Goal: Task Accomplishment & Management: Manage account settings

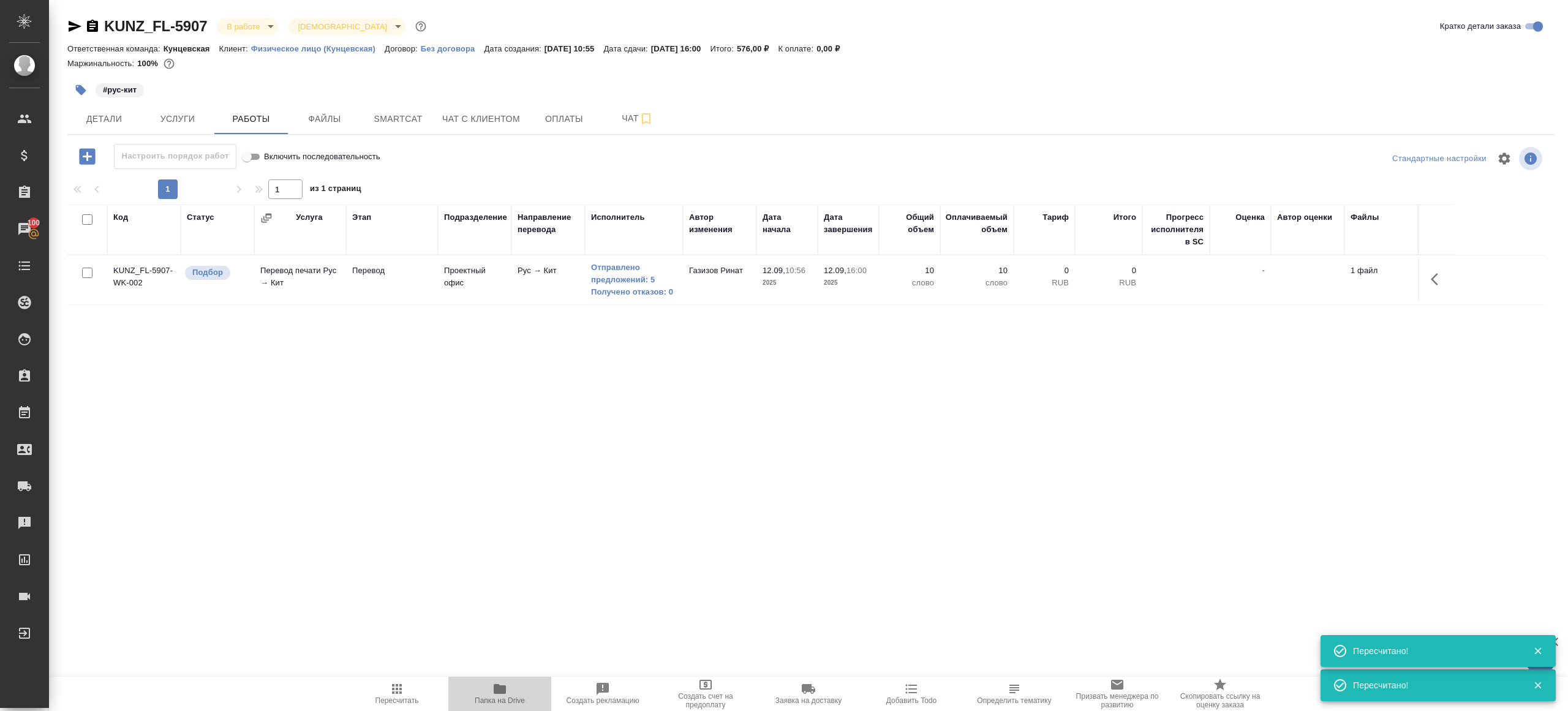
click at [492, 683] on span "Папка на Drive" at bounding box center [500, 693] width 88 height 23
click at [409, 685] on span "Пересчитать" at bounding box center [397, 693] width 88 height 23
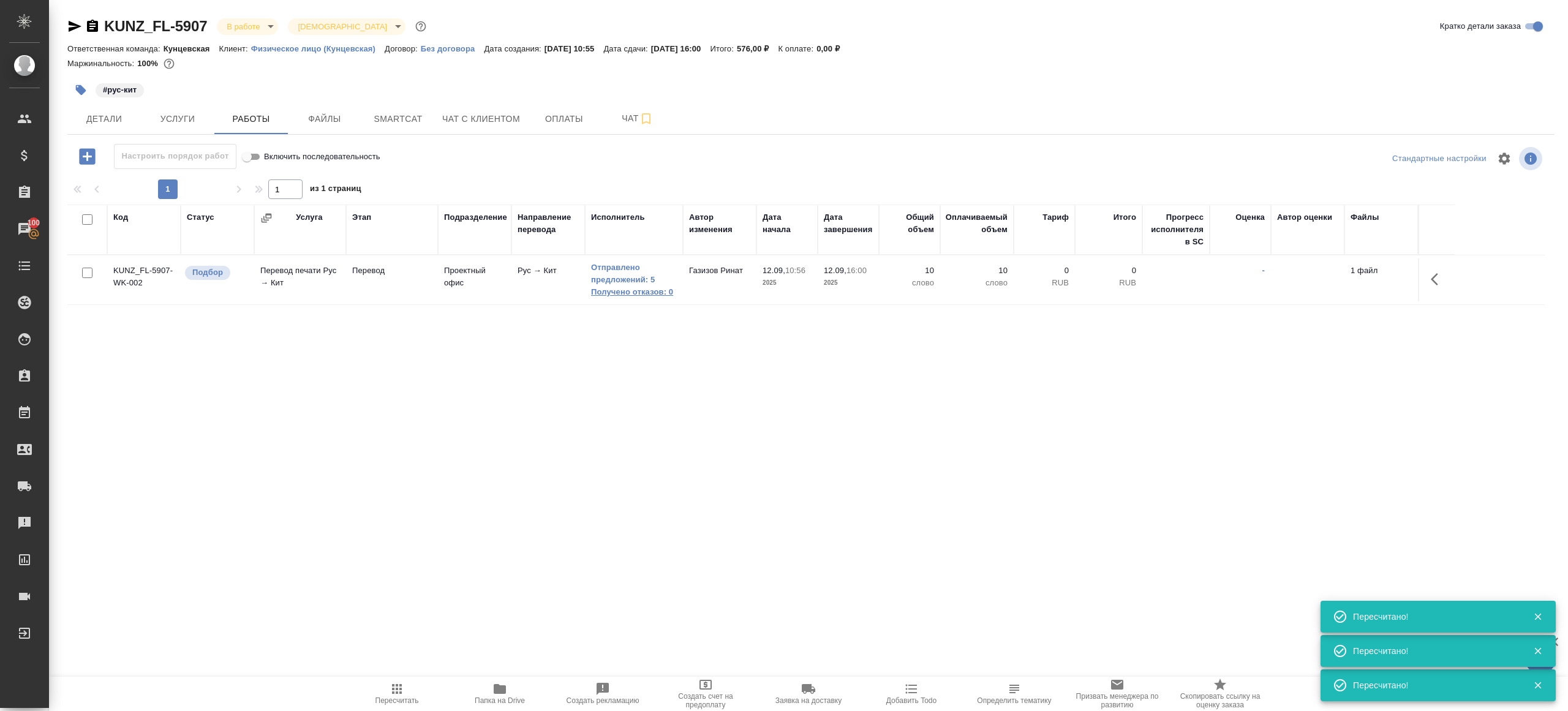
click at [641, 293] on link "Получено отказов: 0" at bounding box center [634, 292] width 86 height 12
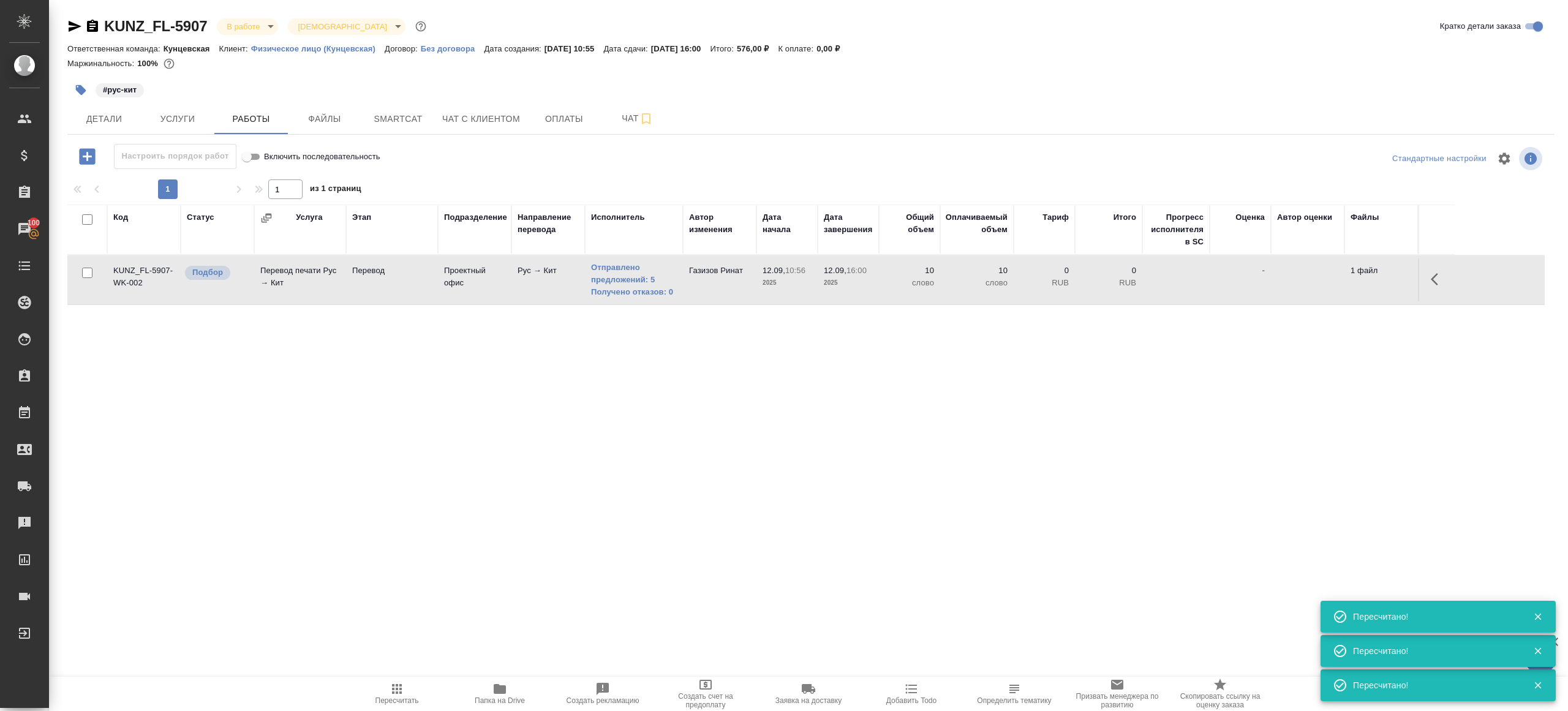
click at [396, 691] on icon "button" at bounding box center [396, 689] width 15 height 15
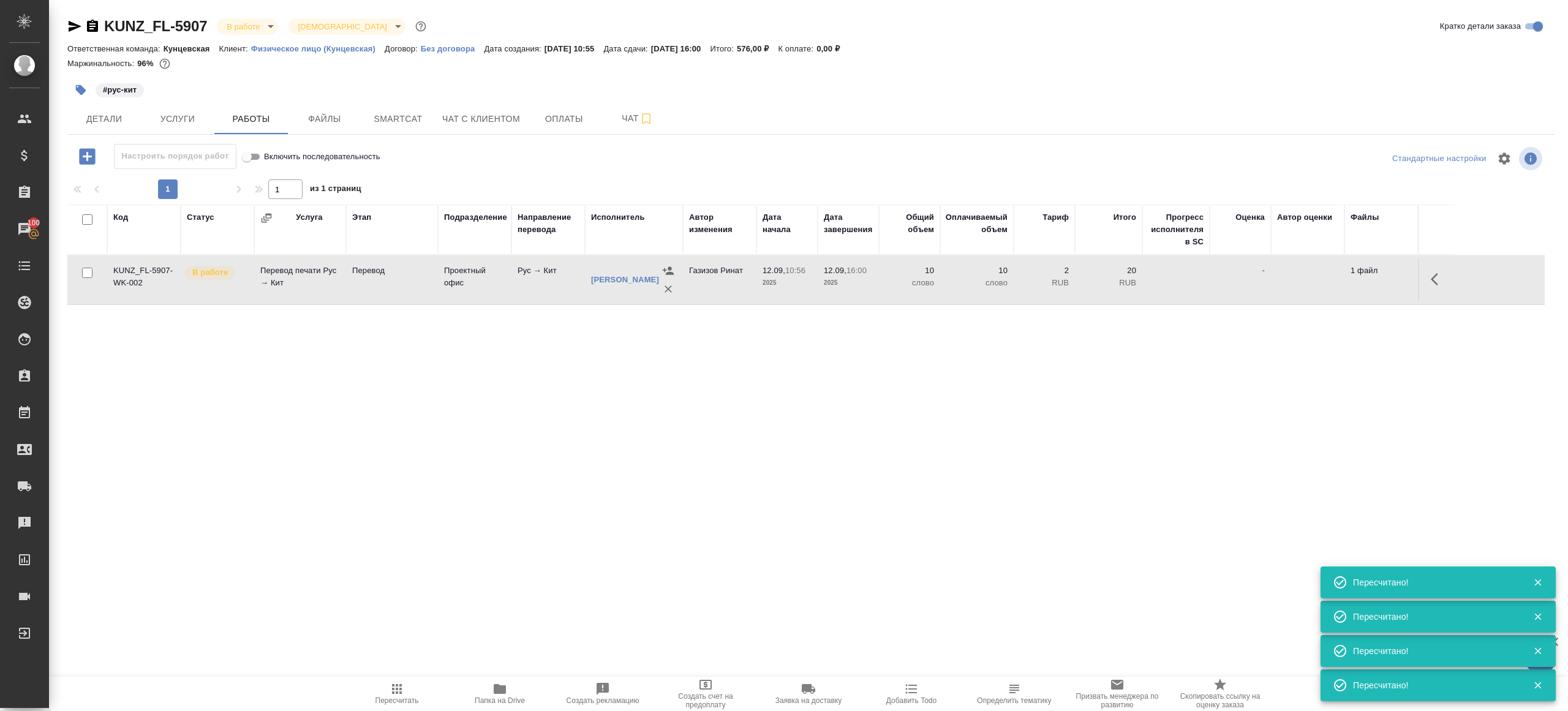
click at [249, 22] on body "🙏 .cls-1 fill:#fff; AWATERA Gazizov Rinat Клиенты Спецификации Заказы 100 Чаты …" at bounding box center [784, 356] width 1568 height 711
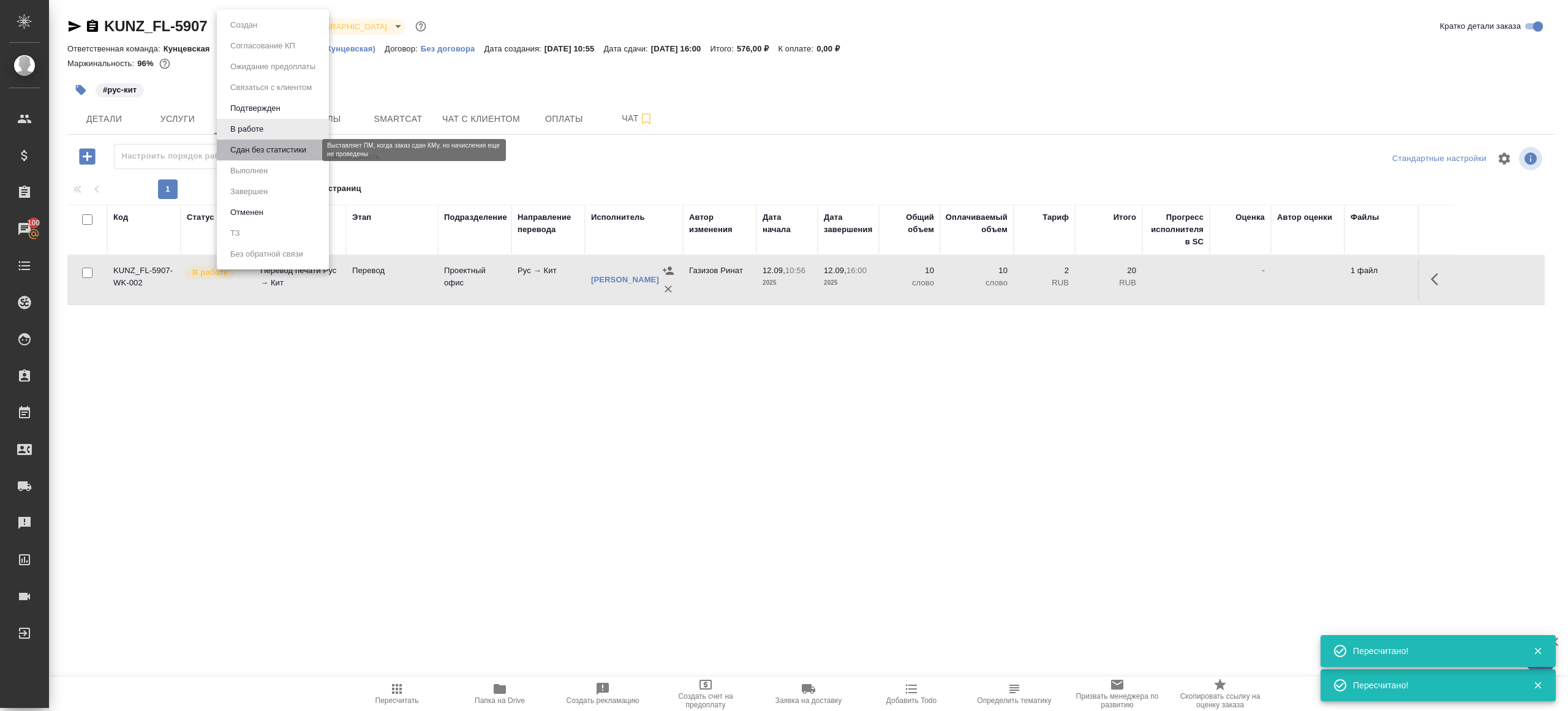
click at [262, 151] on button "Сдан без статистики" at bounding box center [268, 150] width 83 height 13
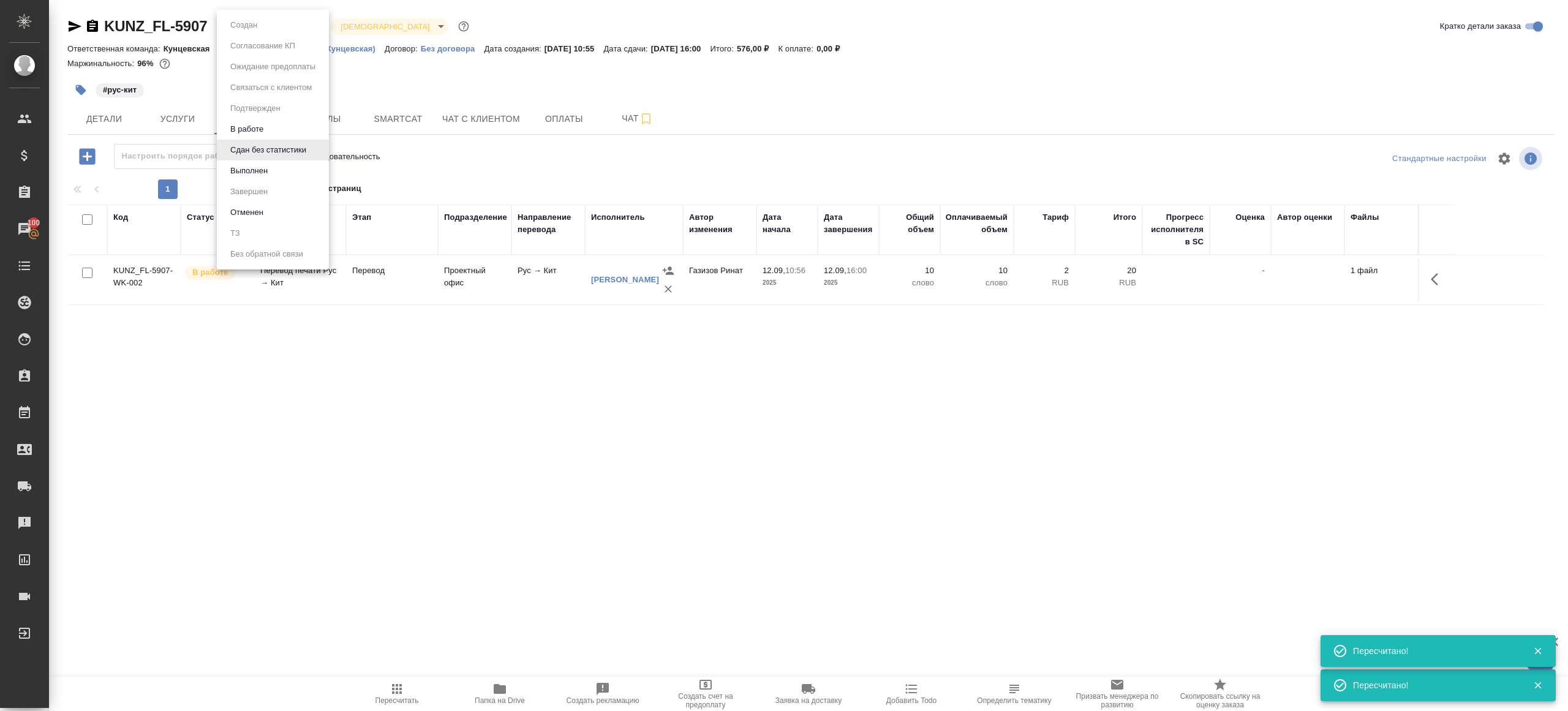
click at [271, 26] on body "🙏 .cls-1 fill:#fff; AWATERA Gazizov Rinat Клиенты Спецификации Заказы 100 Чаты …" at bounding box center [784, 356] width 1568 height 711
click at [271, 178] on li "Выполнен" at bounding box center [272, 171] width 112 height 21
click at [1432, 277] on icon "button" at bounding box center [1438, 279] width 15 height 15
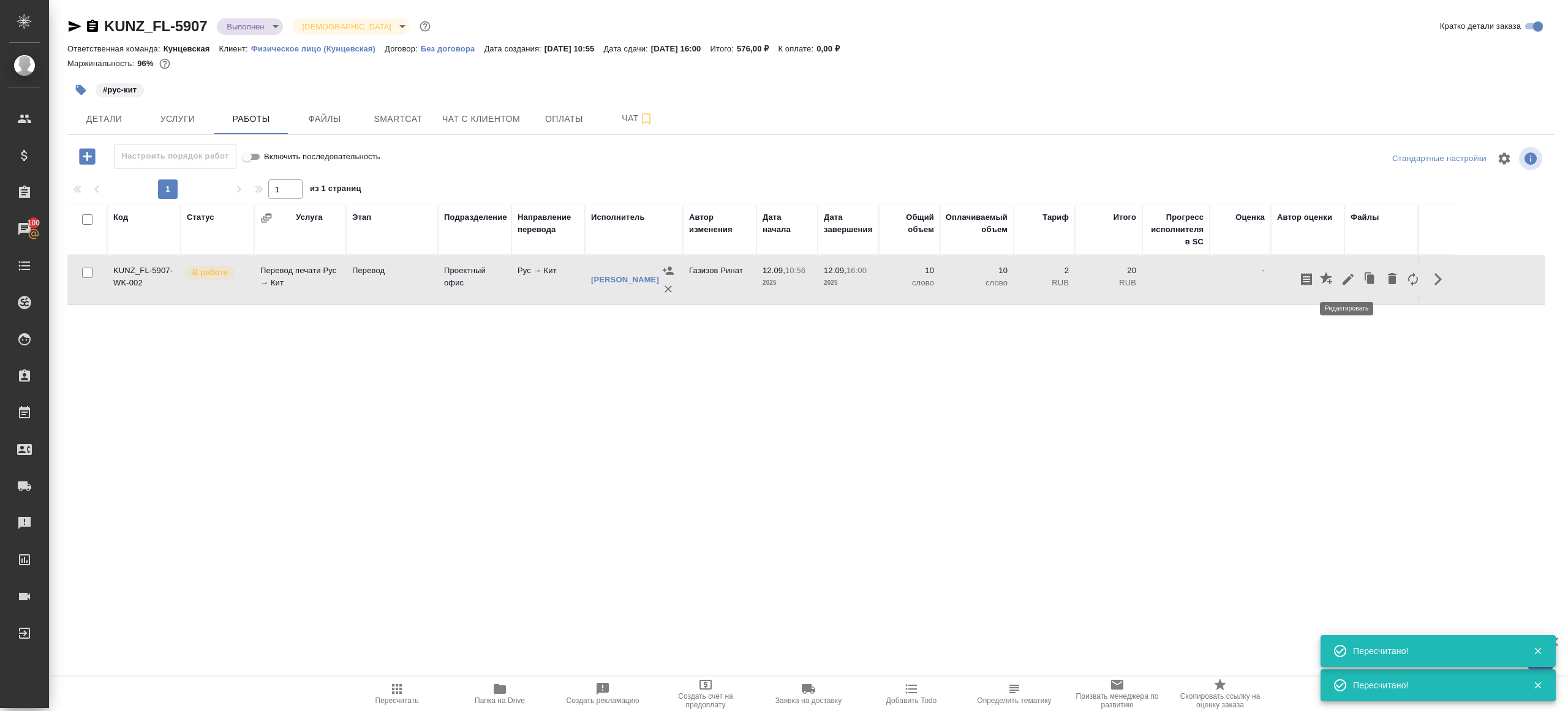
click at [1353, 277] on icon "button" at bounding box center [1348, 279] width 15 height 15
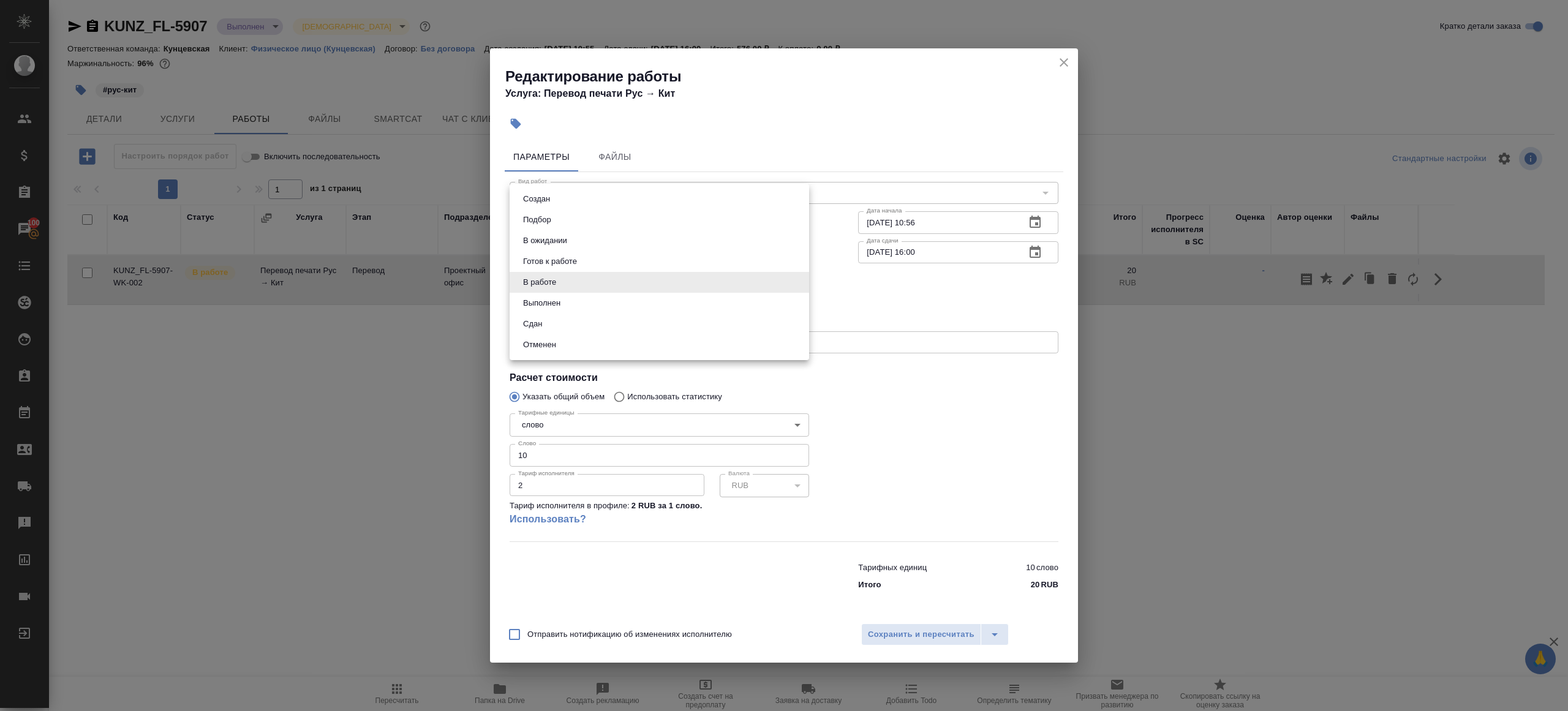
click at [553, 291] on body "🙏 .cls-1 fill:#fff; AWATERA Gazizov Rinat Клиенты Спецификации Заказы 100 Чаты …" at bounding box center [784, 356] width 1568 height 711
click at [551, 325] on li "Сдан" at bounding box center [659, 324] width 299 height 21
type input "closed"
click at [892, 630] on span "Сохранить и пересчитать" at bounding box center [921, 635] width 107 height 14
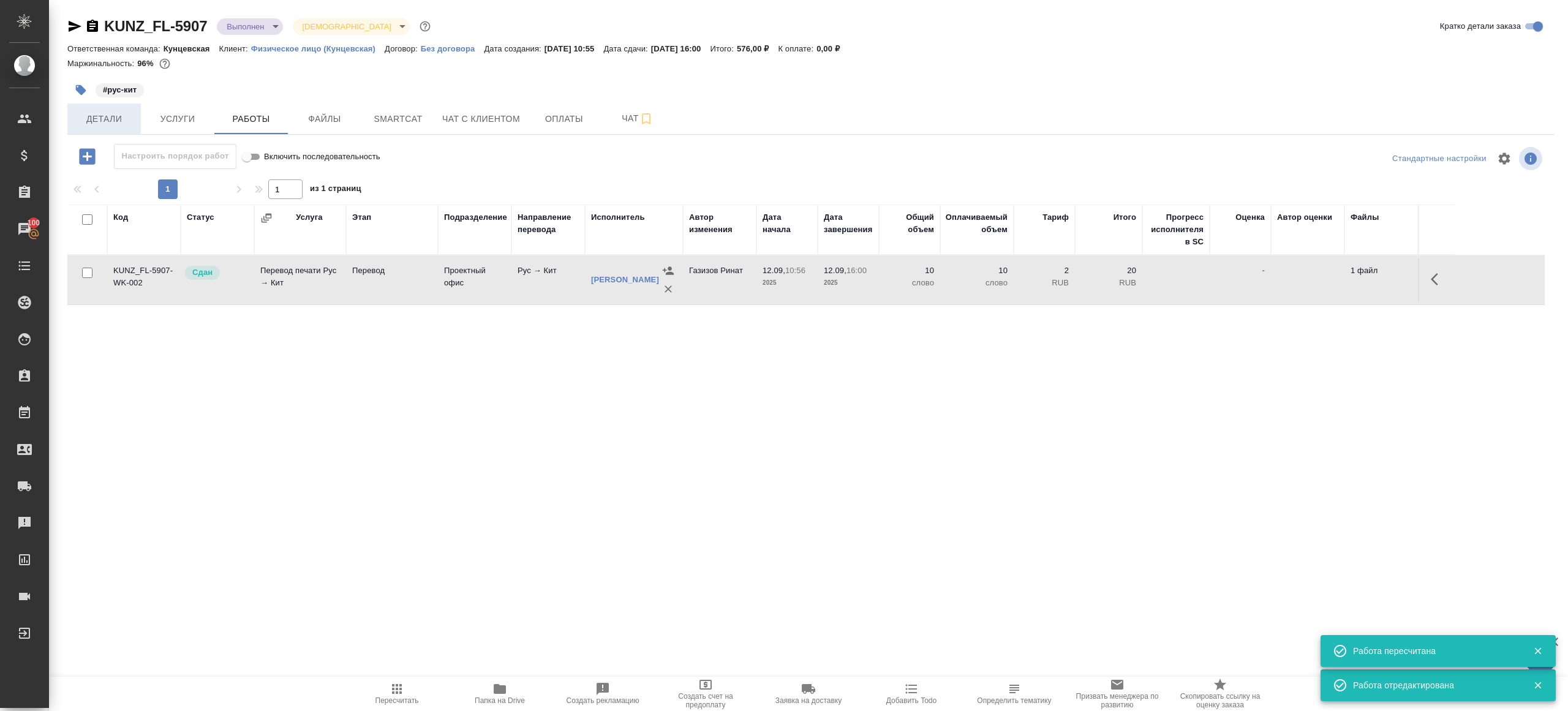
click at [106, 115] on span "Детали" at bounding box center [104, 119] width 59 height 15
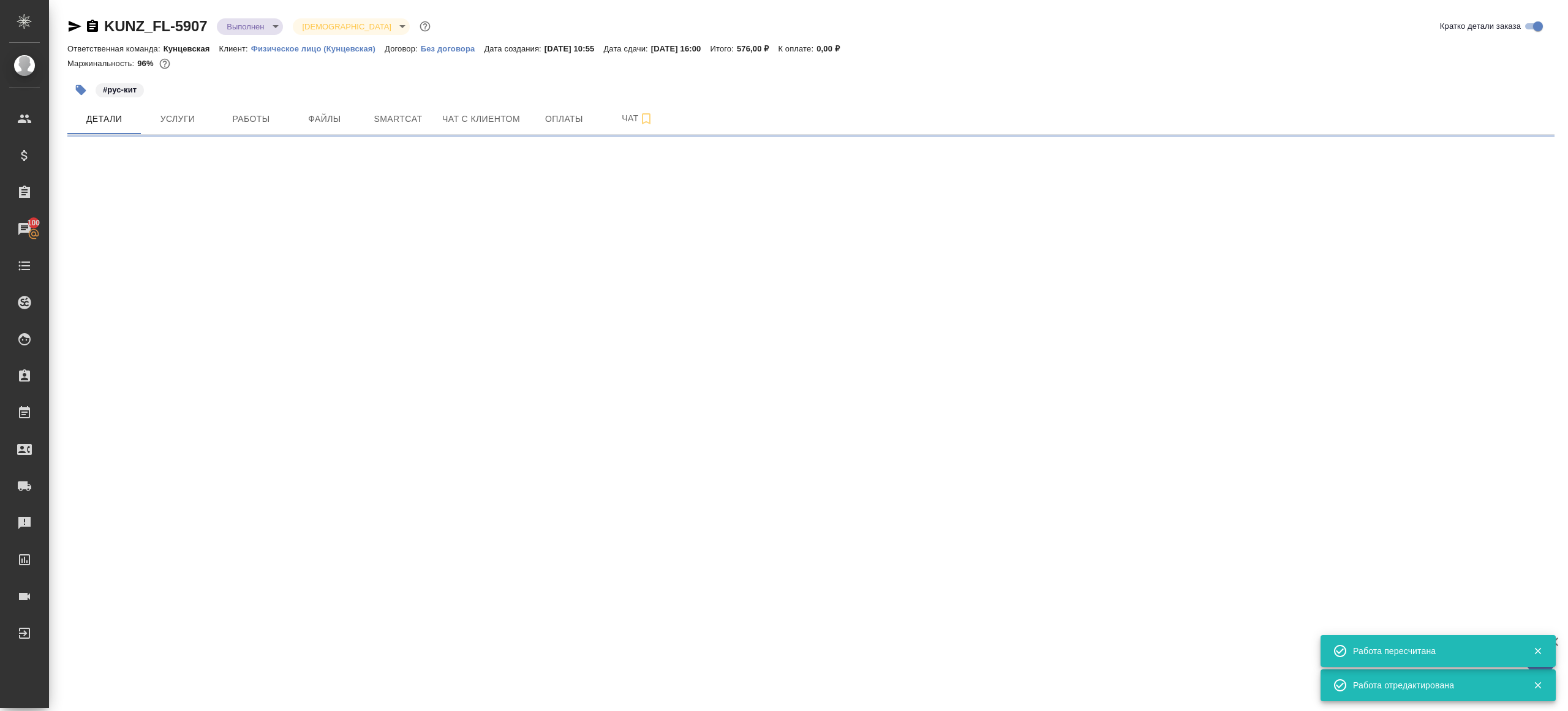
select select "RU"
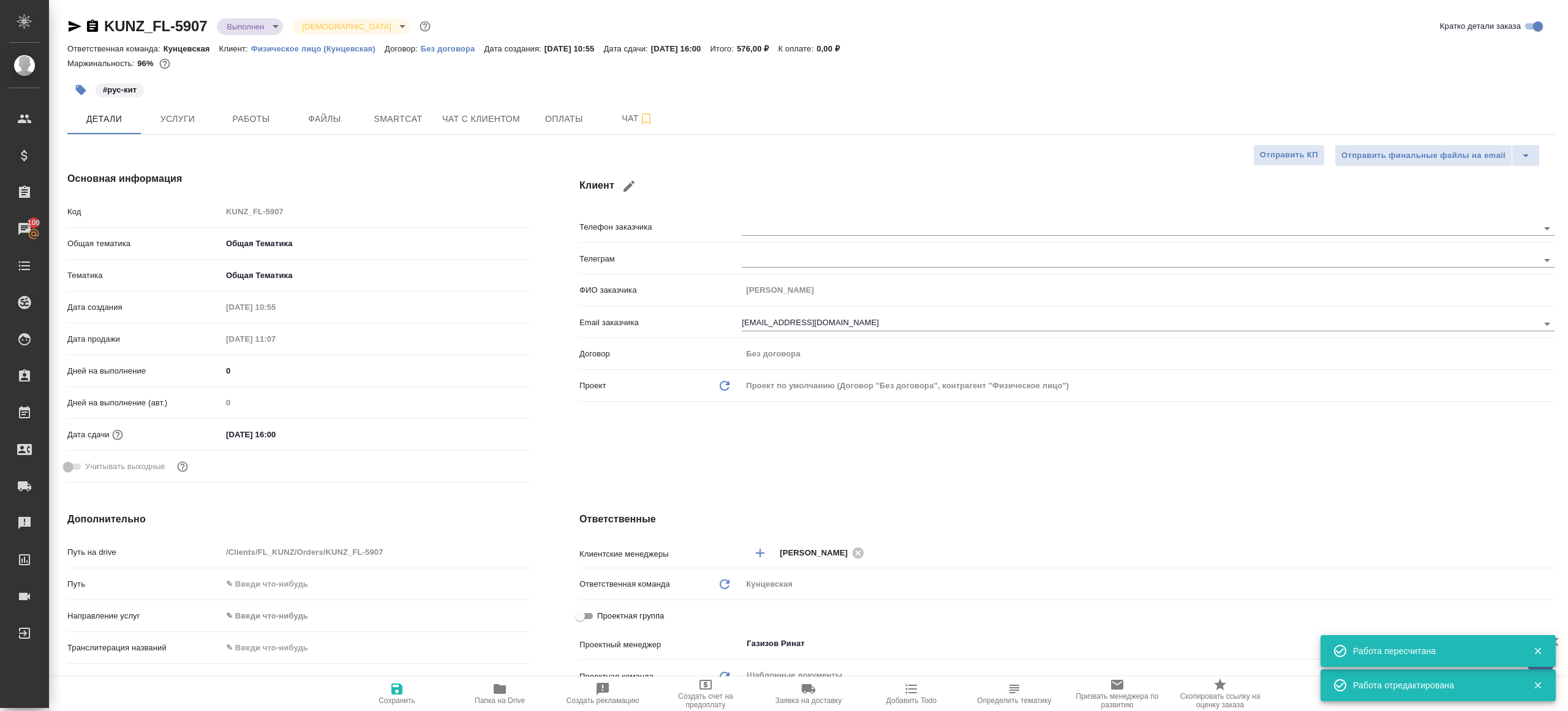
type textarea "x"
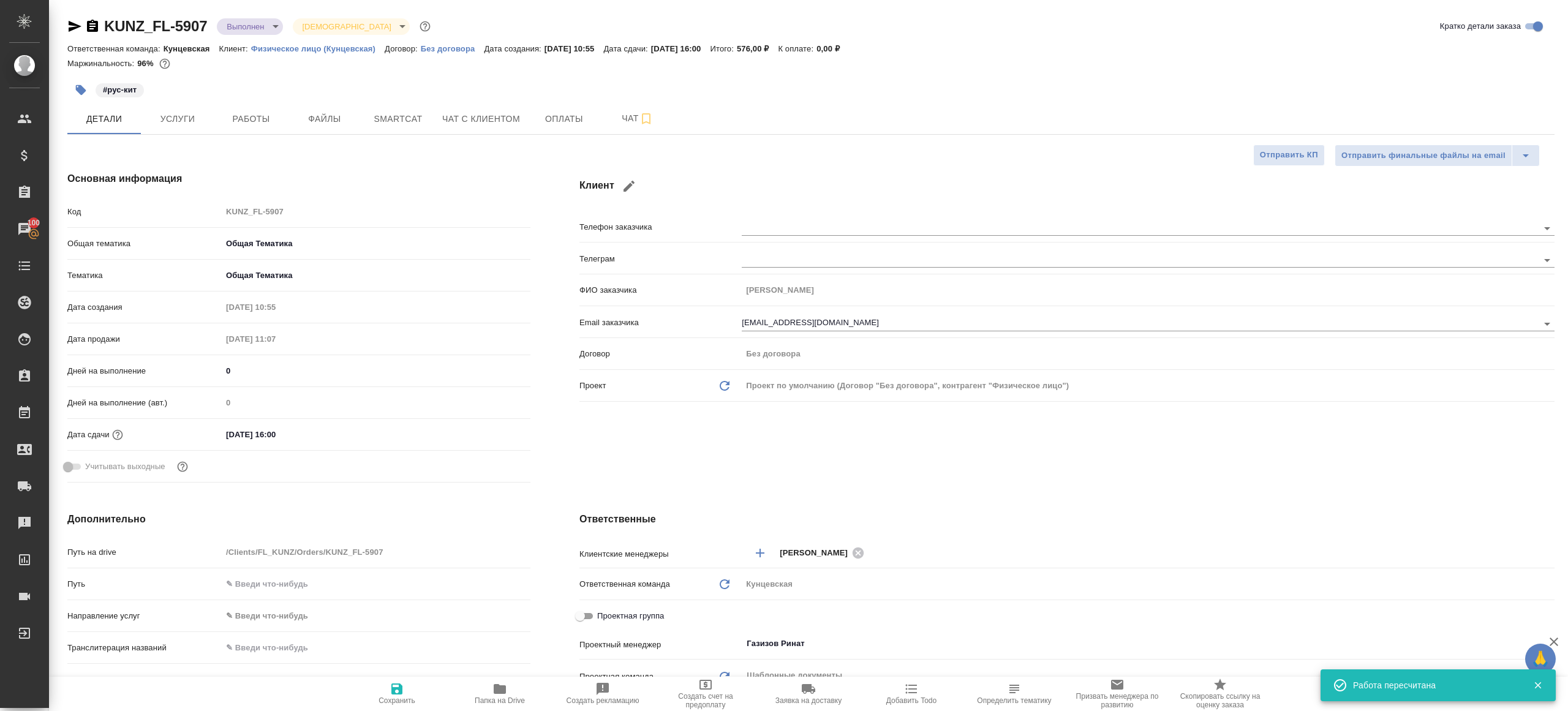
type textarea "x"
click at [253, 113] on span "Работы" at bounding box center [251, 119] width 59 height 15
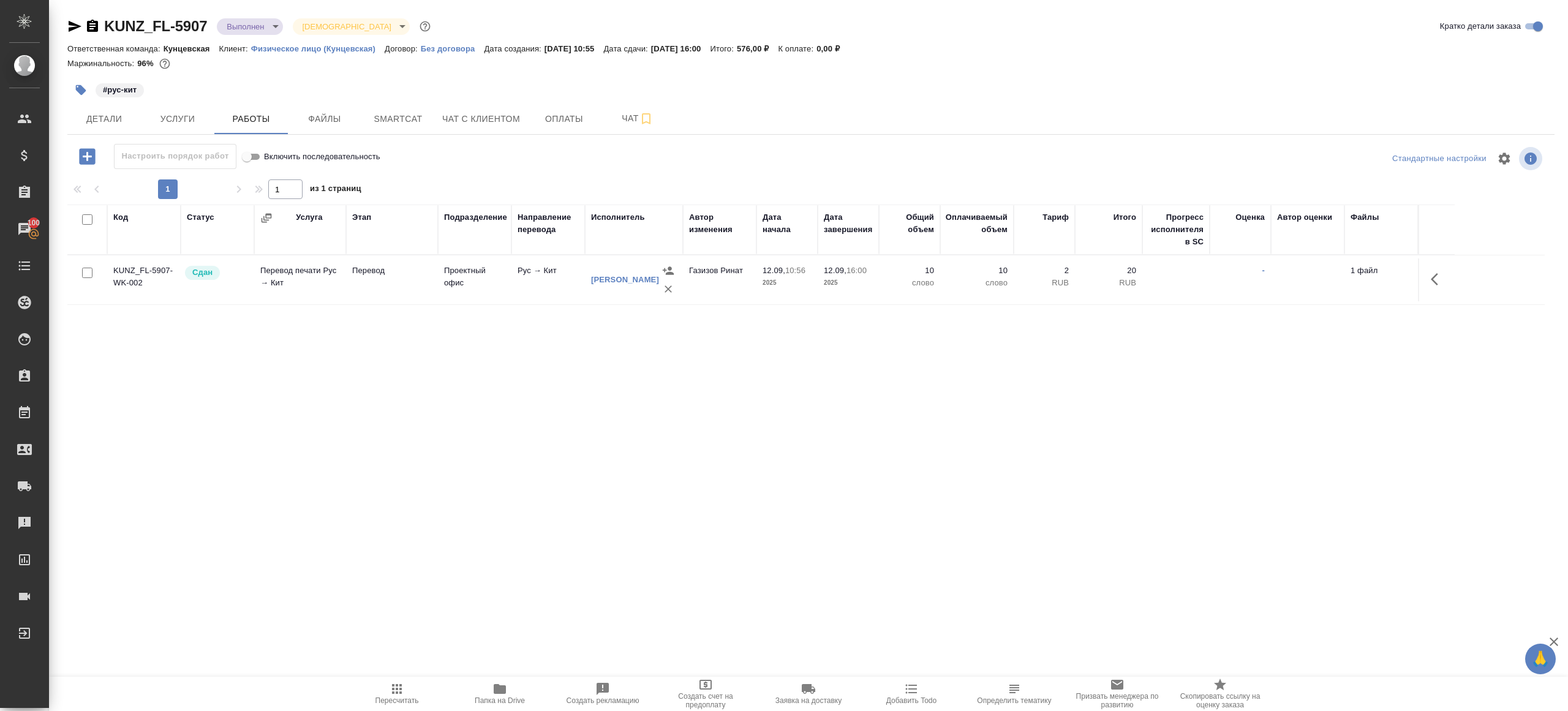
click at [389, 697] on span "Пересчитать" at bounding box center [397, 700] width 43 height 8
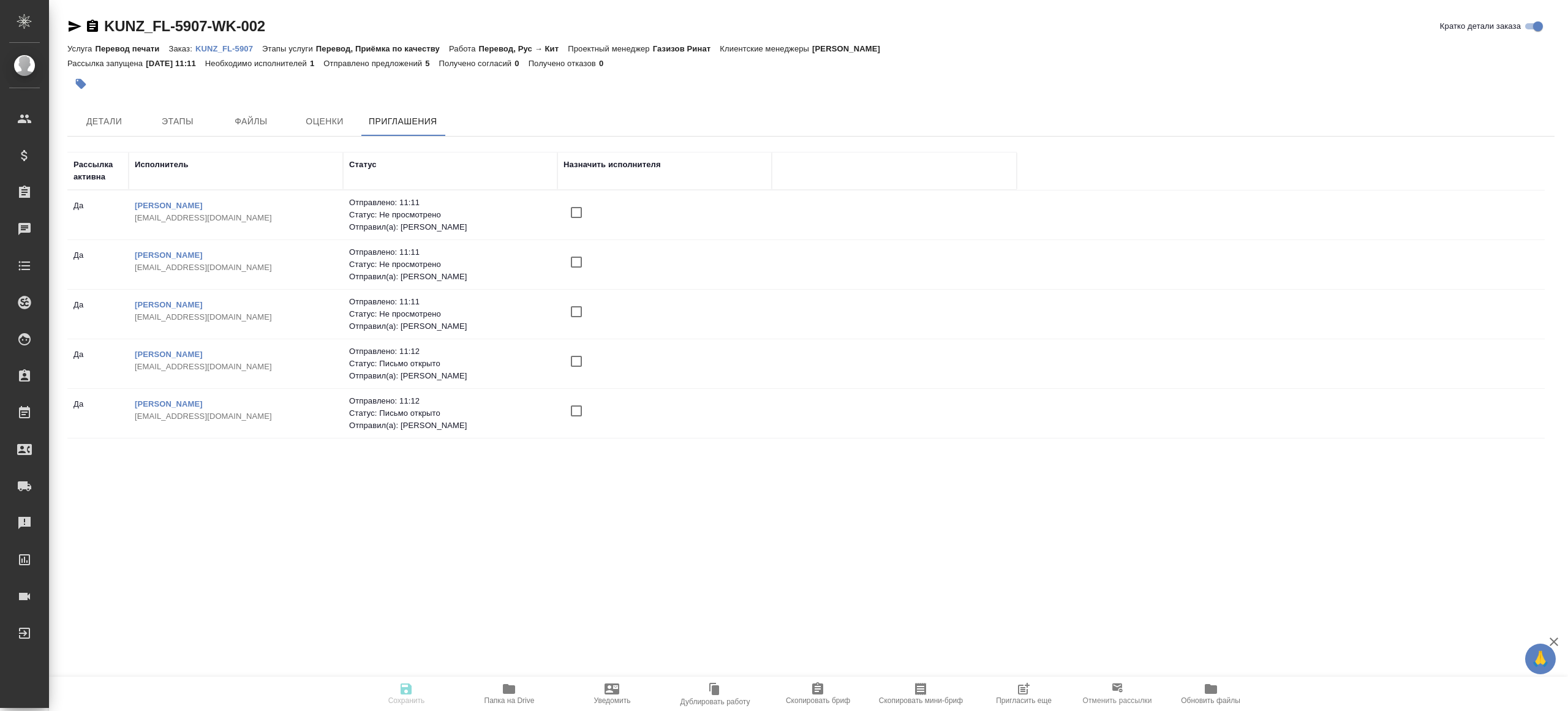
click at [581, 413] on input "checkbox" at bounding box center [576, 411] width 26 height 26
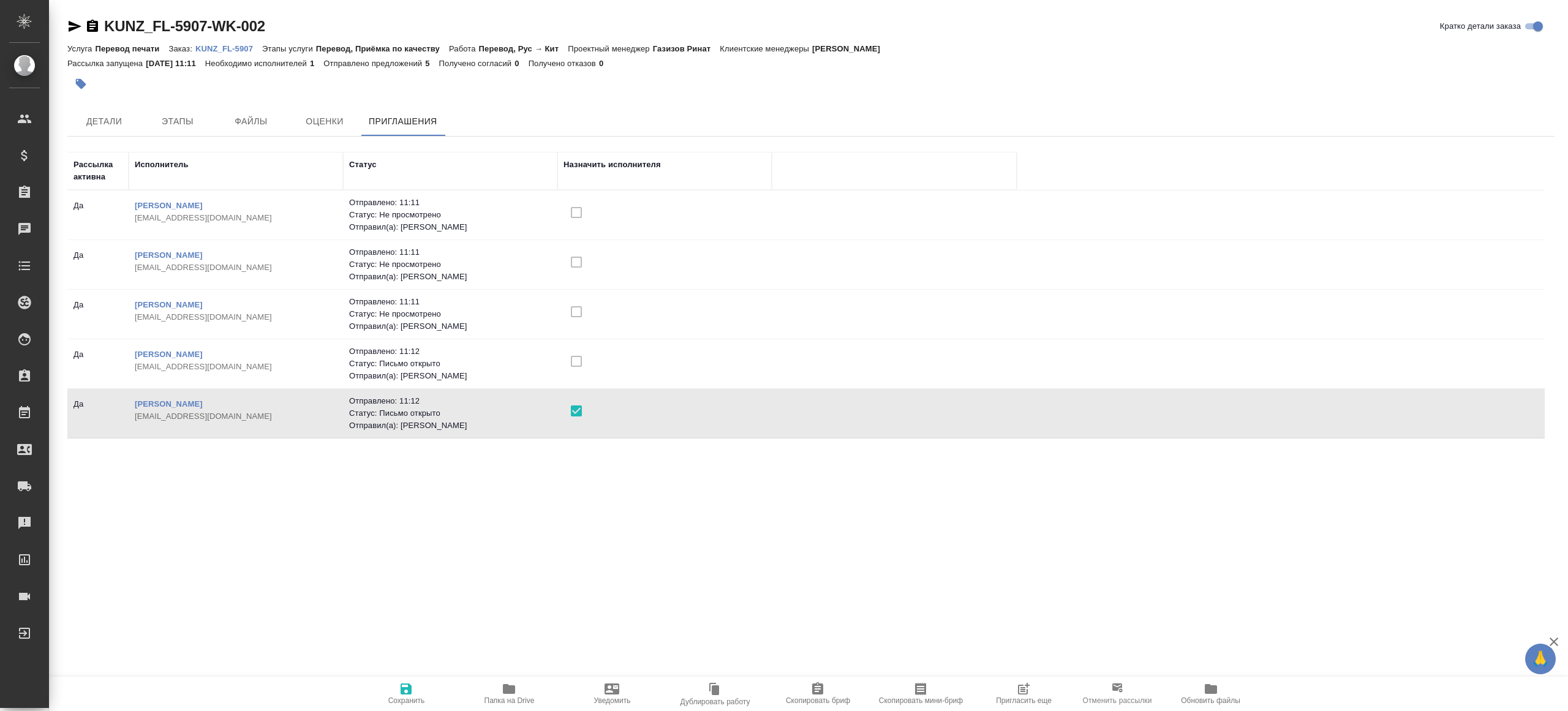
click at [401, 680] on button "Сохранить" at bounding box center [406, 694] width 103 height 35
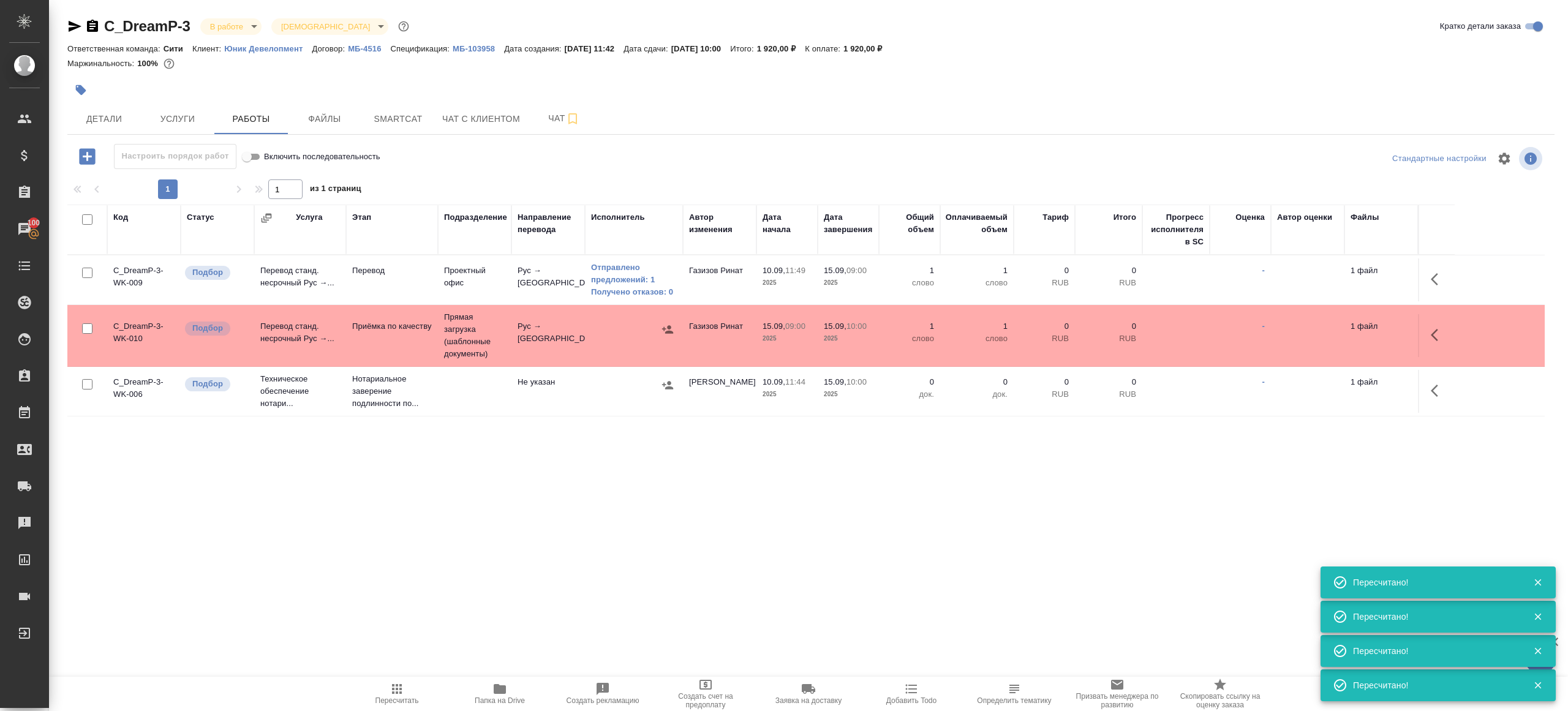
click at [393, 691] on icon "button" at bounding box center [396, 689] width 15 height 15
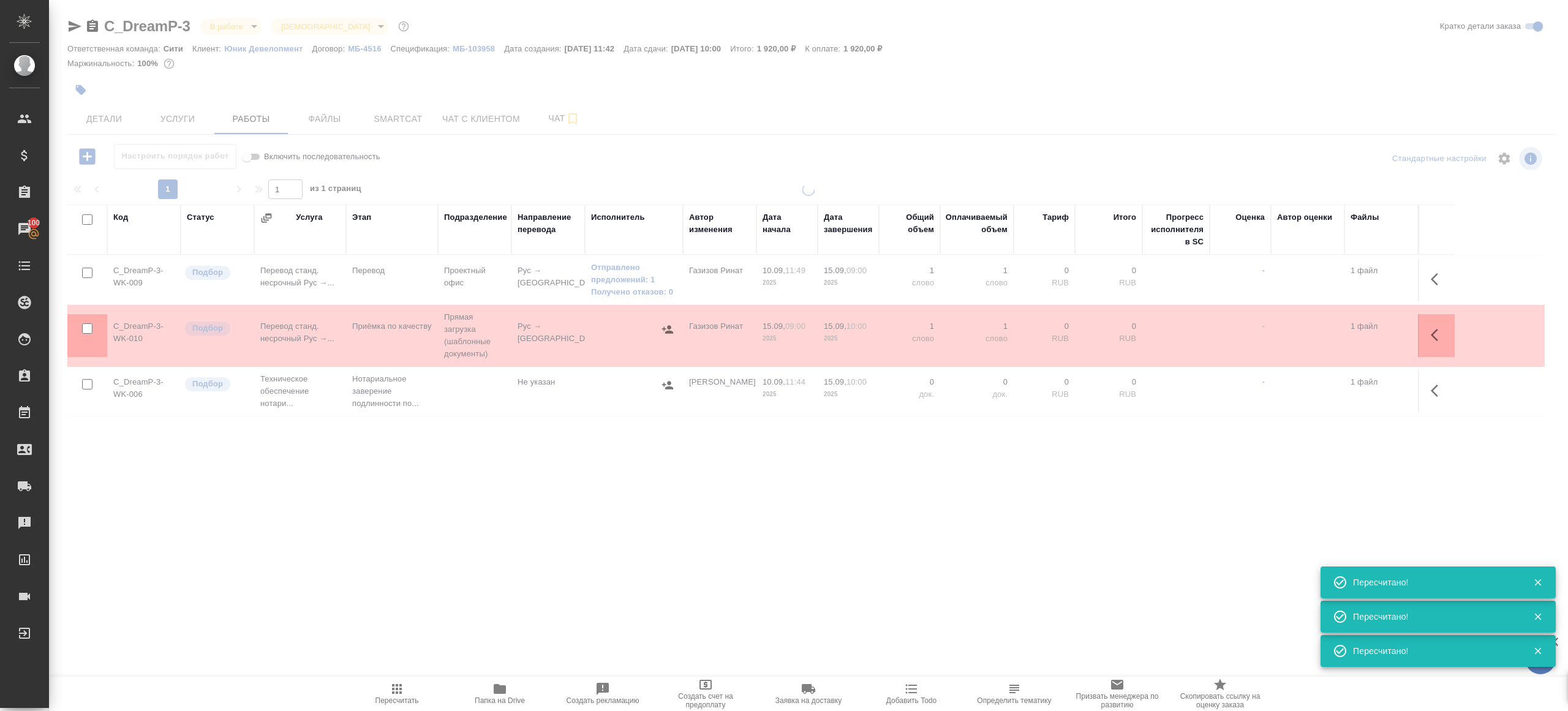
click at [422, 598] on div ".cls-1 fill:#fff; AWATERA Gazizov Rinat Клиенты Спецификации Заказы 100 Чаты To…" at bounding box center [784, 356] width 1568 height 711
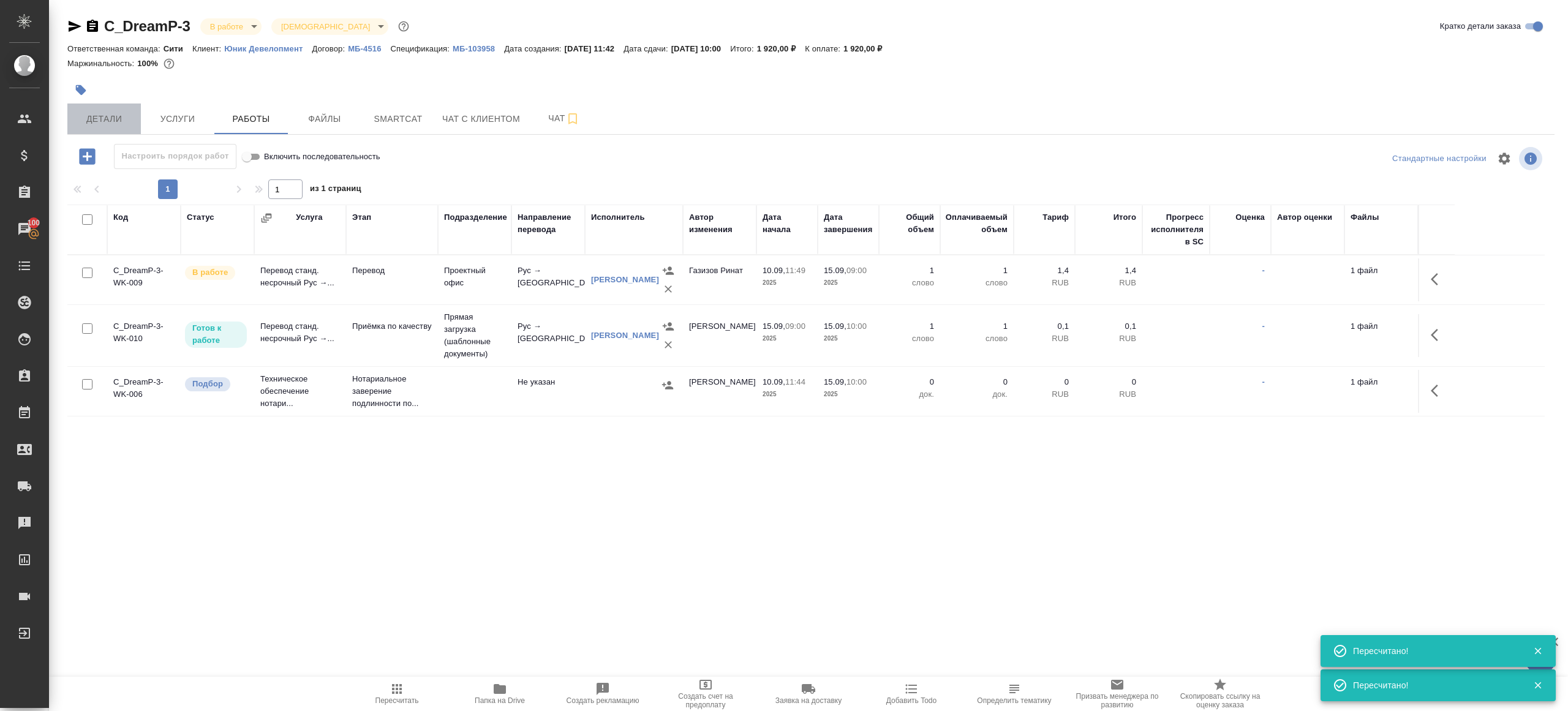
click at [101, 104] on button "Детали" at bounding box center [104, 119] width 74 height 31
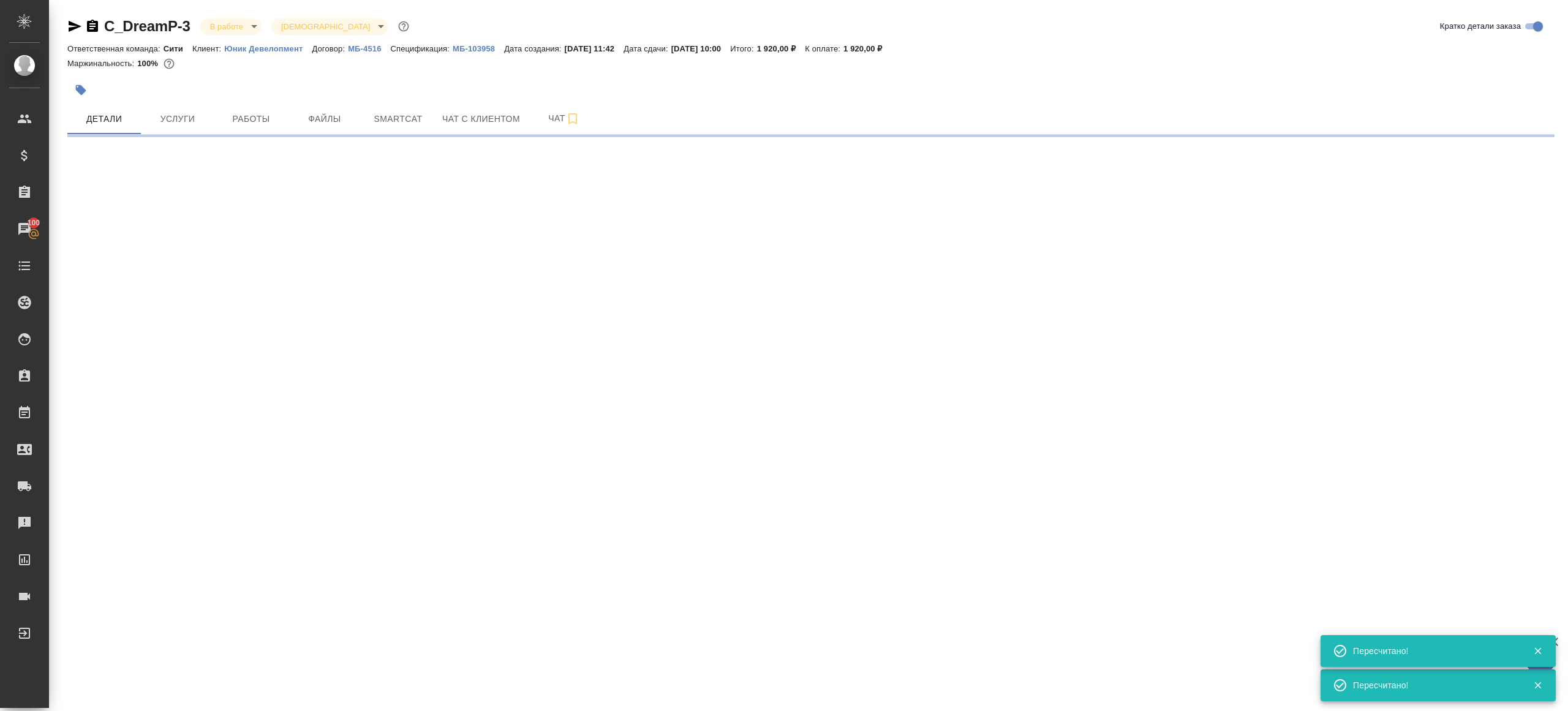
select select "RU"
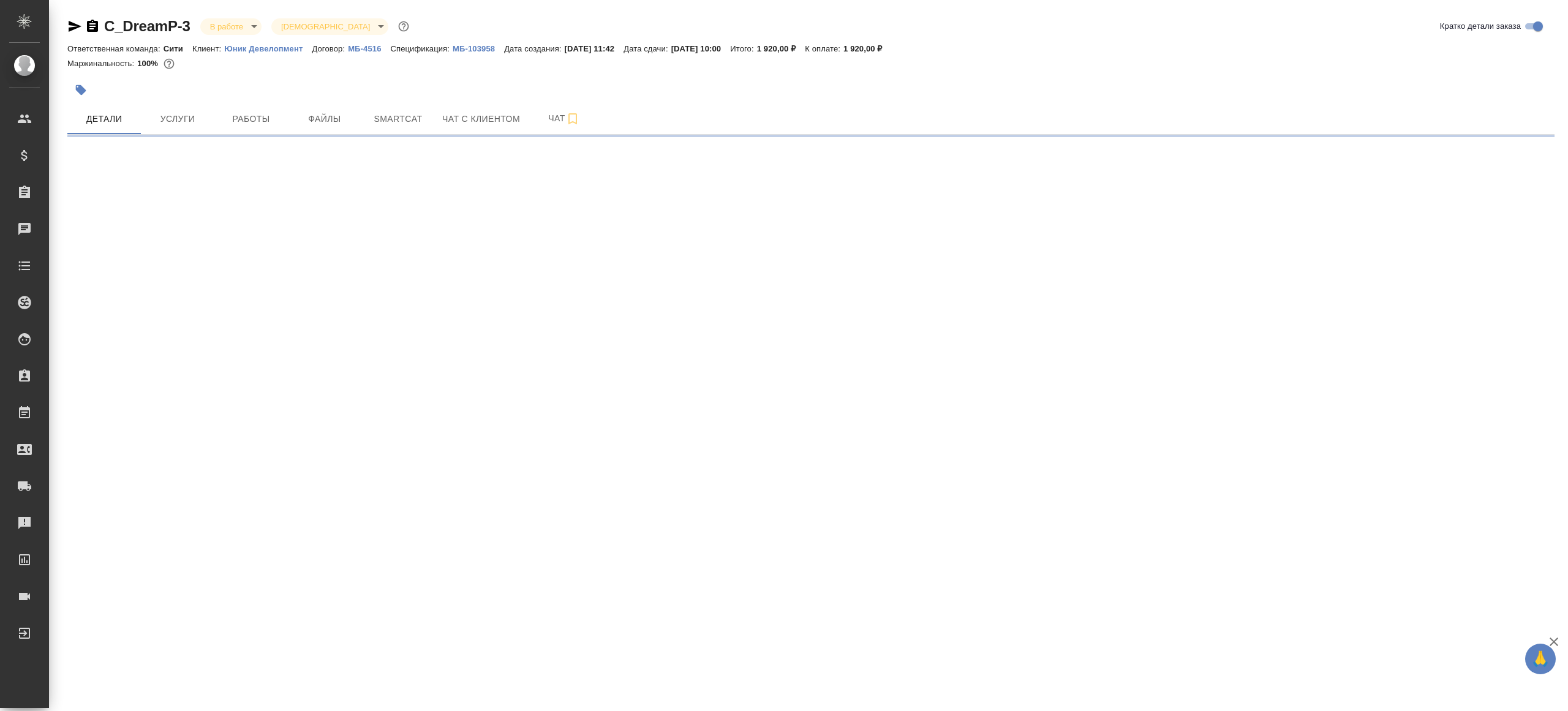
select select "RU"
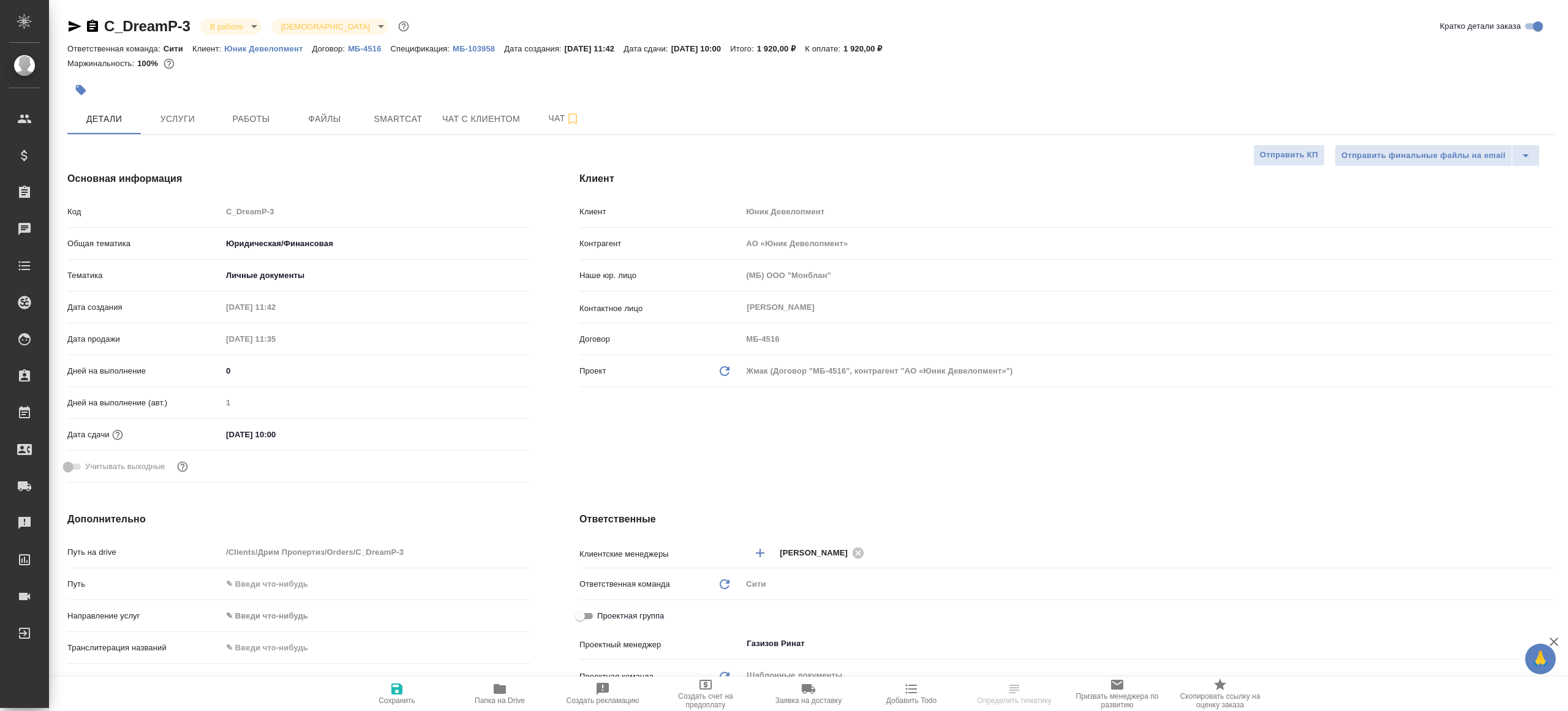
type textarea "x"
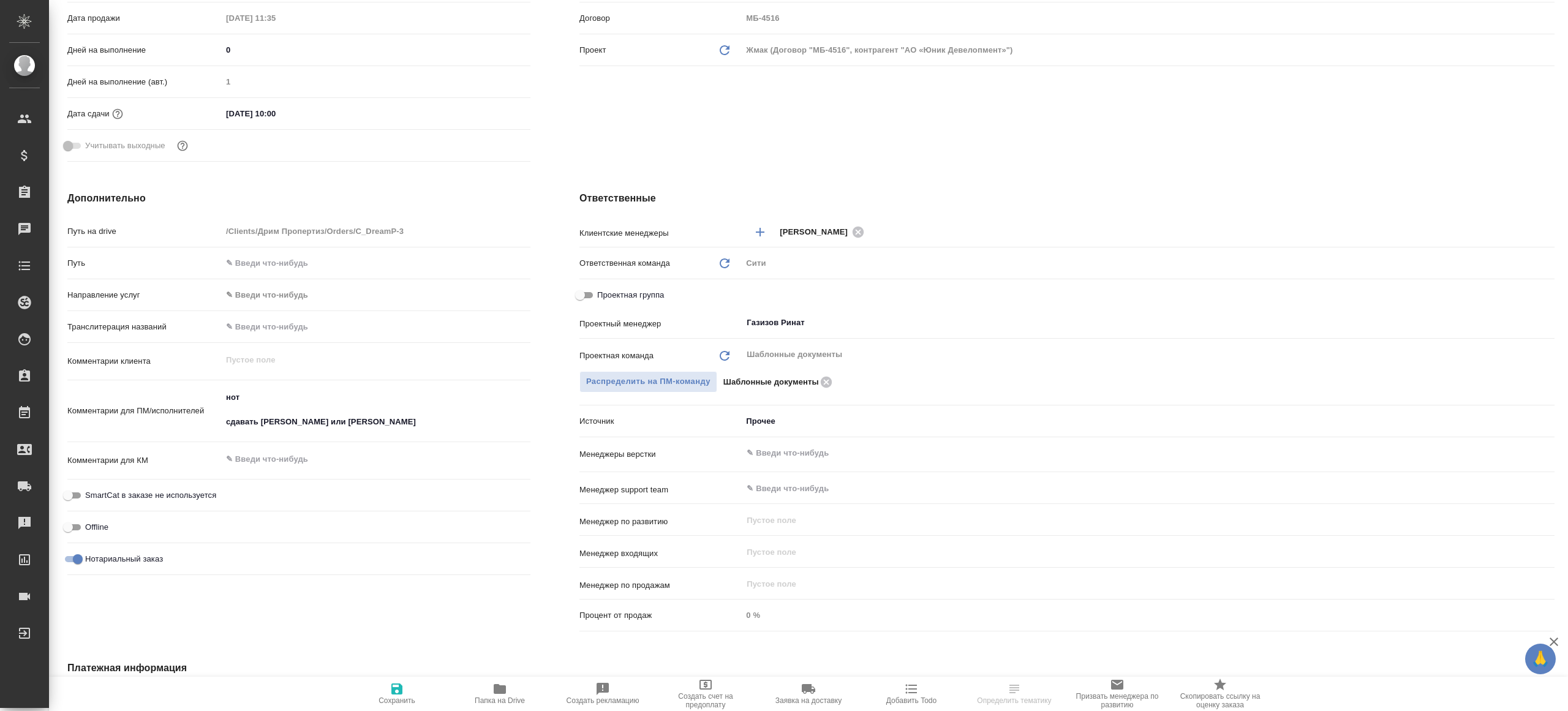
scroll to position [176, 0]
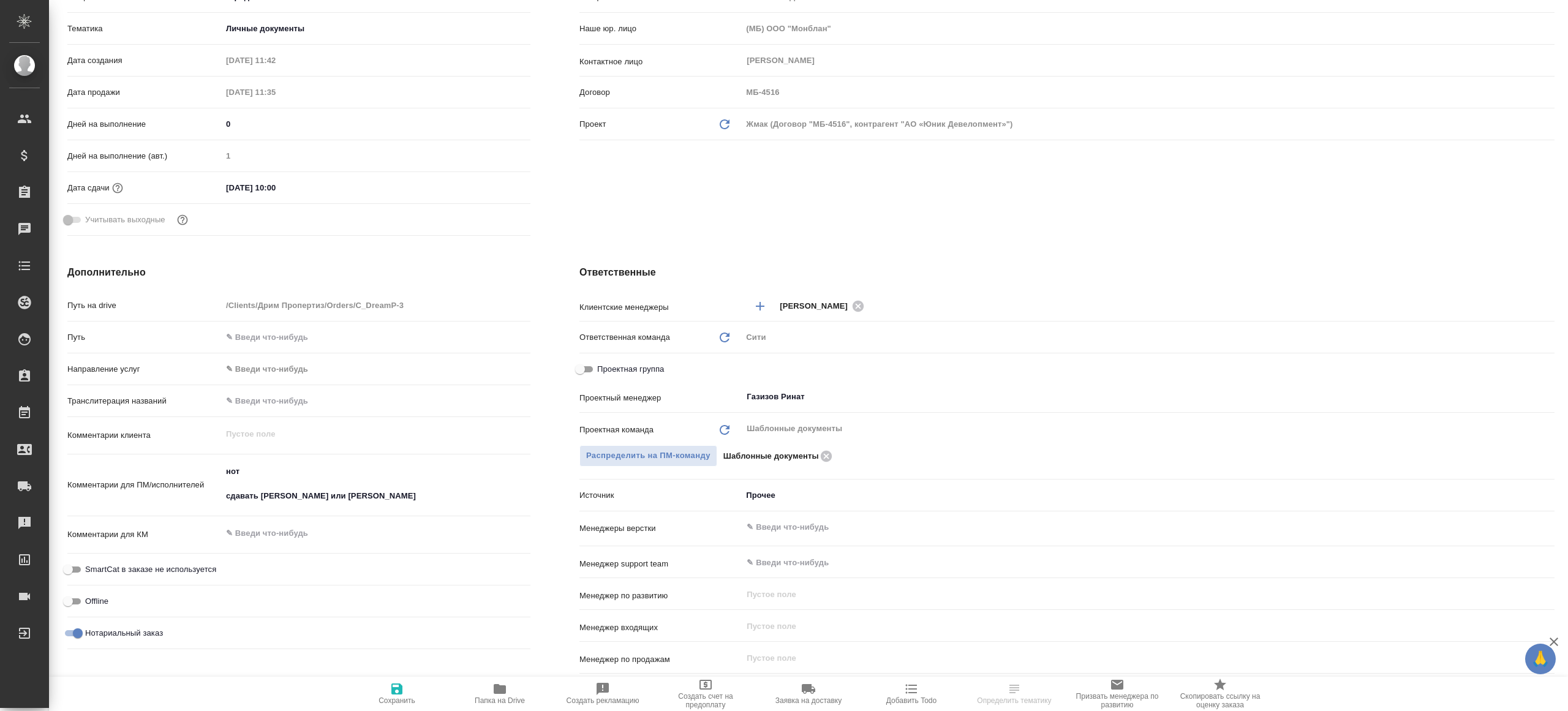
type textarea "x"
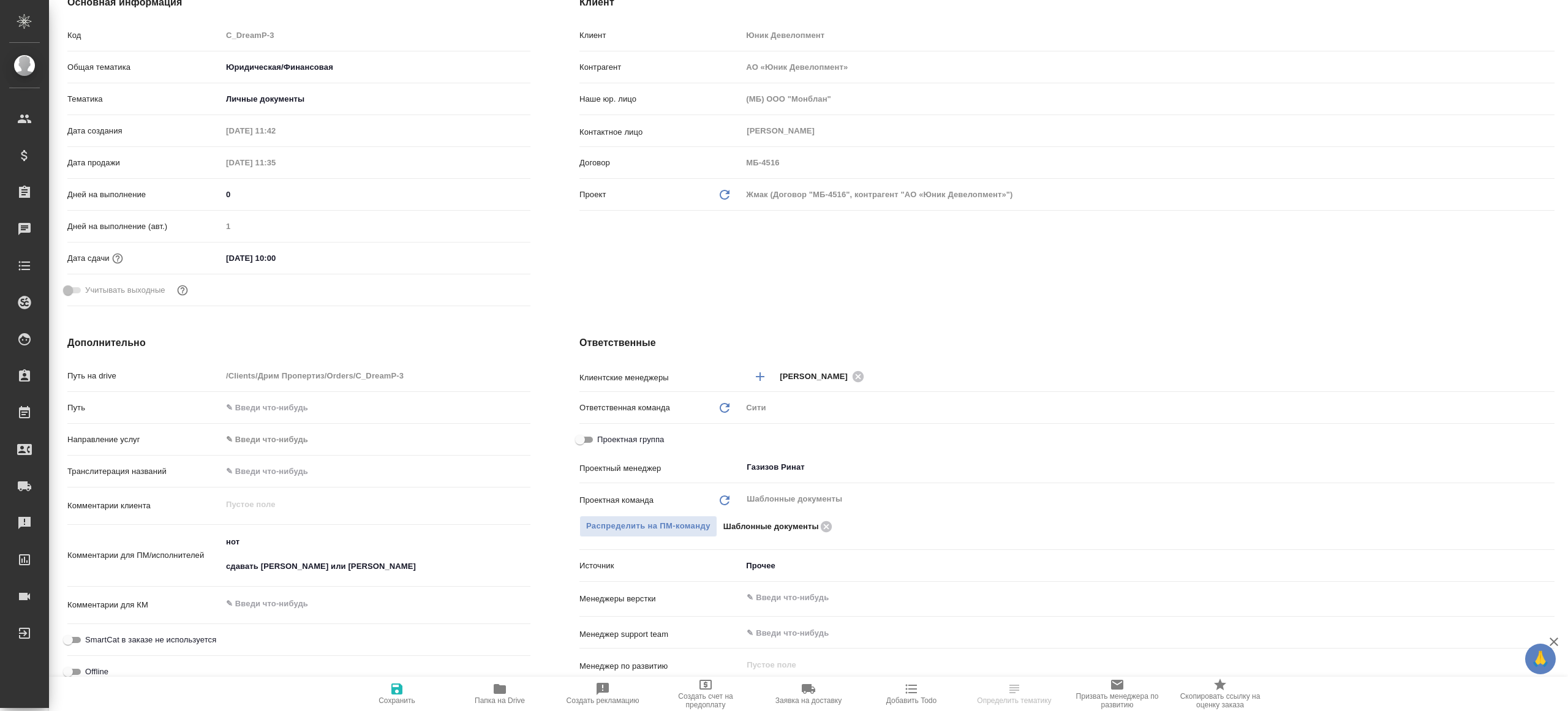
scroll to position [0, 0]
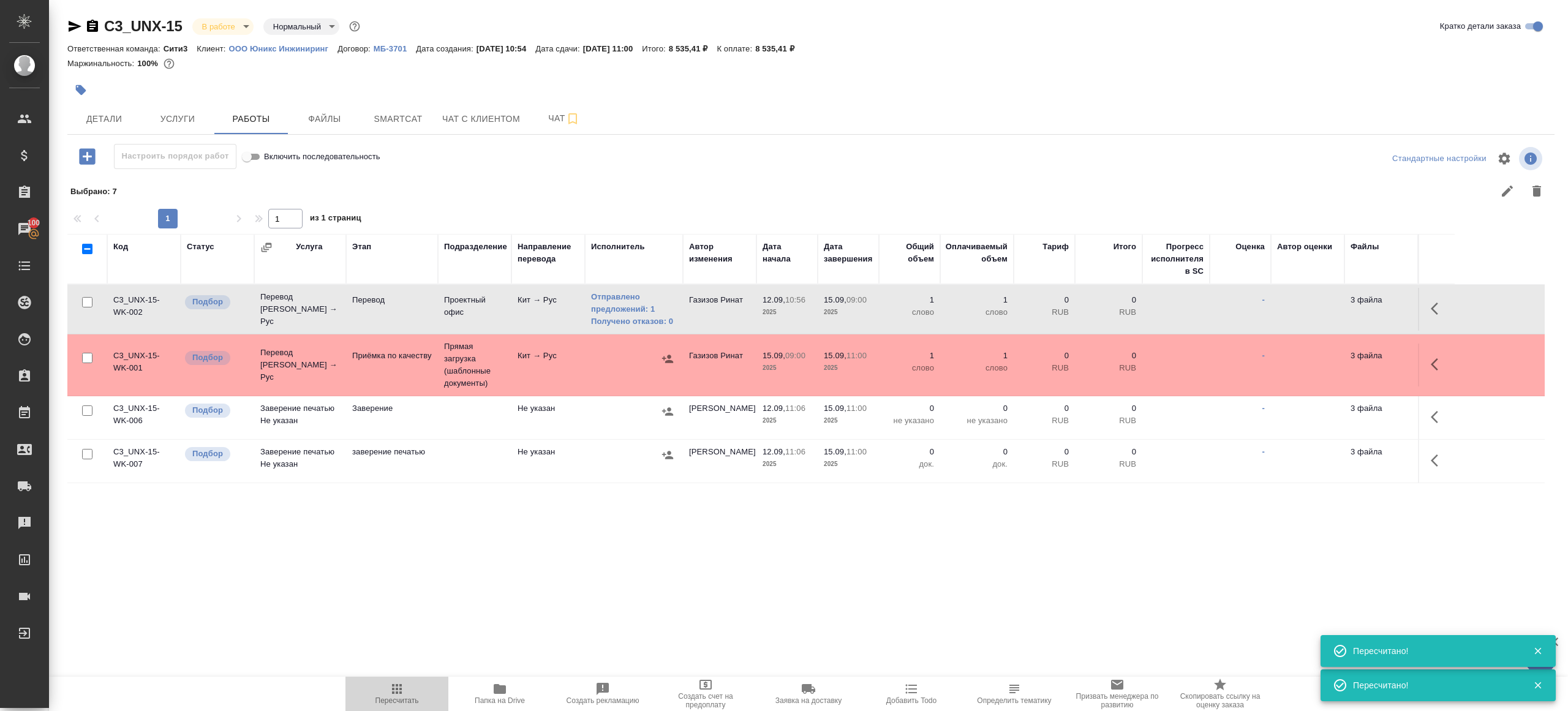
click at [387, 693] on span "Пересчитать" at bounding box center [397, 693] width 88 height 23
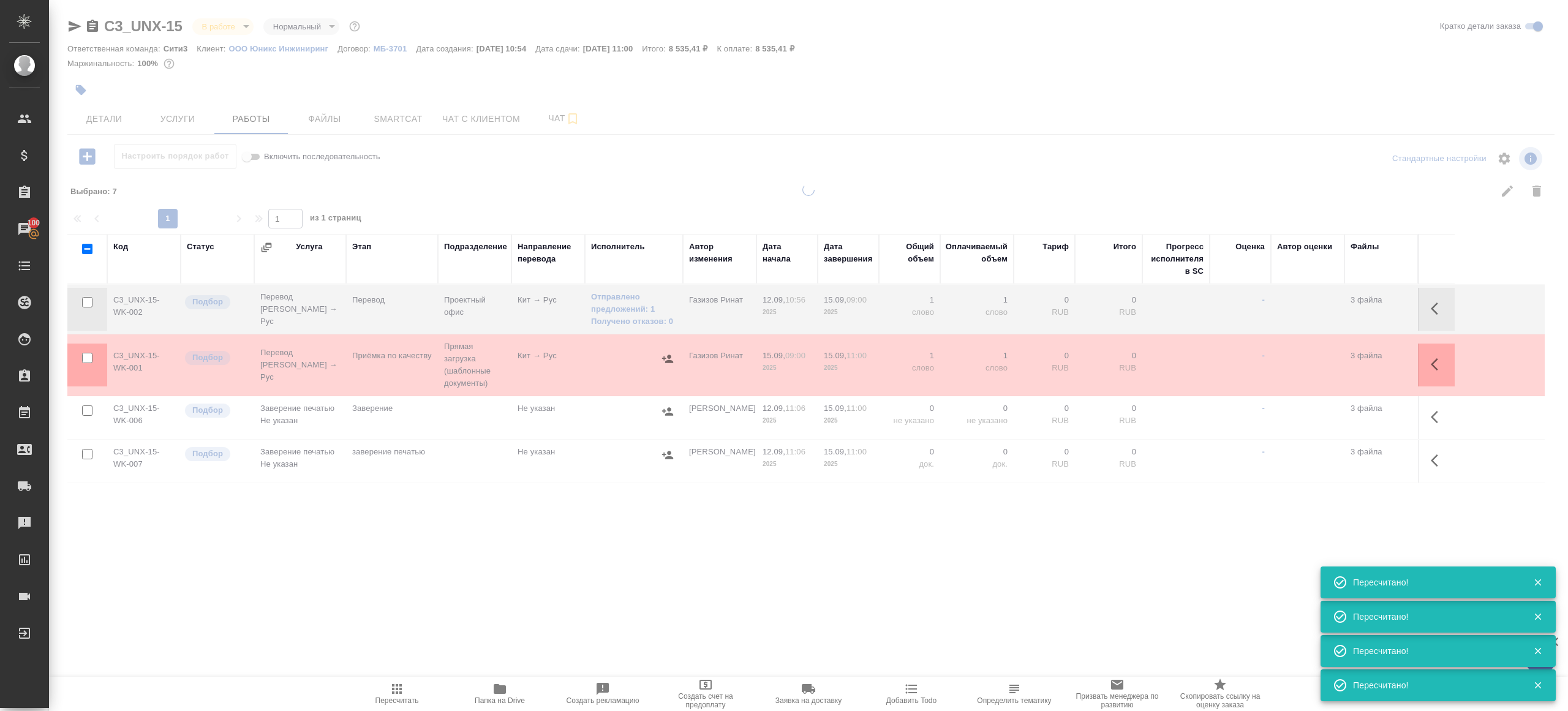
click at [421, 572] on div ".cls-1 fill:#fff; AWATERA [PERSON_NAME] Клиенты Спецификации Заказы 100 Чаты To…" at bounding box center [784, 356] width 1568 height 711
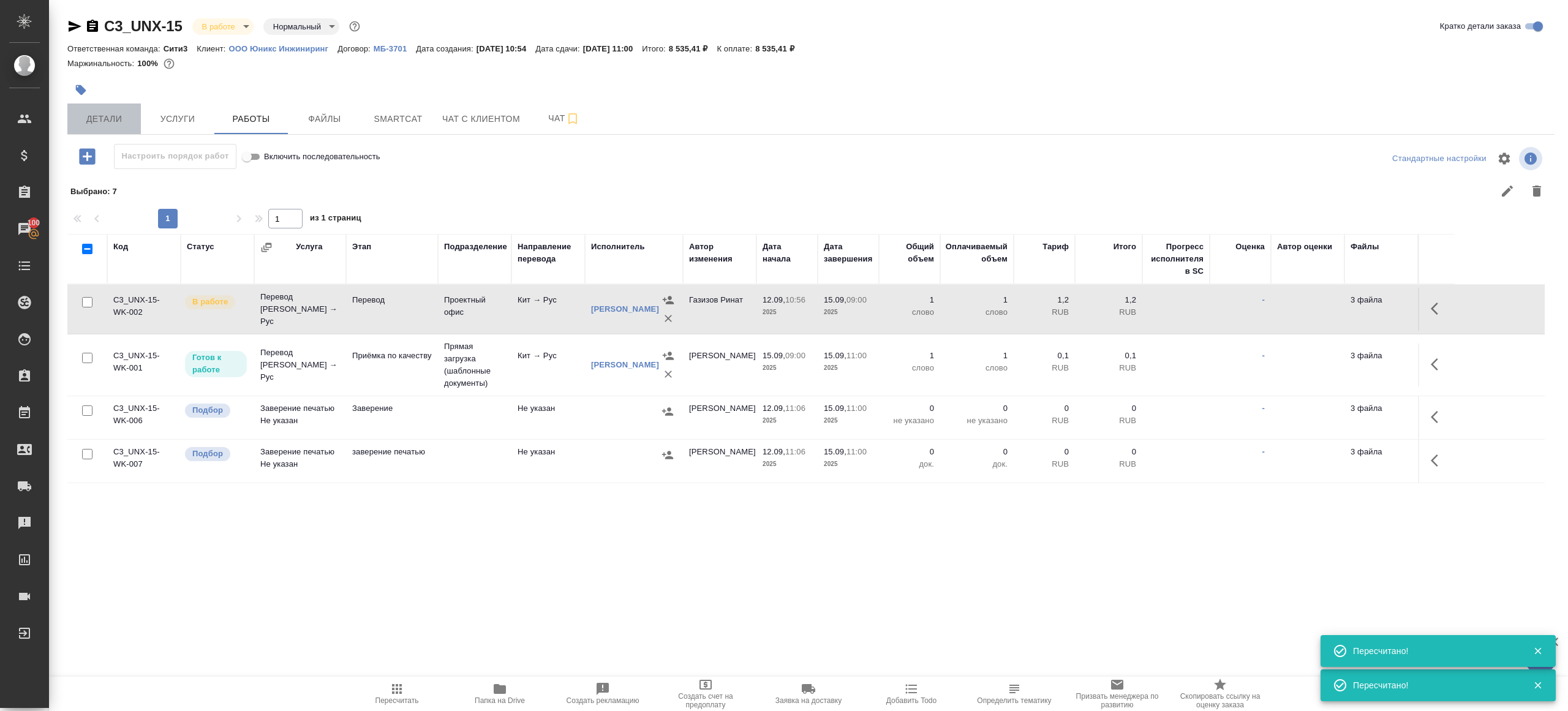
click at [88, 115] on span "Детали" at bounding box center [104, 119] width 59 height 15
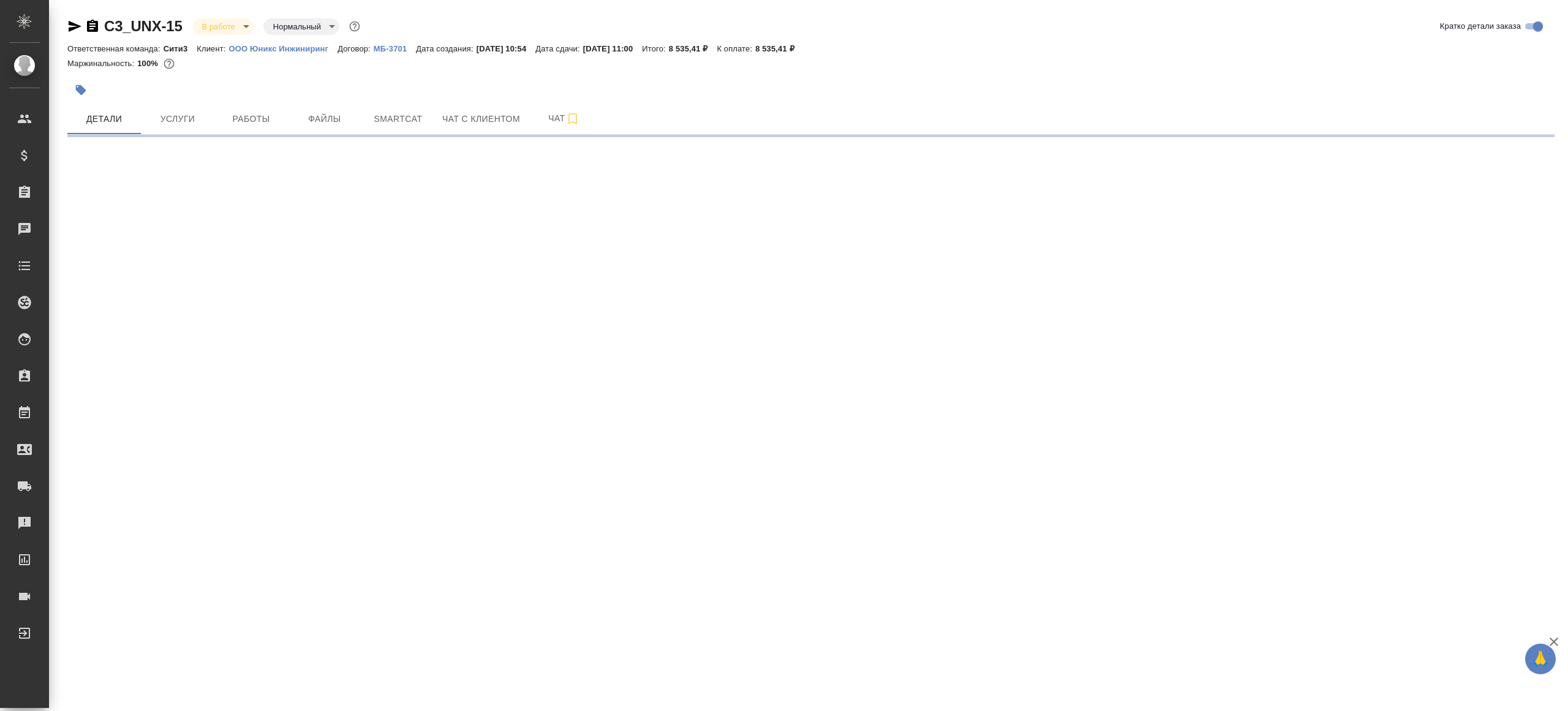
select select "RU"
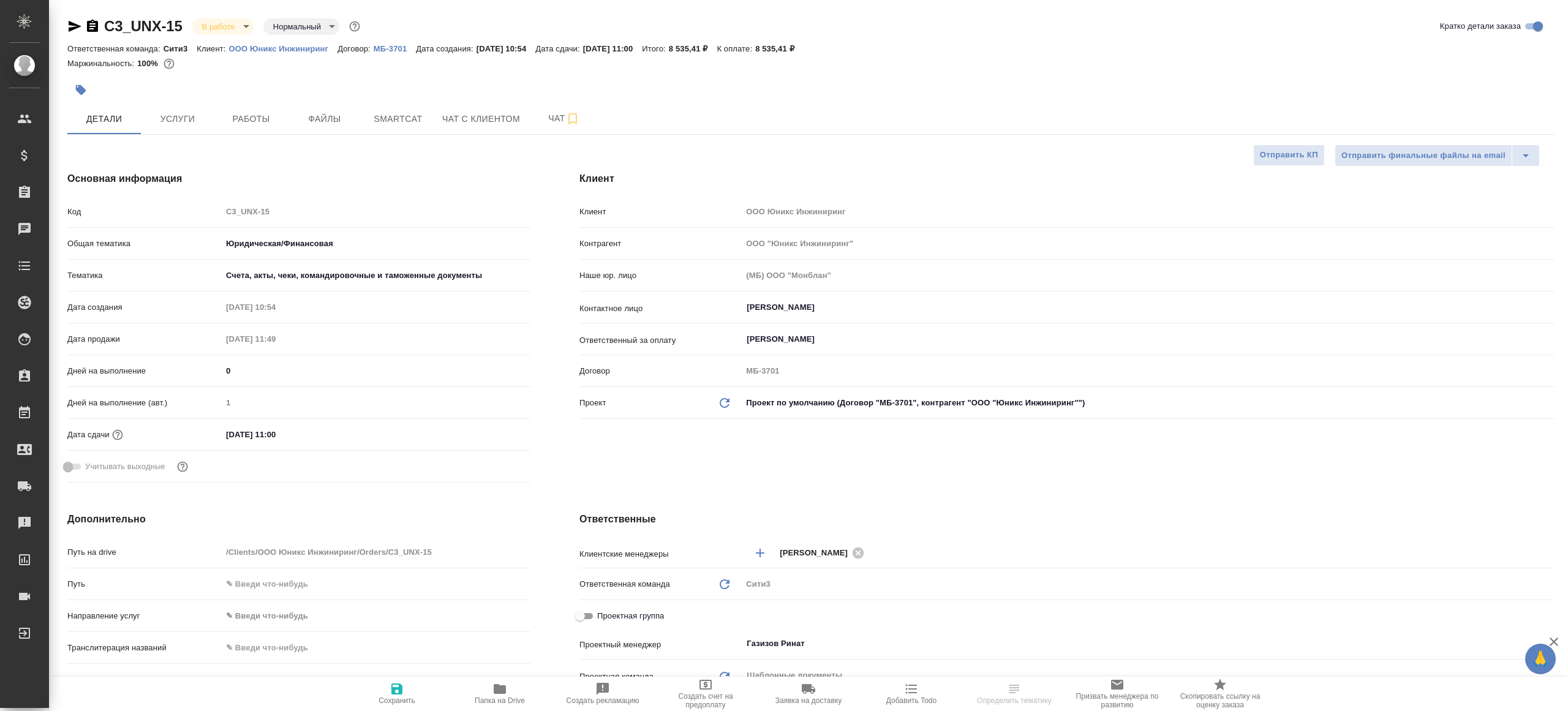
type textarea "x"
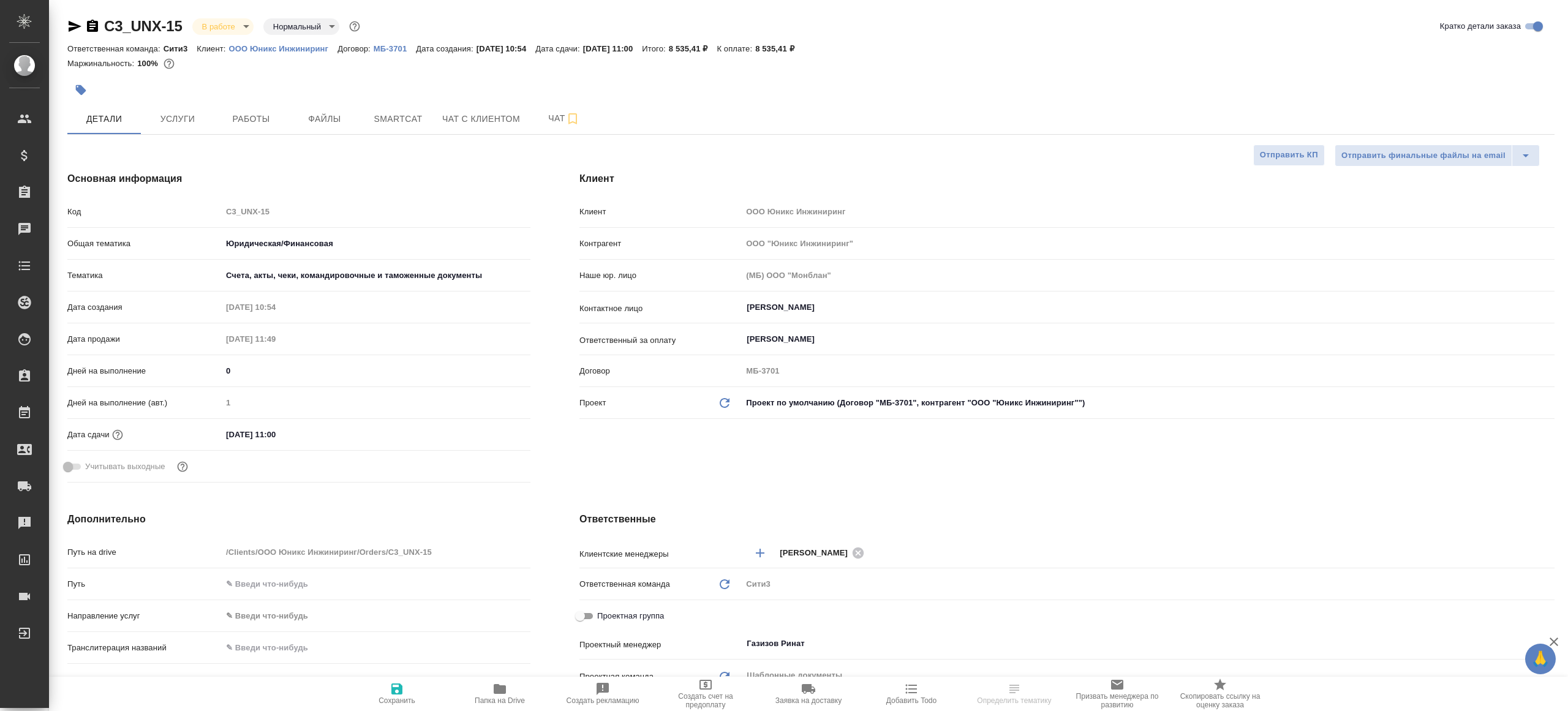
type textarea "x"
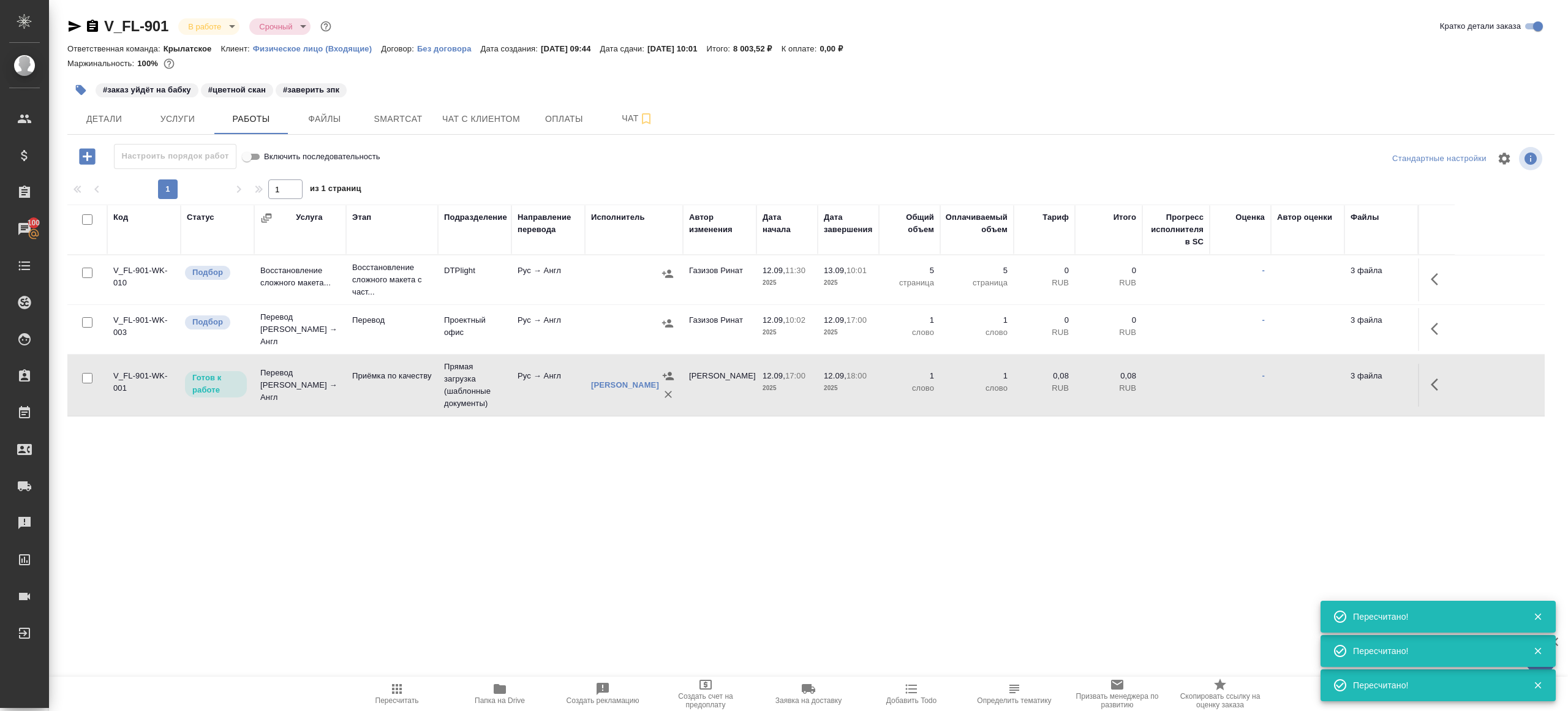
click at [398, 694] on icon "button" at bounding box center [396, 689] width 15 height 15
click at [460, 534] on div ".cls-1 fill:#fff; AWATERA [PERSON_NAME] Клиенты Спецификации Заказы 100 Чаты To…" at bounding box center [784, 356] width 1568 height 711
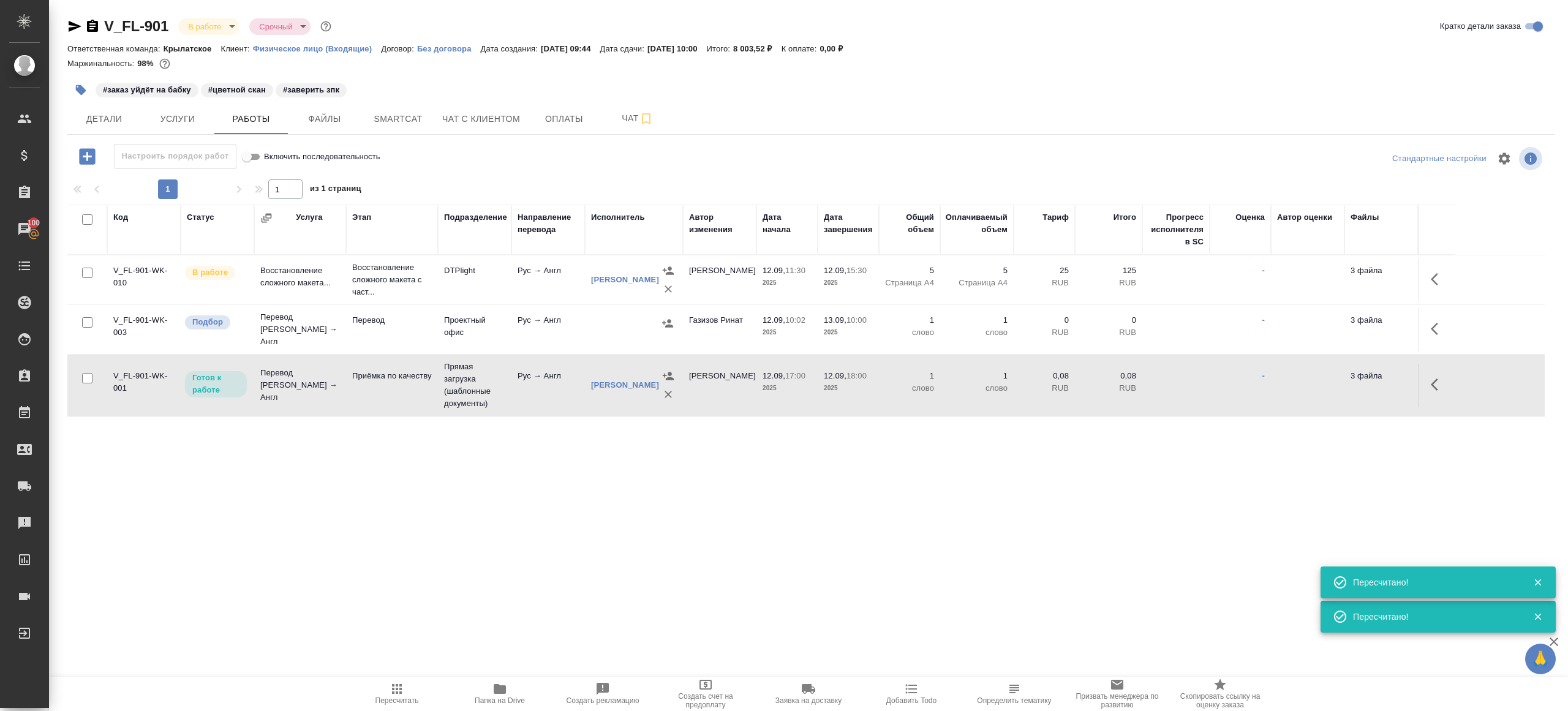
click at [460, 534] on div ".cls-1 fill:#fff; AWATERA [PERSON_NAME] Клиенты Спецификации Заказы 100 Чаты To…" at bounding box center [784, 356] width 1568 height 711
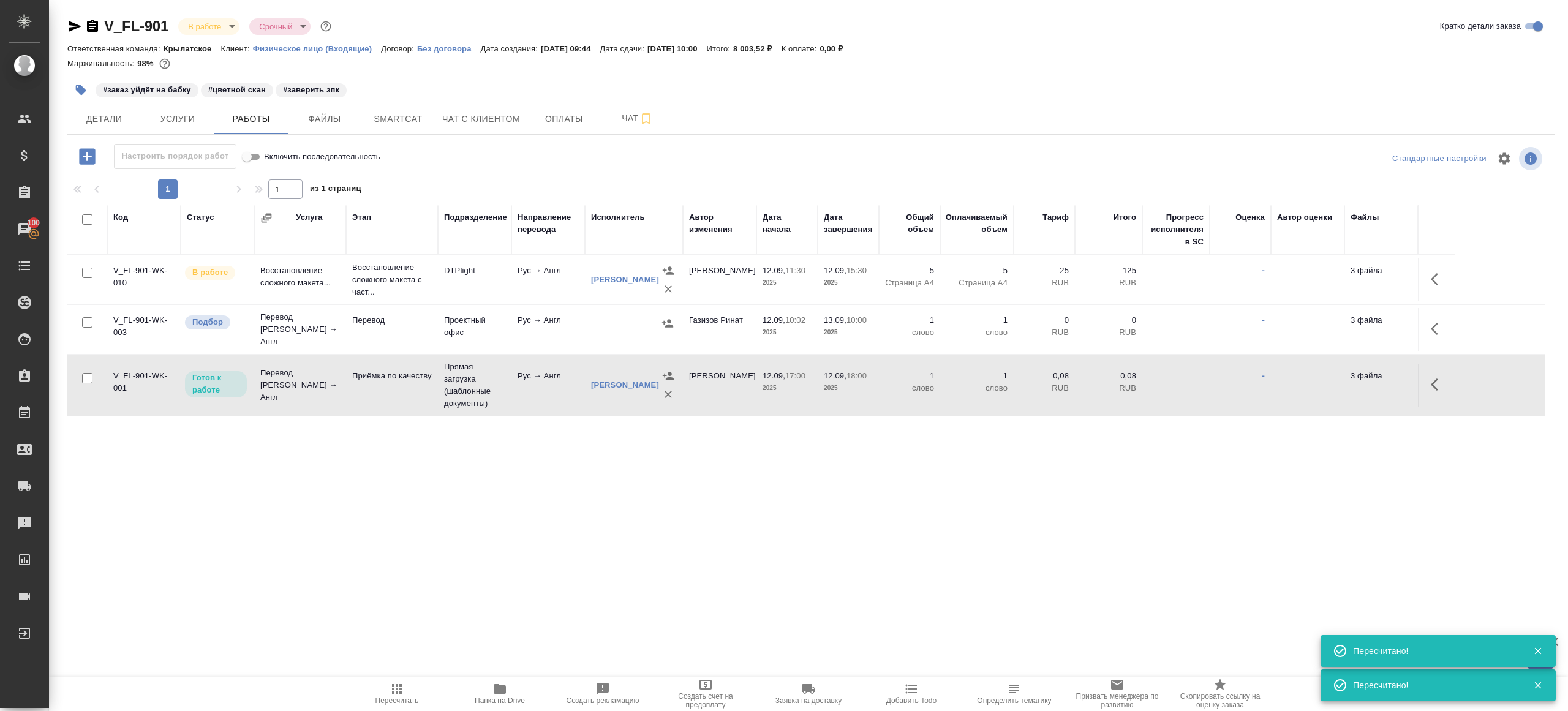
click at [386, 698] on span "Пересчитать" at bounding box center [397, 700] width 43 height 8
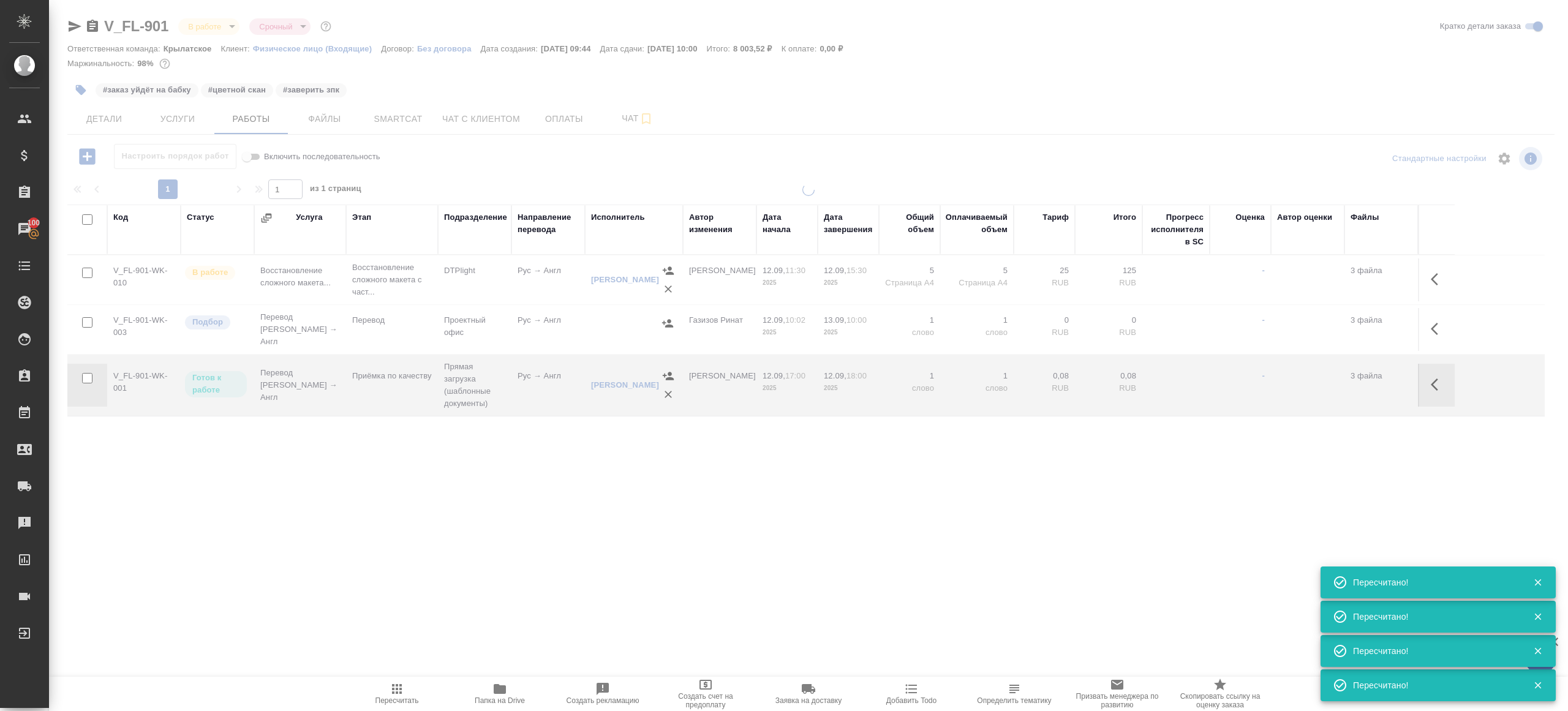
click at [411, 572] on div ".cls-1 fill:#fff; AWATERA Gazizov Rinat Клиенты Спецификации Заказы 100 Чаты To…" at bounding box center [784, 356] width 1568 height 711
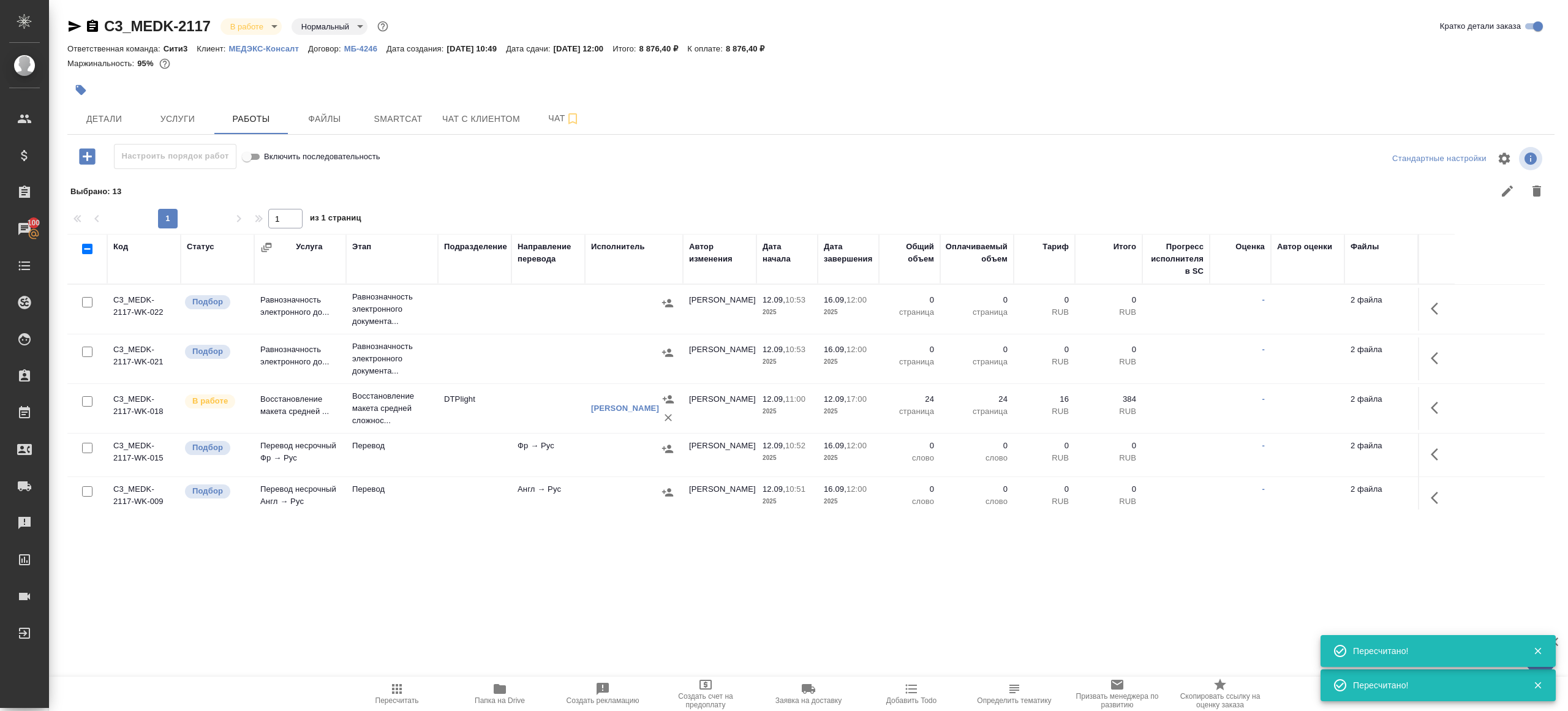
click at [411, 699] on span "Пересчитать" at bounding box center [397, 700] width 43 height 8
click at [398, 689] on icon "button" at bounding box center [396, 689] width 10 height 10
click at [423, 628] on div ".cls-1 fill:#fff; AWATERA Gazizov Rinat Клиенты Спецификации Заказы 100 Чаты To…" at bounding box center [784, 356] width 1568 height 711
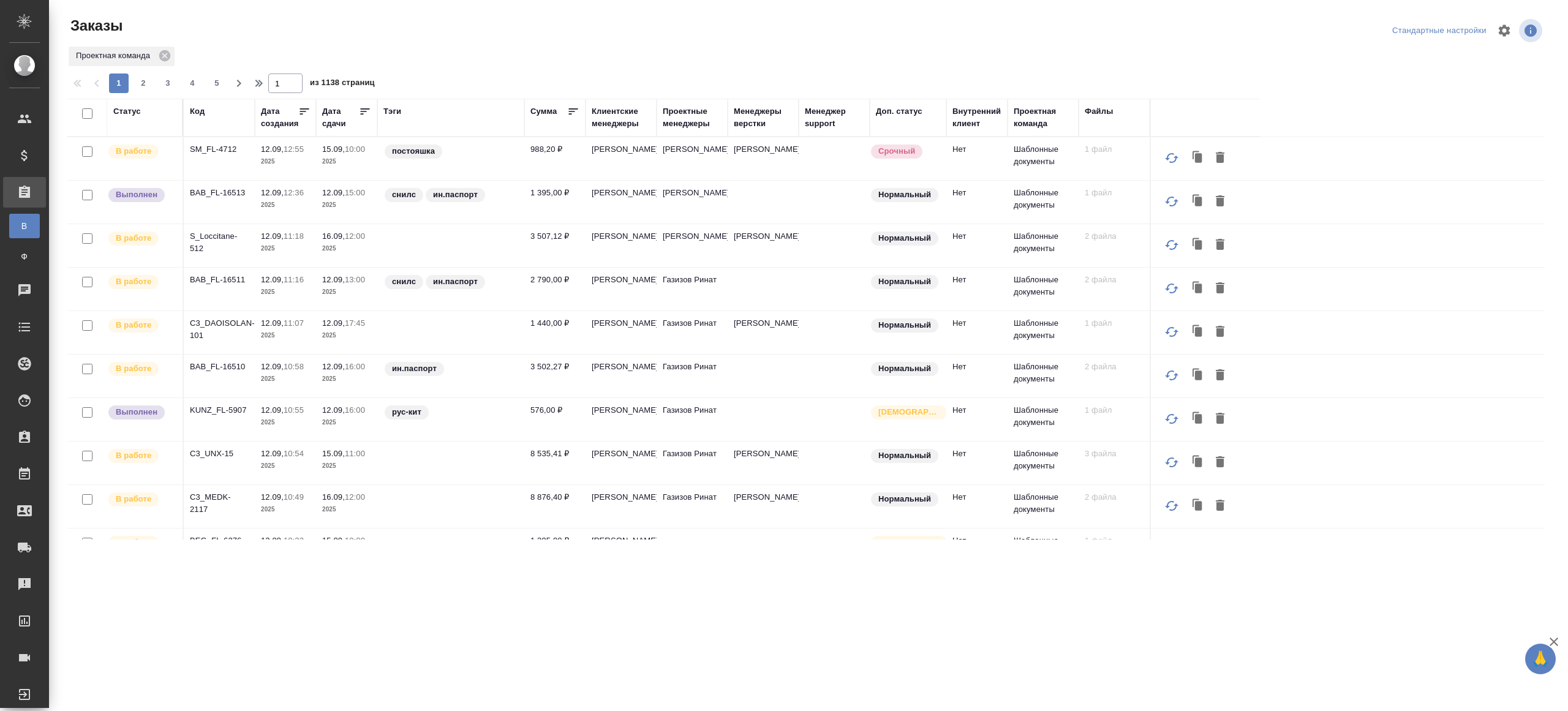
click at [394, 109] on div "Тэги" at bounding box center [393, 111] width 18 height 12
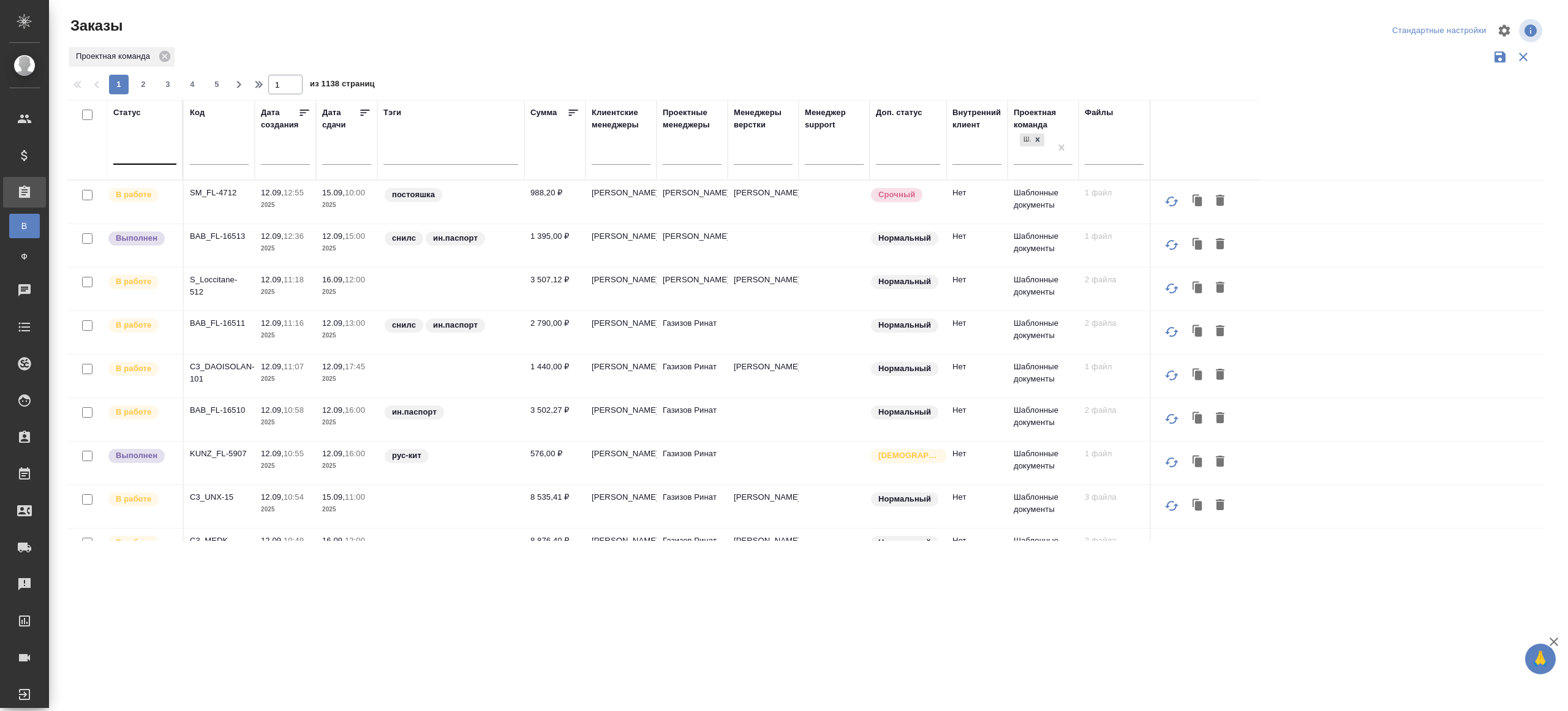
click at [153, 157] on div at bounding box center [145, 152] width 63 height 18
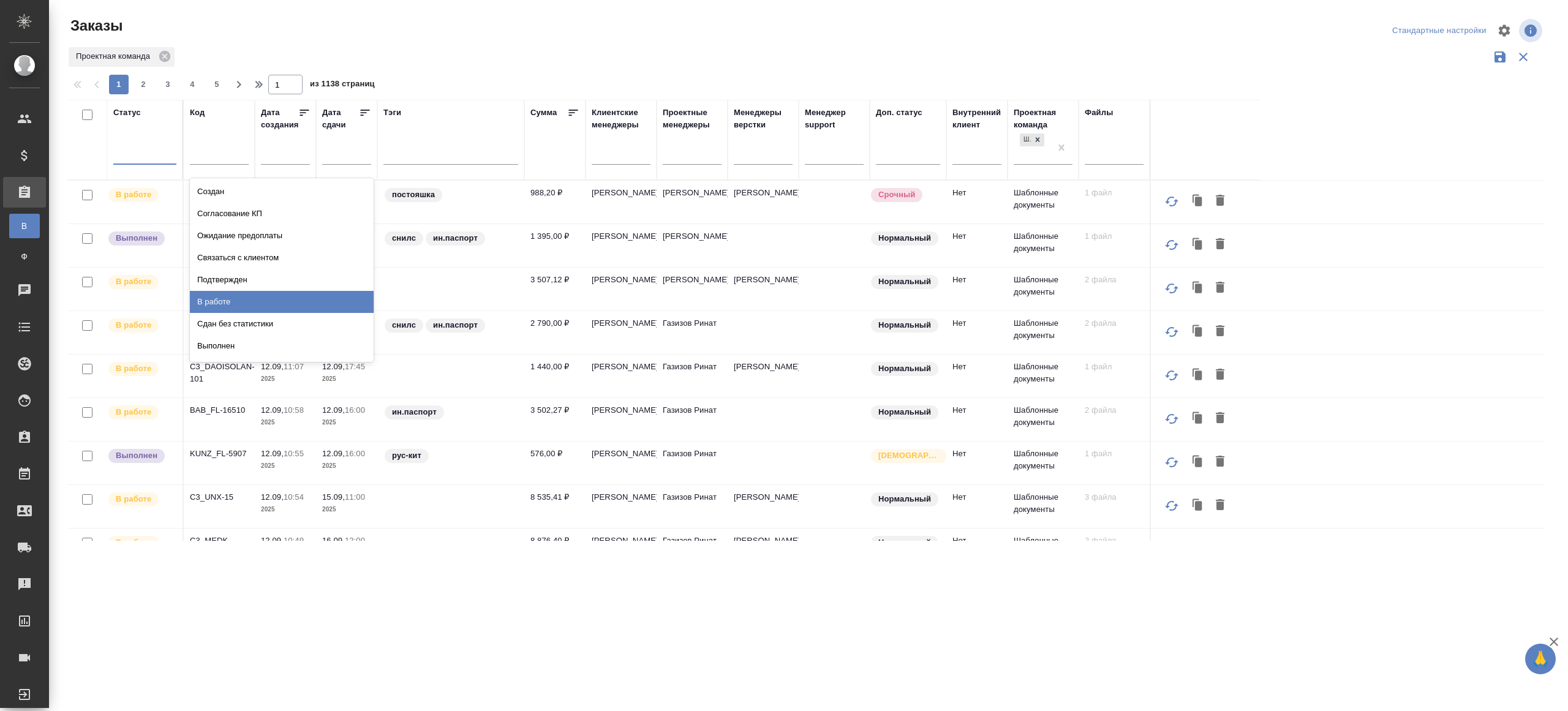
click at [270, 302] on div "В работе" at bounding box center [281, 302] width 184 height 22
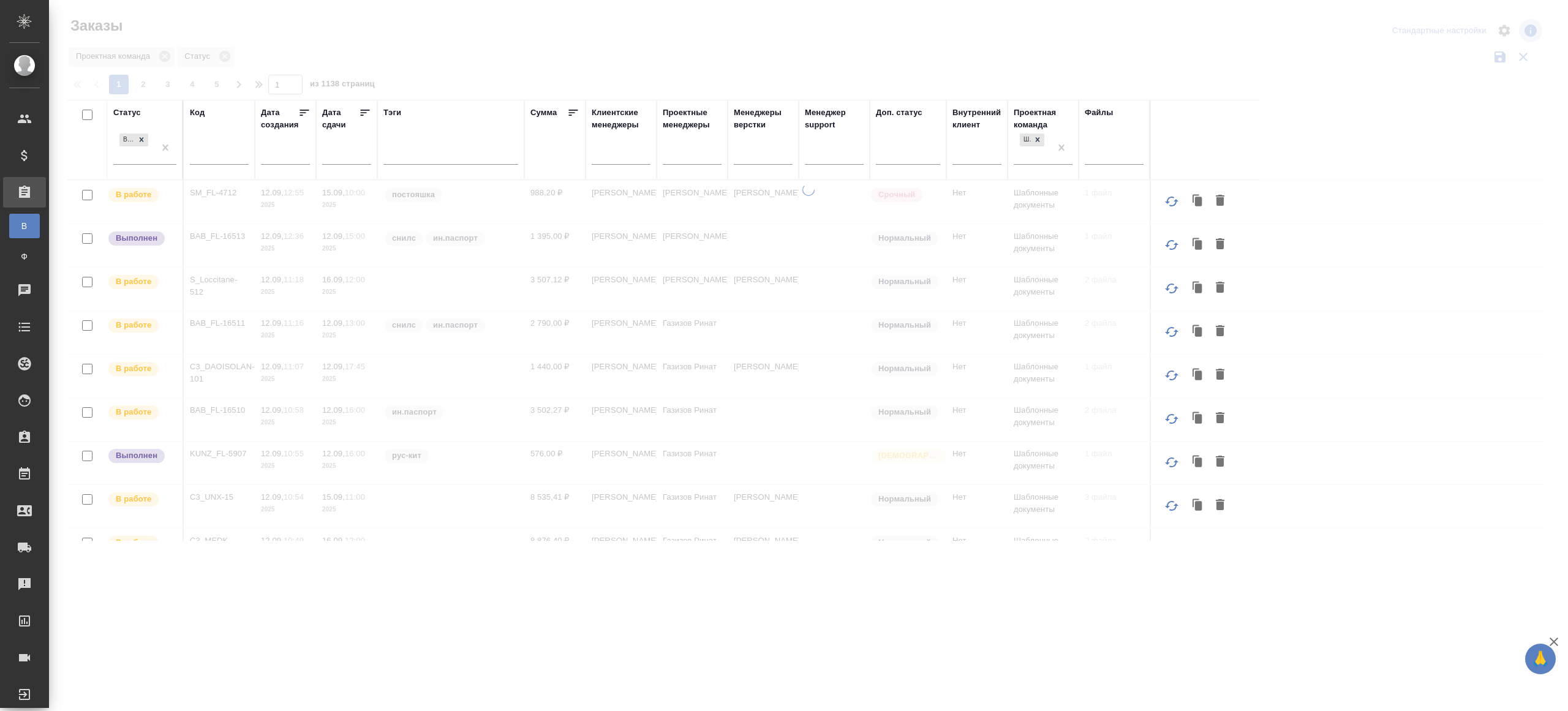
click at [364, 111] on icon at bounding box center [365, 113] width 12 height 12
click at [687, 142] on div at bounding box center [693, 153] width 59 height 23
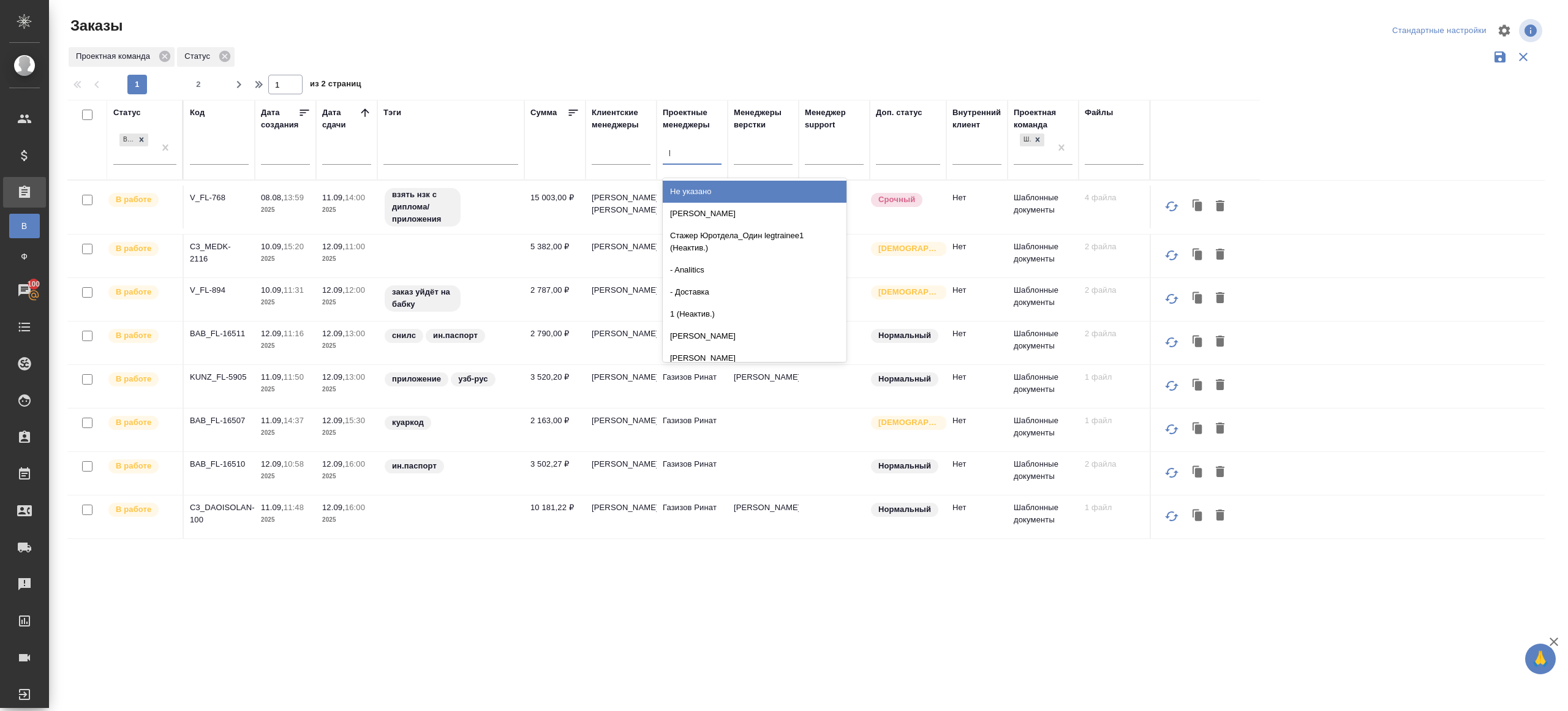
type input "ринат"
click at [707, 187] on div "Газизов Ринат" at bounding box center [755, 192] width 184 height 22
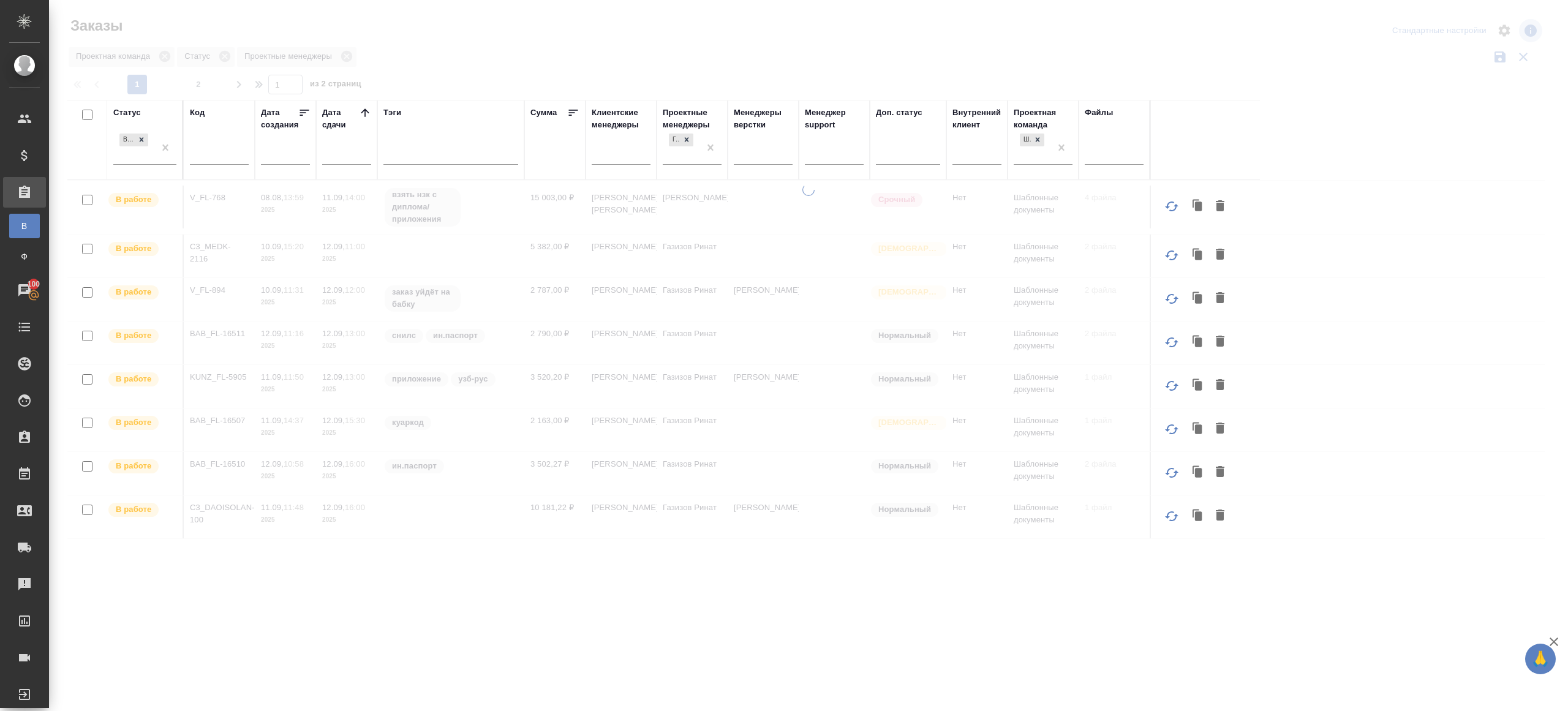
click at [703, 85] on div at bounding box center [809, 274] width 1519 height 547
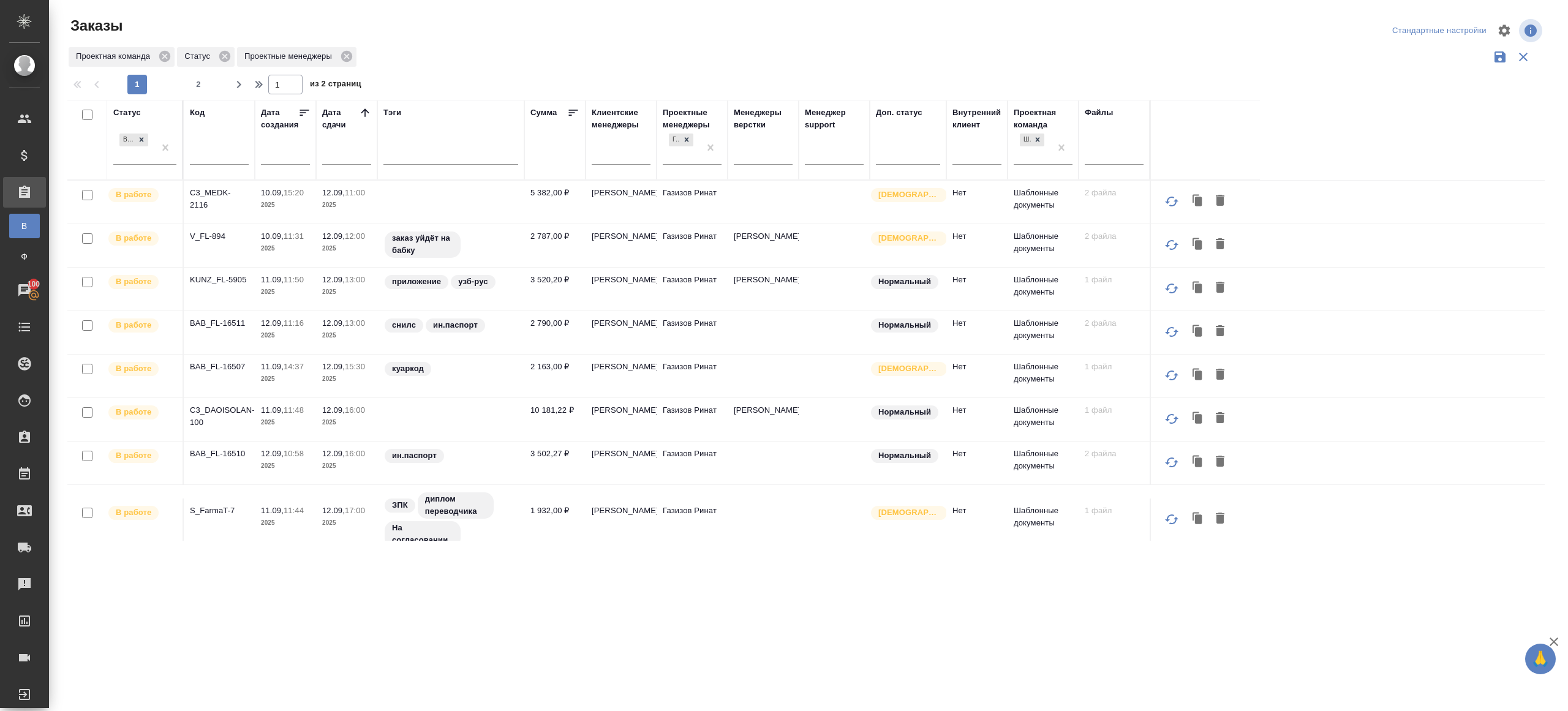
click at [670, 79] on div "1 2 1 из 2 страниц" at bounding box center [811, 84] width 1487 height 20
click at [215, 193] on p "C3_MEDK-2116" at bounding box center [219, 199] width 59 height 24
click at [213, 233] on p "V_FL-894" at bounding box center [219, 236] width 59 height 12
click at [213, 279] on p "KUNZ_FL-5905" at bounding box center [219, 279] width 59 height 12
click at [216, 320] on p "BAB_FL-16511" at bounding box center [219, 323] width 59 height 12
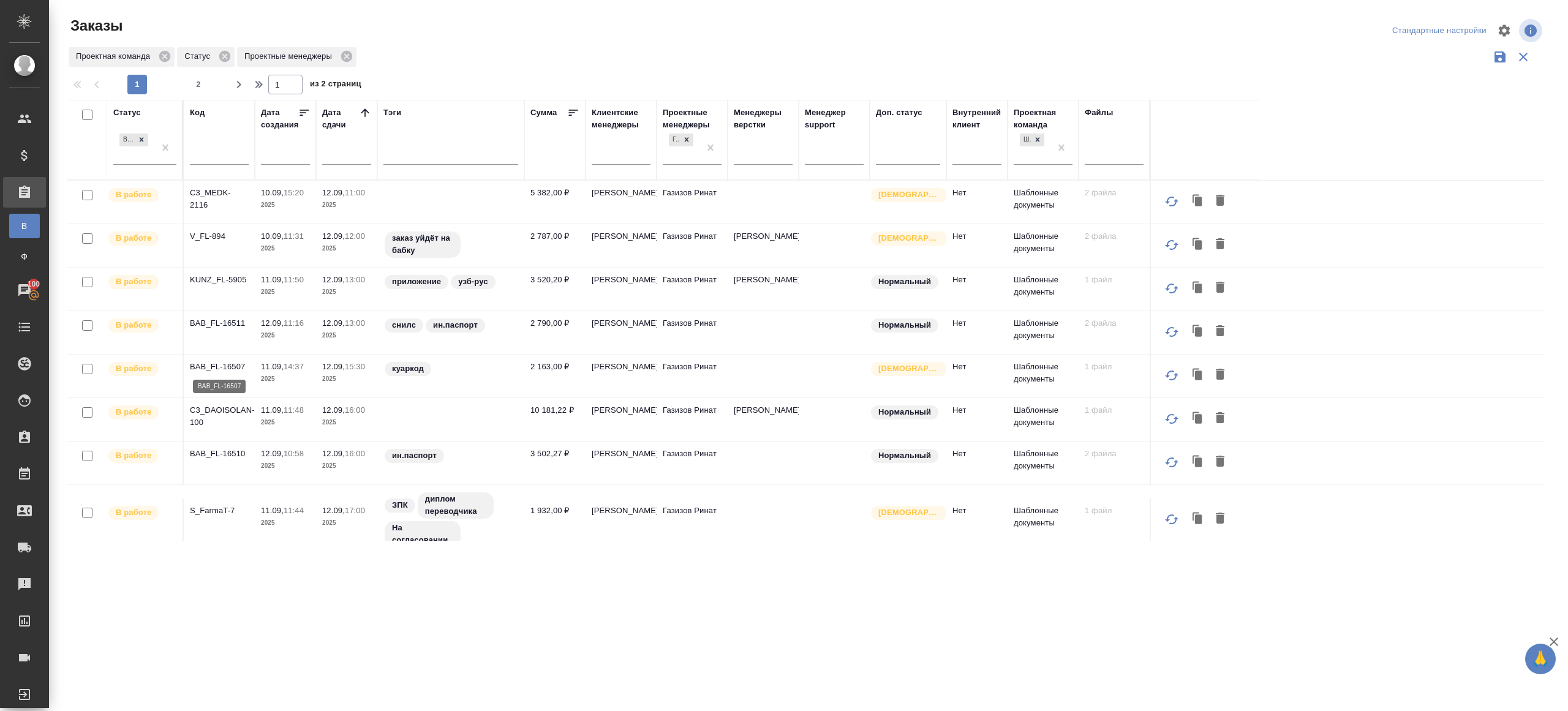
click at [216, 364] on p "BAB_FL-16507" at bounding box center [219, 366] width 59 height 12
click at [216, 407] on p "C3_DAOISOLAN-100" at bounding box center [219, 416] width 59 height 24
click at [217, 448] on p "BAB_FL-16510" at bounding box center [219, 453] width 59 height 12
click at [203, 506] on p "S_FarmaT-7" at bounding box center [219, 510] width 59 height 12
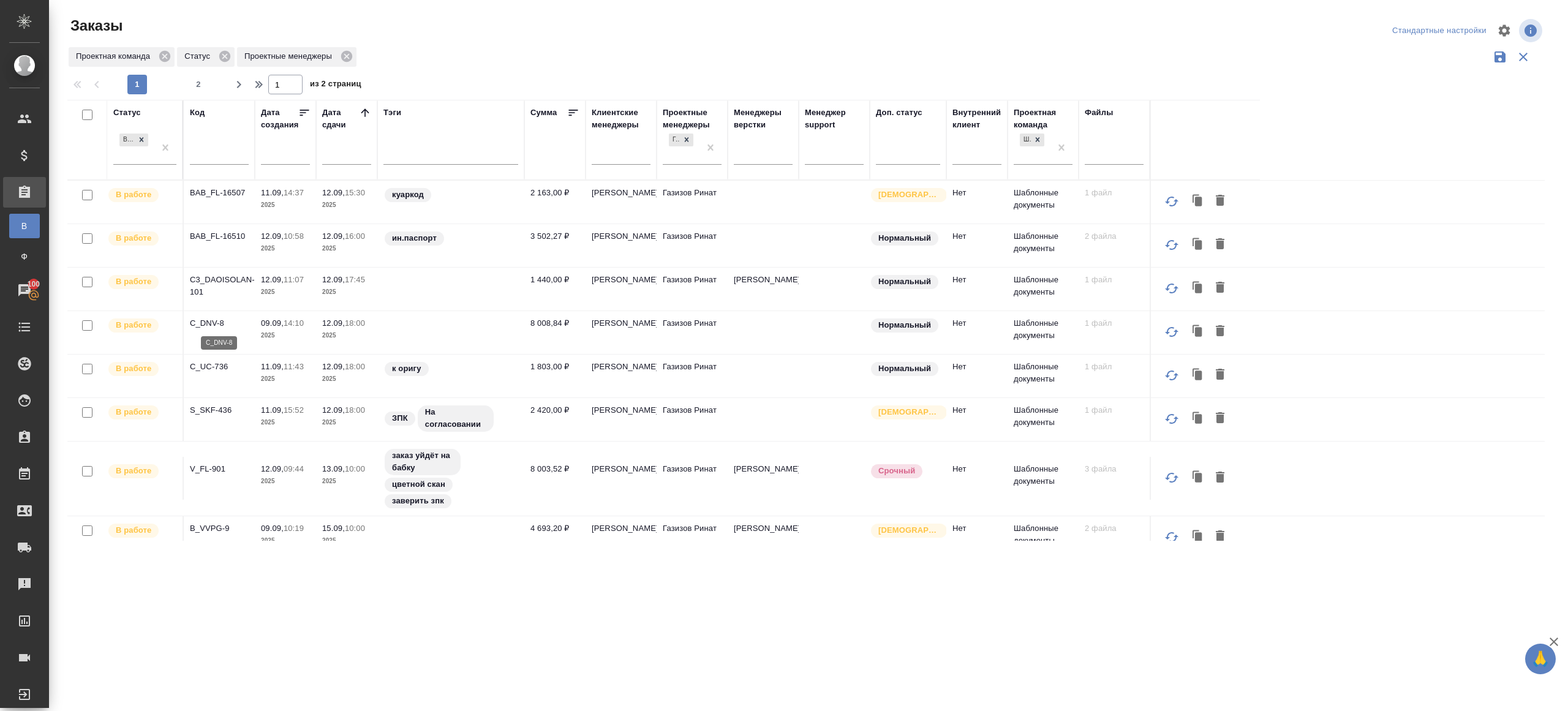
click at [204, 322] on p "C_DNV-8" at bounding box center [219, 323] width 59 height 12
click at [210, 364] on p "C_UC-736" at bounding box center [219, 366] width 59 height 12
click at [212, 410] on p "S_SKF-436" at bounding box center [219, 410] width 59 height 12
click at [210, 459] on td "V_FL-901" at bounding box center [219, 478] width 71 height 43
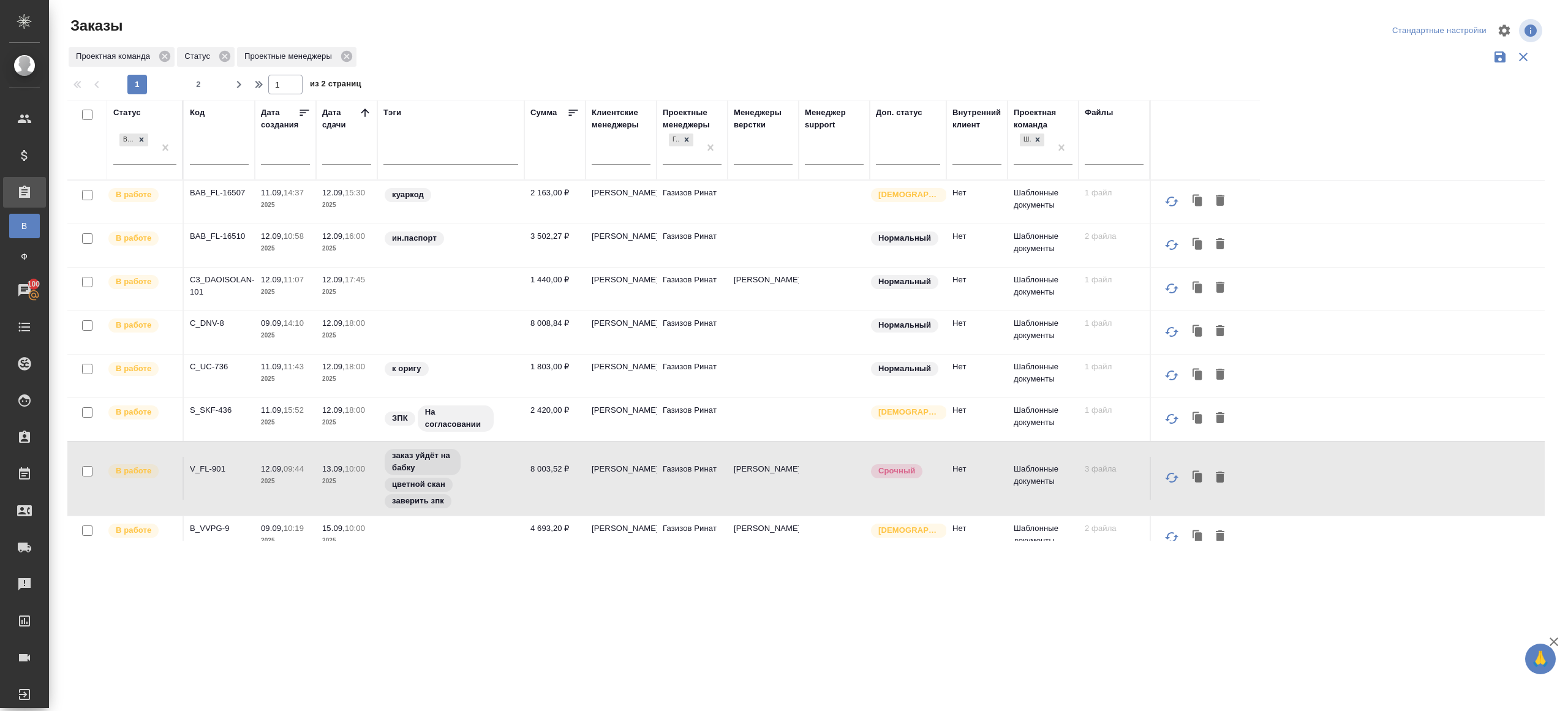
click at [210, 459] on td "V_FL-901" at bounding box center [219, 478] width 71 height 43
click at [210, 464] on p "V_FL-901" at bounding box center [219, 469] width 59 height 12
click at [210, 526] on p "B_VVPG-9" at bounding box center [219, 528] width 59 height 12
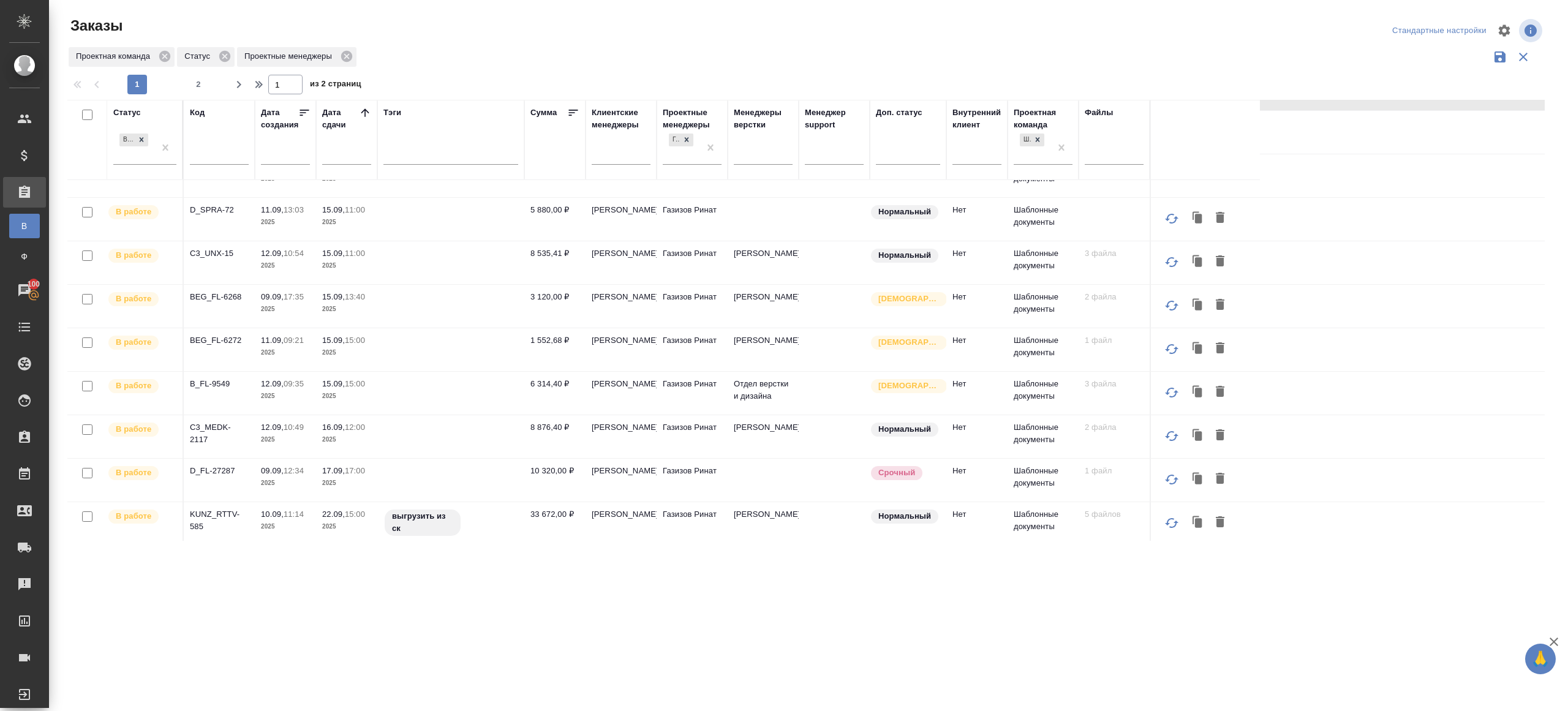
scroll to position [482, 0]
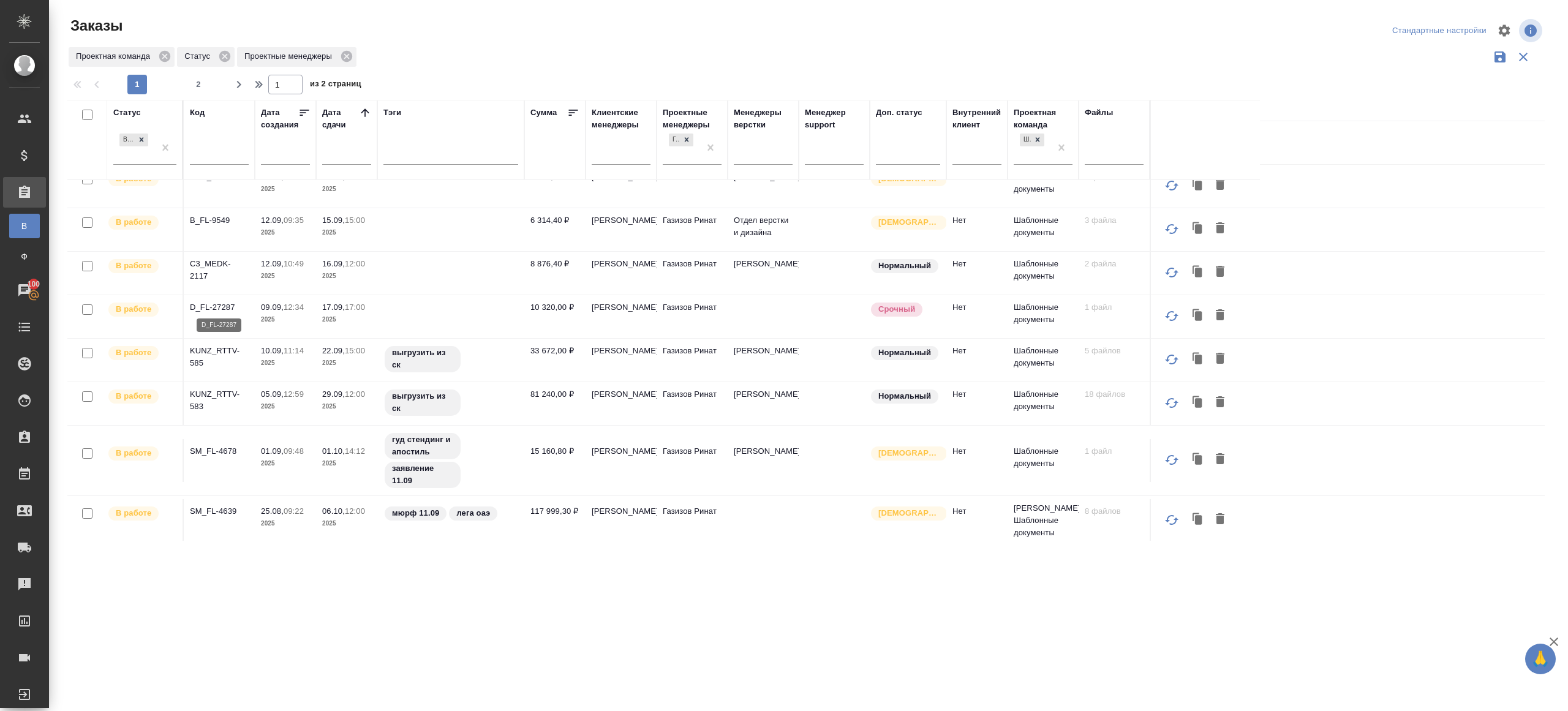
click at [204, 305] on p "D_FL-27287" at bounding box center [219, 307] width 59 height 12
click at [216, 260] on p "C3_MEDK-2117" at bounding box center [219, 270] width 59 height 24
click at [214, 221] on p "B_FL-9549" at bounding box center [219, 220] width 59 height 12
click at [210, 353] on p "KUNZ_RTTV-585" at bounding box center [219, 357] width 59 height 24
click at [210, 394] on p "KUNZ_RTTV-583" at bounding box center [219, 400] width 59 height 24
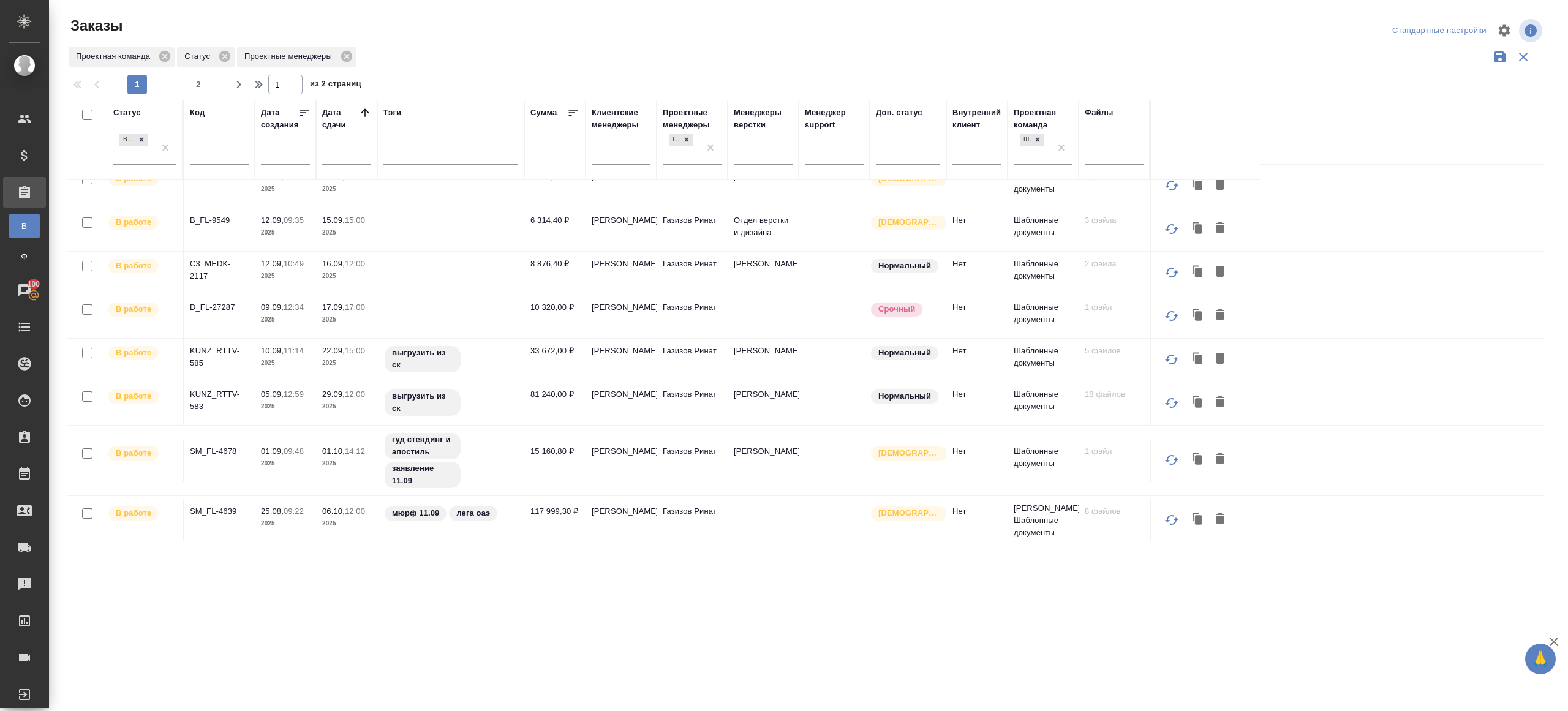
scroll to position [0, 0]
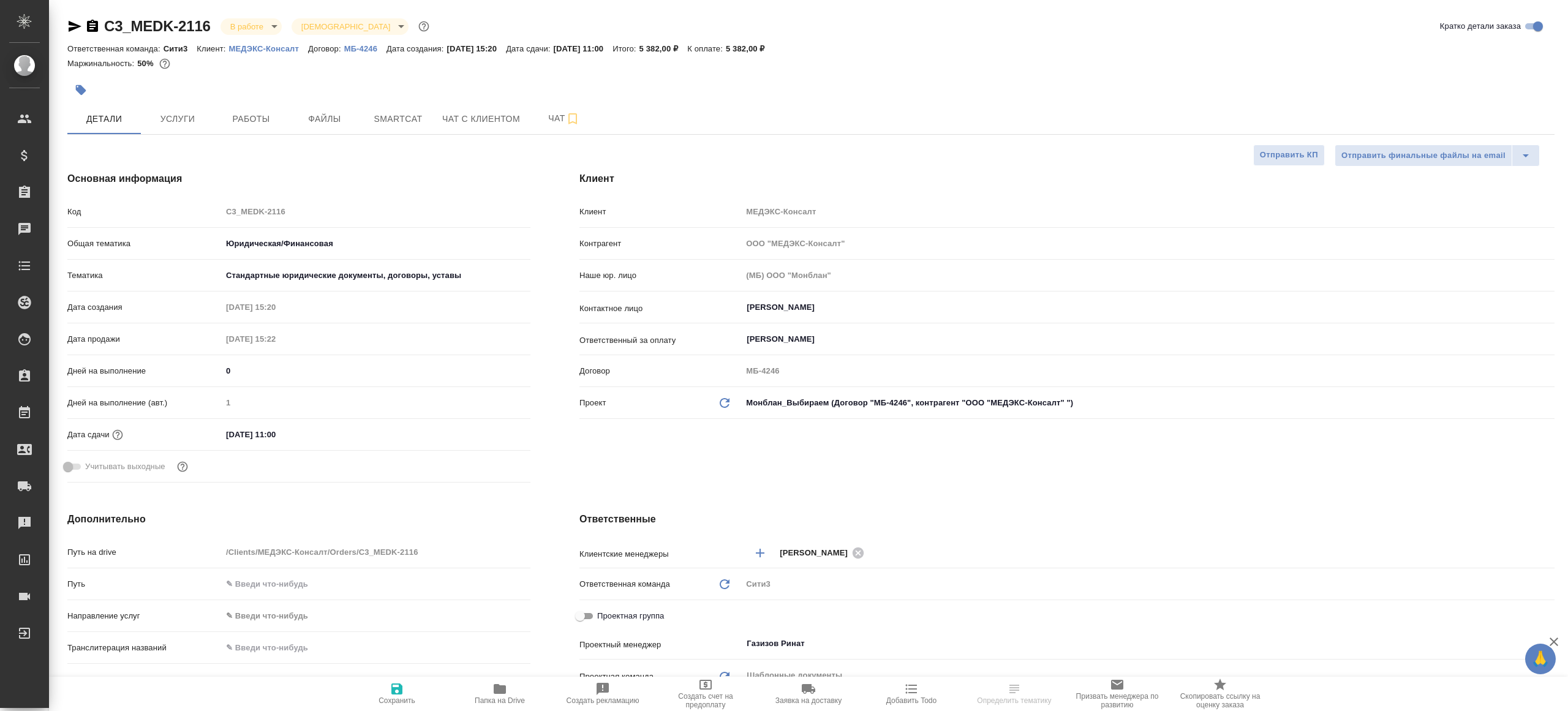
select select "RU"
click at [256, 119] on span "Работы" at bounding box center [251, 119] width 59 height 15
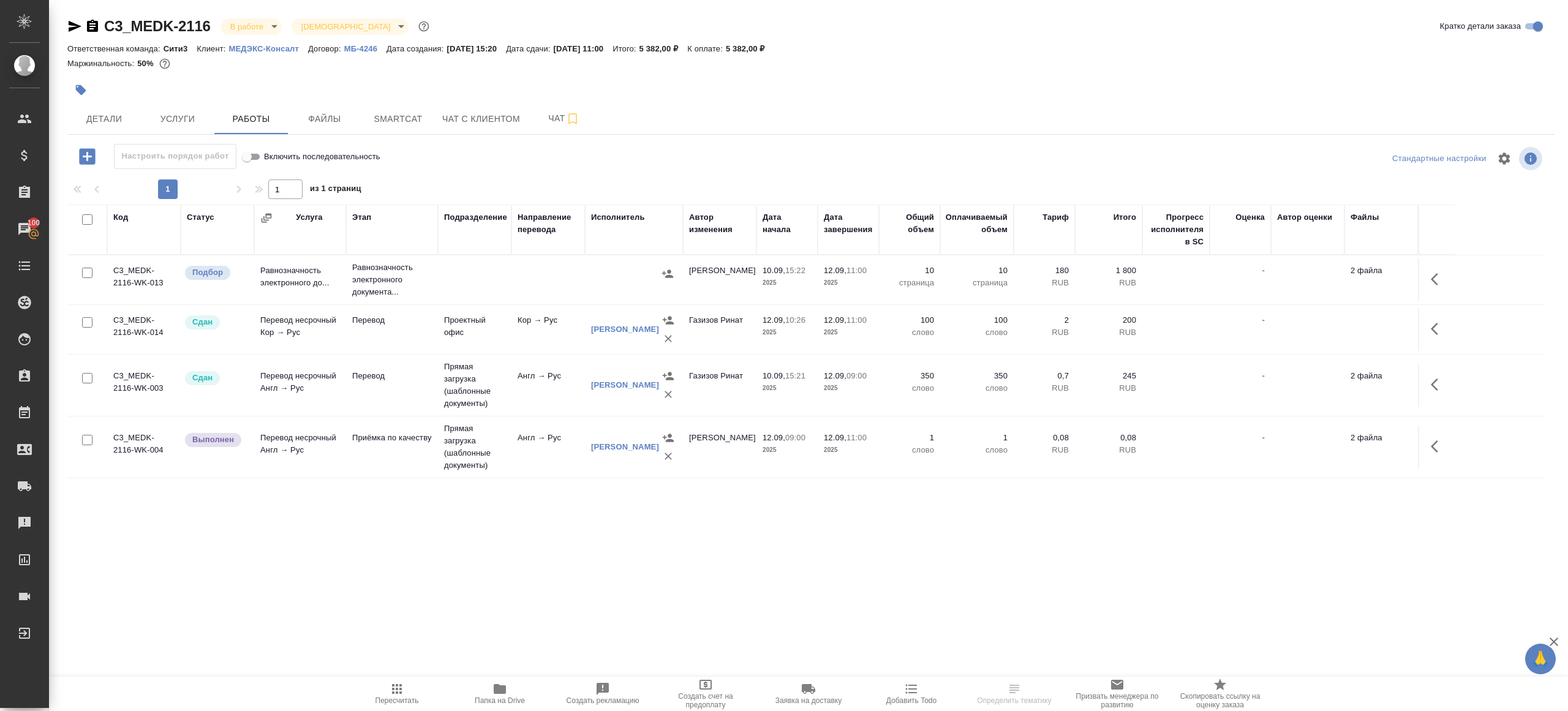
scroll to position [46, 0]
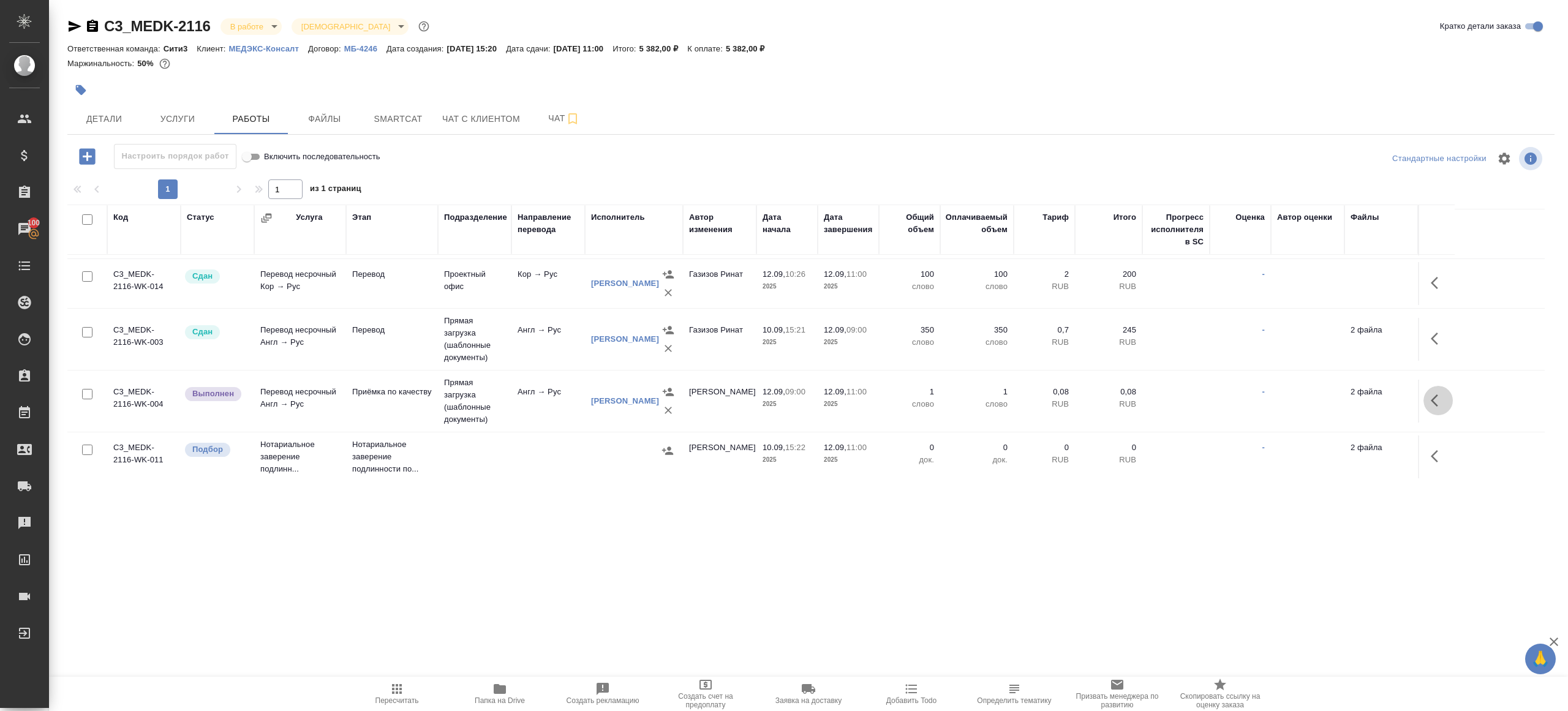
click at [1450, 400] on button "button" at bounding box center [1438, 401] width 29 height 29
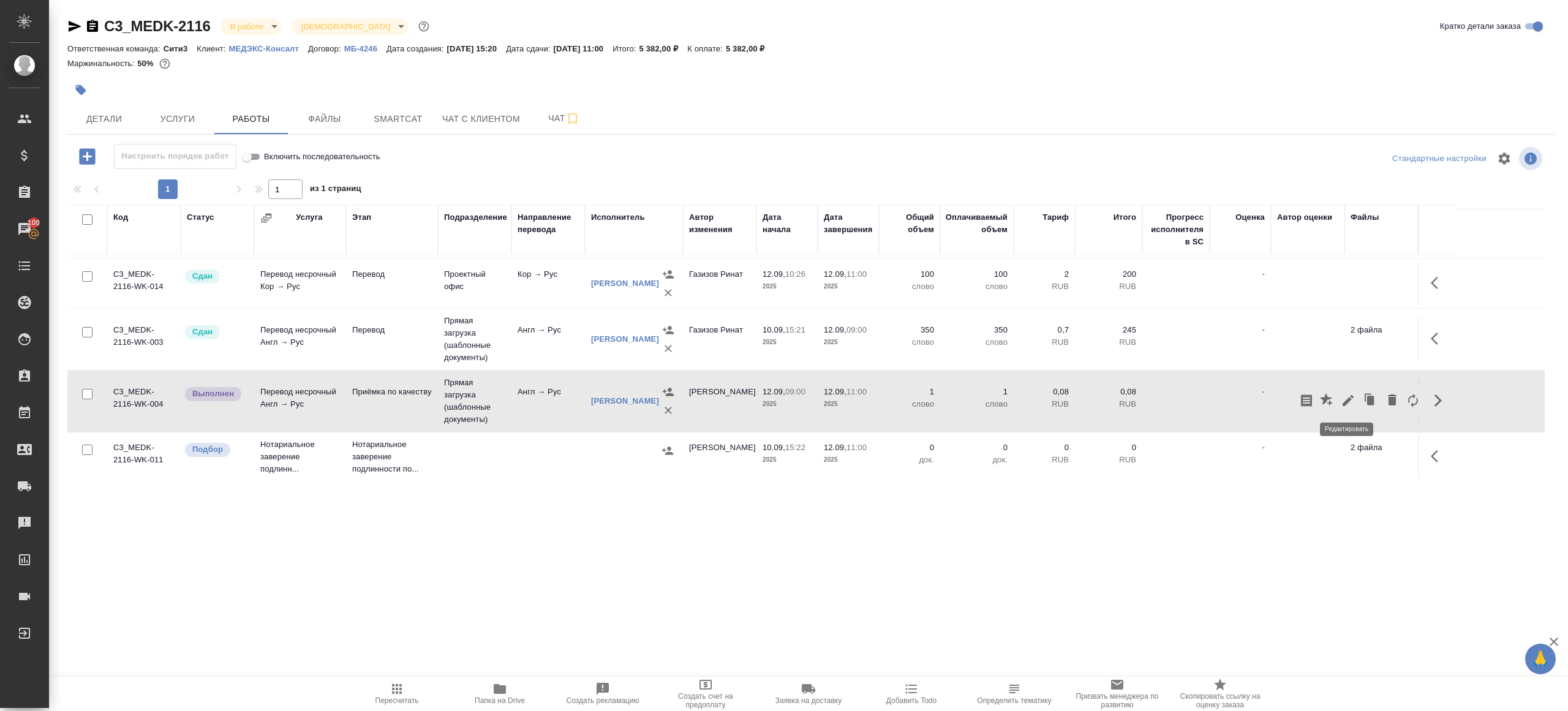
click at [1341, 400] on icon "button" at bounding box center [1348, 400] width 15 height 15
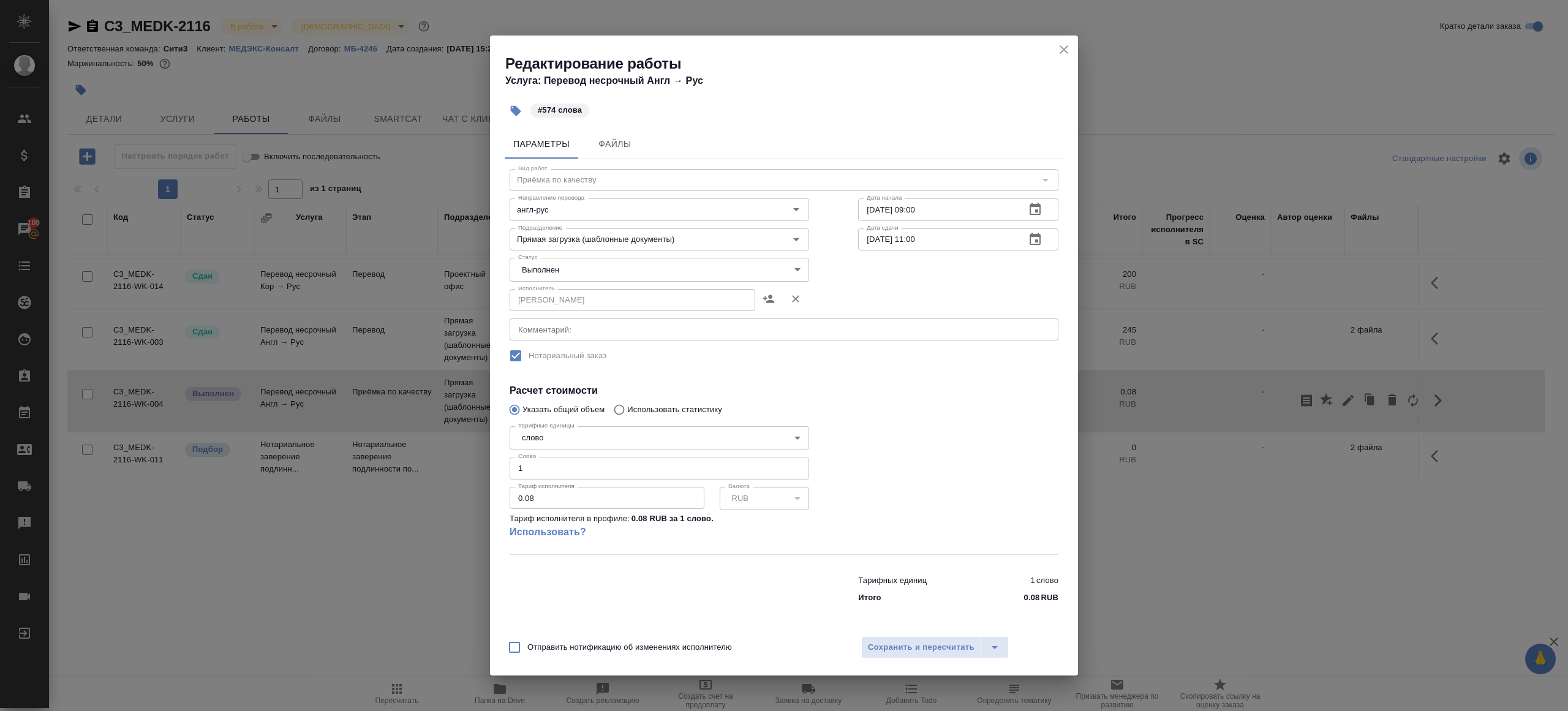
click at [613, 270] on body "🙏 .cls-1 fill:#fff; AWATERA Gazizov Rinat Клиенты Спецификации Заказы 100 Чаты …" at bounding box center [784, 356] width 1568 height 711
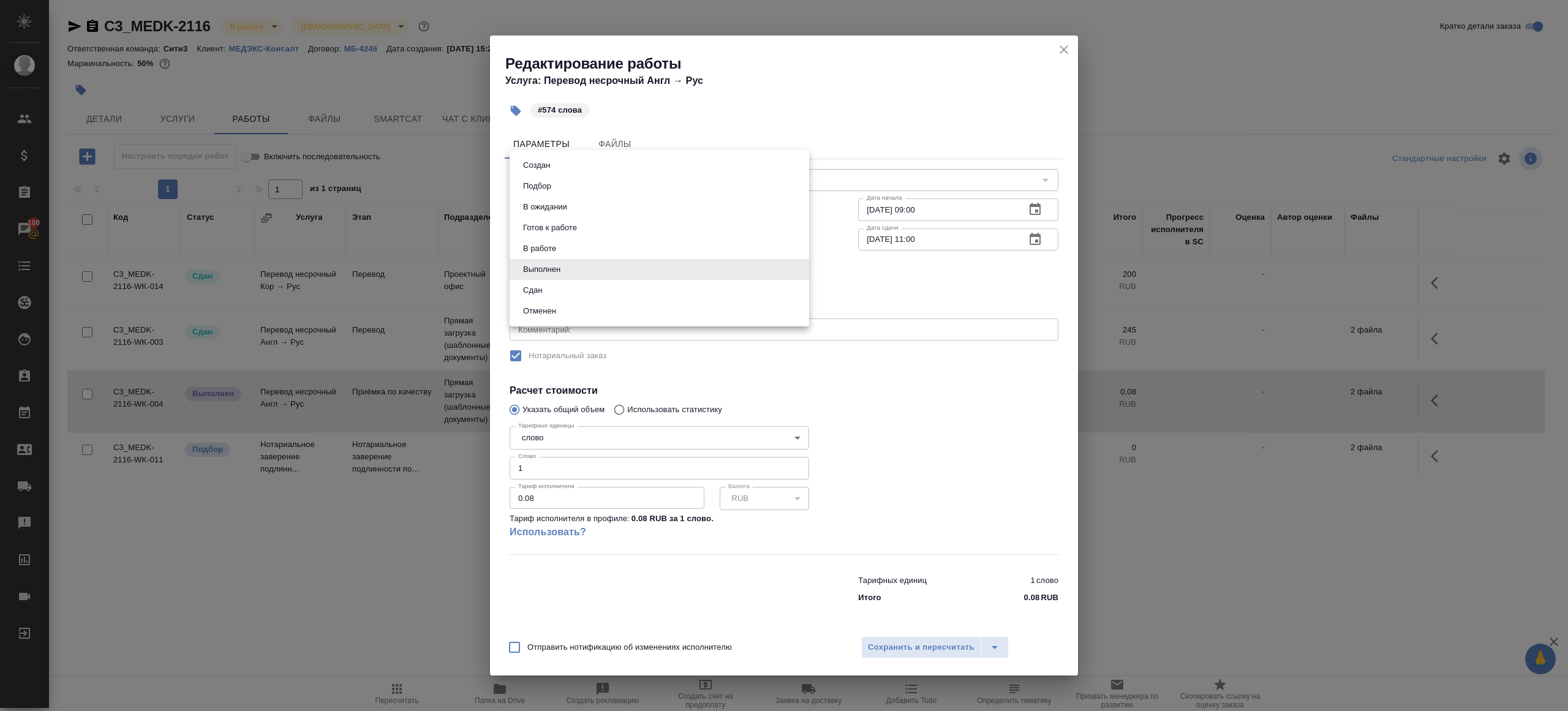
click at [561, 291] on li "Сдан" at bounding box center [659, 290] width 299 height 21
type input "closed"
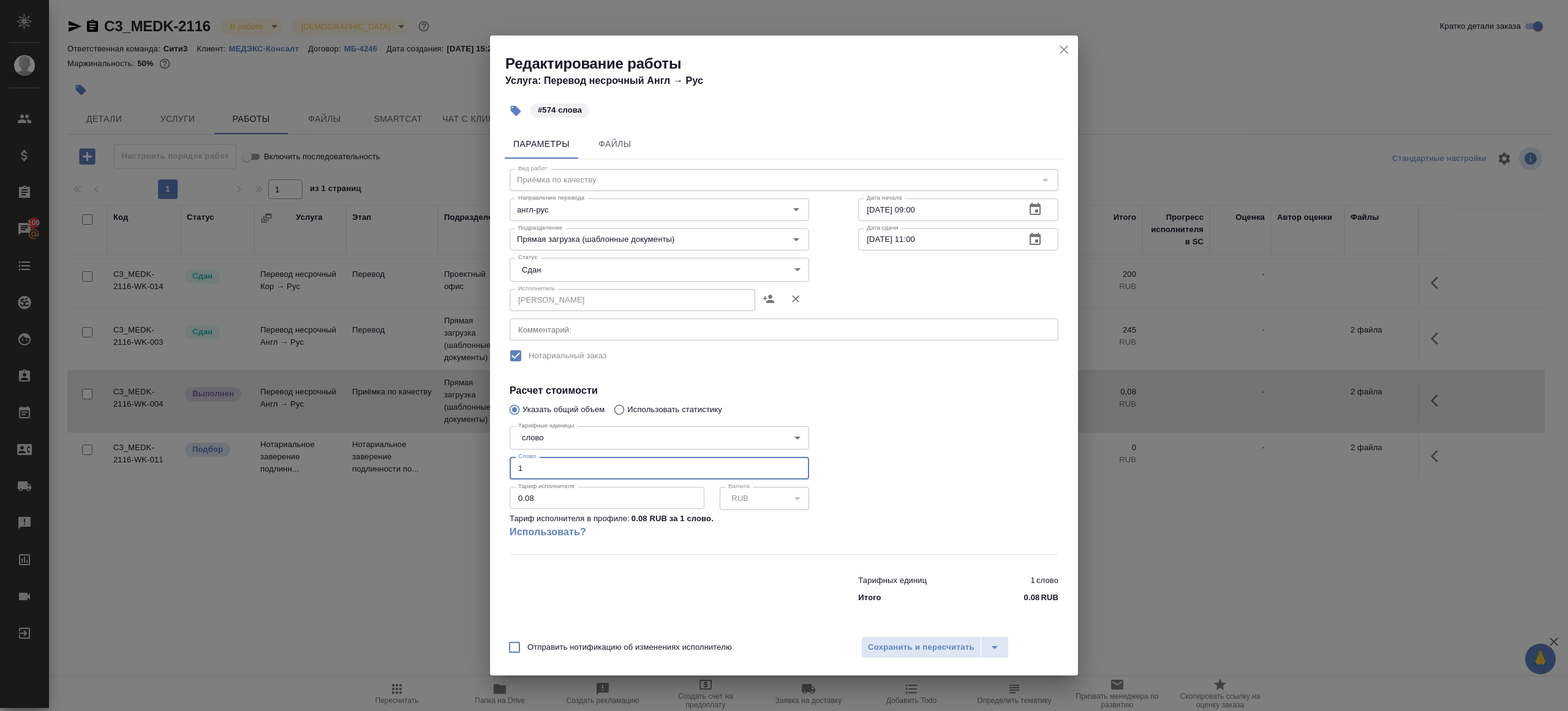
drag, startPoint x: 542, startPoint y: 460, endPoint x: 454, endPoint y: 459, distance: 88.0
click at [454, 459] on div "Редактирование работы Услуга: Перевод несрочный Англ → Рус #574 слова Параметры…" at bounding box center [784, 356] width 1568 height 711
drag, startPoint x: 548, startPoint y: 468, endPoint x: 280, endPoint y: 430, distance: 270.7
click at [288, 431] on div "Редактирование работы Услуга: Перевод несрочный Англ → Рус #574 слова Параметры…" at bounding box center [784, 356] width 1568 height 711
type input "574"
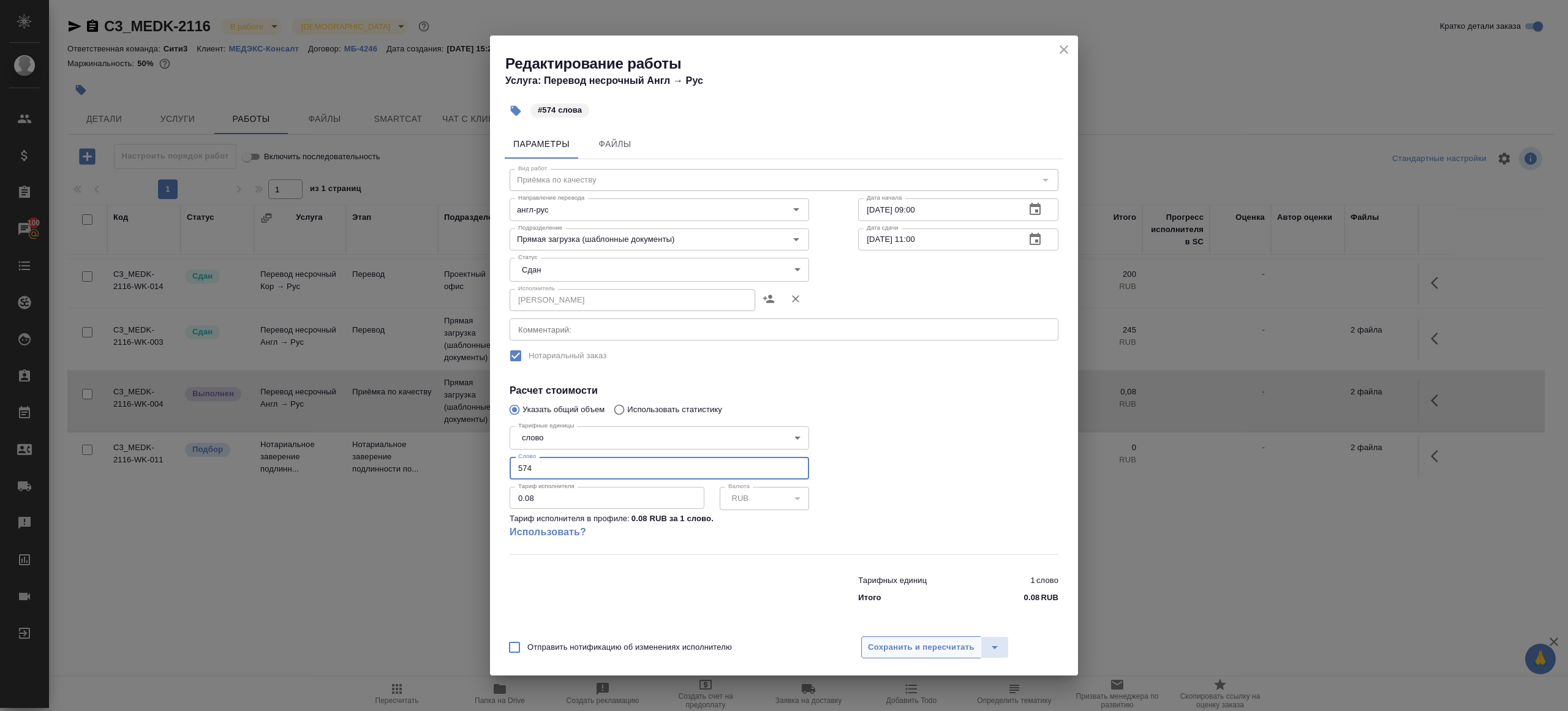
click at [920, 645] on span "Сохранить и пересчитать" at bounding box center [921, 648] width 107 height 14
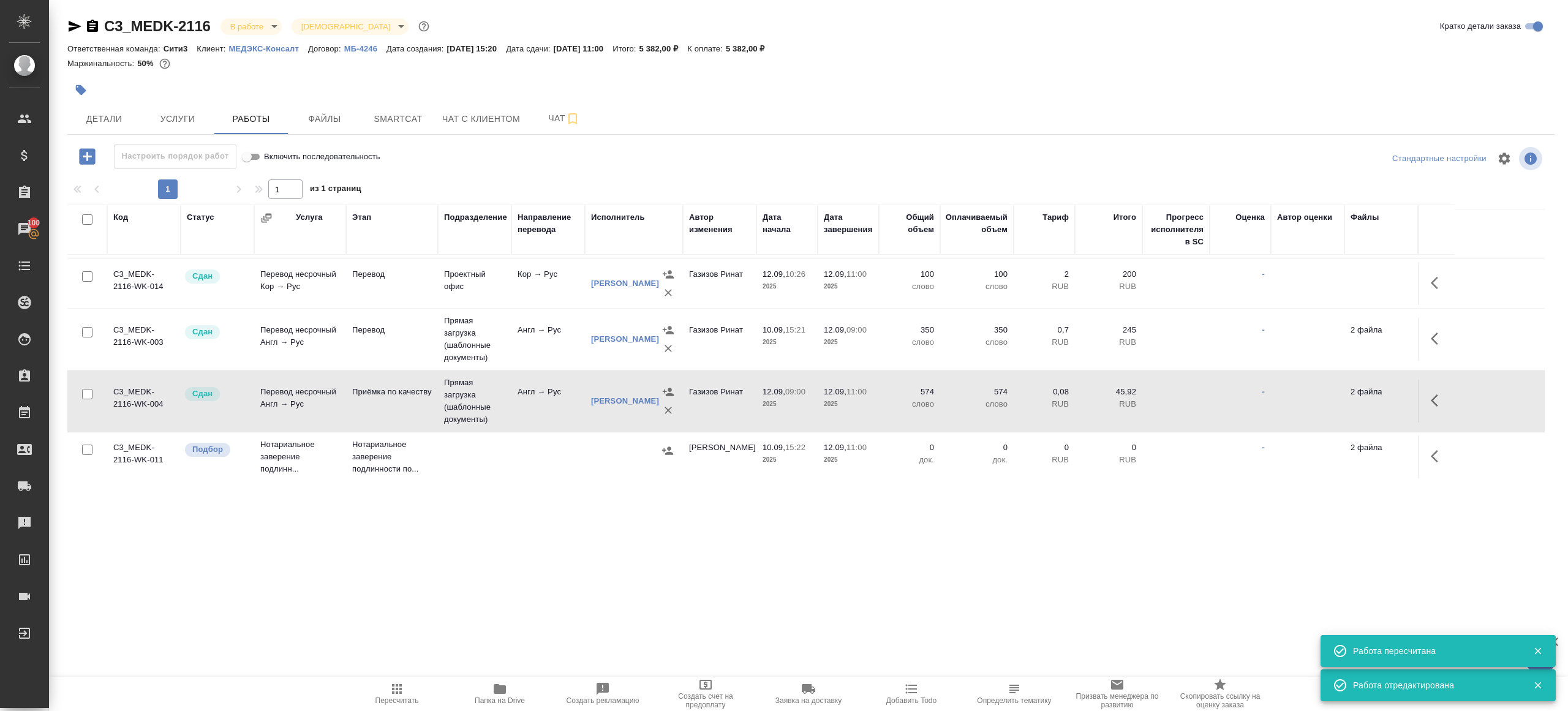
scroll to position [0, 0]
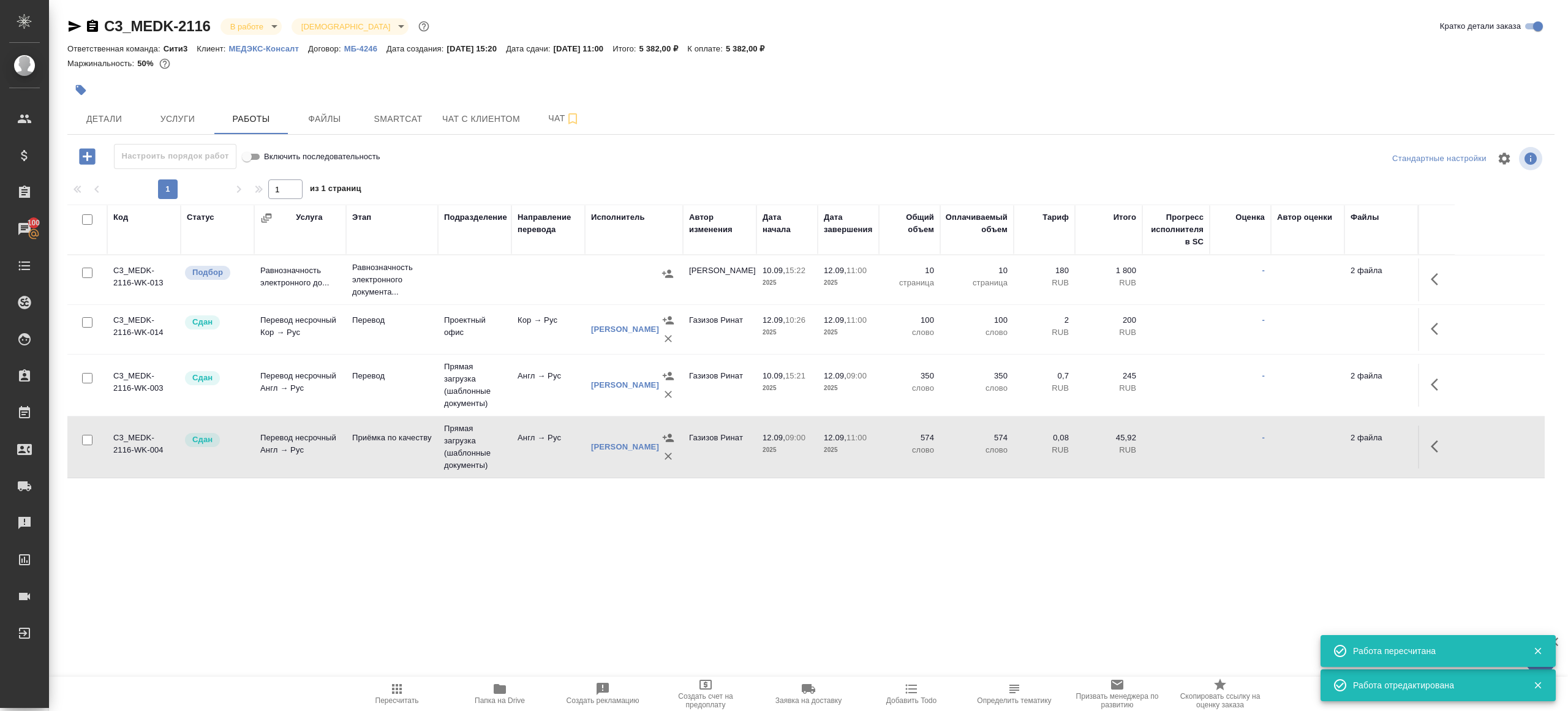
click at [241, 17] on div "C3_MEDK-2116 В работе inProgress Святая троица holyTrinity" at bounding box center [249, 26] width 365 height 20
click at [245, 37] on div "C3_MEDK-2116 В работе inProgress Святая троица holyTrinity Кратко детали заказа" at bounding box center [811, 29] width 1487 height 24
click at [245, 33] on body "🙏 .cls-1 fill:#fff; AWATERA Gazizov Rinat Клиенты Спецификации Заказы 100 Чаты …" at bounding box center [784, 356] width 1568 height 711
click at [269, 157] on li "Сдан без статистики" at bounding box center [275, 150] width 112 height 21
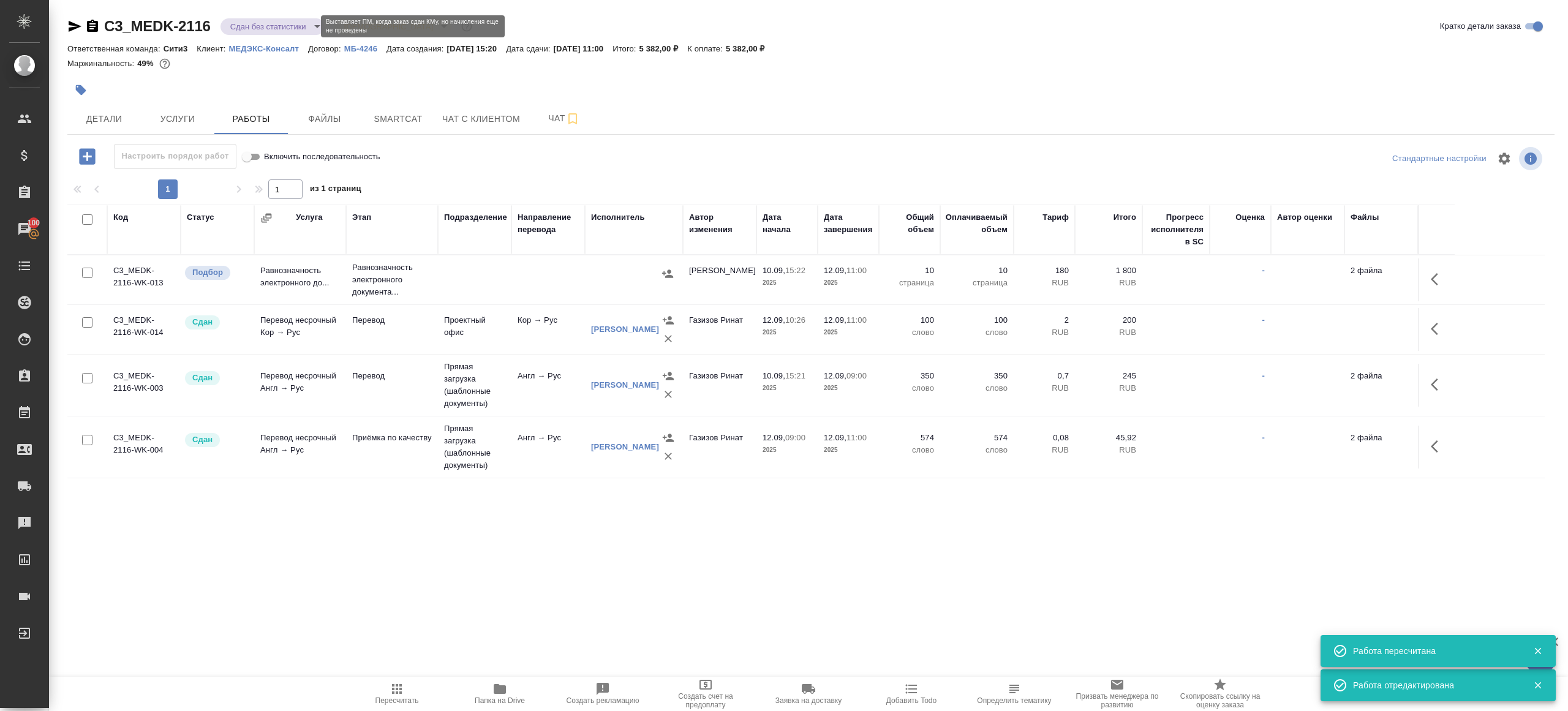
click at [266, 28] on body "🙏 .cls-1 fill:#fff; AWATERA Gazizov Rinat Клиенты Спецификации Заказы 100 Чаты …" at bounding box center [784, 356] width 1568 height 711
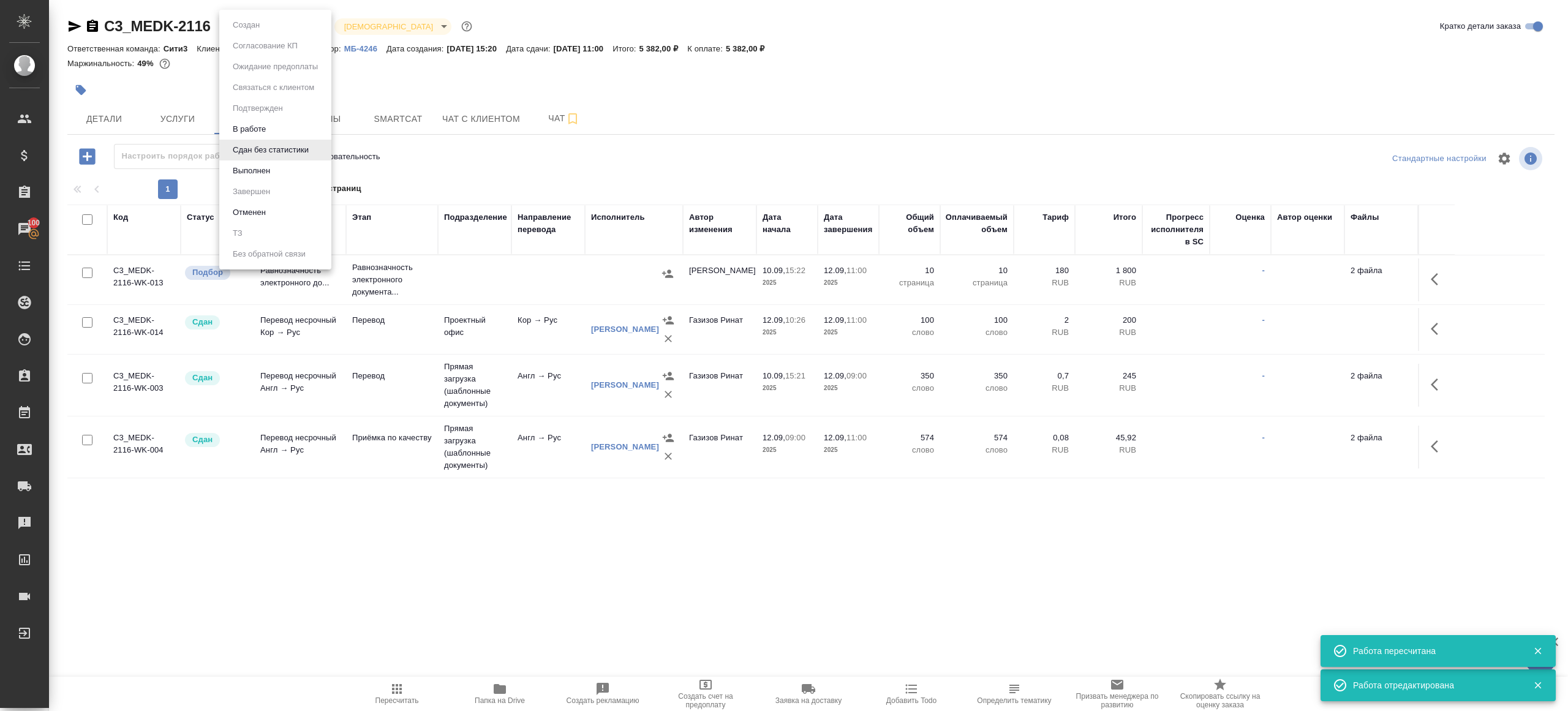
click at [281, 184] on ul "Создан Согласование КП Ожидание предоплаты Связаться с клиентом Подтвержден В р…" at bounding box center [275, 139] width 112 height 260
click at [281, 178] on li "Выполнен" at bounding box center [275, 171] width 112 height 21
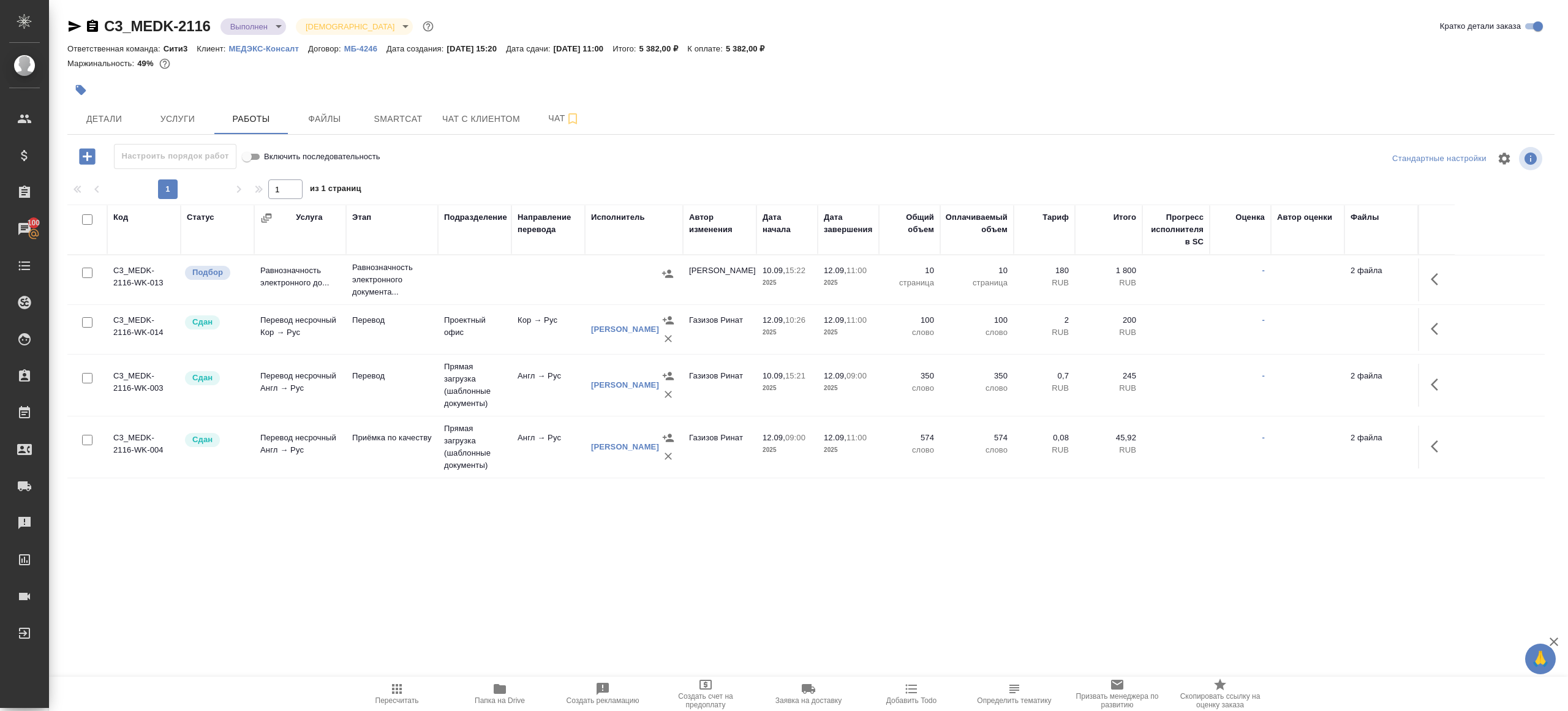
click at [396, 692] on icon "button" at bounding box center [396, 689] width 10 height 10
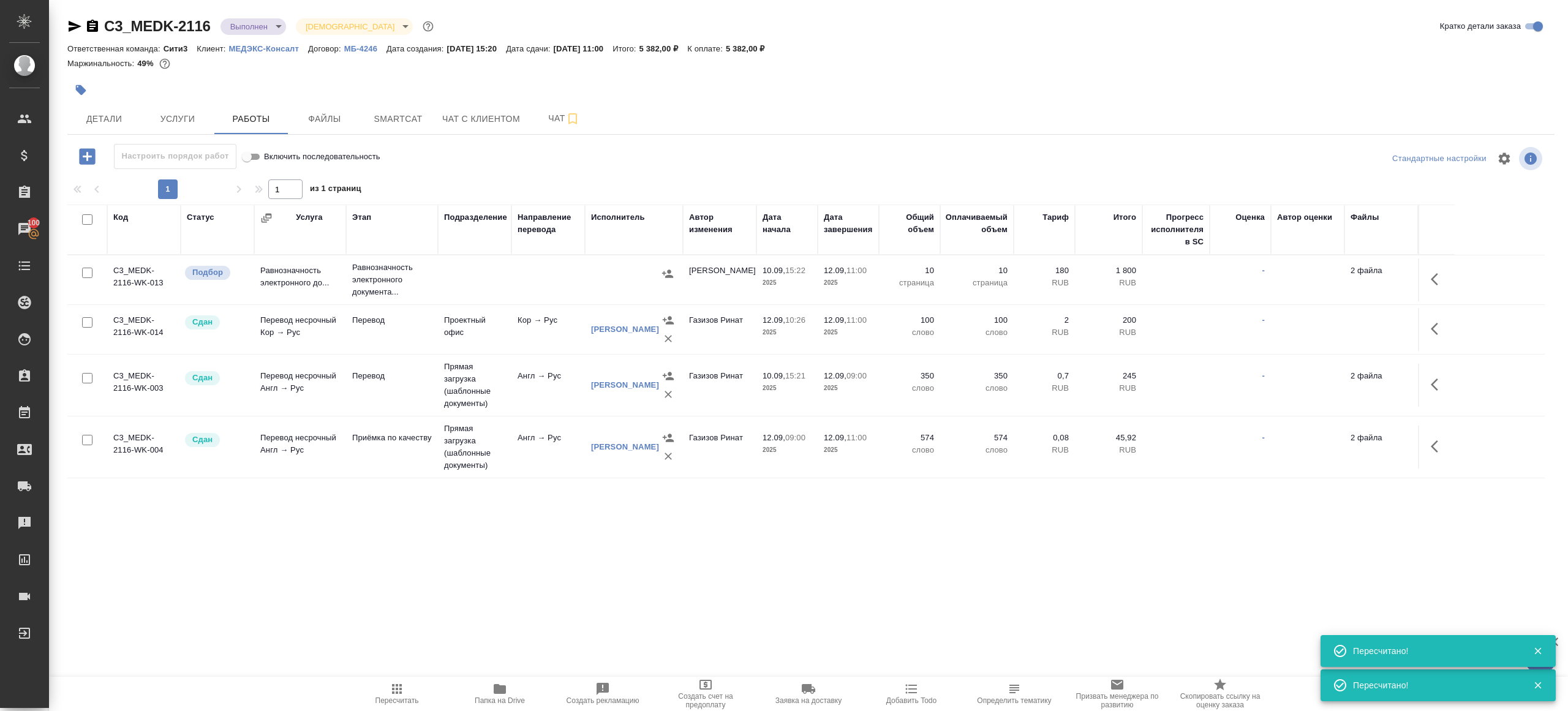
click at [405, 687] on span "Пересчитать" at bounding box center [397, 693] width 88 height 23
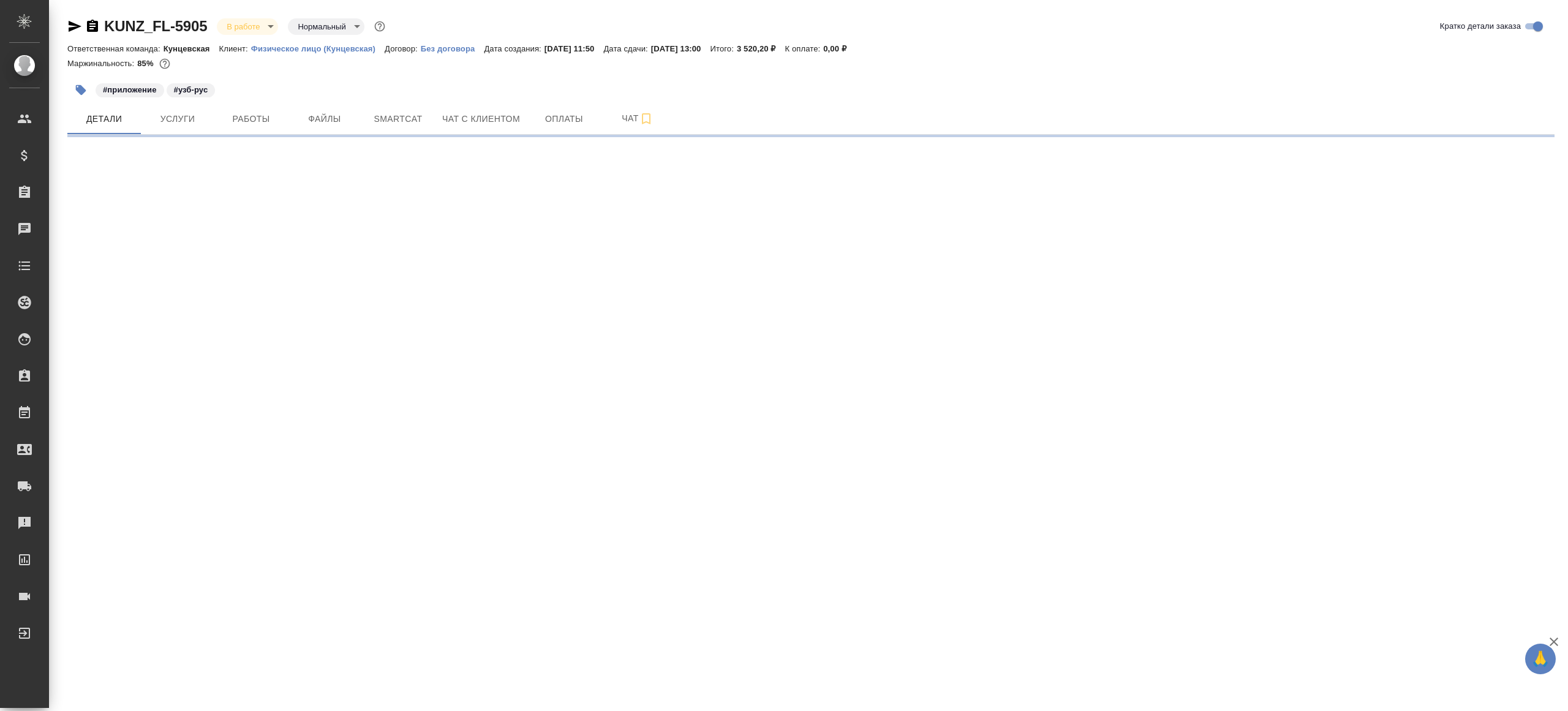
select select "RU"
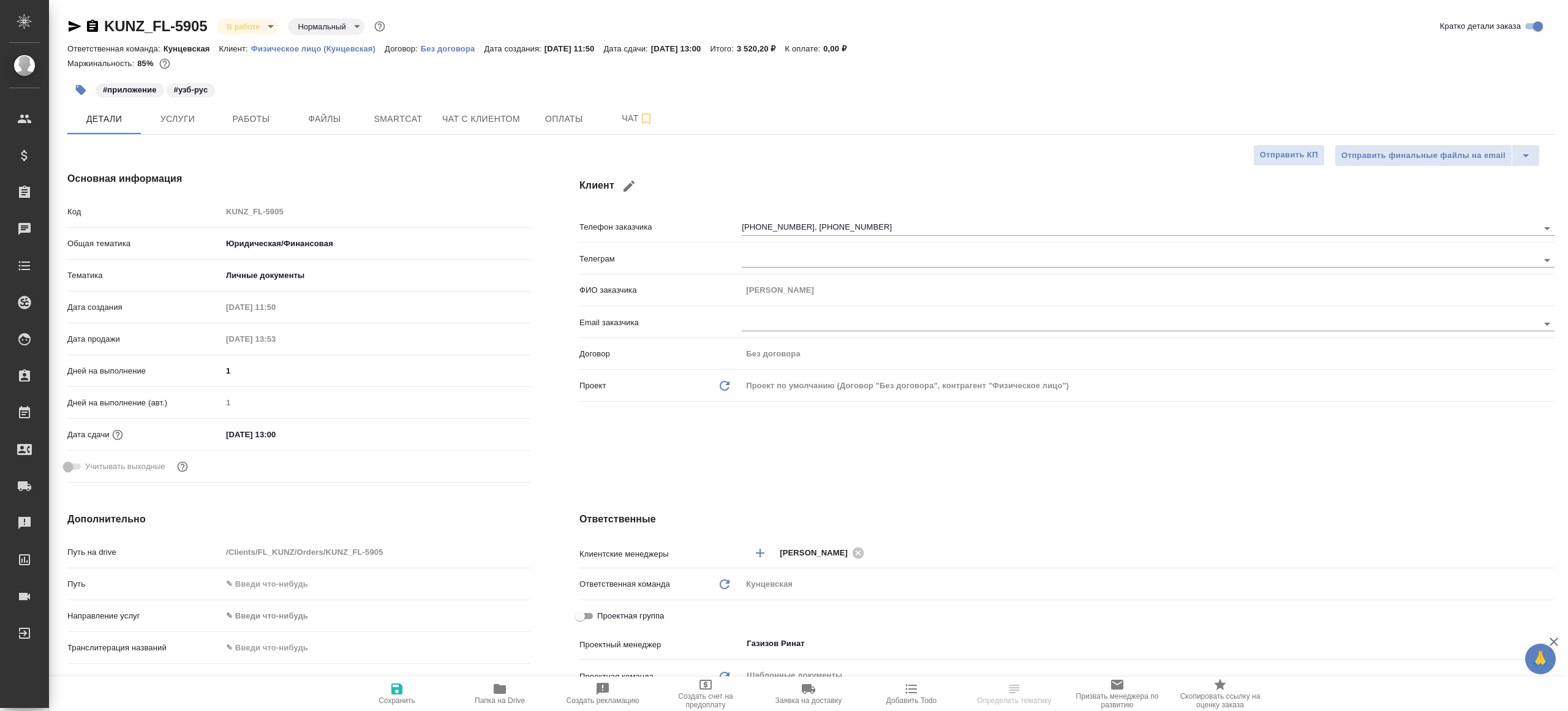
type textarea "x"
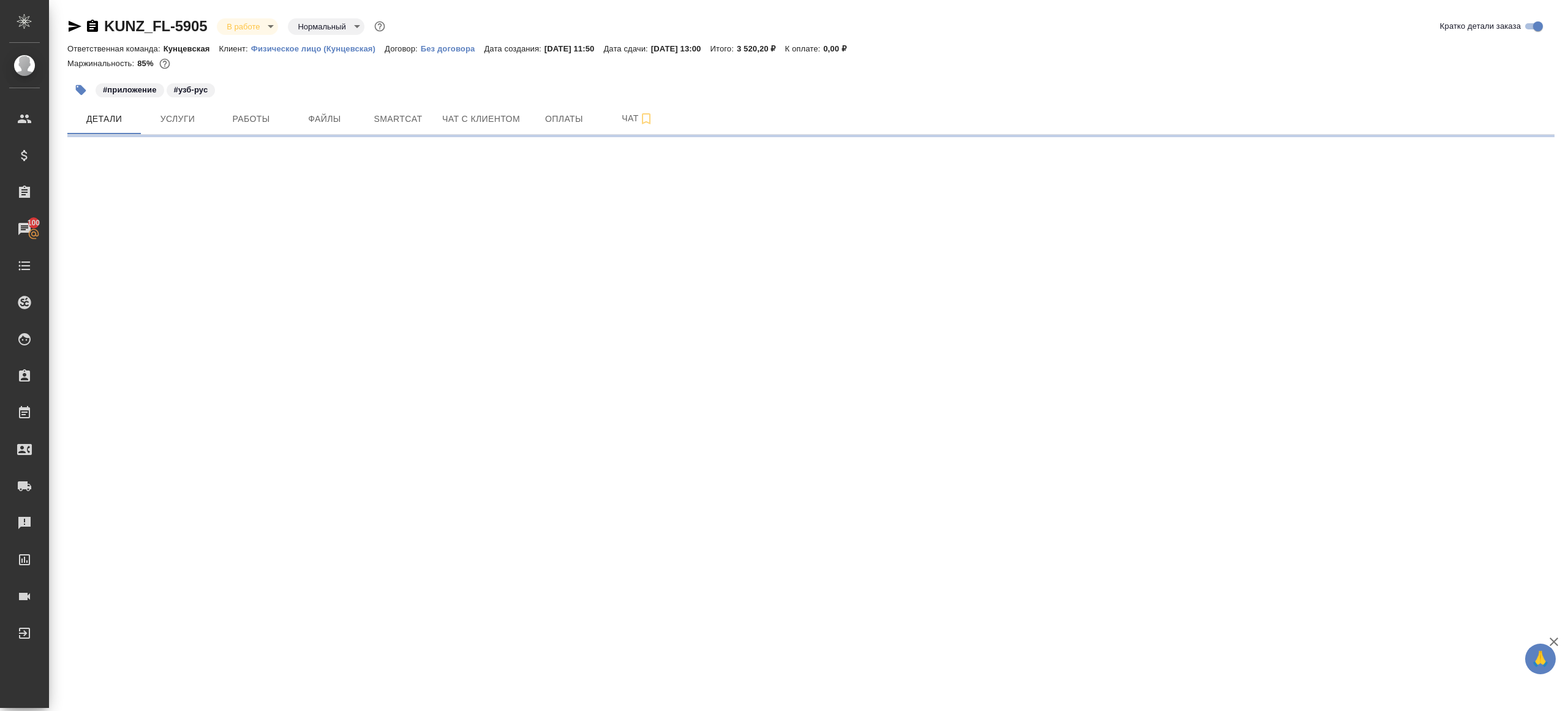
select select "RU"
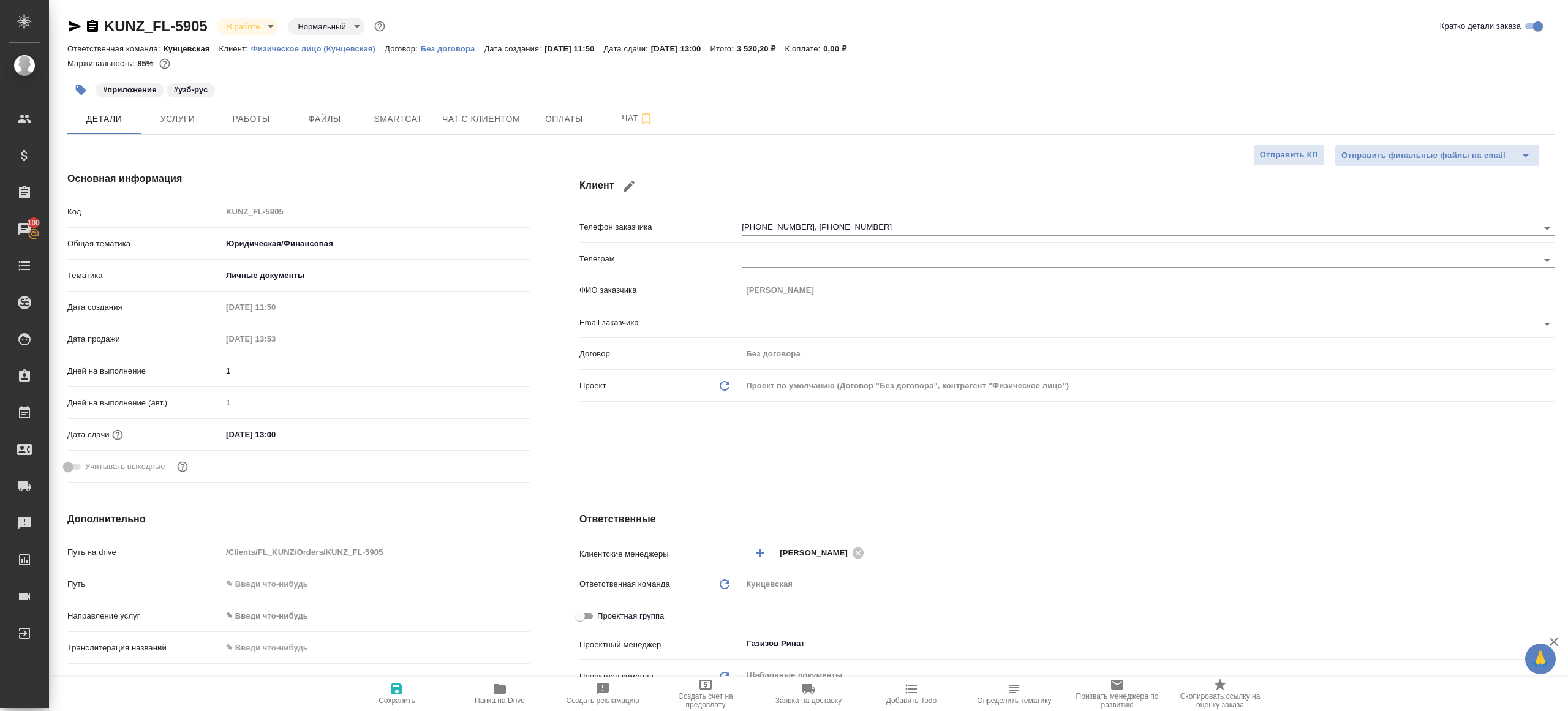
type textarea "x"
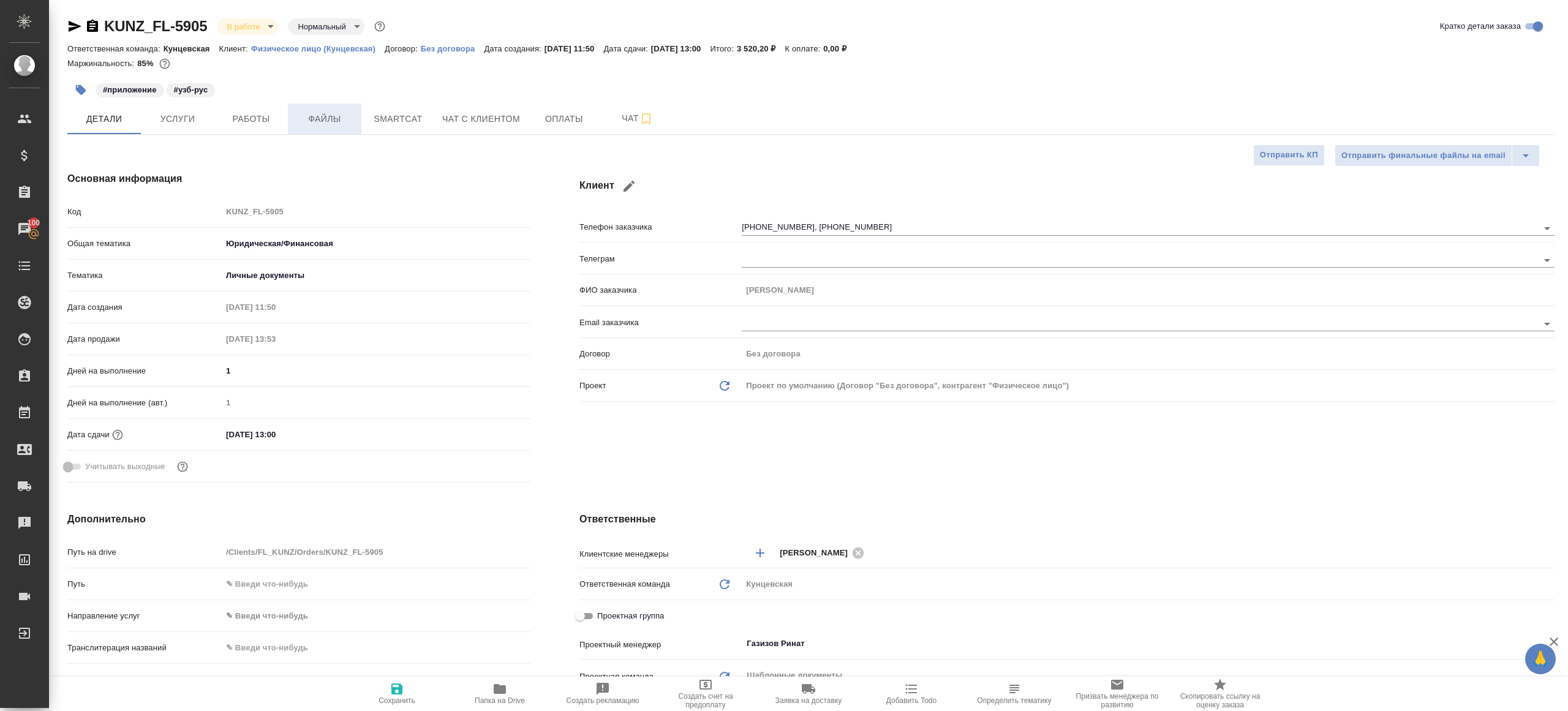
type textarea "x"
click at [267, 121] on span "Работы" at bounding box center [251, 119] width 59 height 15
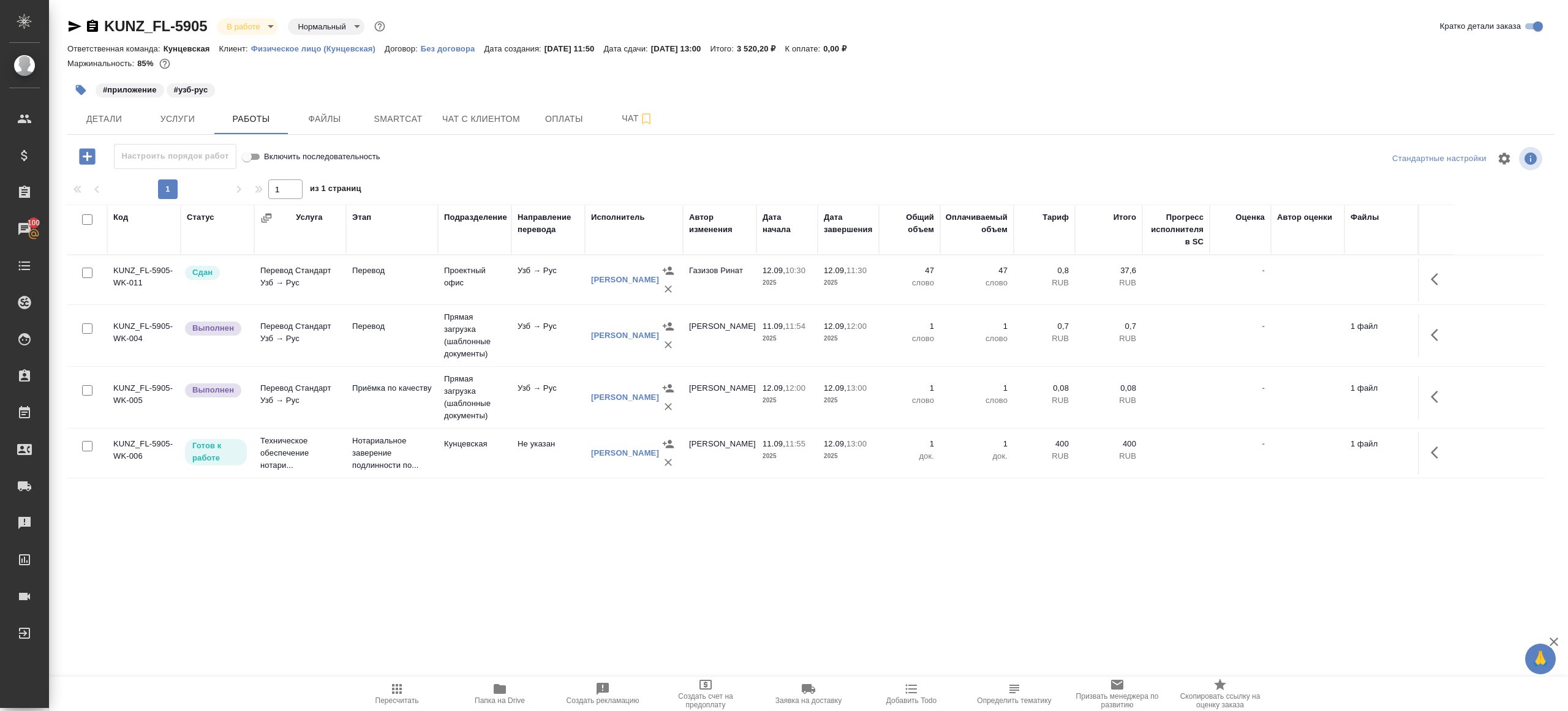
click at [240, 27] on body "🙏 .cls-1 fill:#fff; AWATERA Gazizov Rinat Клиенты Спецификации Заказы 100 Чаты …" at bounding box center [784, 356] width 1568 height 711
click at [291, 158] on li "Сдан без статистики" at bounding box center [272, 150] width 112 height 21
drag, startPoint x: 267, startPoint y: 26, endPoint x: 267, endPoint y: 95, distance: 69.0
click at [267, 26] on body "🙏 .cls-1 fill:#fff; AWATERA Gazizov Rinat Клиенты Спецификации Заказы 100 Чаты …" at bounding box center [784, 356] width 1568 height 711
click at [267, 181] on li "Выполнен" at bounding box center [272, 171] width 112 height 21
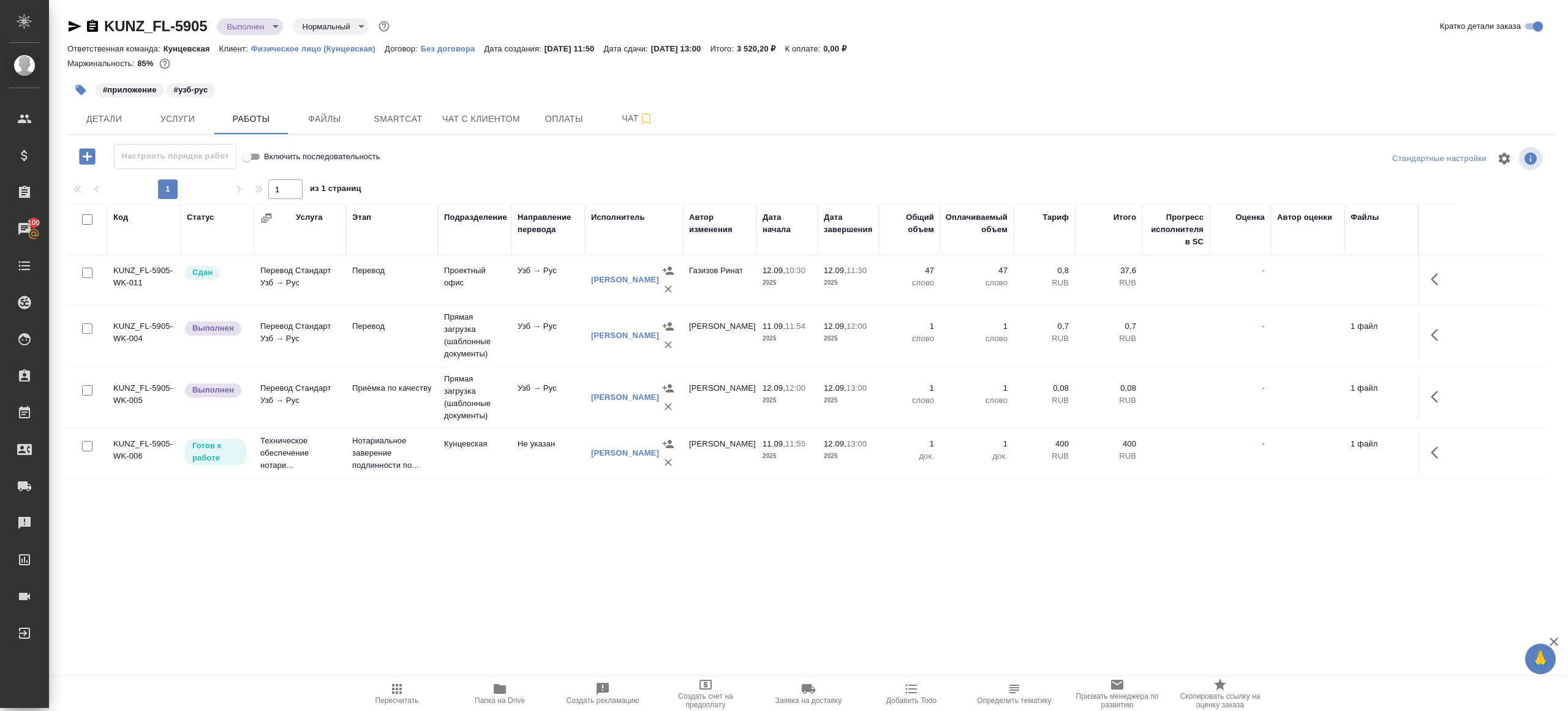
click at [1432, 334] on icon "button" at bounding box center [1434, 334] width 7 height 12
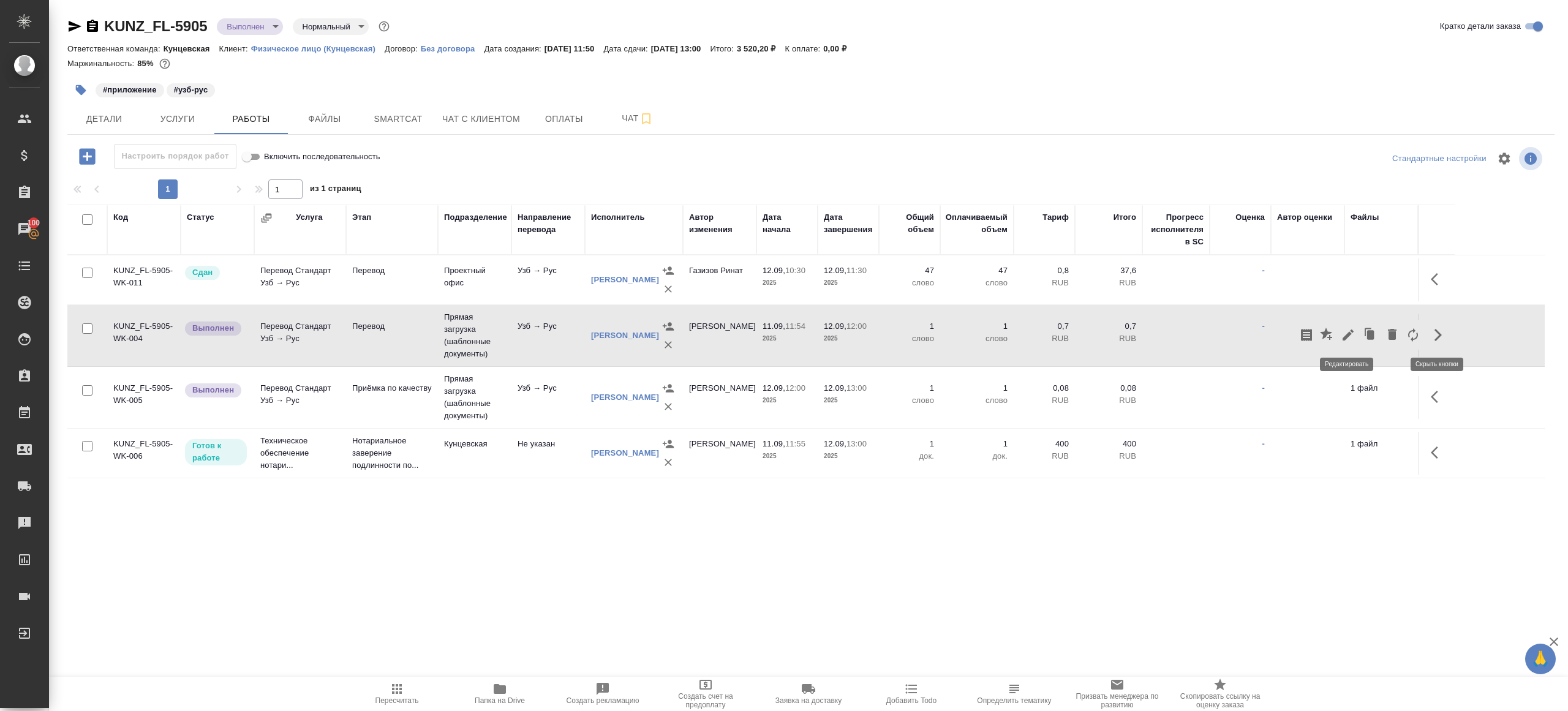
click at [1352, 336] on icon "button" at bounding box center [1348, 335] width 15 height 15
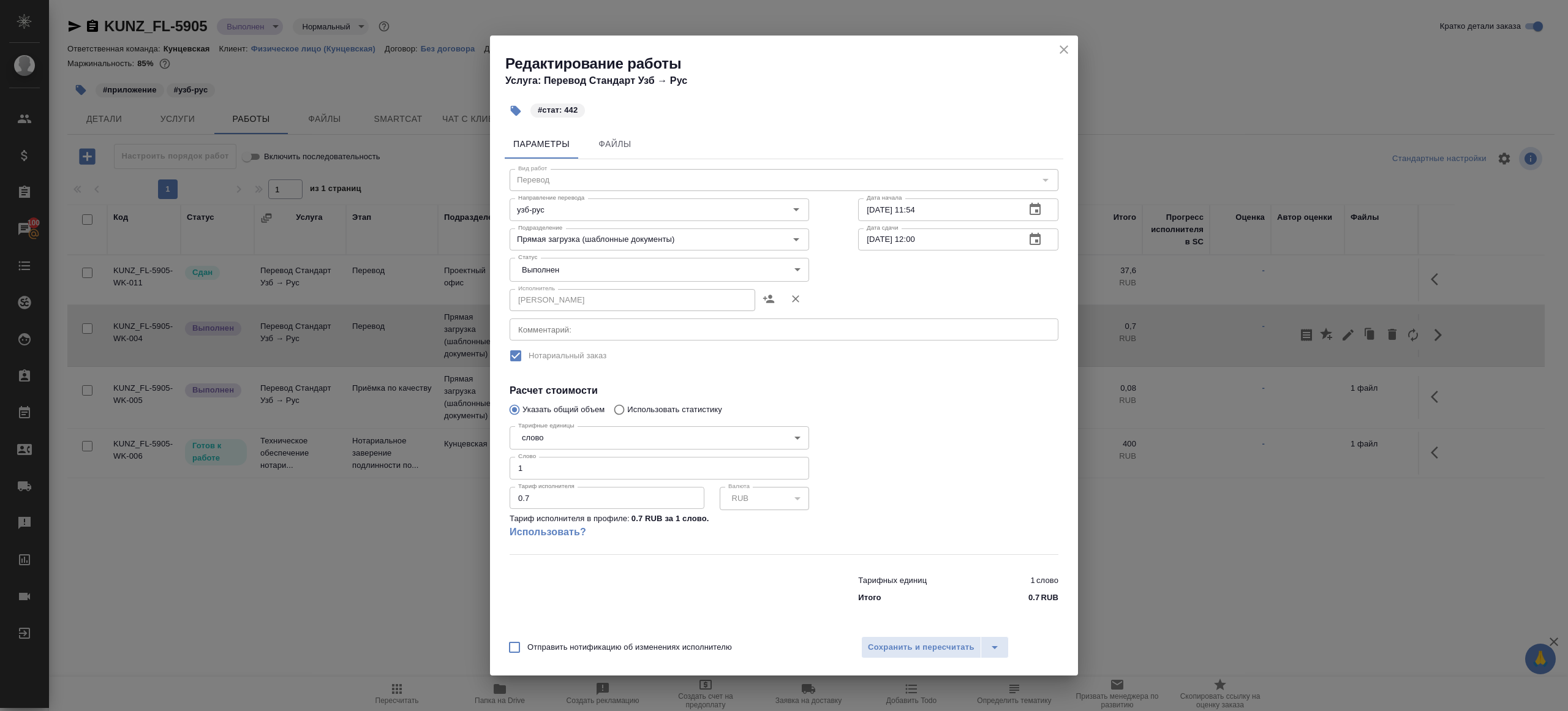
click at [638, 269] on body "🙏 .cls-1 fill:#fff; AWATERA Gazizov Rinat Клиенты Спецификации Заказы 100 Чаты …" at bounding box center [784, 356] width 1568 height 711
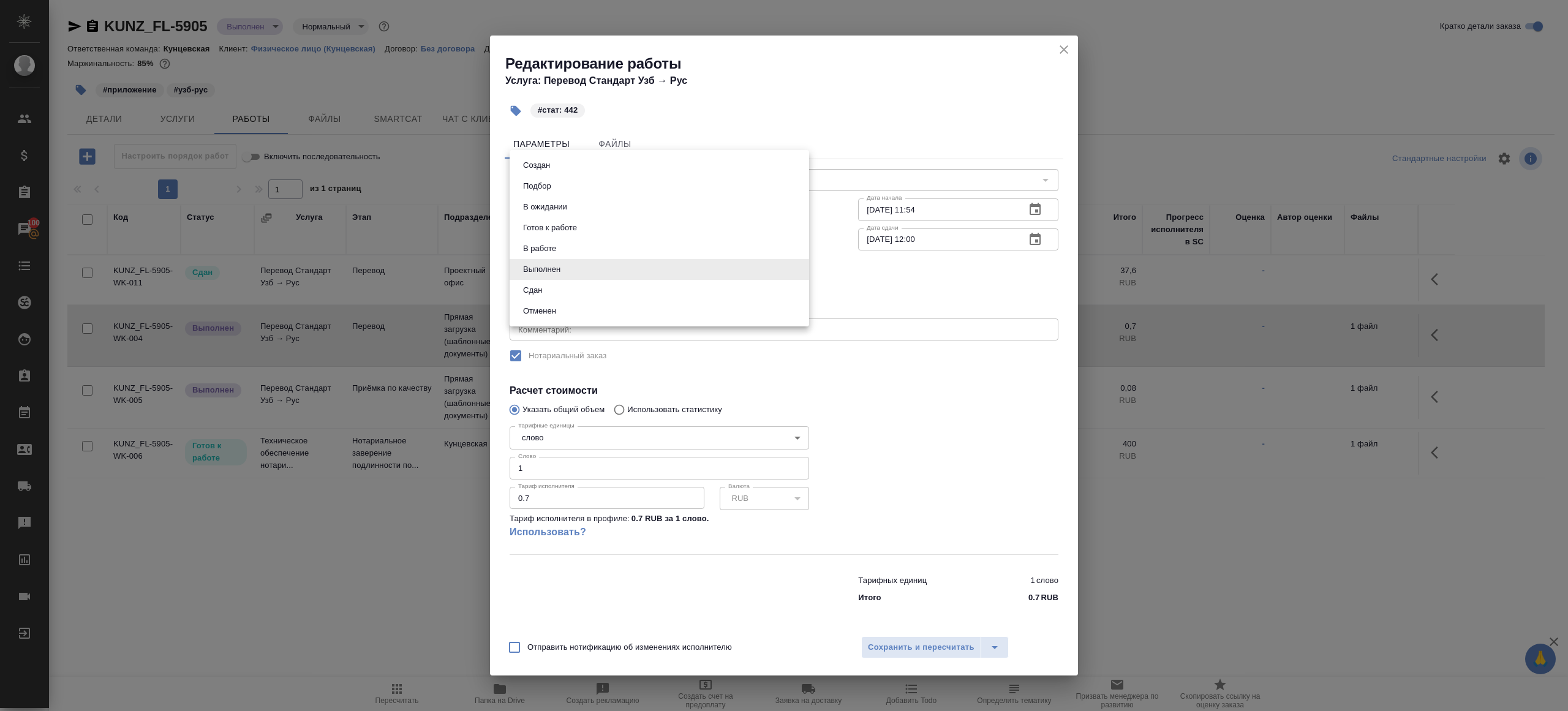
click at [547, 288] on li "Сдан" at bounding box center [659, 290] width 299 height 21
type input "closed"
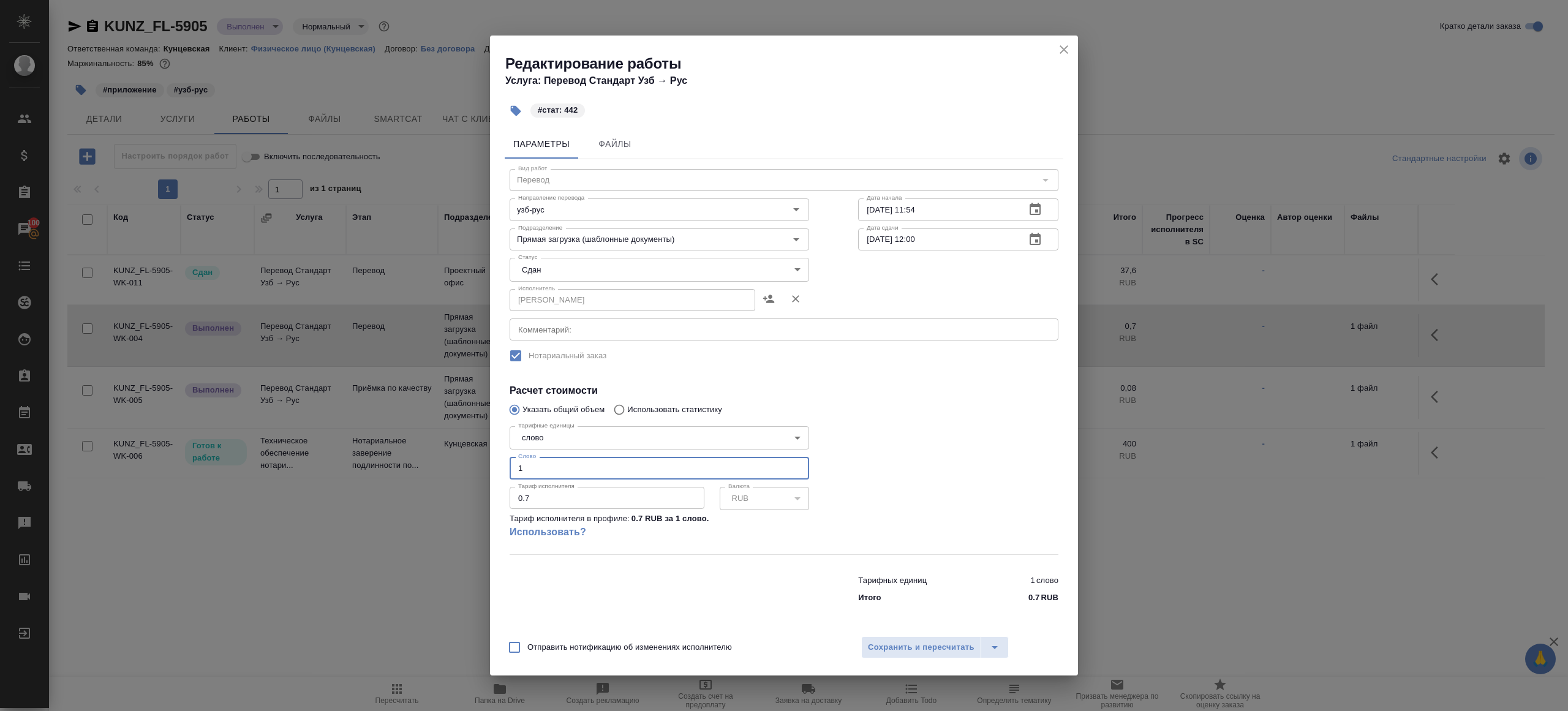
drag, startPoint x: 533, startPoint y: 471, endPoint x: 423, endPoint y: 450, distance: 112.0
click at [434, 456] on div "Редактирование работы Услуга: Перевод Стандарт Узб → Рус #стат: 442 Параметры Ф…" at bounding box center [784, 356] width 1568 height 711
type input "442"
click at [960, 508] on div at bounding box center [959, 488] width 249 height 182
click at [940, 629] on div "Отправить нотификацию об изменениях исполнителю Сохранить и пересчитать" at bounding box center [784, 652] width 588 height 47
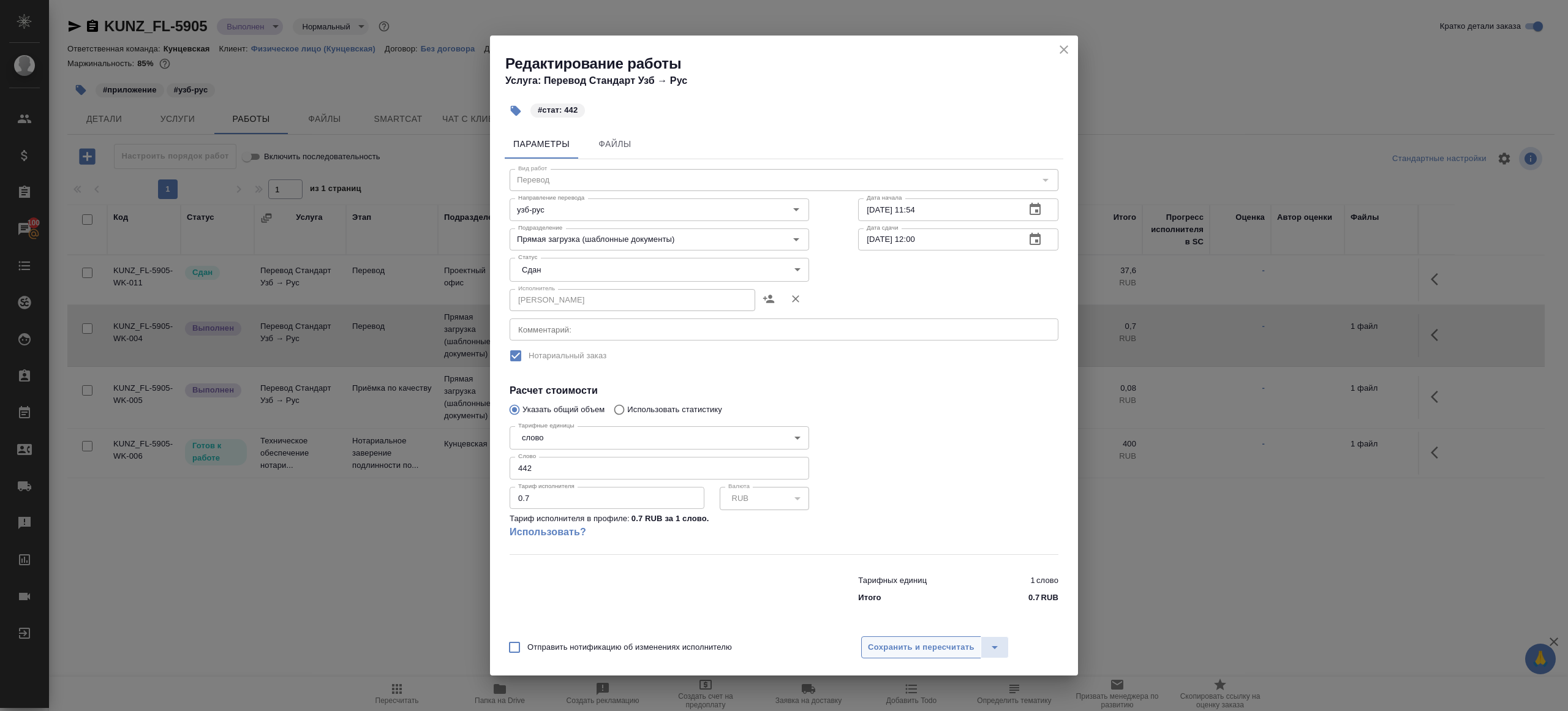
click at [940, 639] on button "Сохранить и пересчитать" at bounding box center [921, 647] width 120 height 22
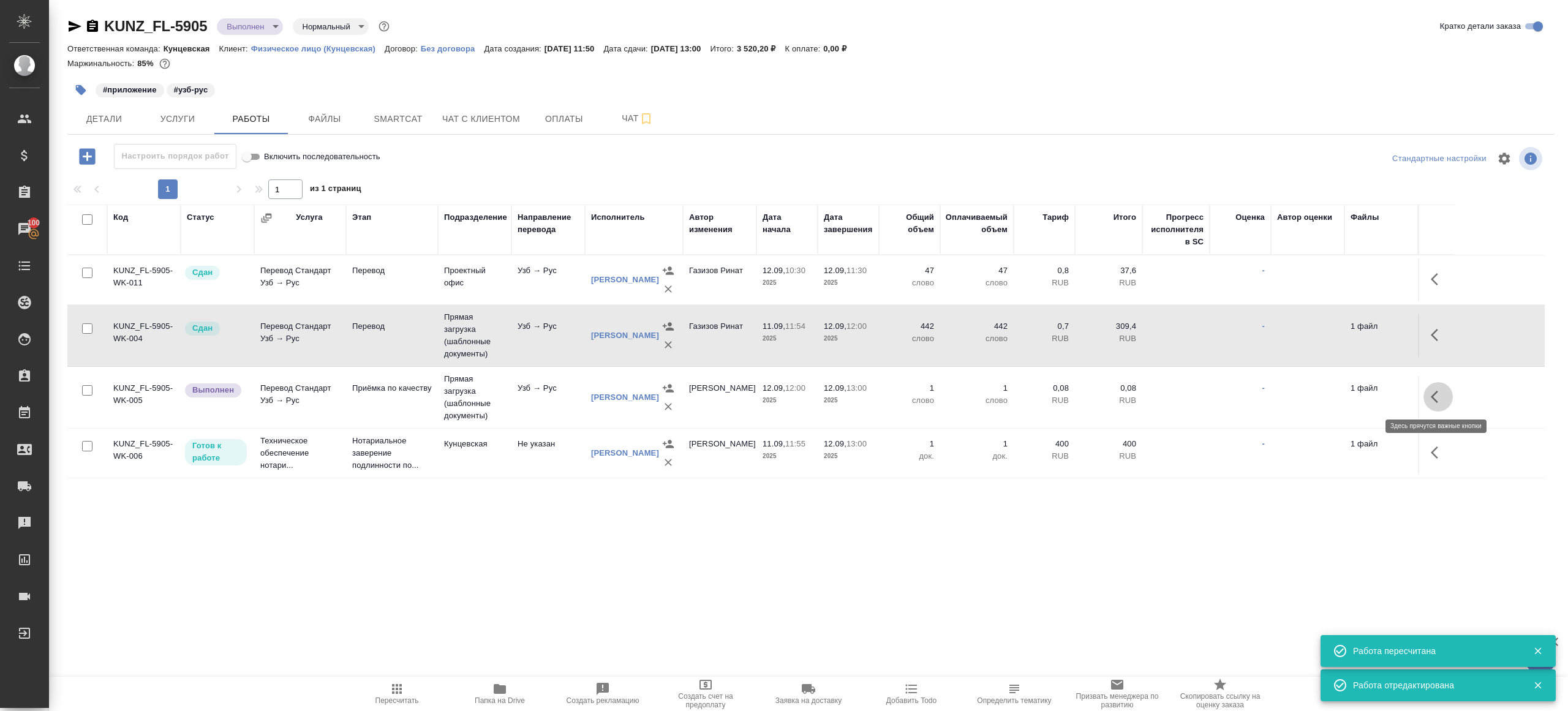
click at [1444, 401] on icon "button" at bounding box center [1438, 396] width 15 height 15
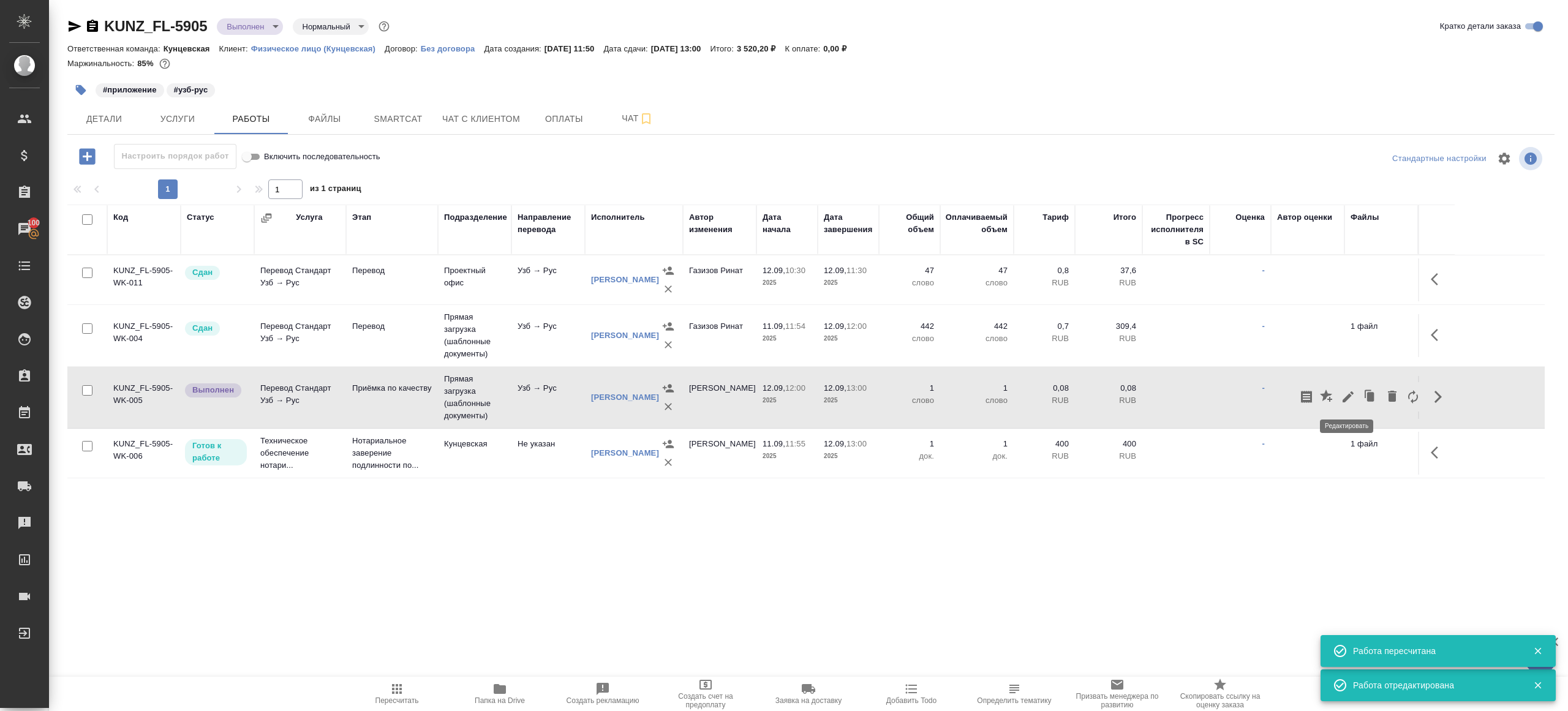
click at [1349, 393] on icon "button" at bounding box center [1348, 396] width 15 height 15
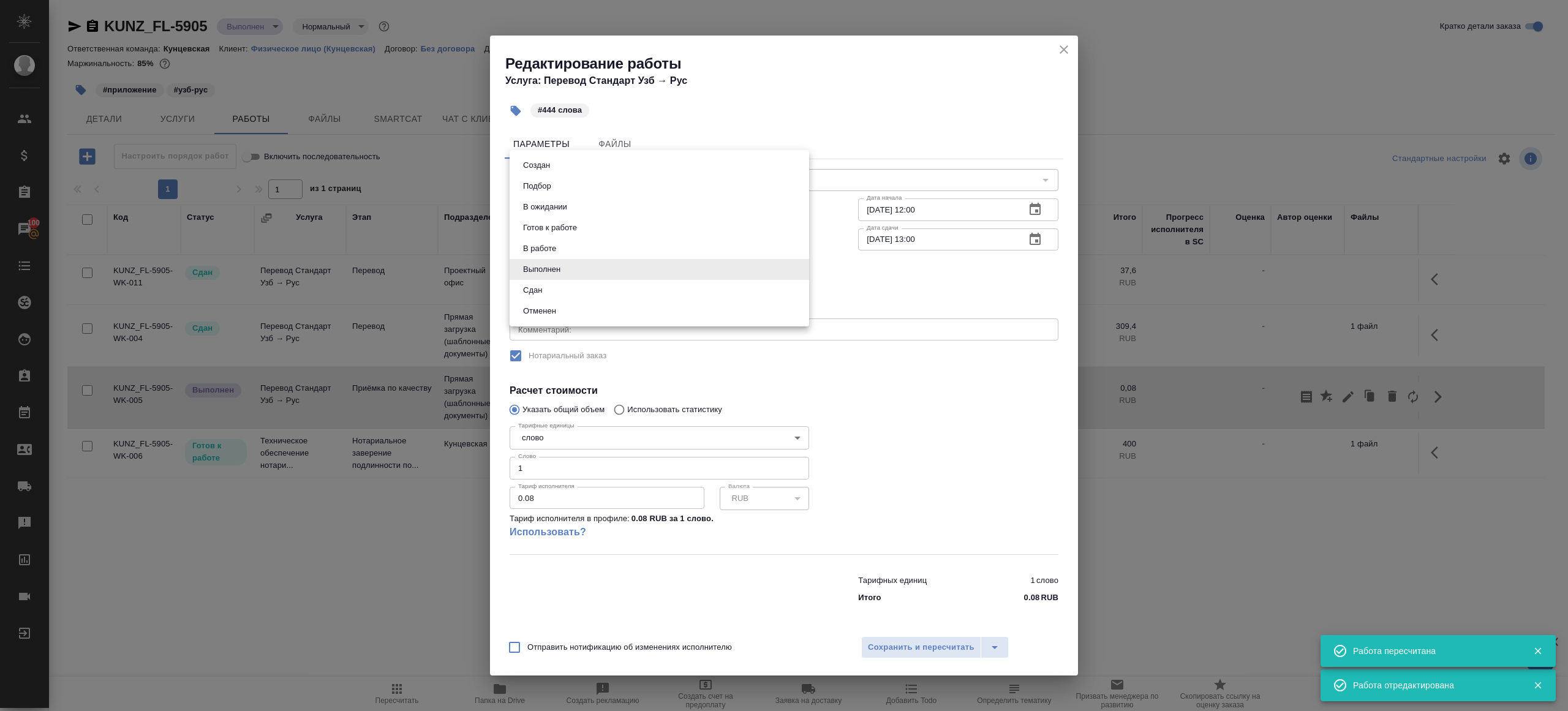
click at [581, 272] on body "🙏 .cls-1 fill:#fff; AWATERA Gazizov Rinat Клиенты Спецификации Заказы 100 Чаты …" at bounding box center [784, 356] width 1568 height 711
click at [538, 297] on button "Сдан" at bounding box center [532, 290] width 26 height 13
type input "closed"
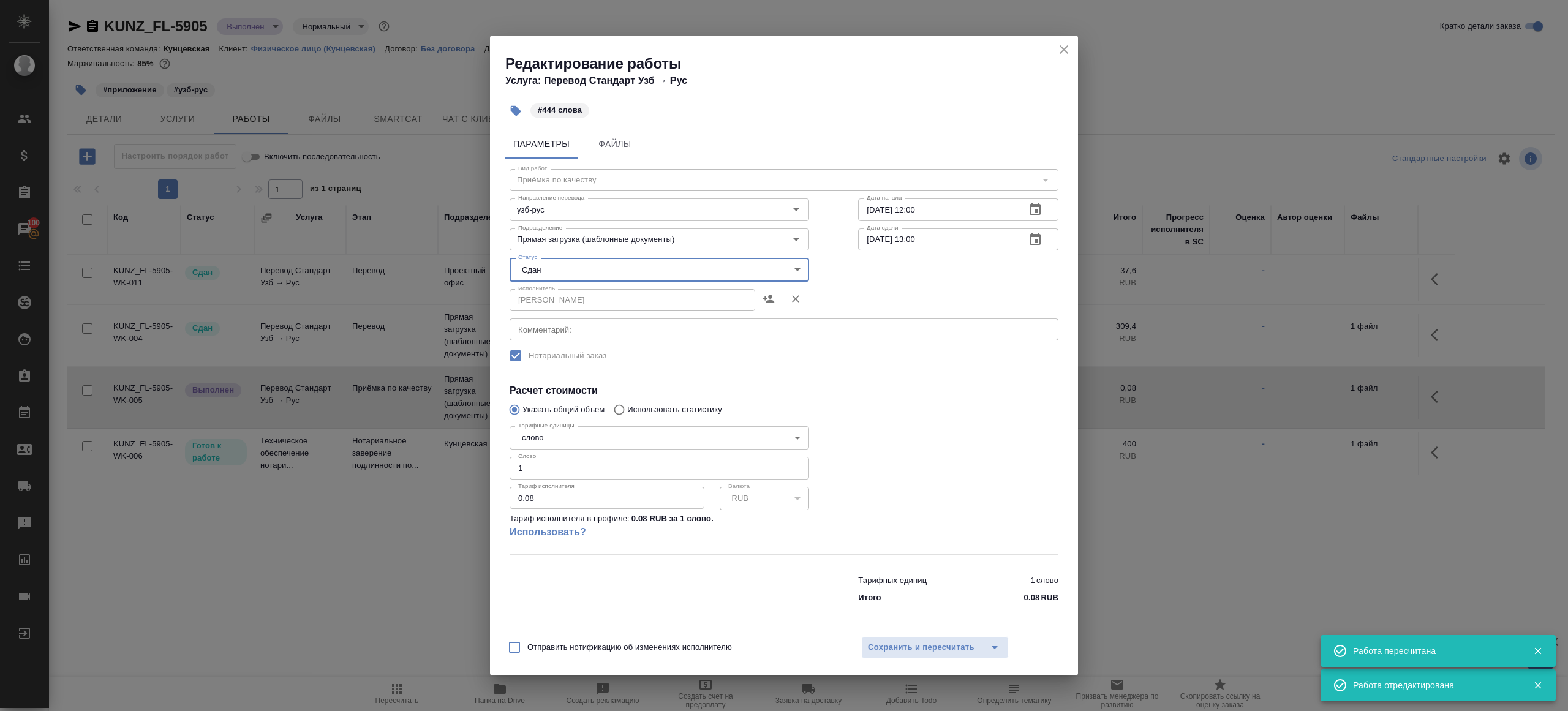
drag, startPoint x: 545, startPoint y: 467, endPoint x: 448, endPoint y: 458, distance: 97.4
click at [514, 467] on input "1" at bounding box center [659, 468] width 299 height 22
type input "444"
click at [885, 643] on span "Сохранить и пересчитать" at bounding box center [921, 648] width 107 height 14
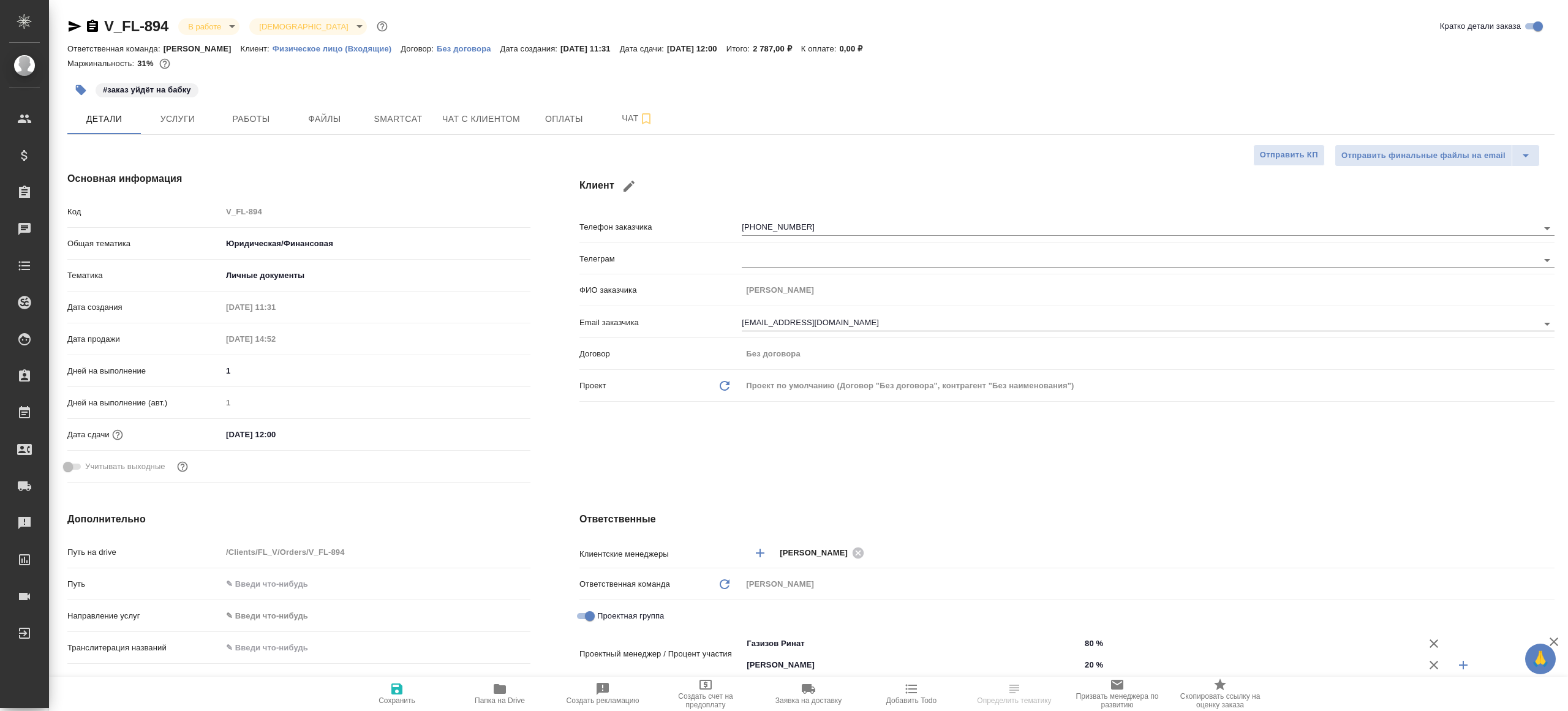
select select "RU"
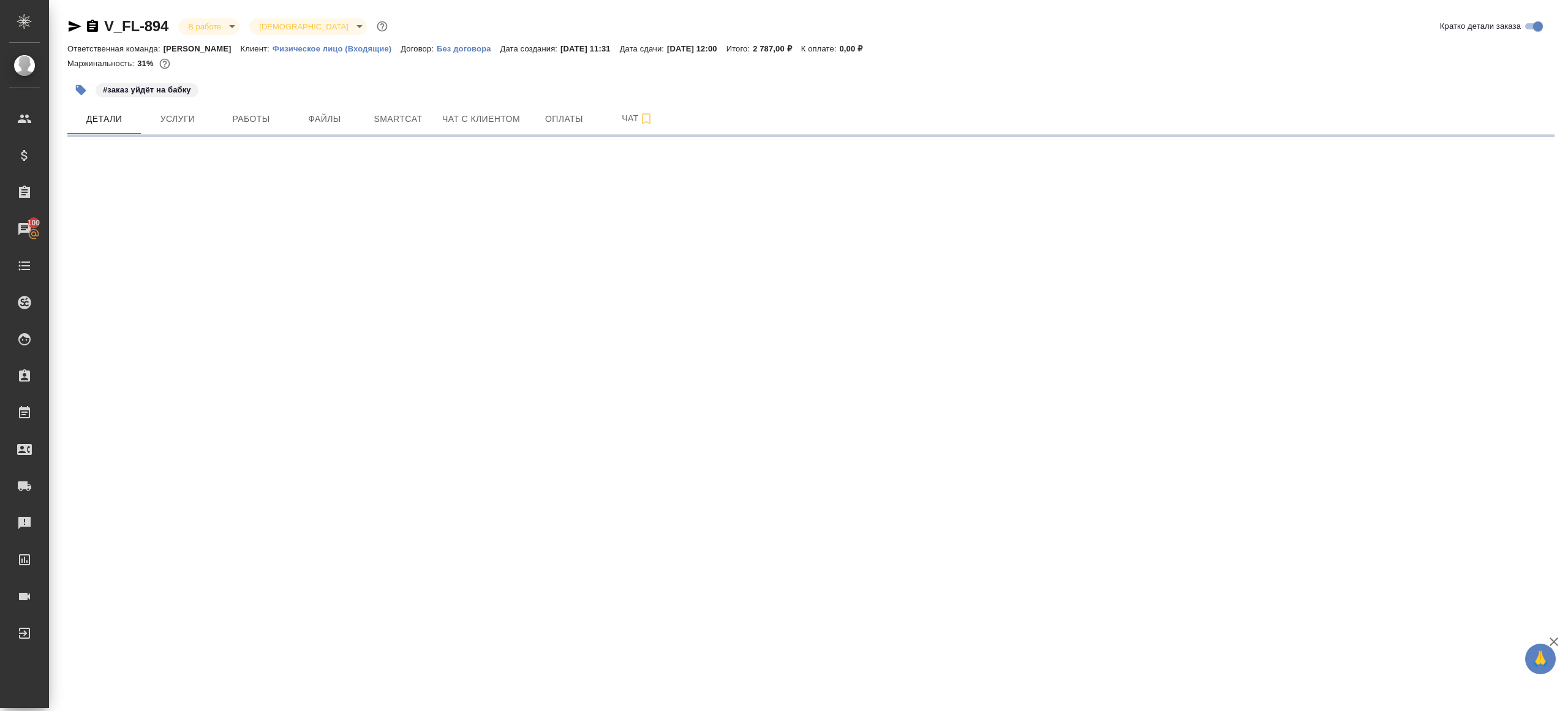
select select "RU"
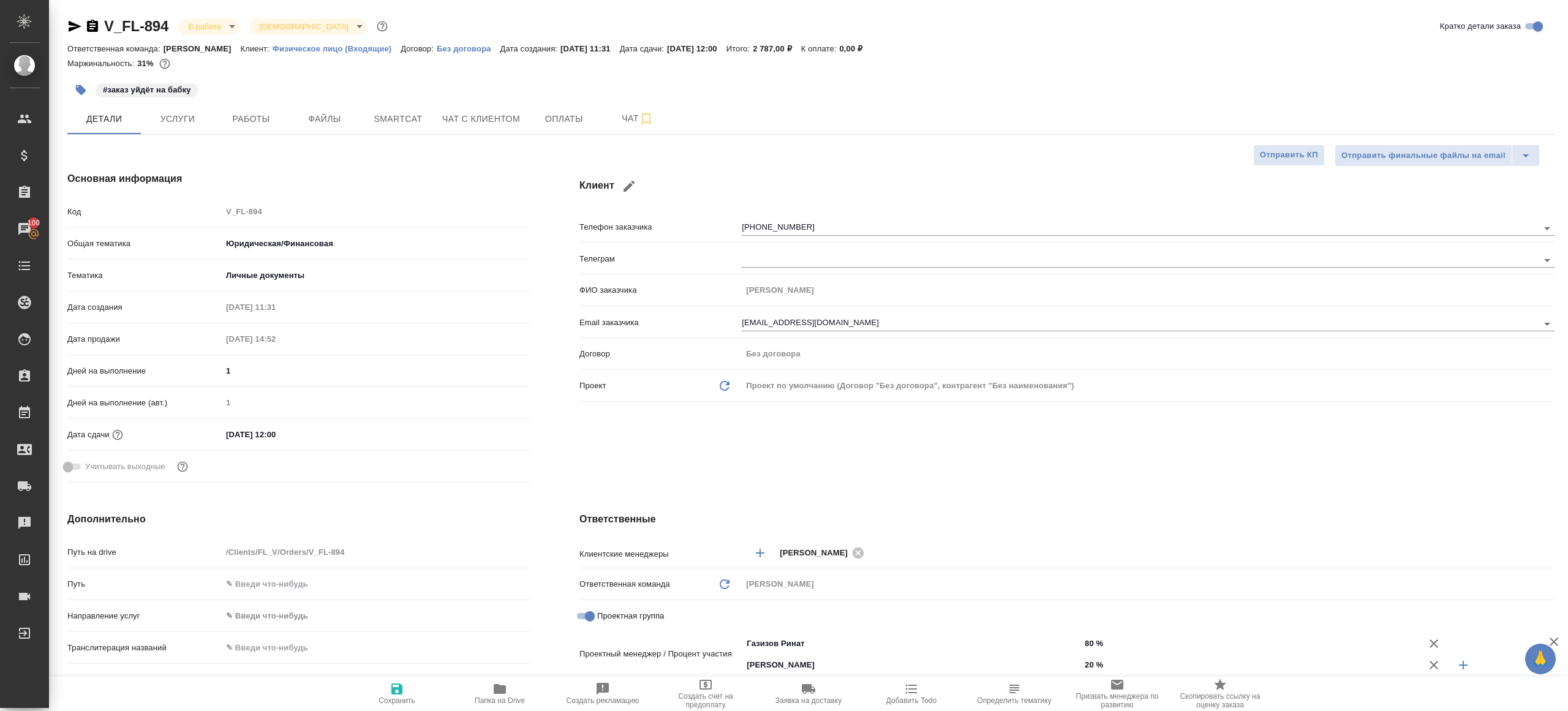
type textarea "x"
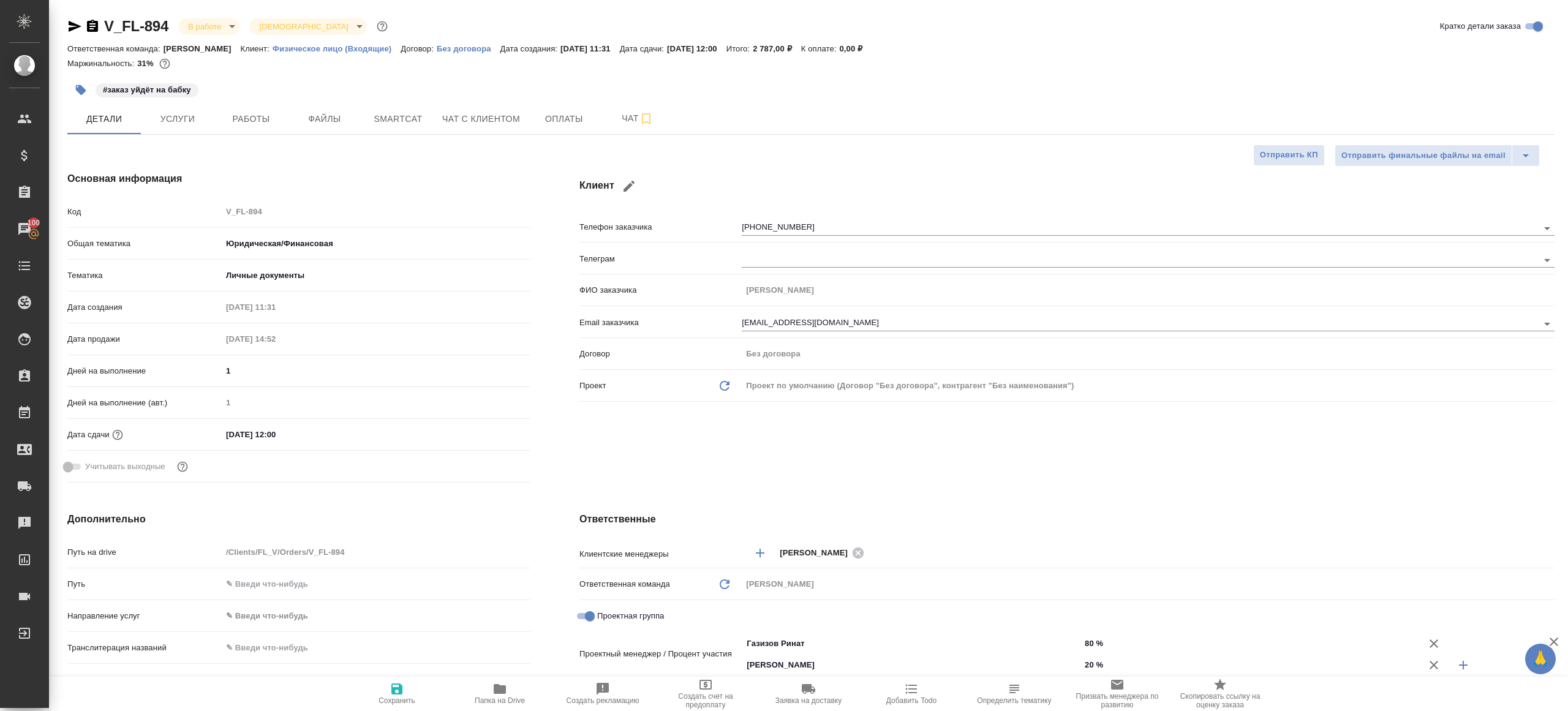
type textarea "x"
click at [263, 98] on div "#заказ уйдёт на бабку" at bounding box center [563, 90] width 992 height 27
click at [263, 104] on button "Работы" at bounding box center [251, 119] width 74 height 31
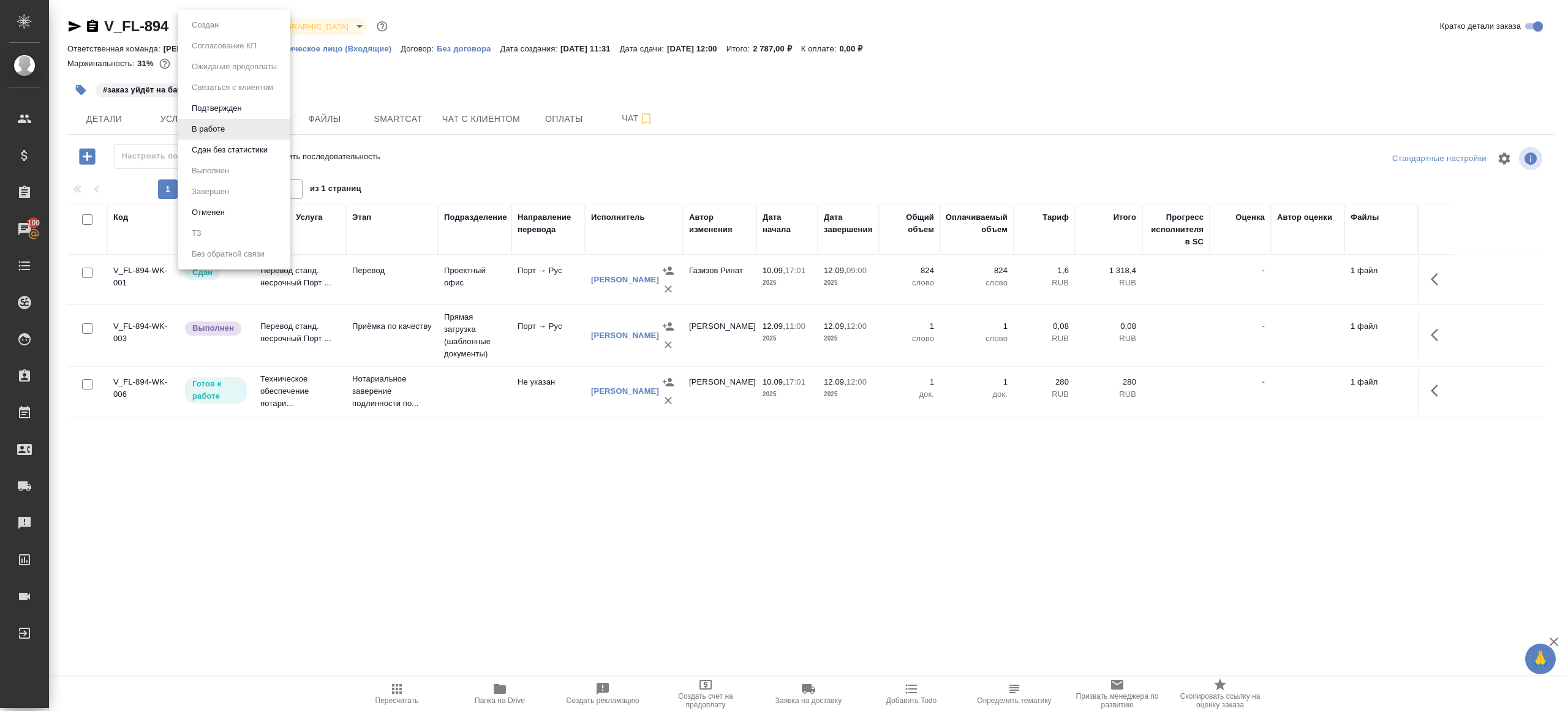
click at [205, 22] on body "🙏 .cls-1 fill:#fff; AWATERA [PERSON_NAME] Клиенты Спецификации Заказы 100 Чаты …" at bounding box center [784, 356] width 1568 height 711
click at [278, 148] on li "Сдан без статистики" at bounding box center [234, 150] width 112 height 21
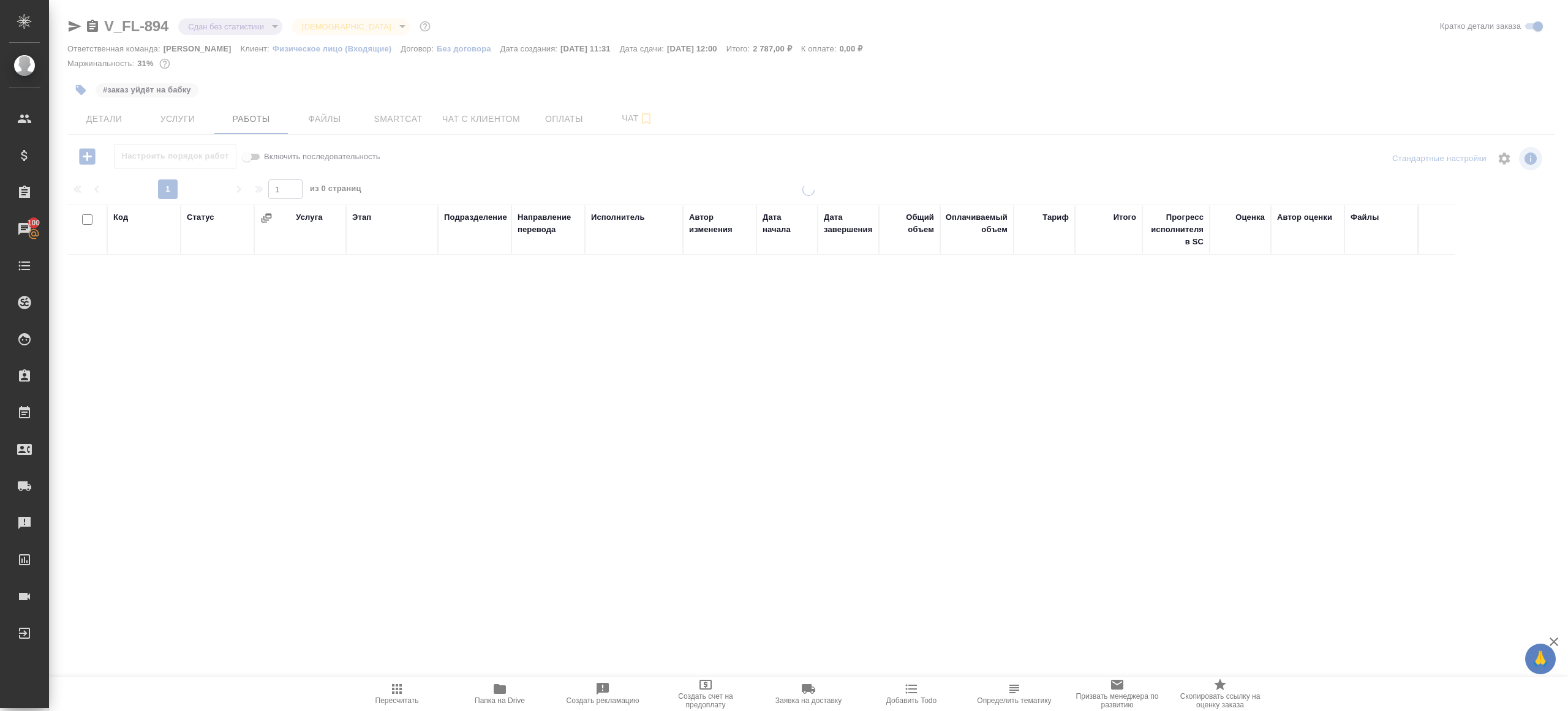
click at [263, 22] on body "🙏 .cls-1 fill:#fff; AWATERA [PERSON_NAME] Клиенты Спецификации Заказы 100 Чаты …" at bounding box center [784, 356] width 1568 height 711
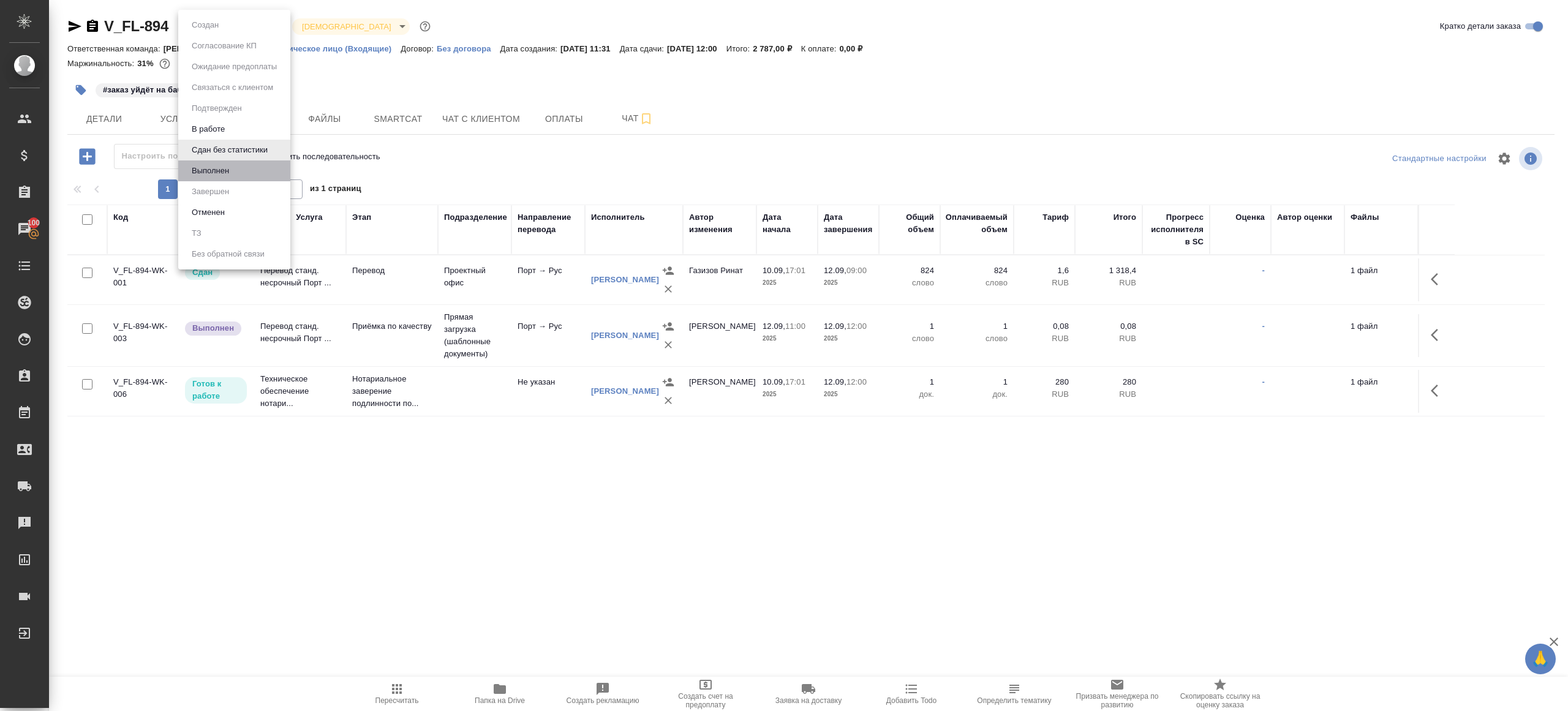
click at [260, 164] on li "Выполнен" at bounding box center [234, 171] width 112 height 21
click at [1425, 336] on button "button" at bounding box center [1438, 335] width 29 height 29
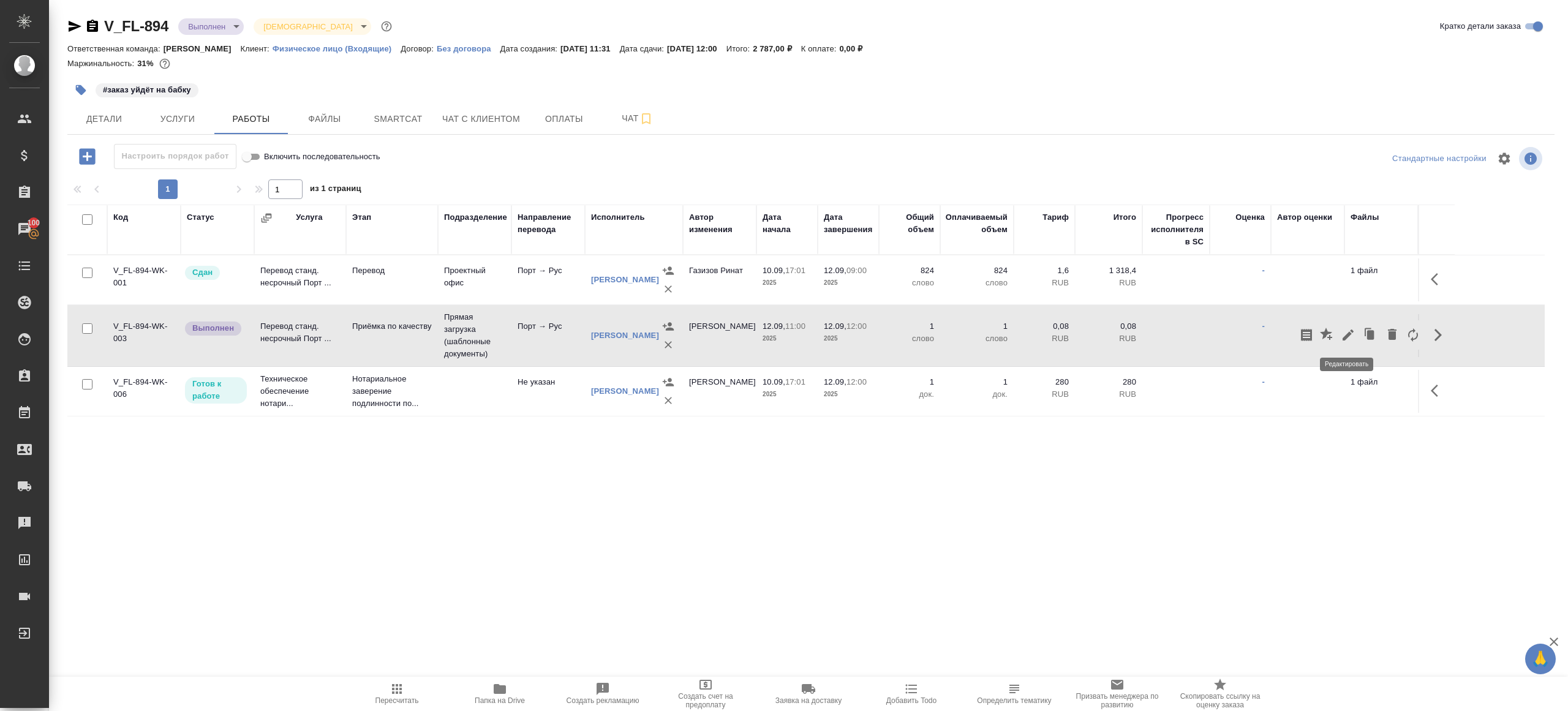
click at [1350, 336] on icon "button" at bounding box center [1348, 335] width 15 height 15
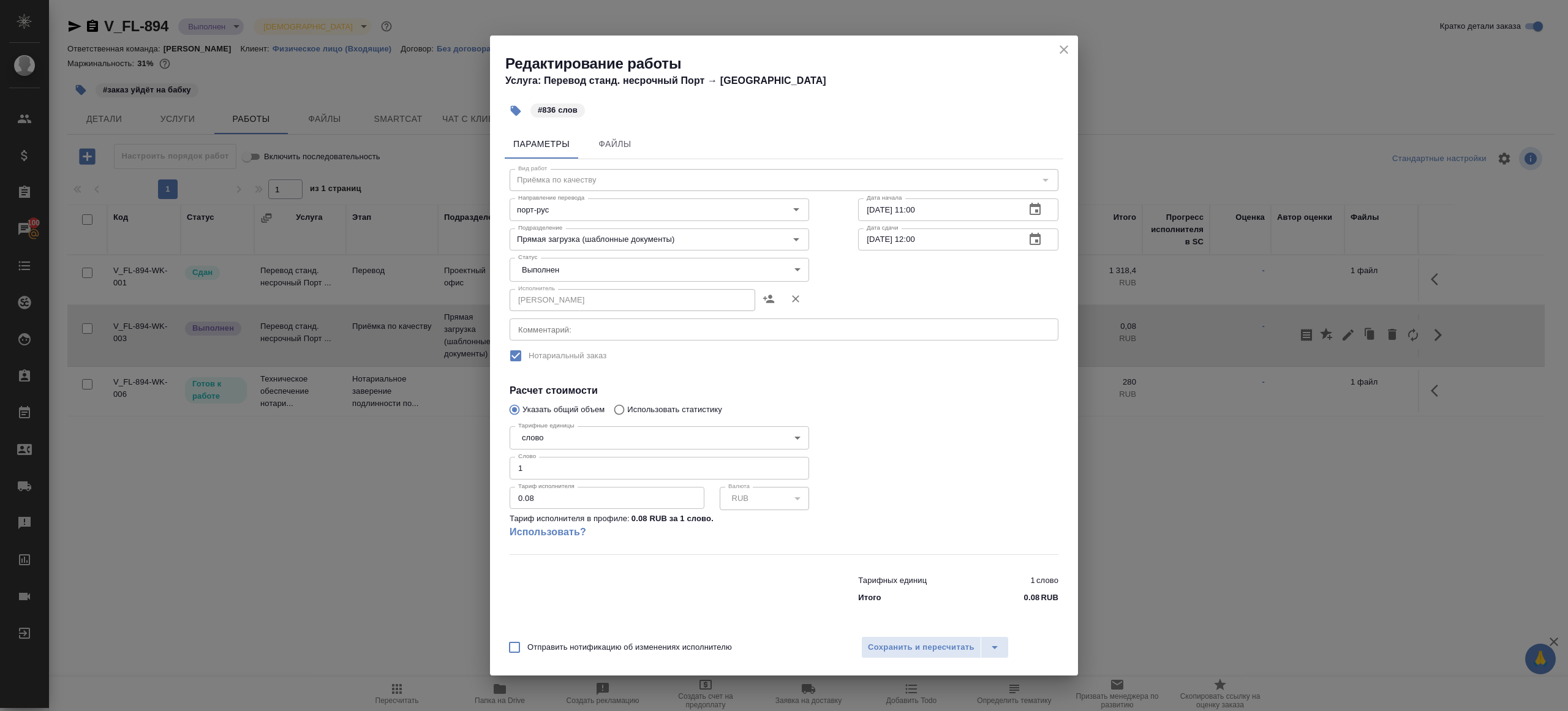
click at [540, 269] on body "🙏 .cls-1 fill:#fff; AWATERA [PERSON_NAME] Клиенты Спецификации Заказы 100 Чаты …" at bounding box center [784, 356] width 1568 height 711
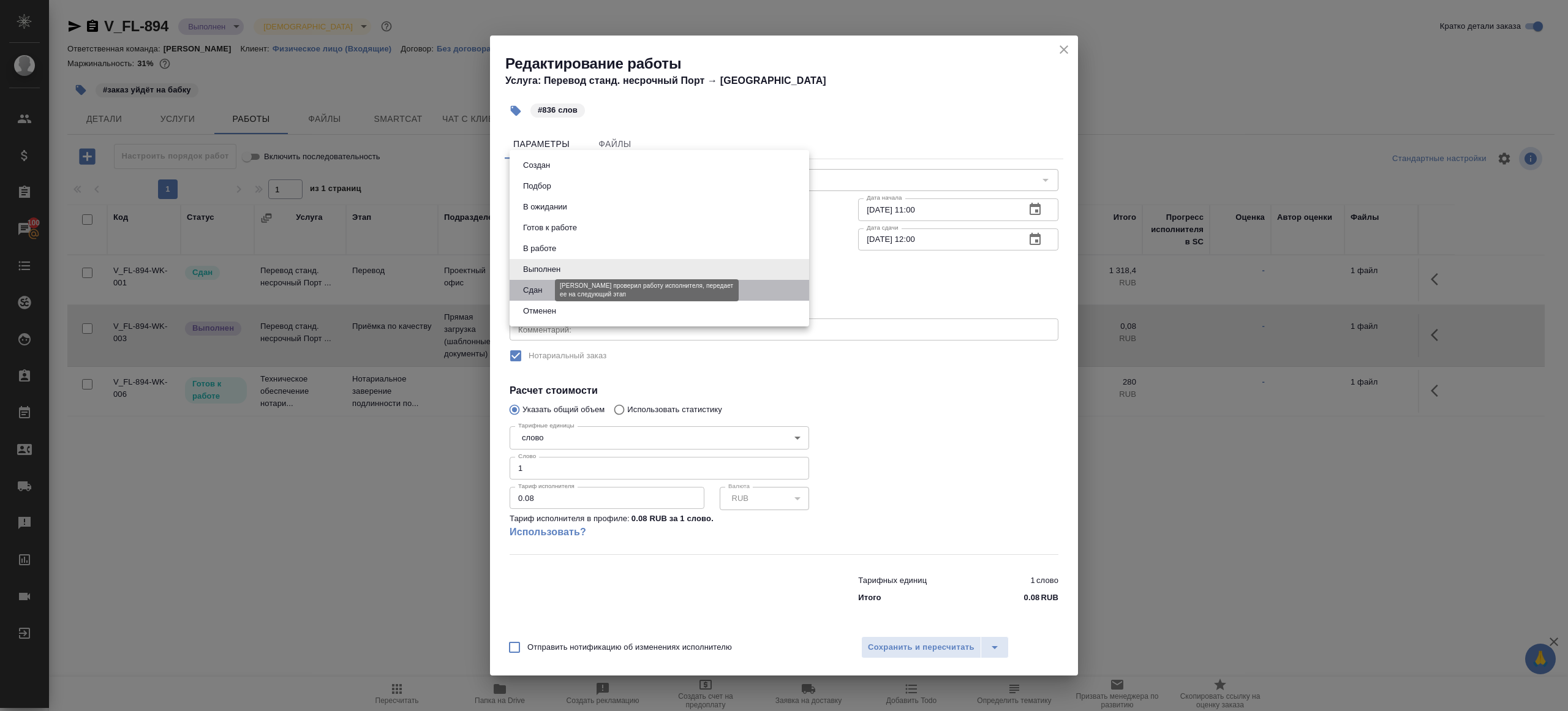
click at [542, 291] on button "Сдан" at bounding box center [532, 290] width 26 height 13
type input "closed"
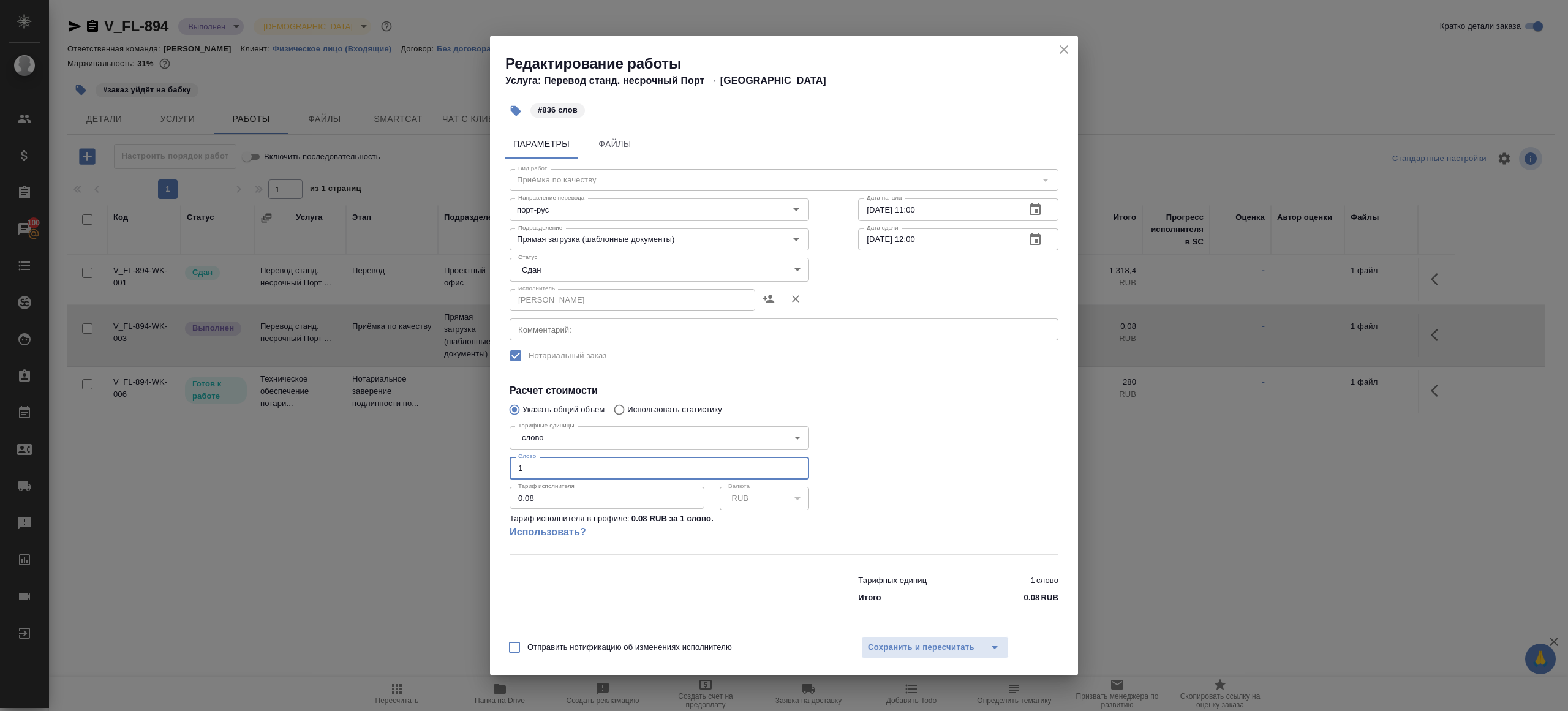
drag, startPoint x: 545, startPoint y: 472, endPoint x: 375, endPoint y: 435, distance: 174.0
click at [378, 435] on div "Редактирование работы Услуга: Перевод станд. несрочный Порт → Рус #836 слов Пар…" at bounding box center [784, 356] width 1568 height 711
type input "836"
click at [852, 426] on div at bounding box center [959, 488] width 249 height 182
click at [905, 642] on span "Сохранить и пересчитать" at bounding box center [921, 648] width 107 height 14
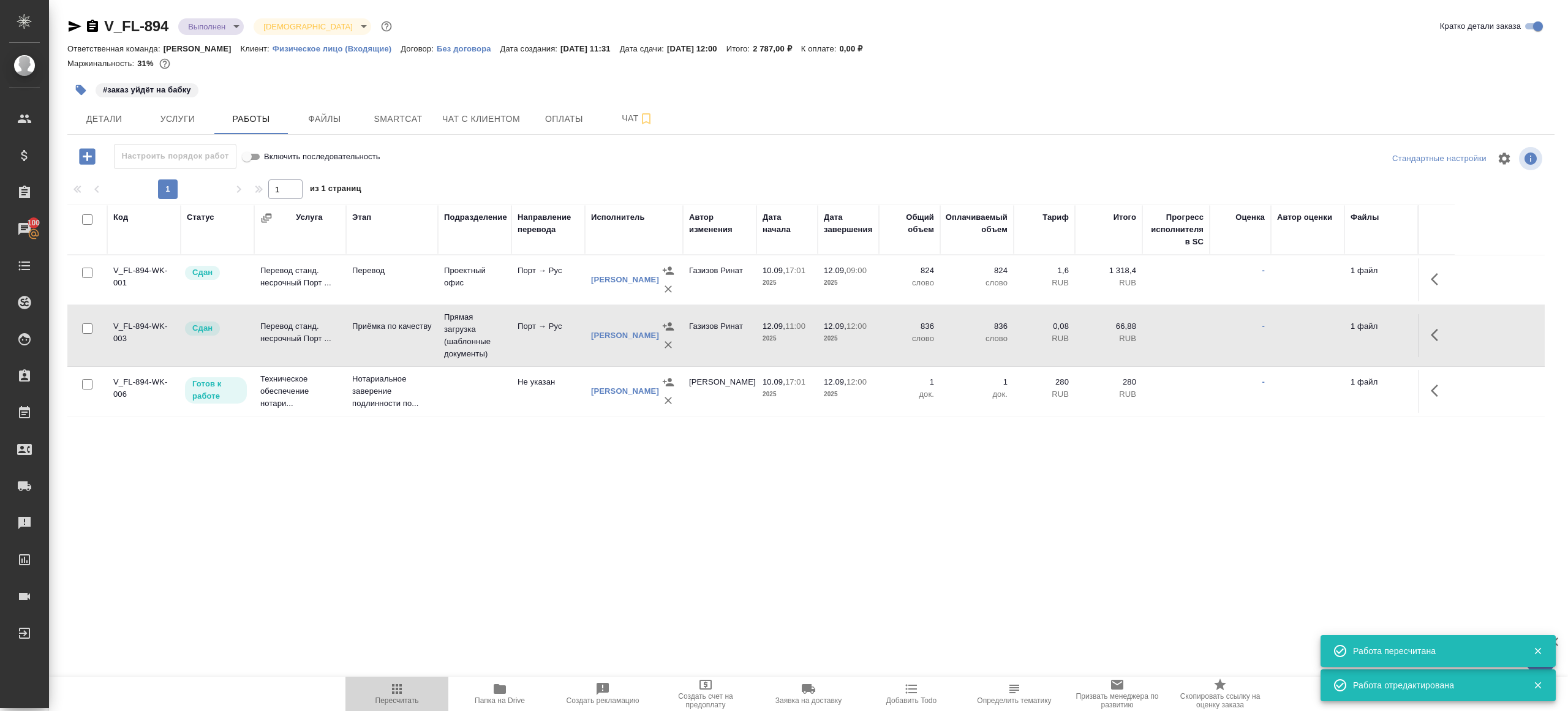
click at [388, 684] on span "Пересчитать" at bounding box center [397, 693] width 88 height 23
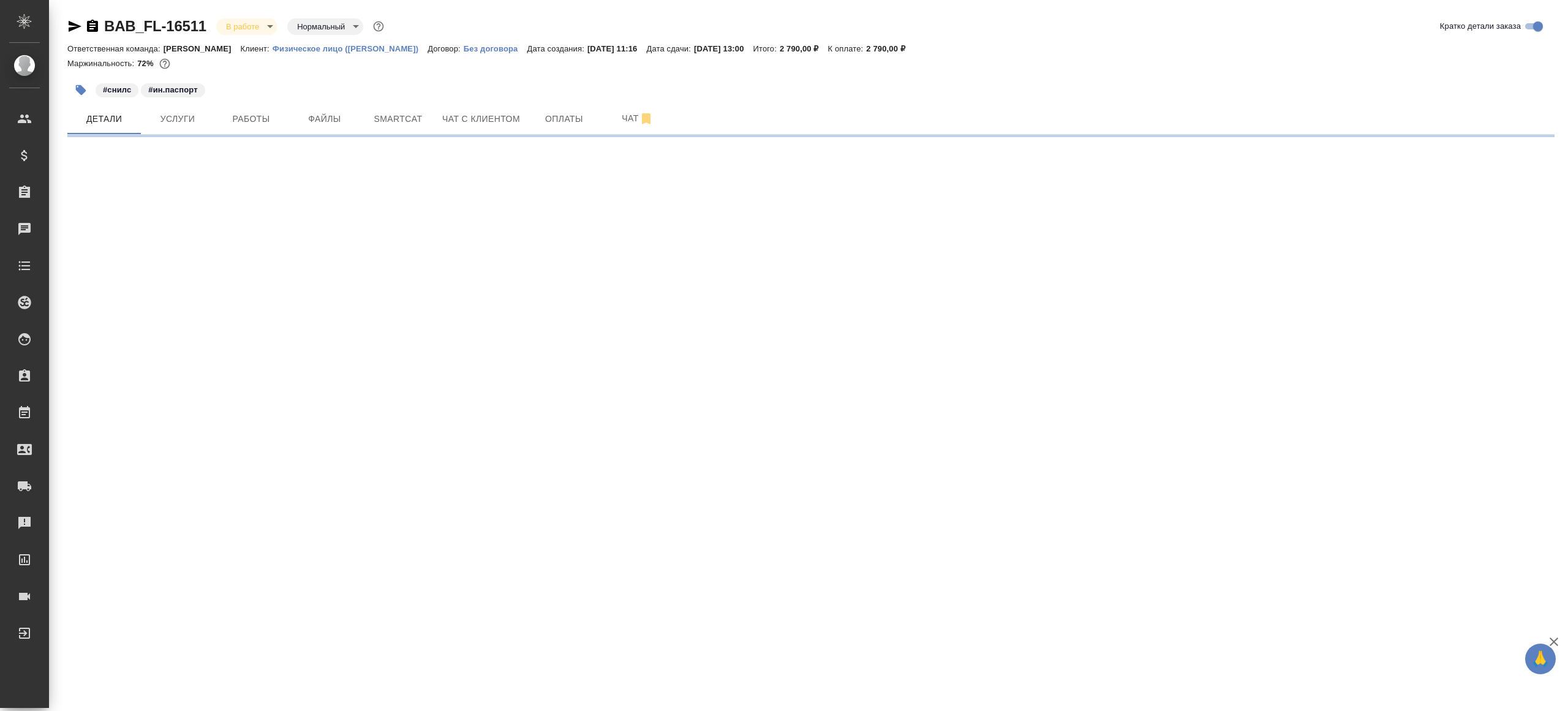
select select "RU"
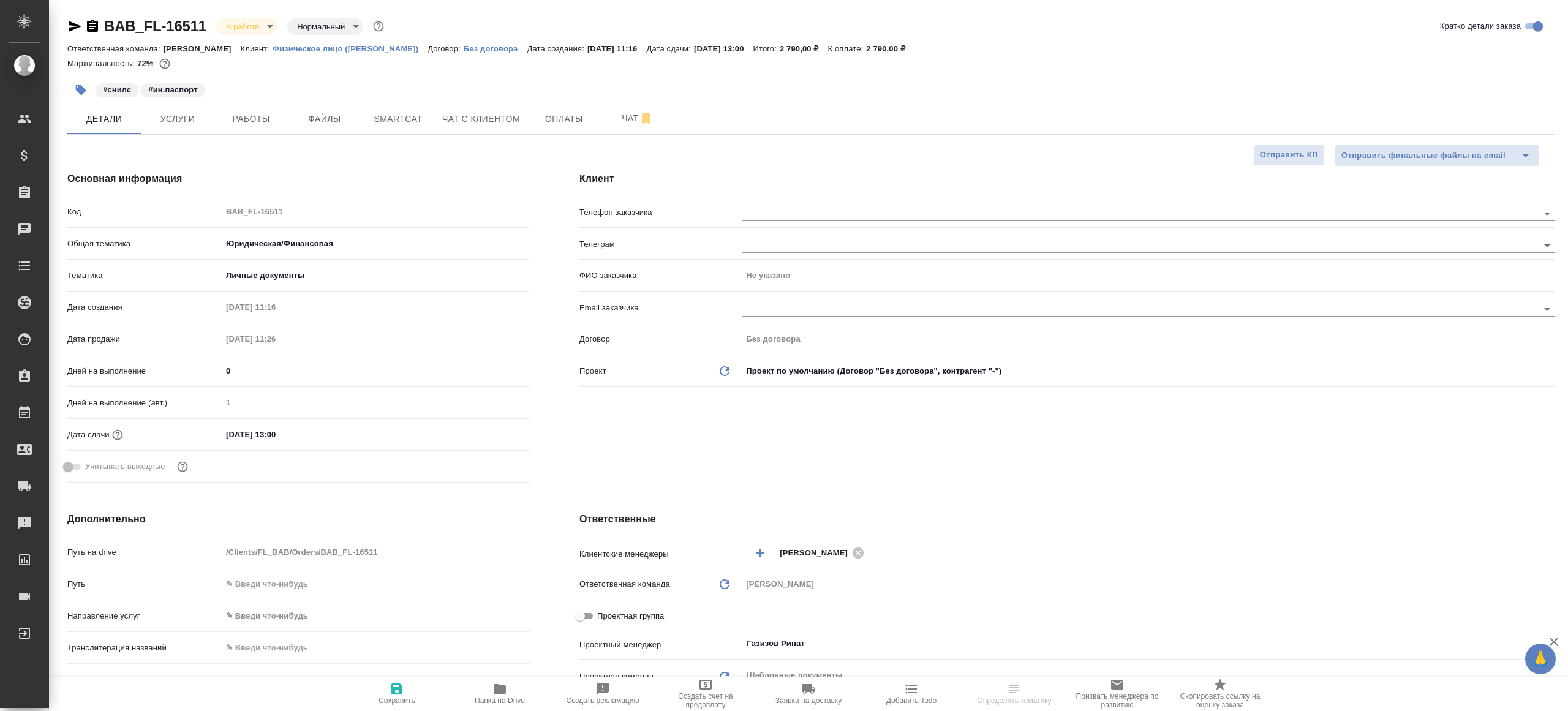
type textarea "x"
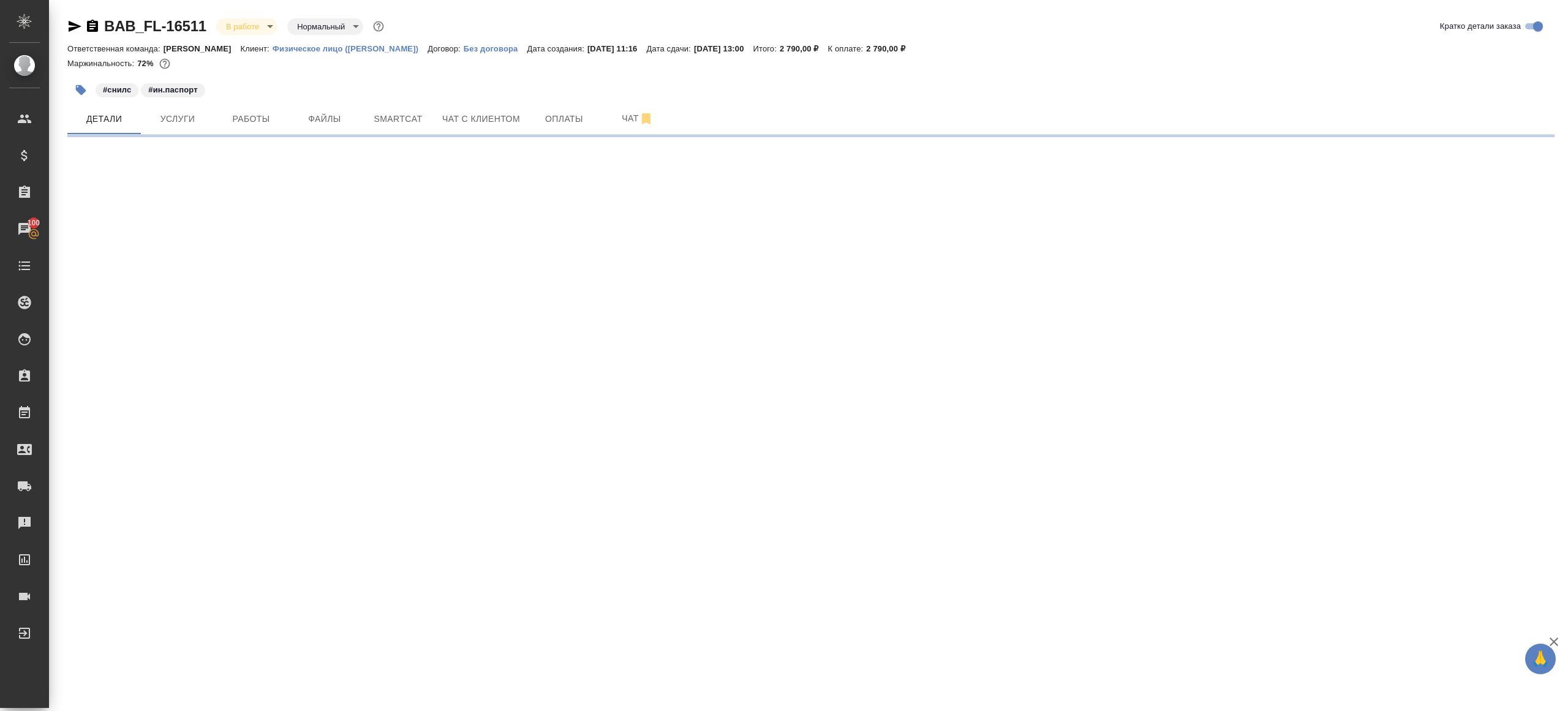
select select "RU"
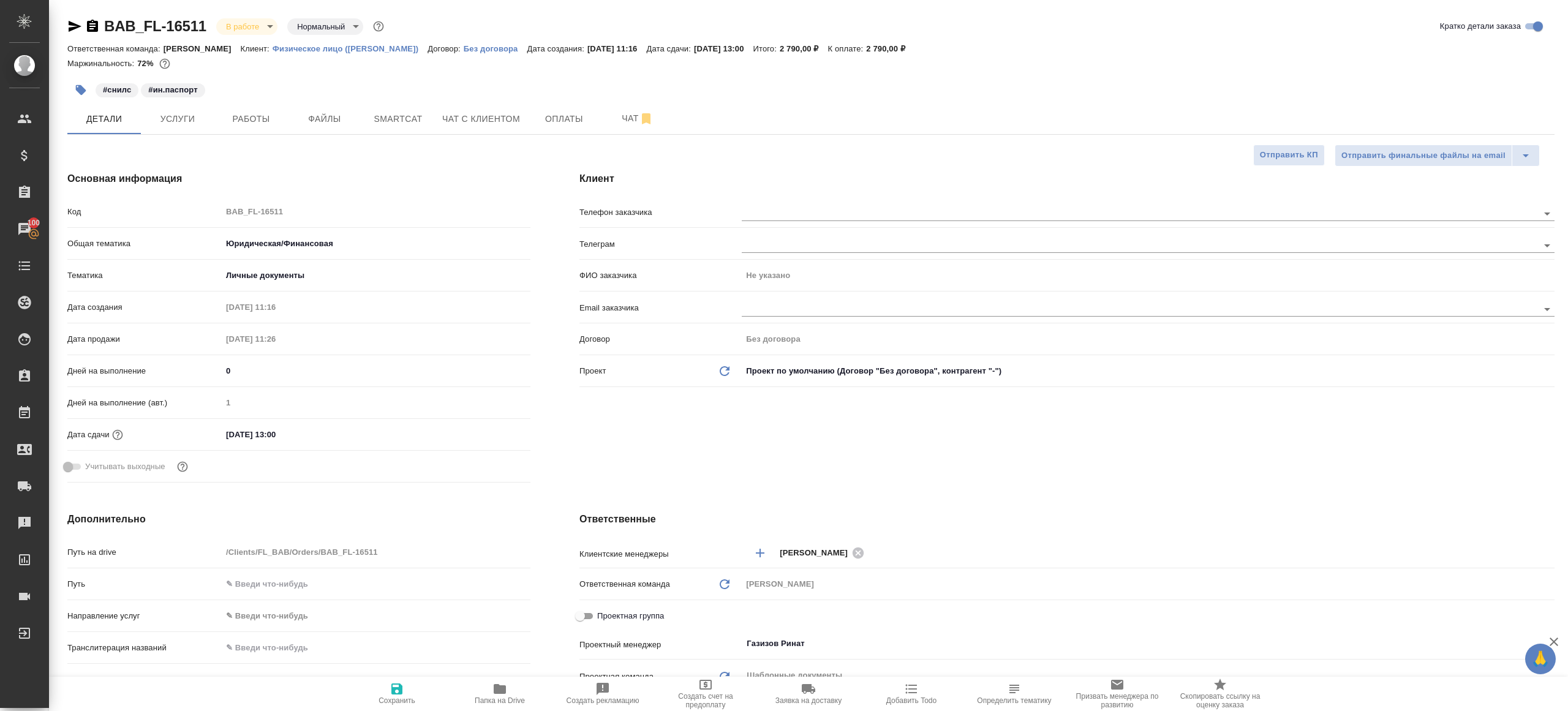
type textarea "x"
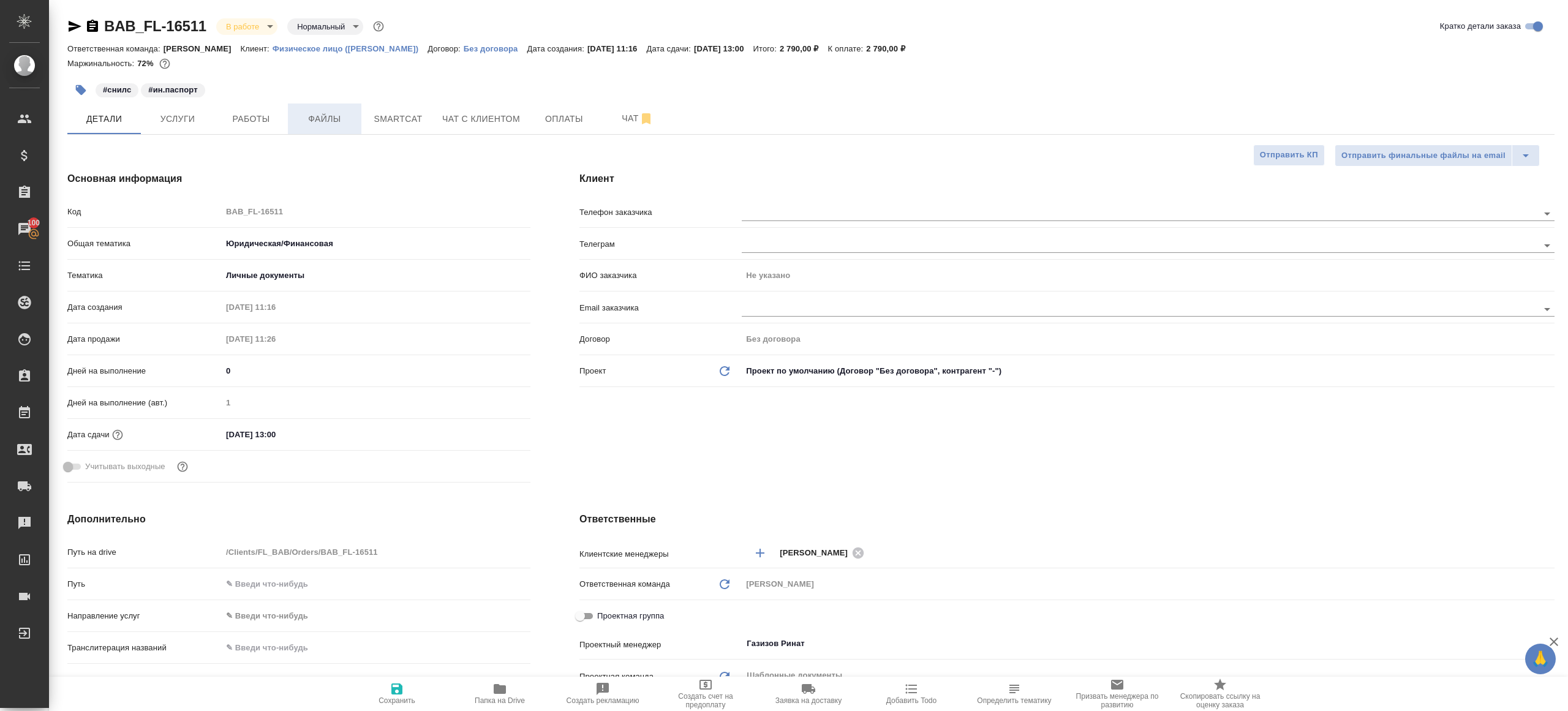
type textarea "x"
click at [255, 102] on div "#снилс #ин.паспорт" at bounding box center [563, 90] width 992 height 27
click at [223, 133] on button "Работы" at bounding box center [251, 119] width 74 height 31
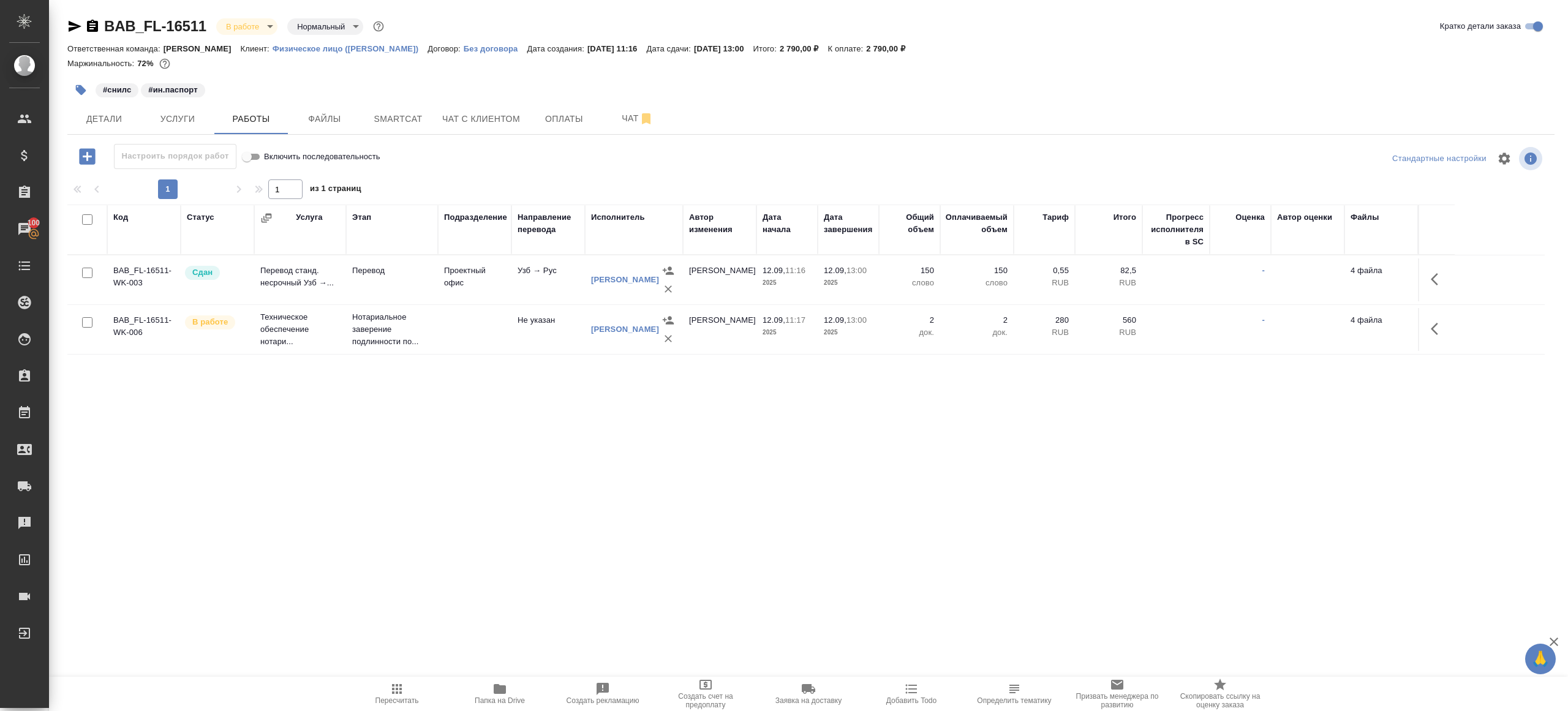
click at [259, 35] on div "BAB_FL-16511 В работе inProgress Нормальный normal" at bounding box center [226, 26] width 319 height 20
click at [255, 34] on body "🙏 .cls-1 fill:#fff; AWATERA Gazizov Rinat Клиенты Спецификации Заказы 100 Чаты …" at bounding box center [784, 356] width 1568 height 711
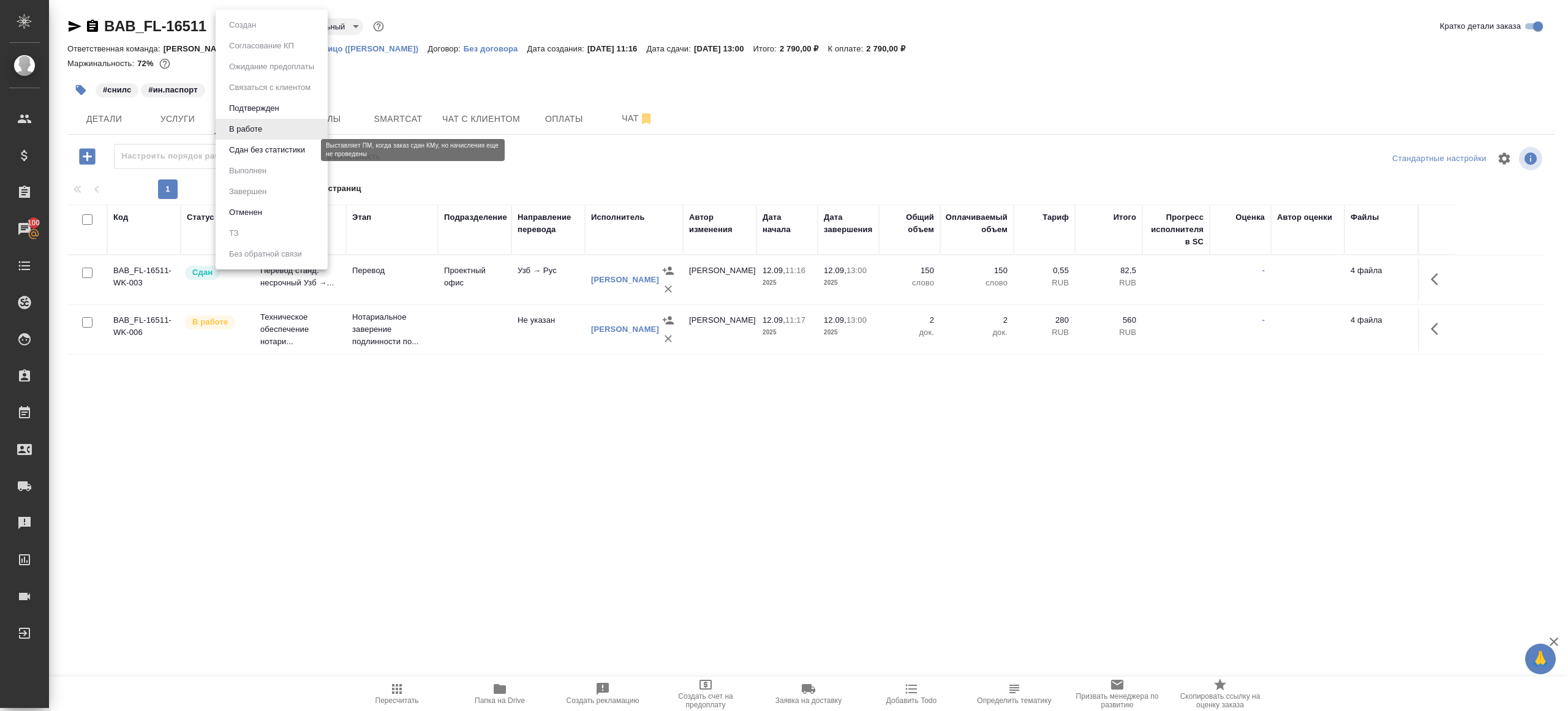
click at [265, 151] on button "Сдан без статистики" at bounding box center [267, 150] width 83 height 13
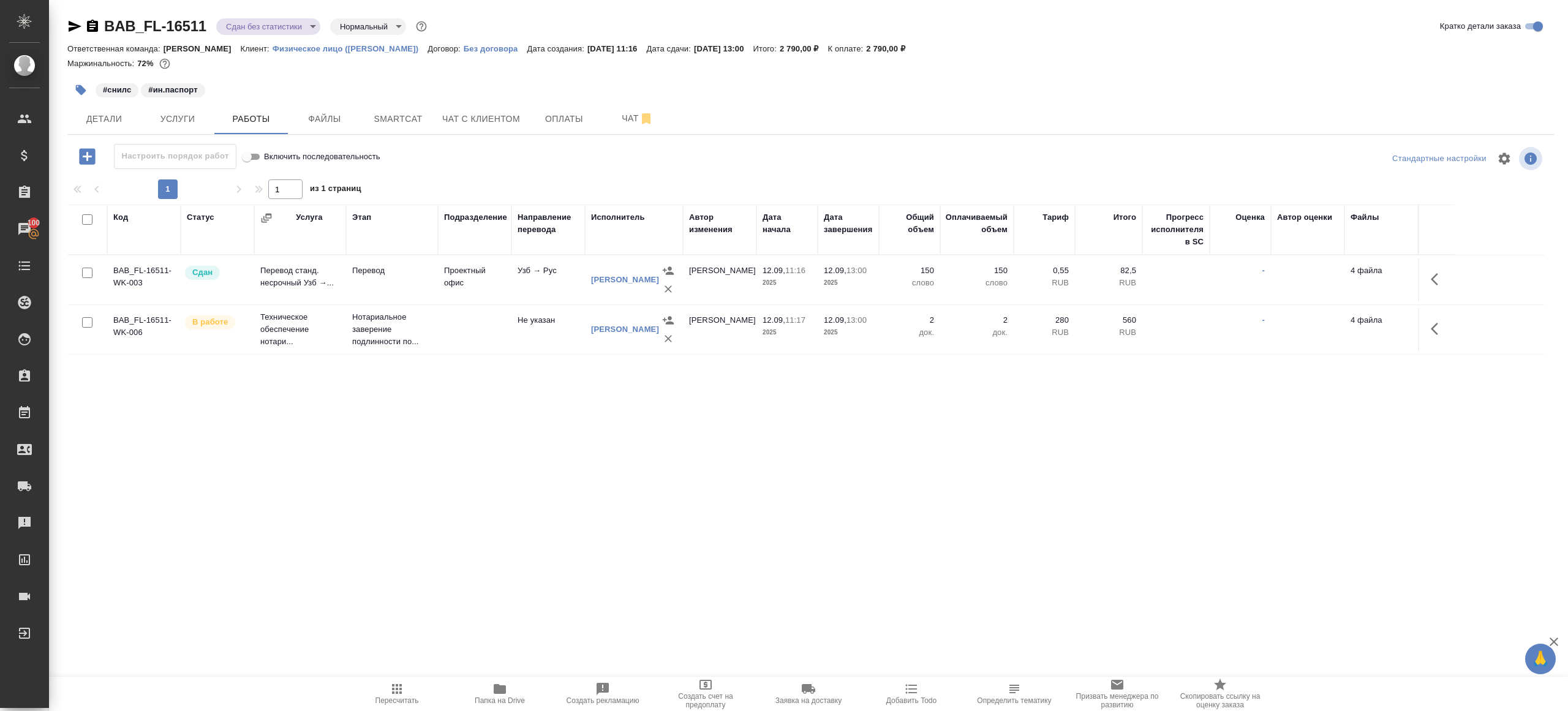
click at [252, 22] on body "🙏 .cls-1 fill:#fff; AWATERA Gazizov Rinat Клиенты Спецификации Заказы 100 Чаты …" at bounding box center [784, 356] width 1568 height 711
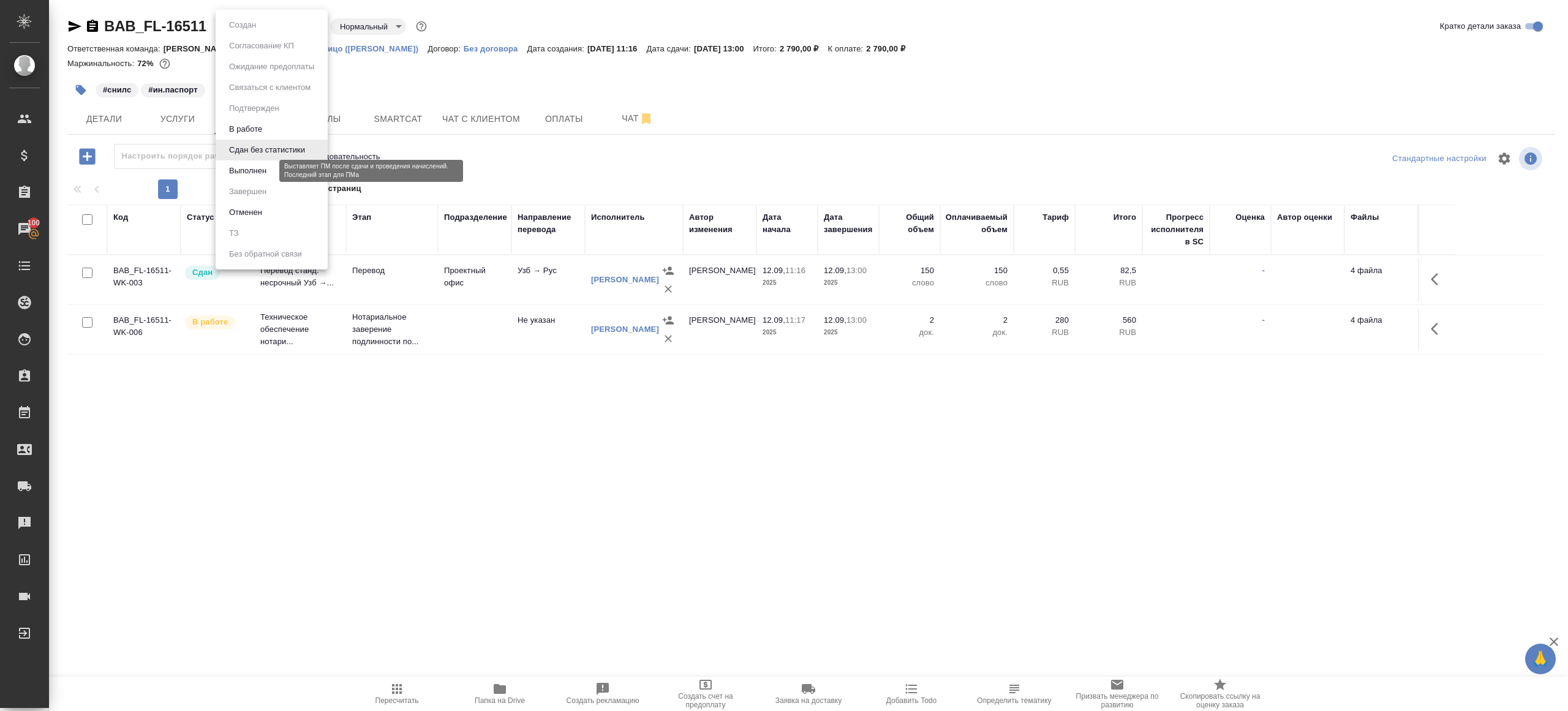
click at [255, 169] on button "Выполнен" at bounding box center [248, 171] width 45 height 13
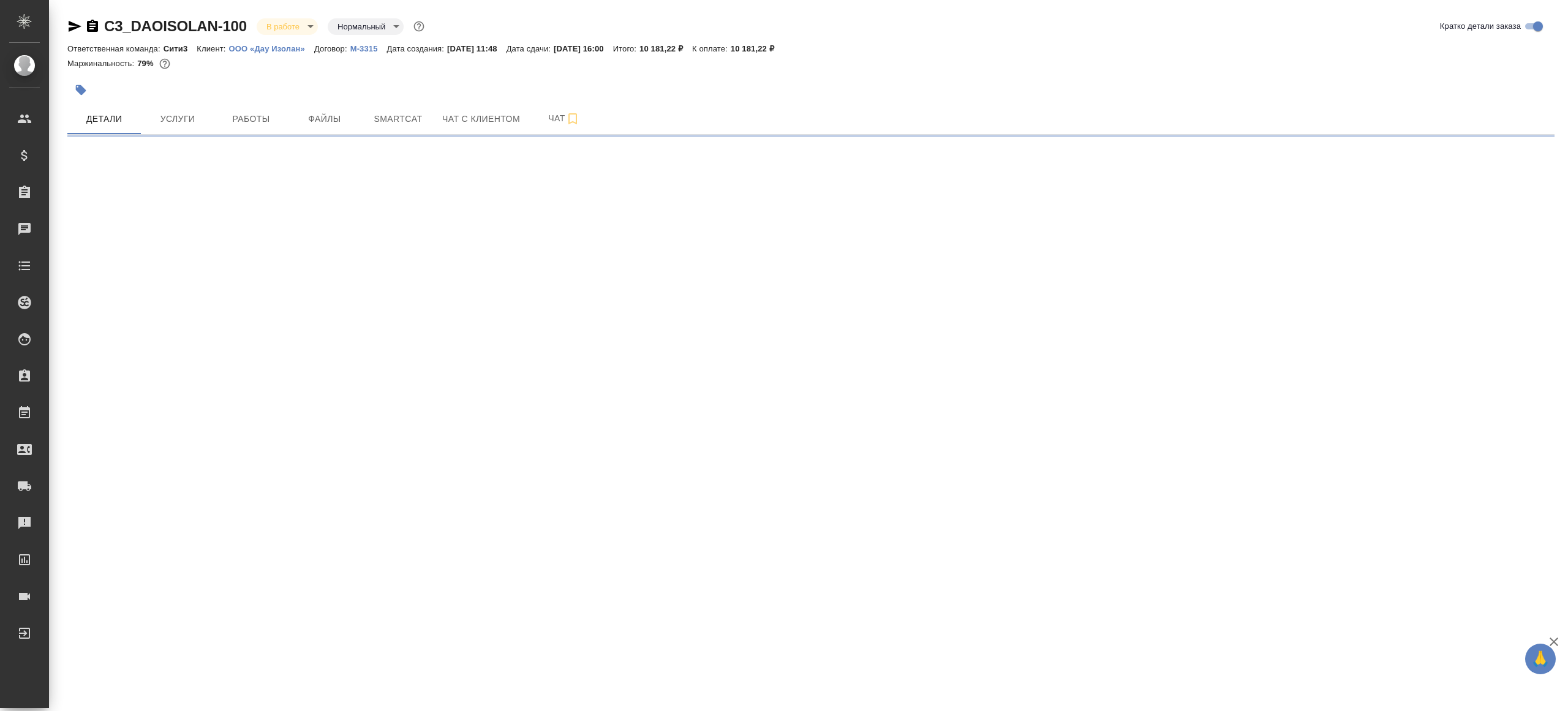
select select "RU"
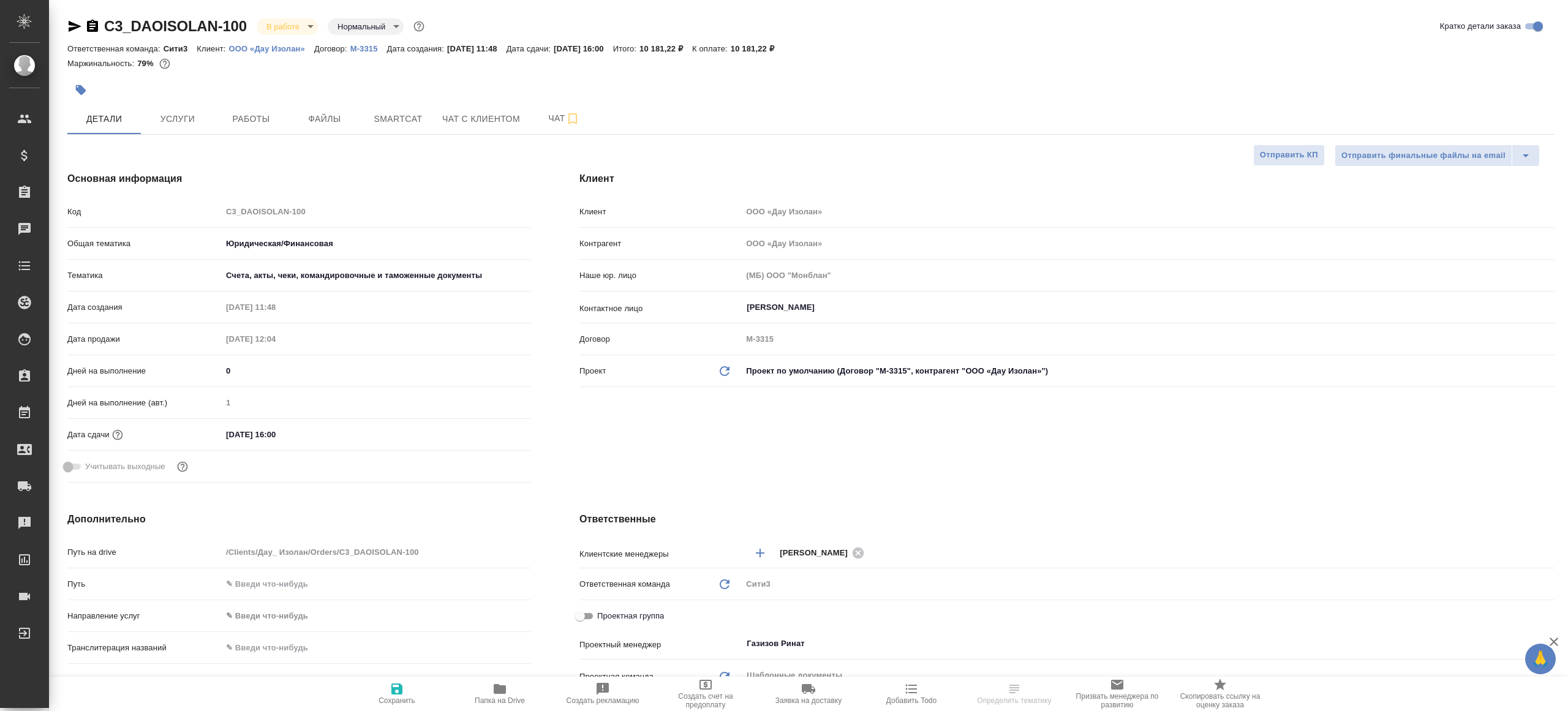
type textarea "x"
select select "RU"
type textarea "x"
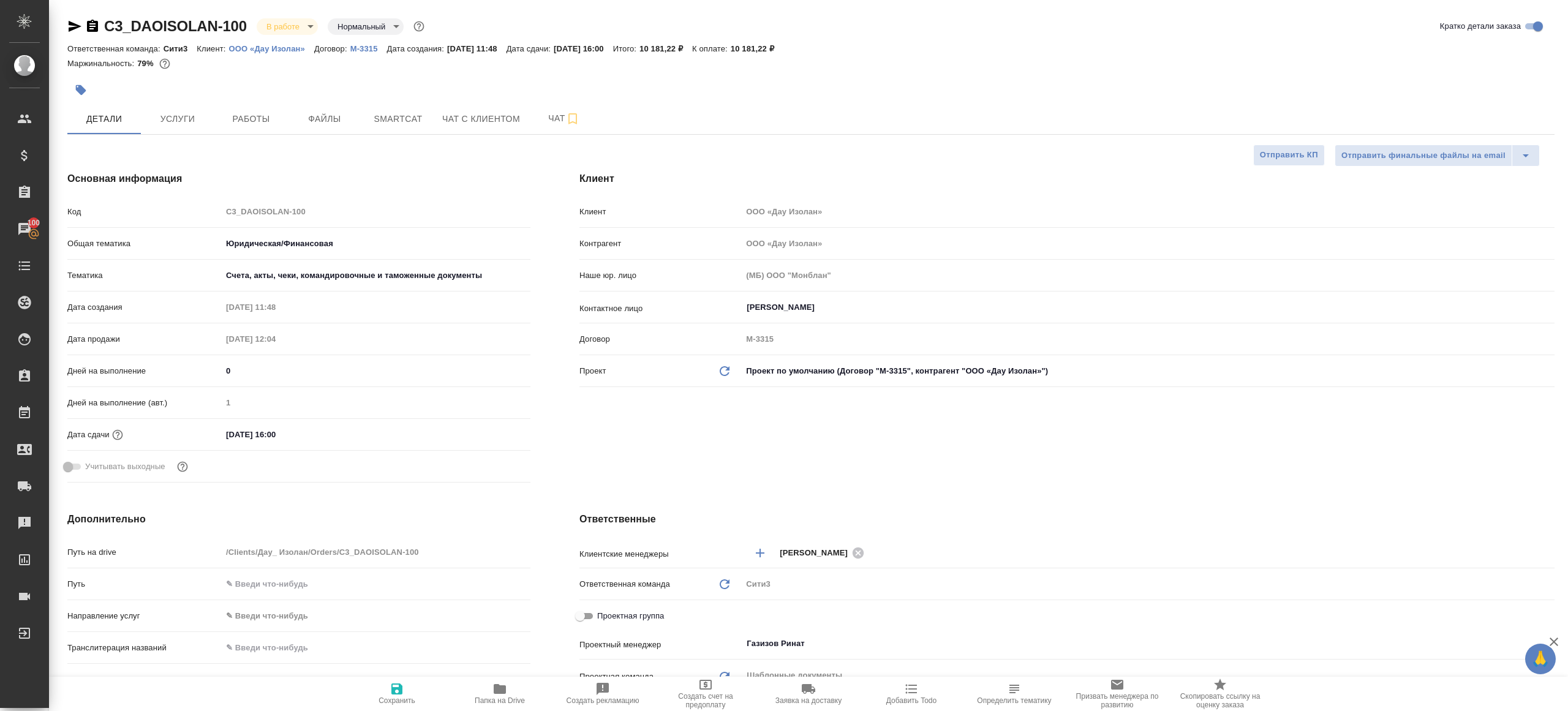
type textarea "x"
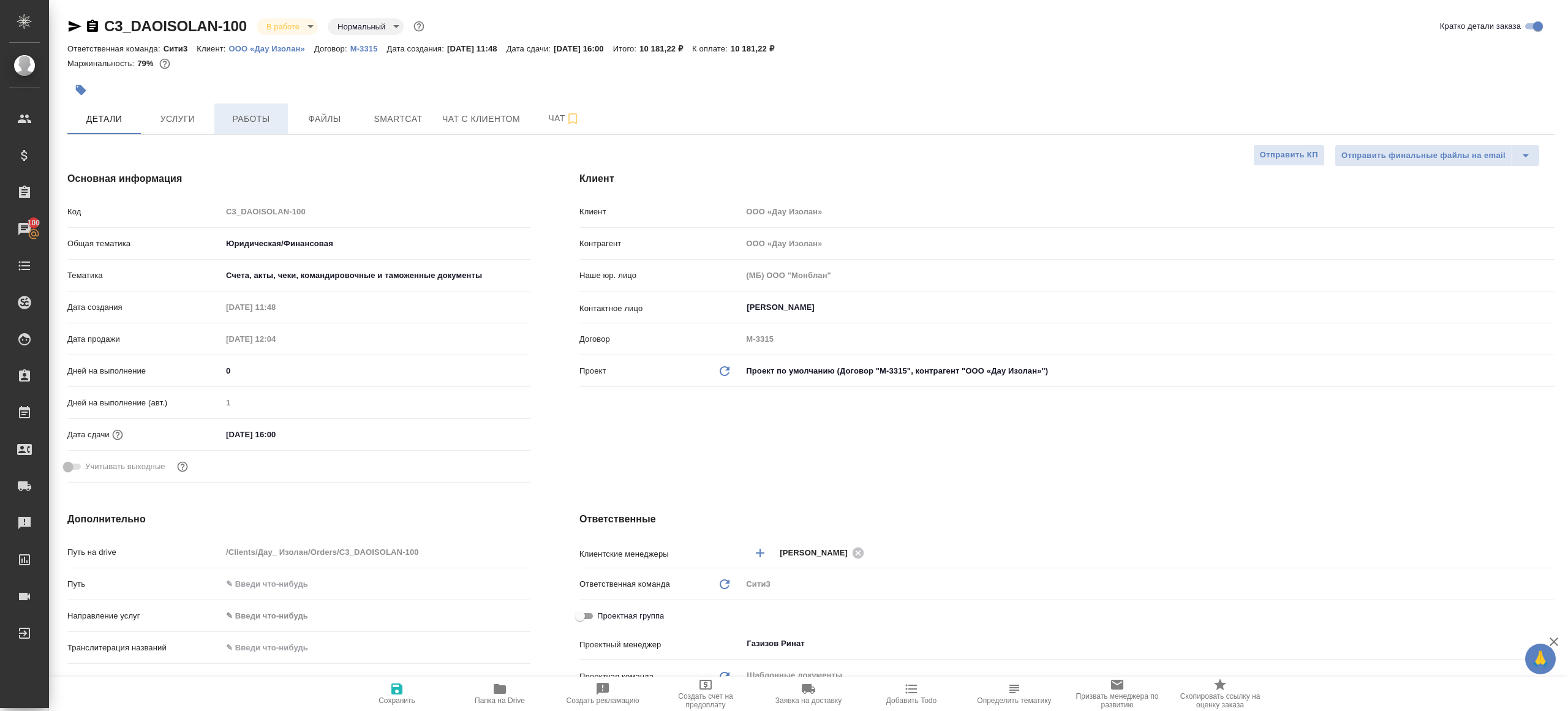
click at [241, 124] on span "Работы" at bounding box center [251, 119] width 59 height 15
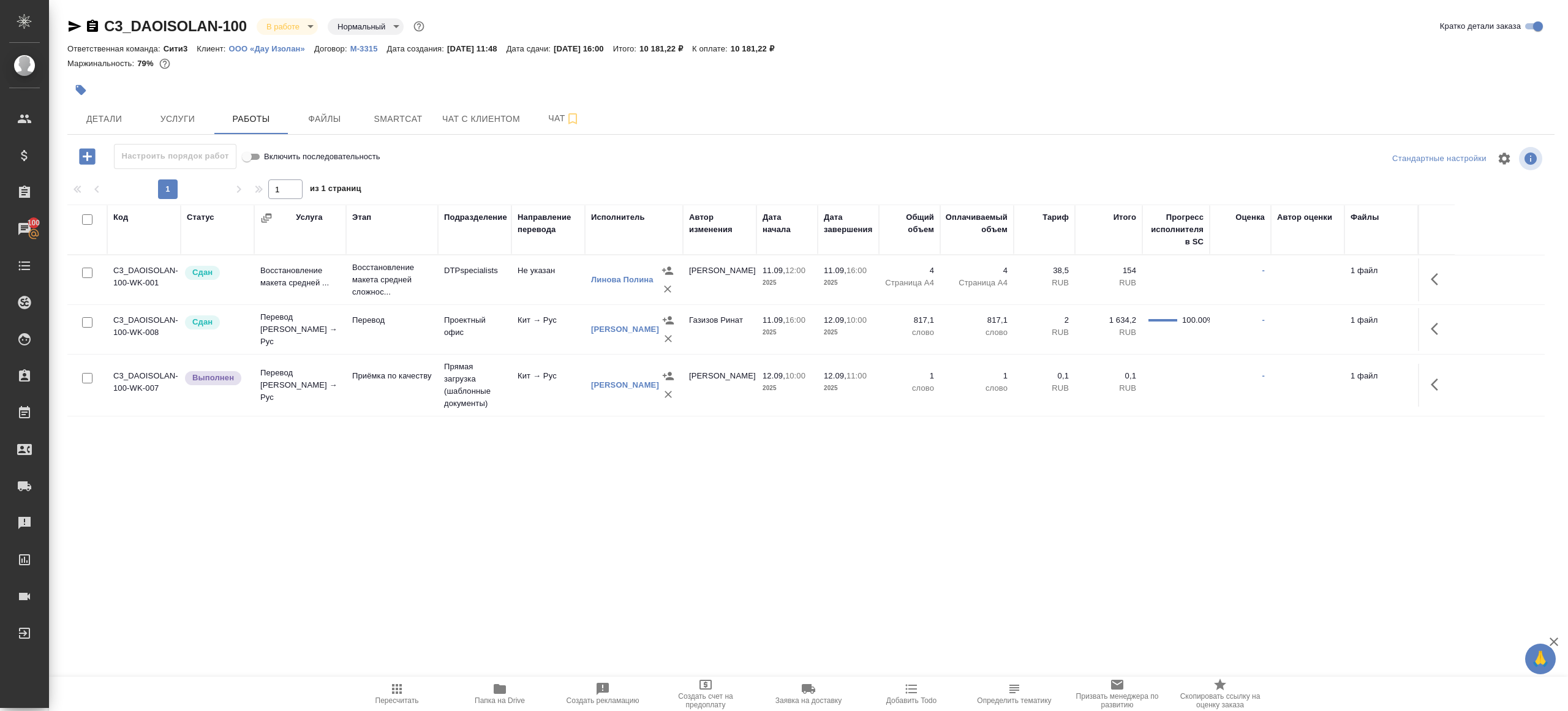
click at [273, 20] on body "🙏 .cls-1 fill:#fff; AWATERA [PERSON_NAME] Клиенты Спецификации Заказы 100 Чаты …" at bounding box center [784, 356] width 1568 height 711
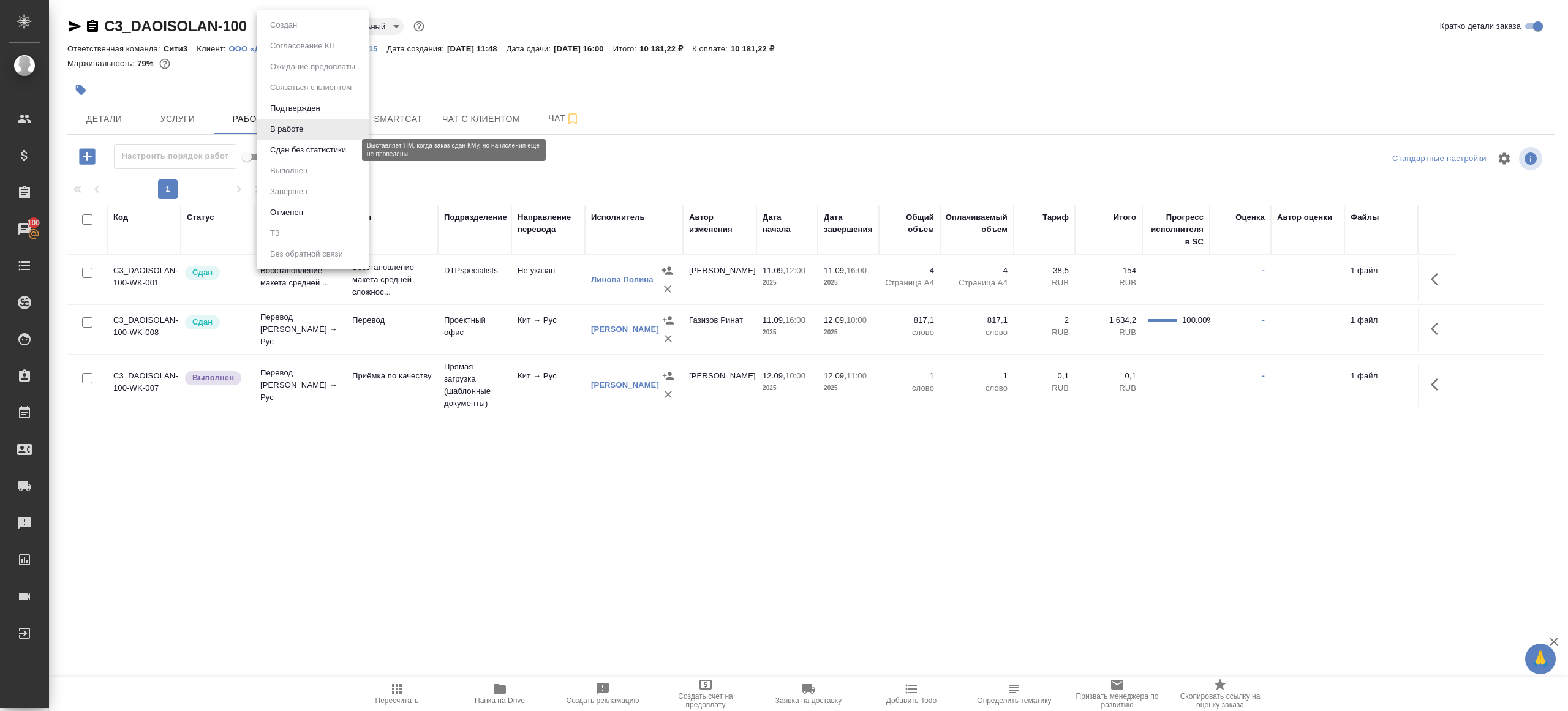
click at [327, 154] on button "Сдан без статистики" at bounding box center [308, 150] width 83 height 13
click at [309, 24] on body "🙏 .cls-1 fill:#fff; AWATERA [PERSON_NAME] Клиенты Спецификации Заказы 100 Чаты …" at bounding box center [784, 356] width 1568 height 711
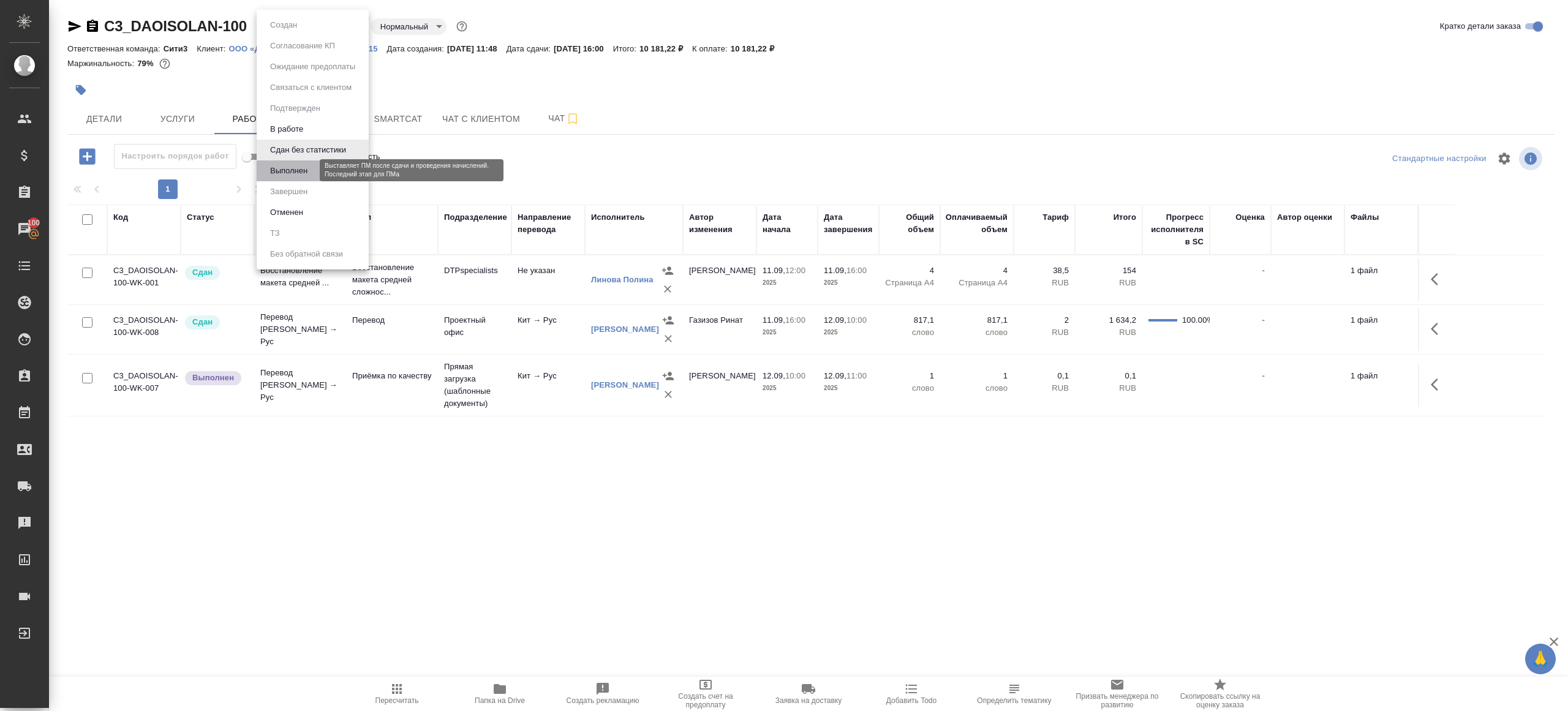
click at [309, 172] on button "Выполнен" at bounding box center [289, 171] width 45 height 13
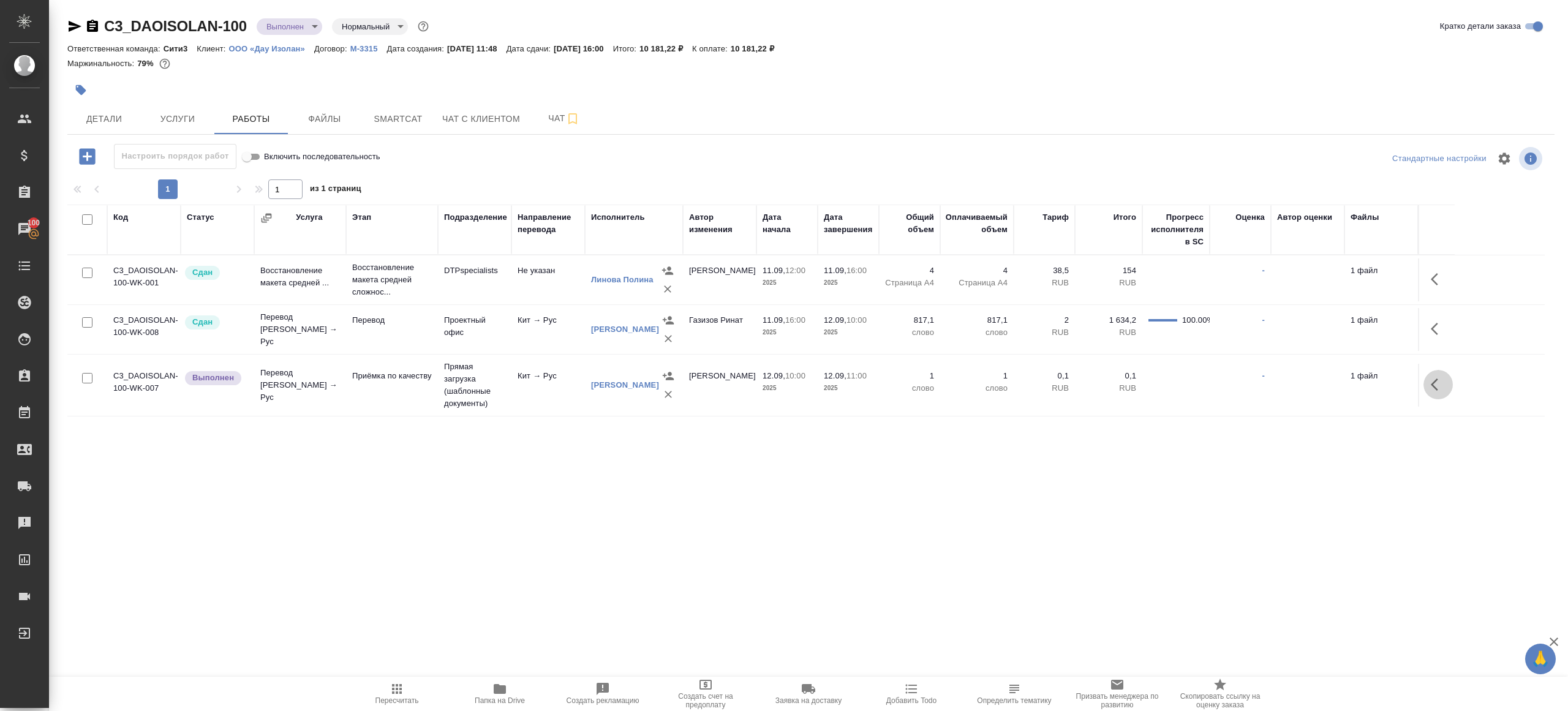
click at [1433, 382] on icon "button" at bounding box center [1434, 384] width 7 height 12
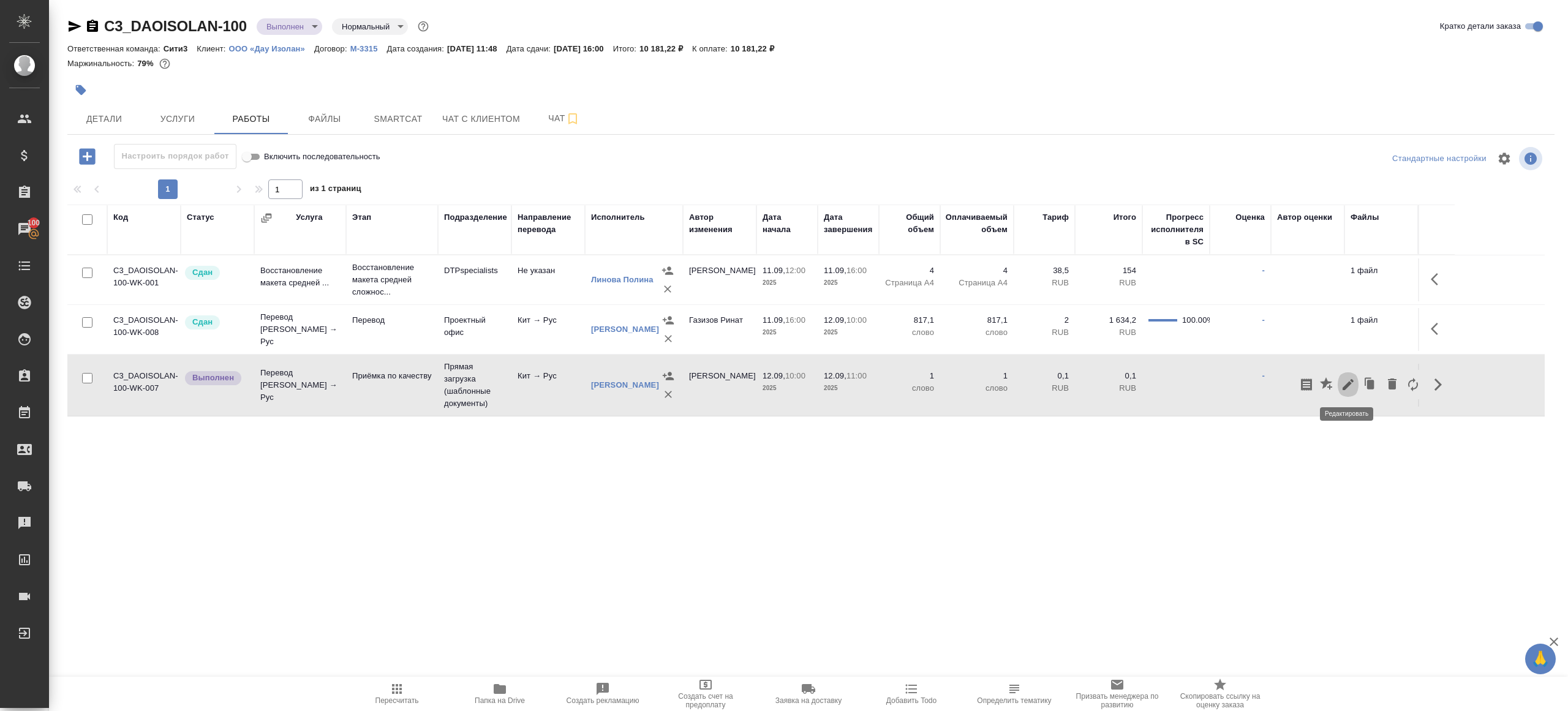
click at [1340, 383] on button "button" at bounding box center [1348, 385] width 21 height 29
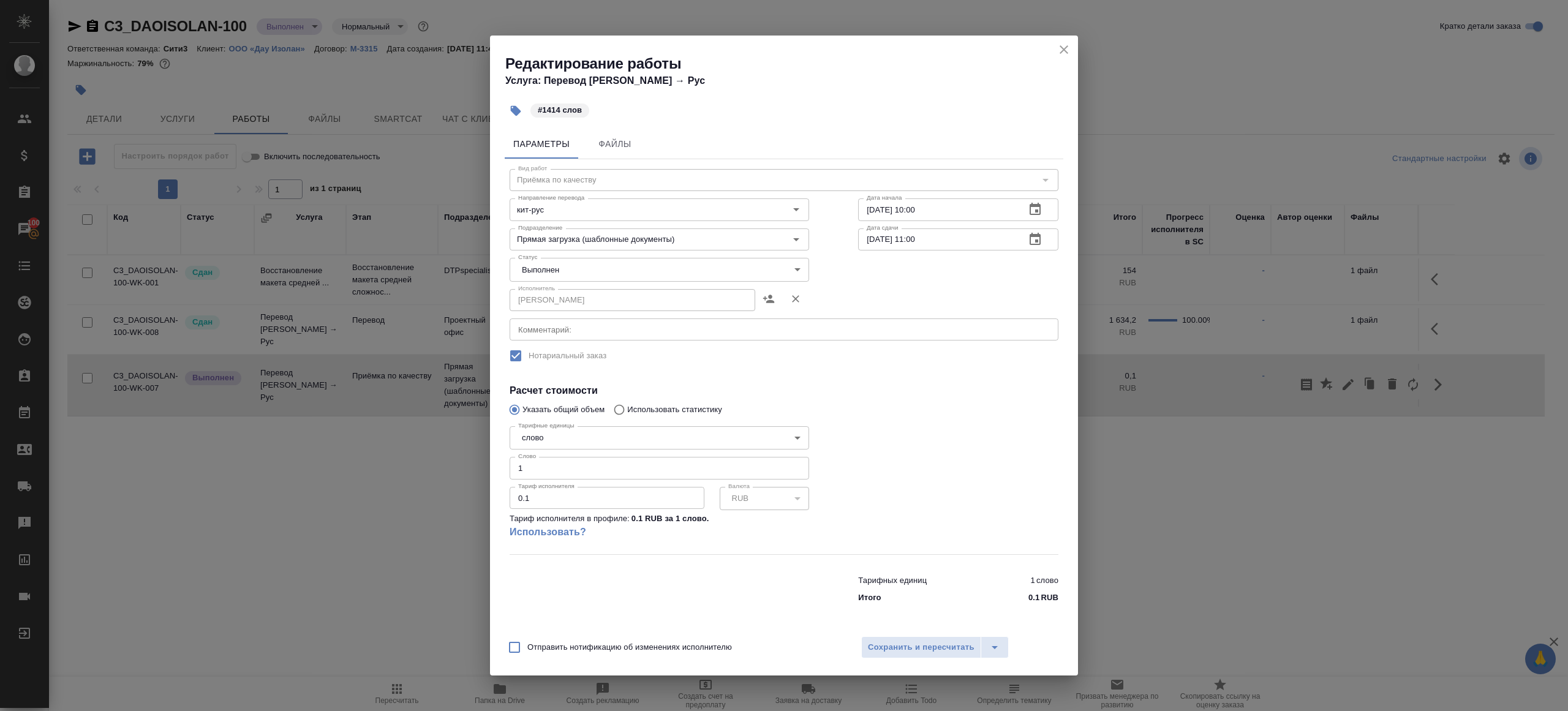
click at [572, 272] on body "🙏 .cls-1 fill:#fff; AWATERA [PERSON_NAME] Клиенты Спецификации Заказы 100 Чаты …" at bounding box center [784, 356] width 1568 height 711
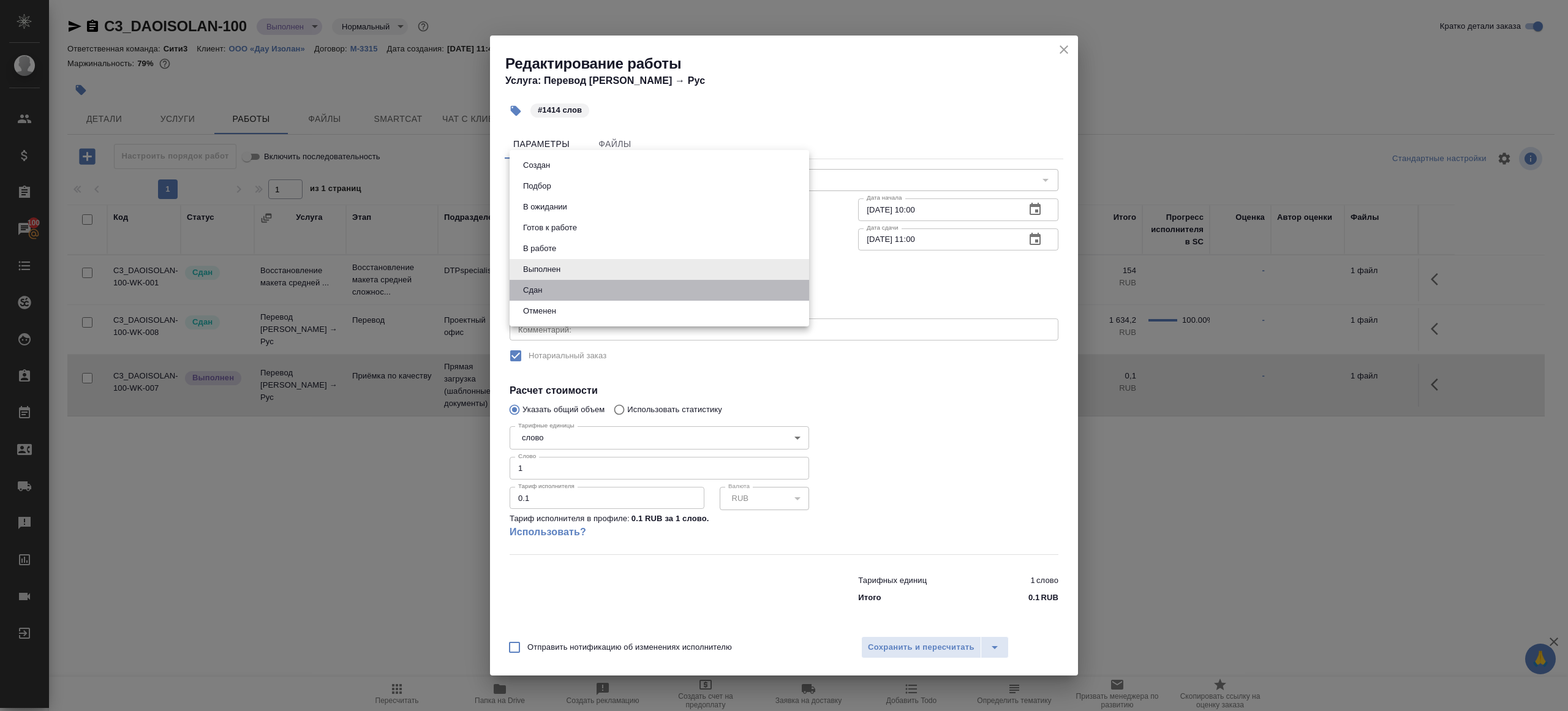
click at [556, 299] on li "Сдан" at bounding box center [659, 290] width 299 height 21
type input "closed"
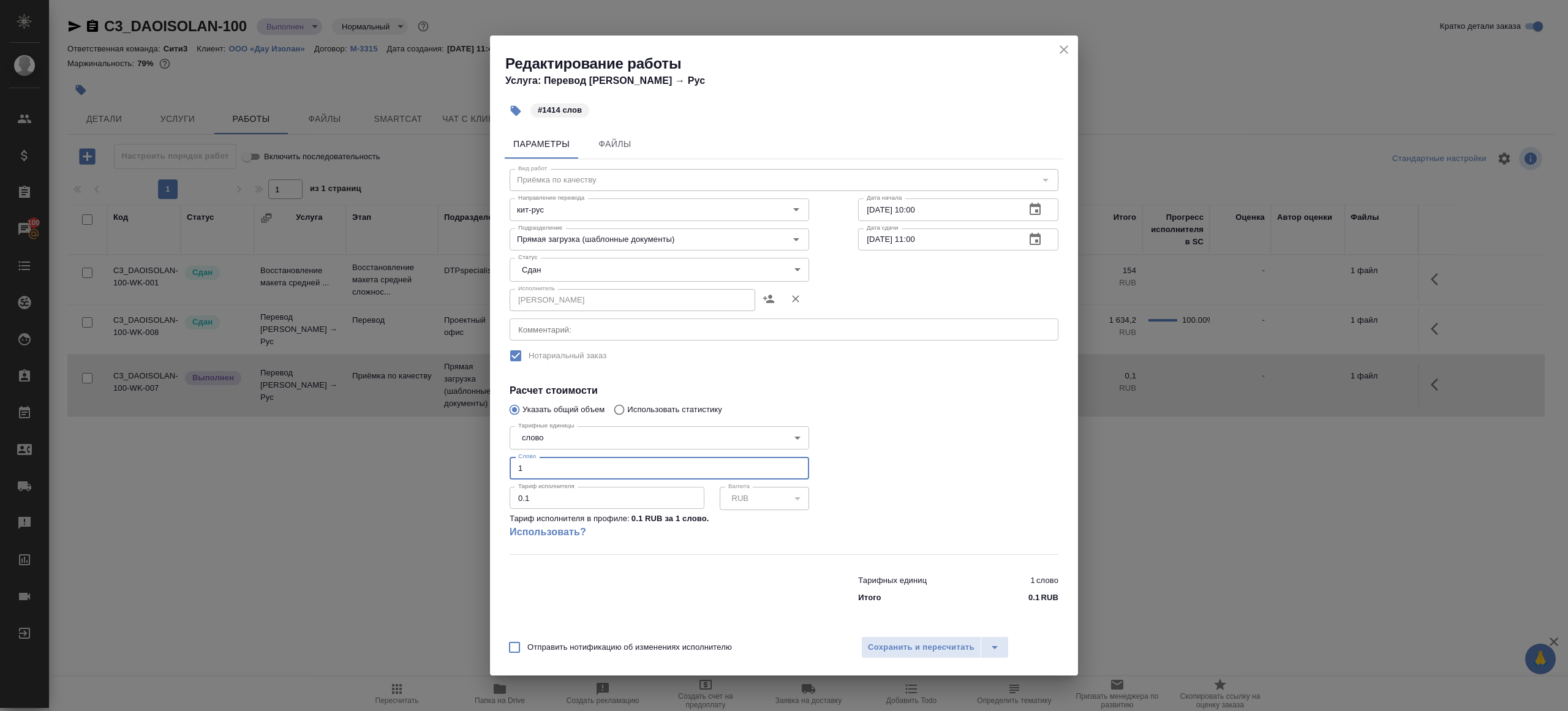
click at [542, 471] on input "1" at bounding box center [659, 468] width 299 height 22
type input "1414"
click at [904, 465] on div at bounding box center [959, 488] width 249 height 182
click at [900, 663] on div "Отправить нотификацию об изменениях исполнителю Сохранить и пересчитать" at bounding box center [784, 652] width 588 height 47
click at [900, 648] on span "Сохранить и пересчитать" at bounding box center [921, 648] width 107 height 14
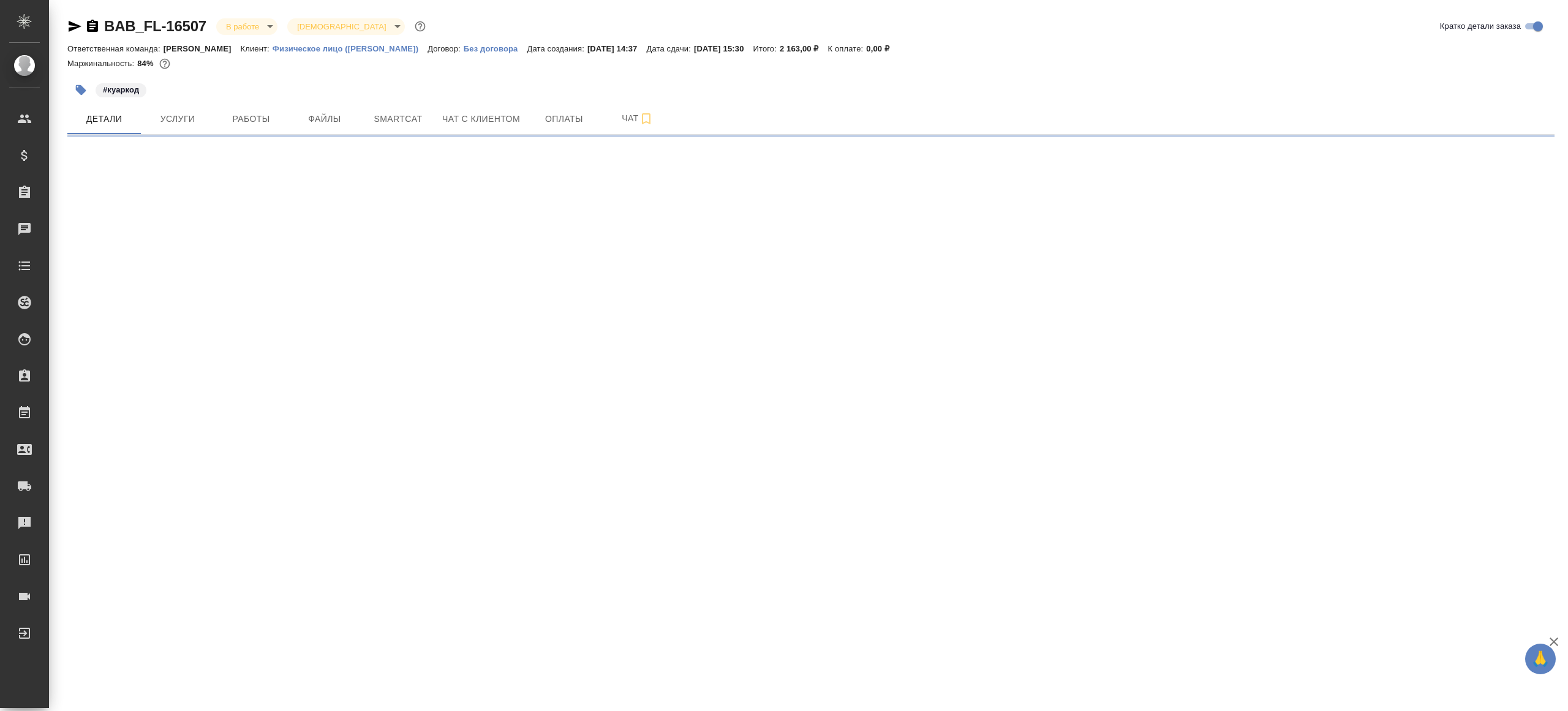
select select "RU"
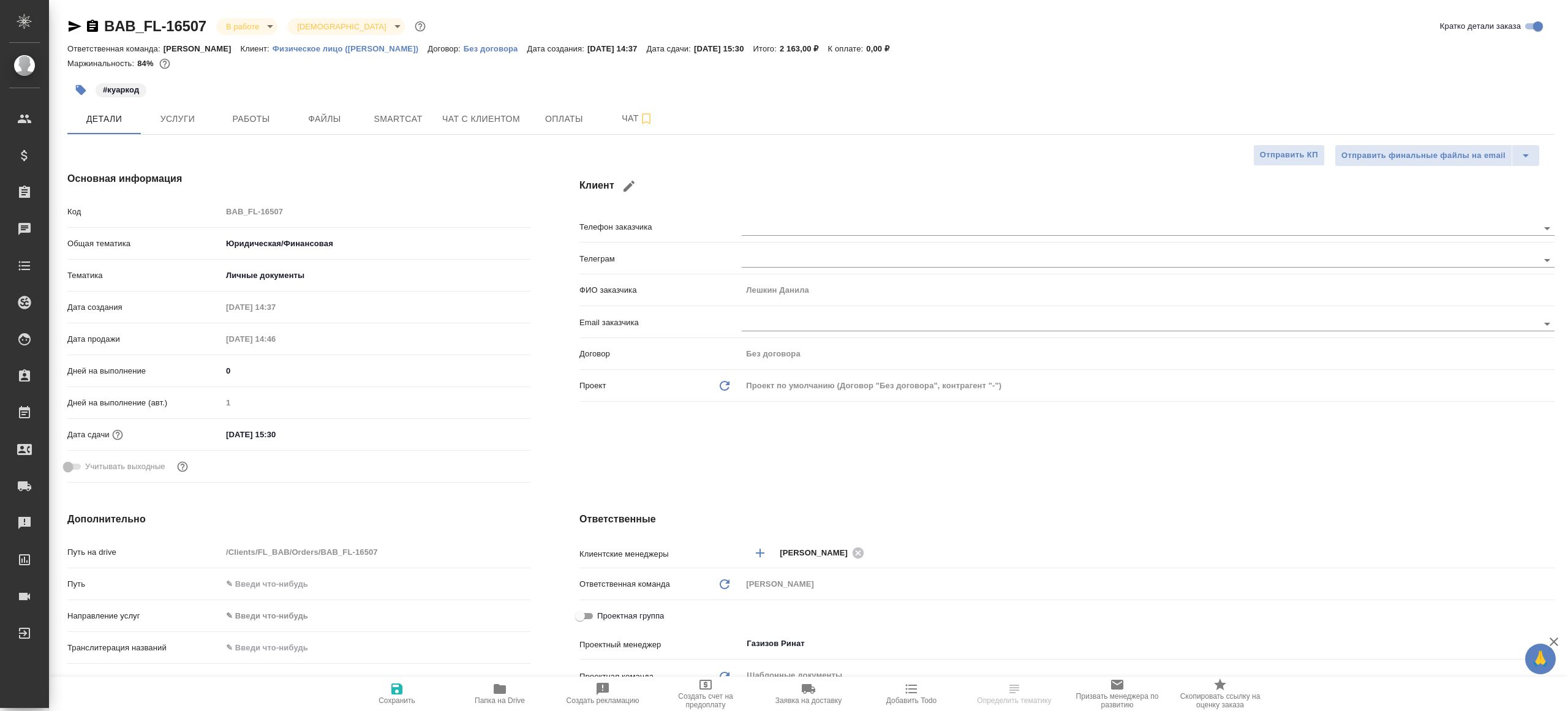
type textarea "x"
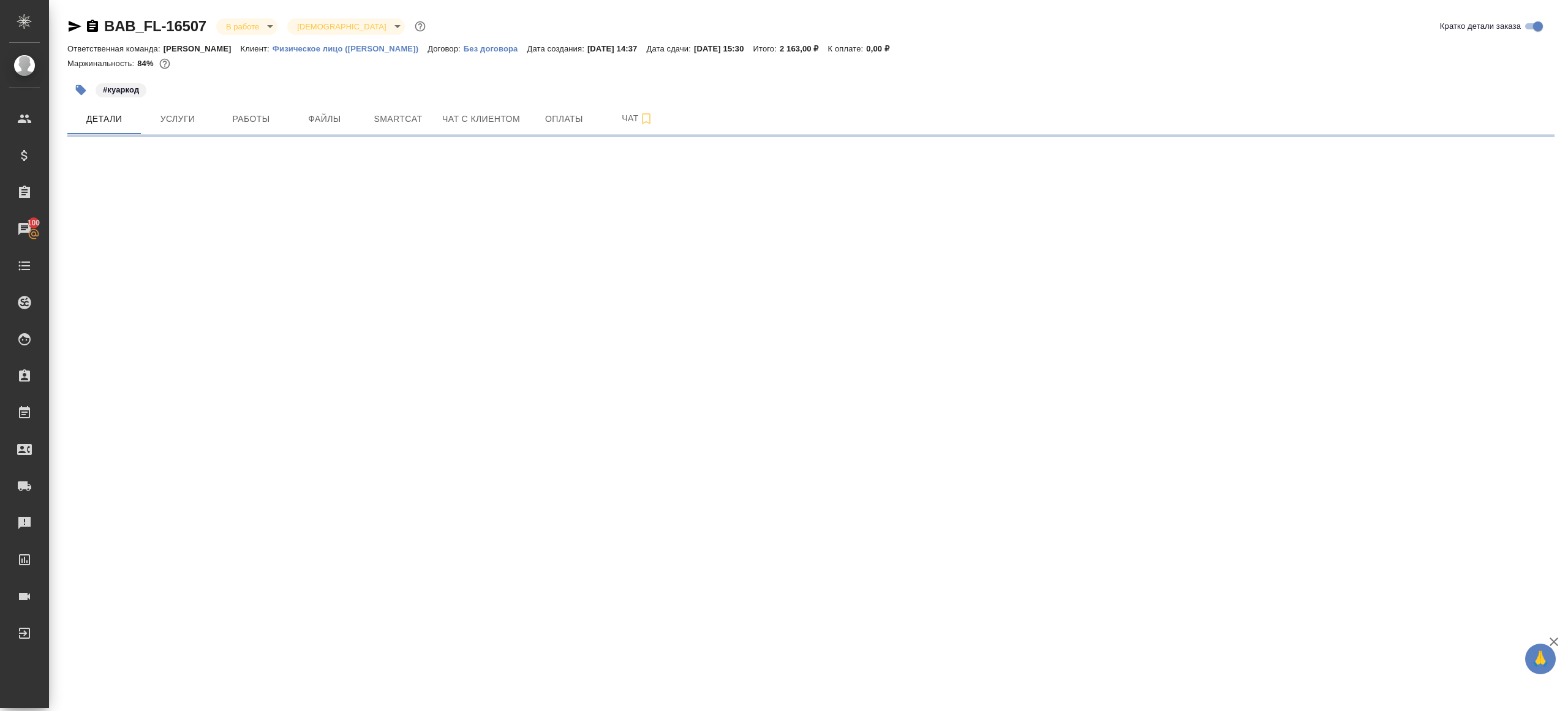
select select "RU"
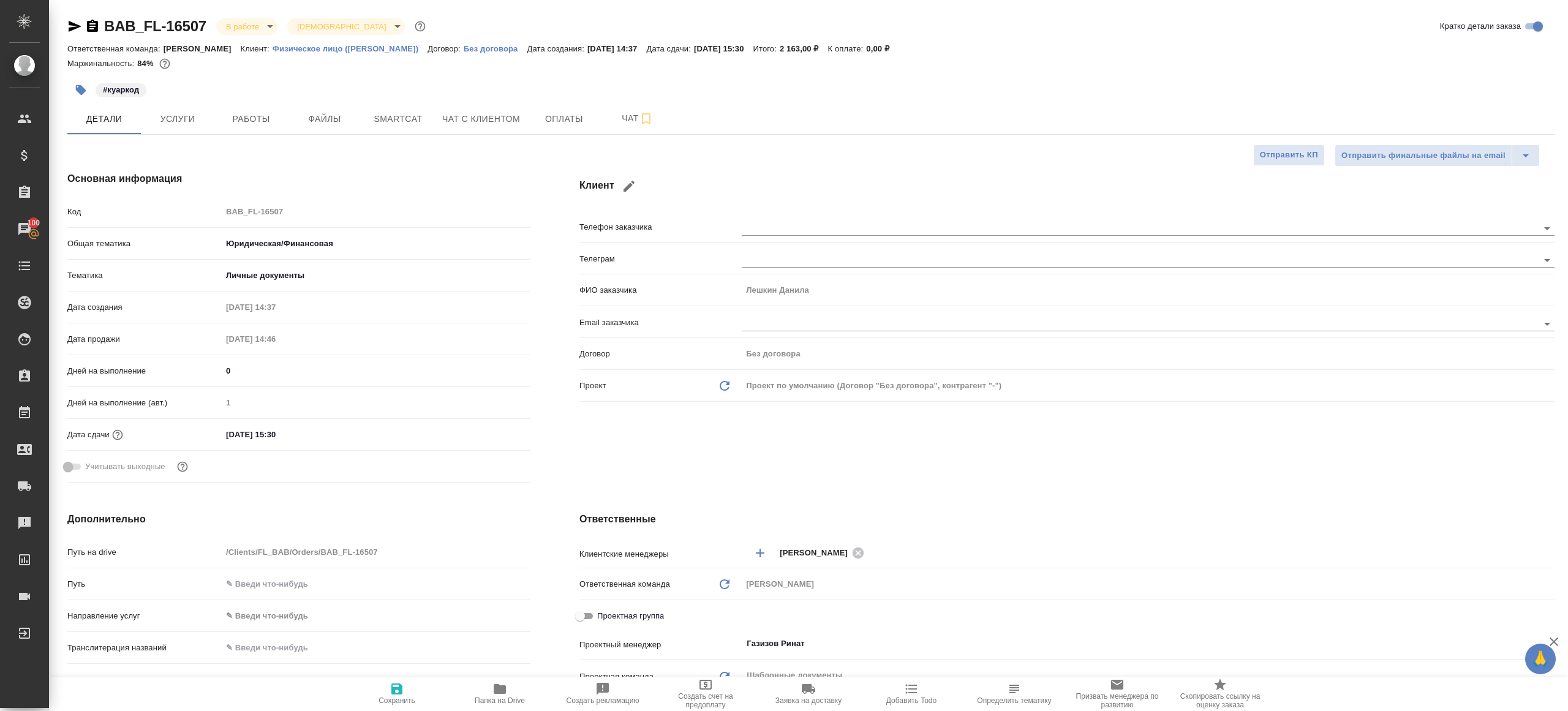
type textarea "x"
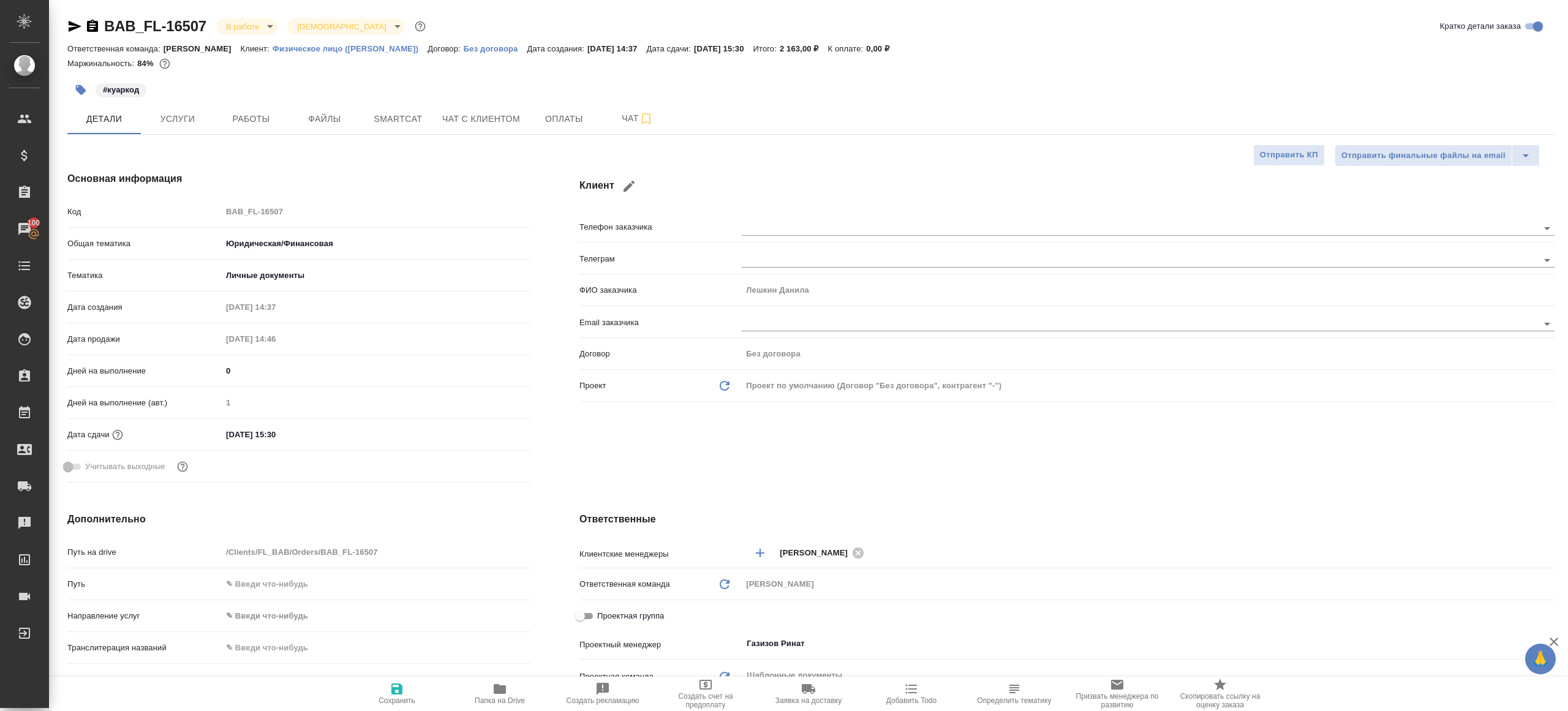
type textarea "x"
click at [242, 120] on span "Работы" at bounding box center [251, 119] width 59 height 15
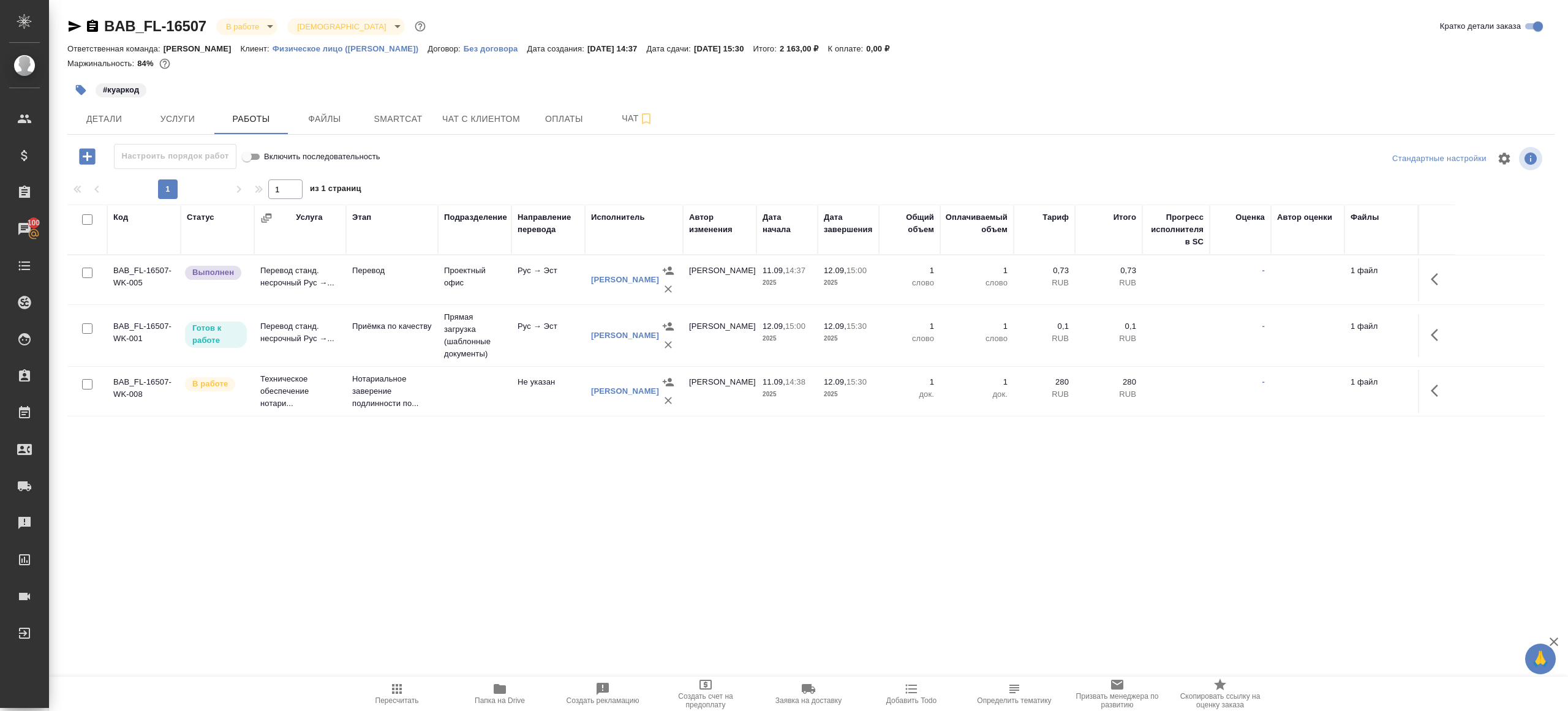
click at [267, 26] on body "🙏 .cls-1 fill:#fff; AWATERA Gazizov Rinat Клиенты Спецификации Заказы 100 Чаты …" at bounding box center [784, 356] width 1568 height 711
click at [297, 159] on li "Сдан без статистики" at bounding box center [272, 150] width 112 height 21
drag, startPoint x: 1434, startPoint y: 279, endPoint x: 1426, endPoint y: 279, distance: 8.0
click at [1434, 279] on icon "button" at bounding box center [1438, 279] width 15 height 15
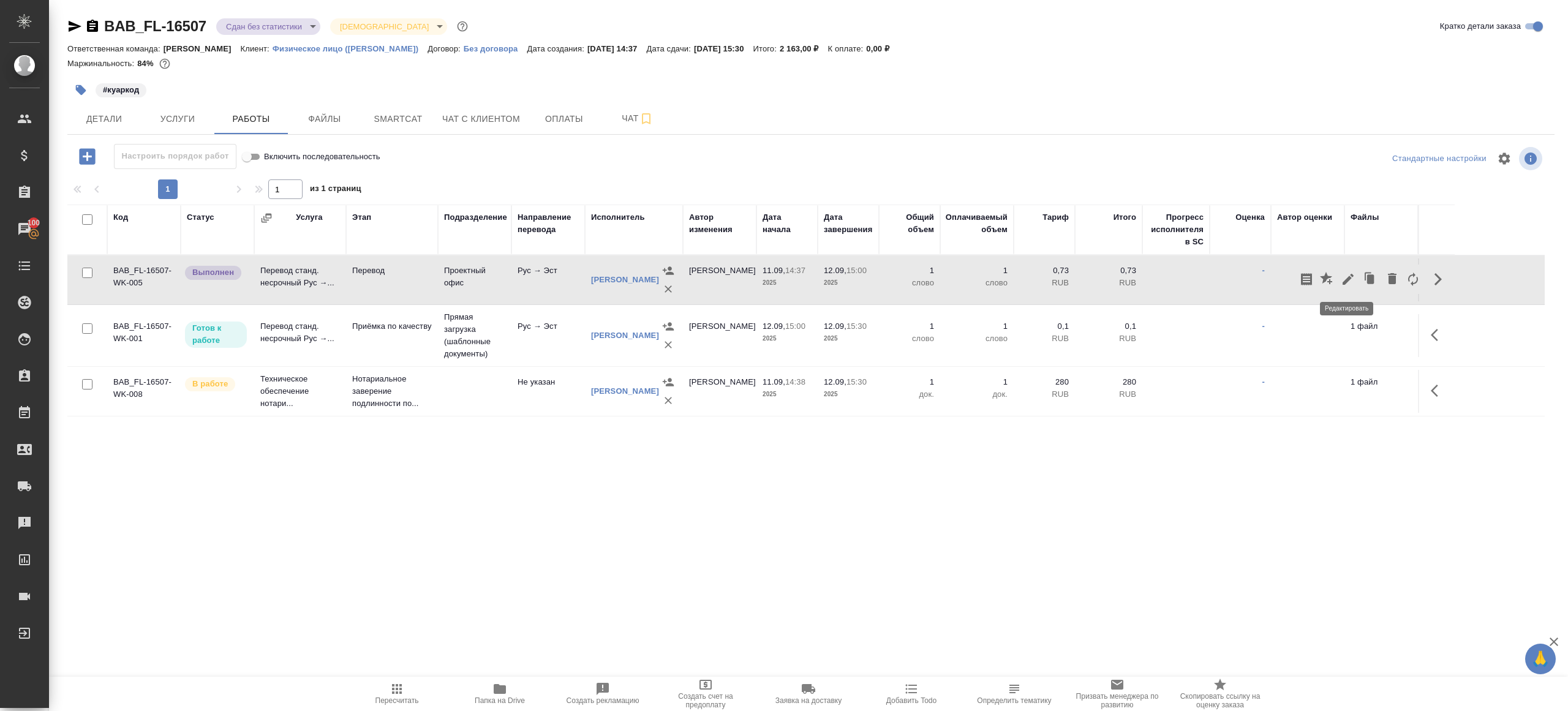
click at [1339, 274] on button "button" at bounding box center [1348, 279] width 21 height 29
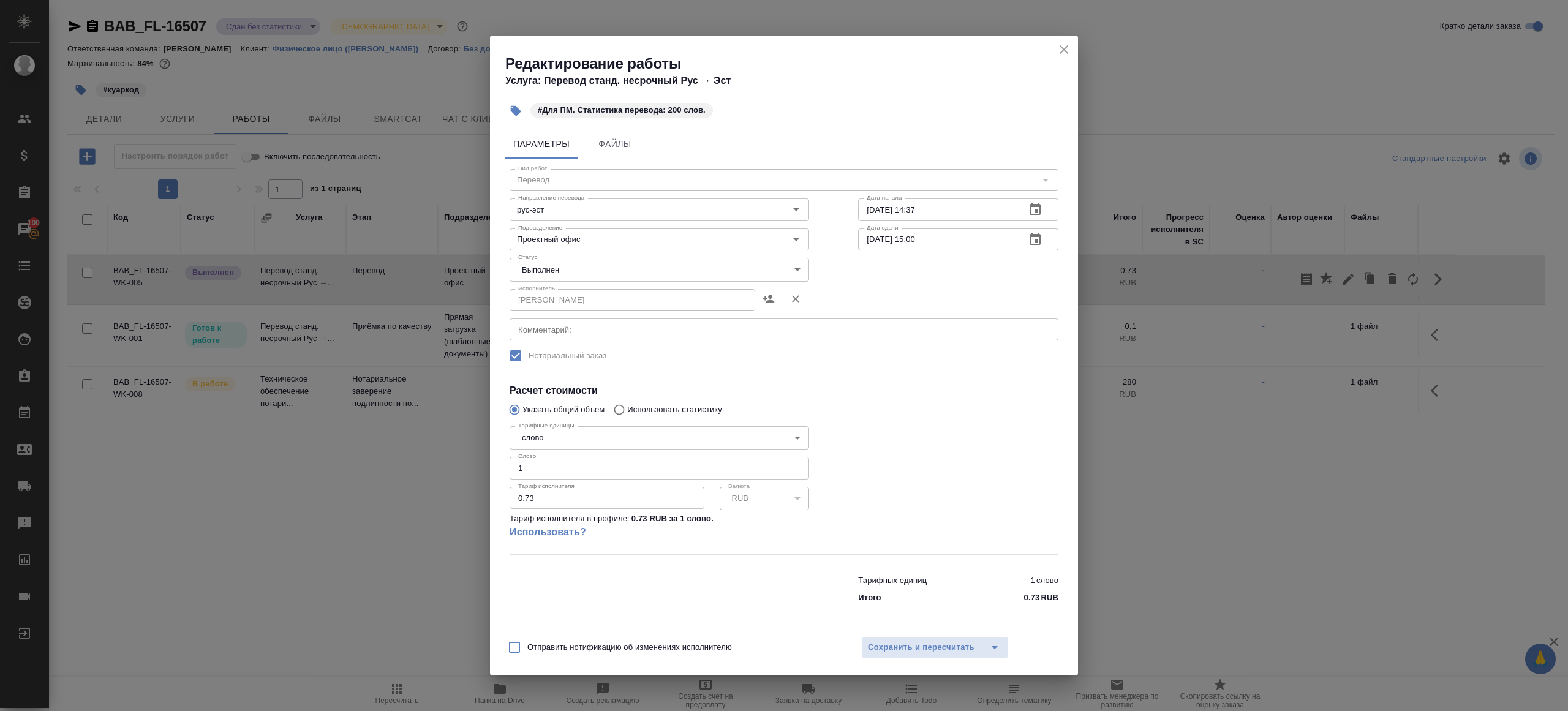
click at [540, 263] on body "🙏 .cls-1 fill:#fff; AWATERA Gazizov Rinat Клиенты Спецификации Заказы 100 Чаты …" at bounding box center [784, 356] width 1568 height 711
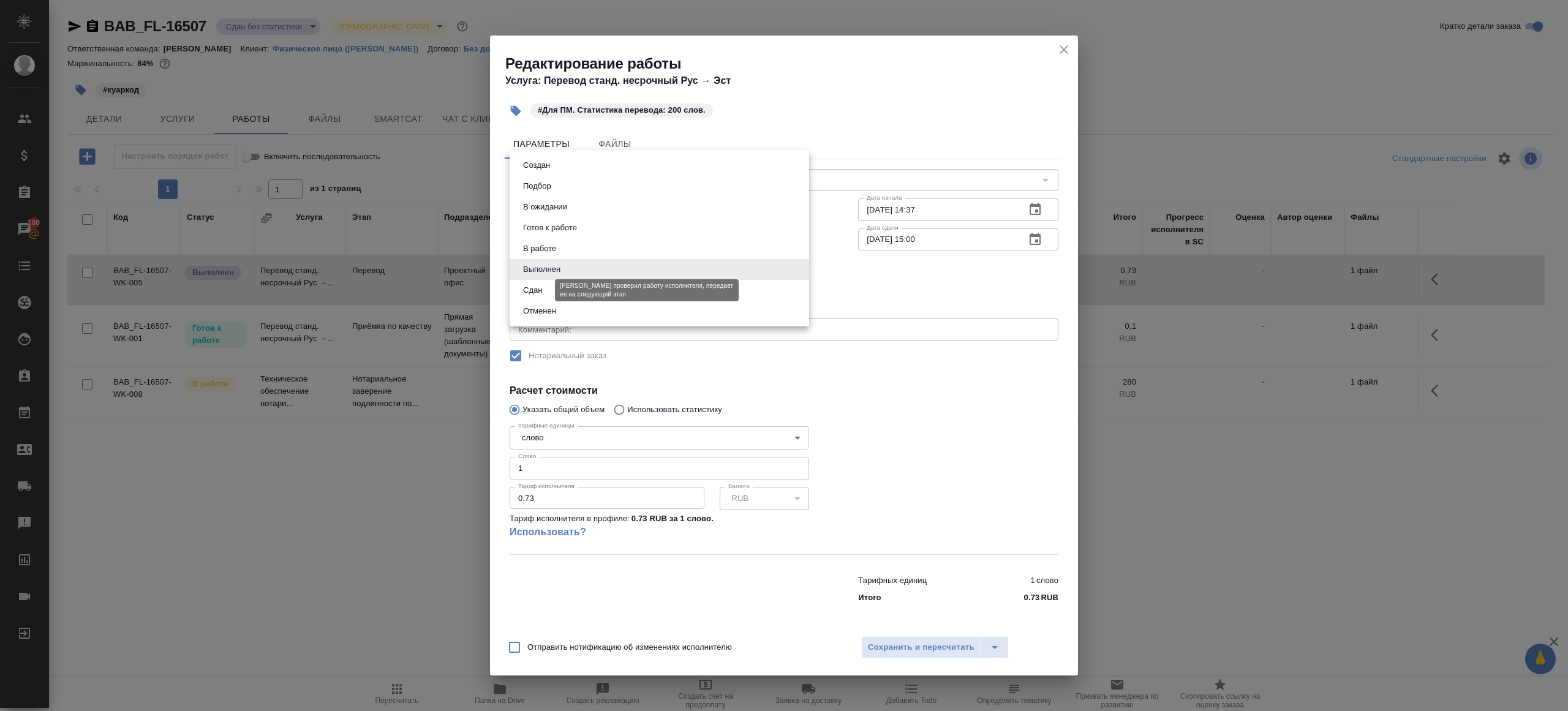
click at [540, 288] on button "Сдан" at bounding box center [532, 290] width 26 height 13
type input "closed"
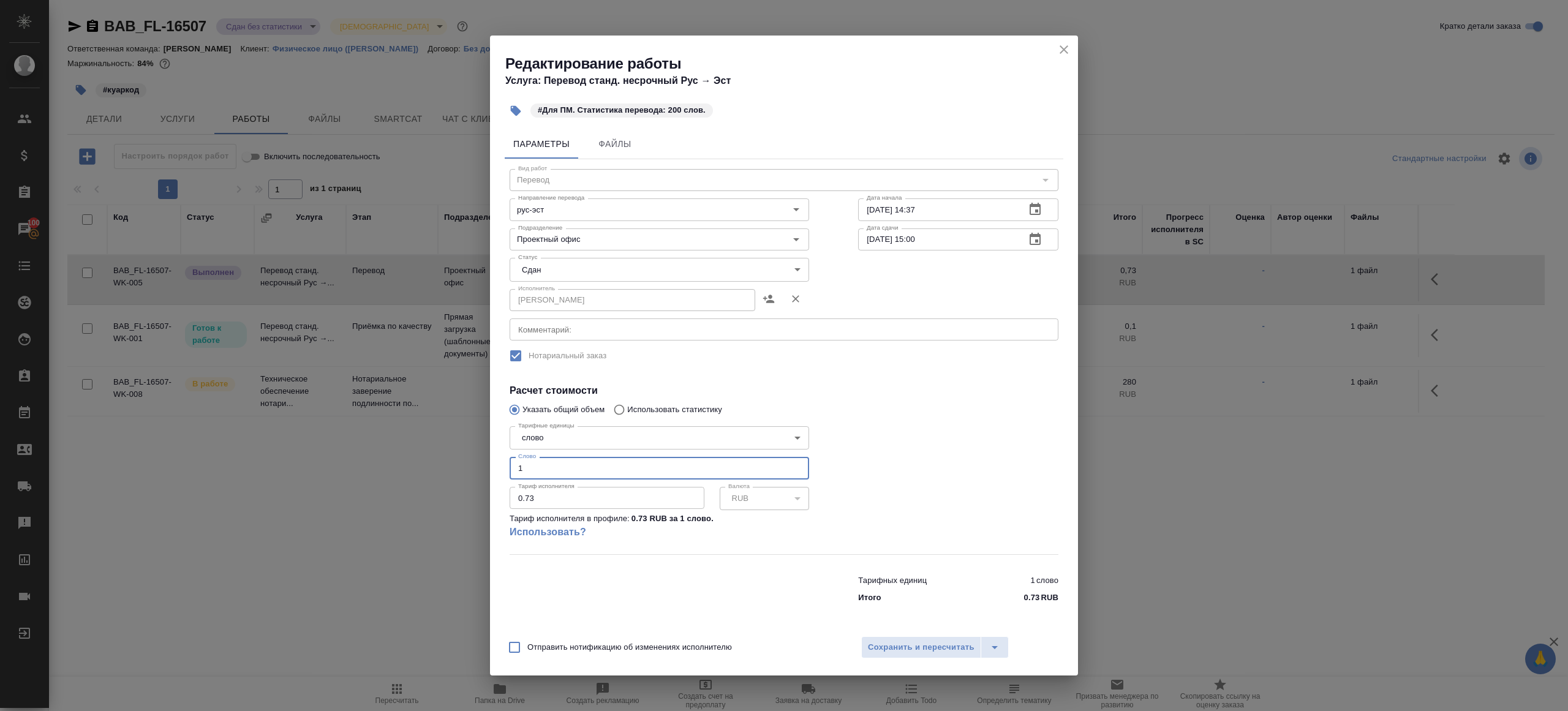
drag, startPoint x: 542, startPoint y: 467, endPoint x: 483, endPoint y: 457, distance: 59.8
click at [518, 467] on input "1" at bounding box center [659, 468] width 299 height 22
type input "200"
click at [943, 656] on button "Сохранить и пересчитать" at bounding box center [921, 647] width 120 height 22
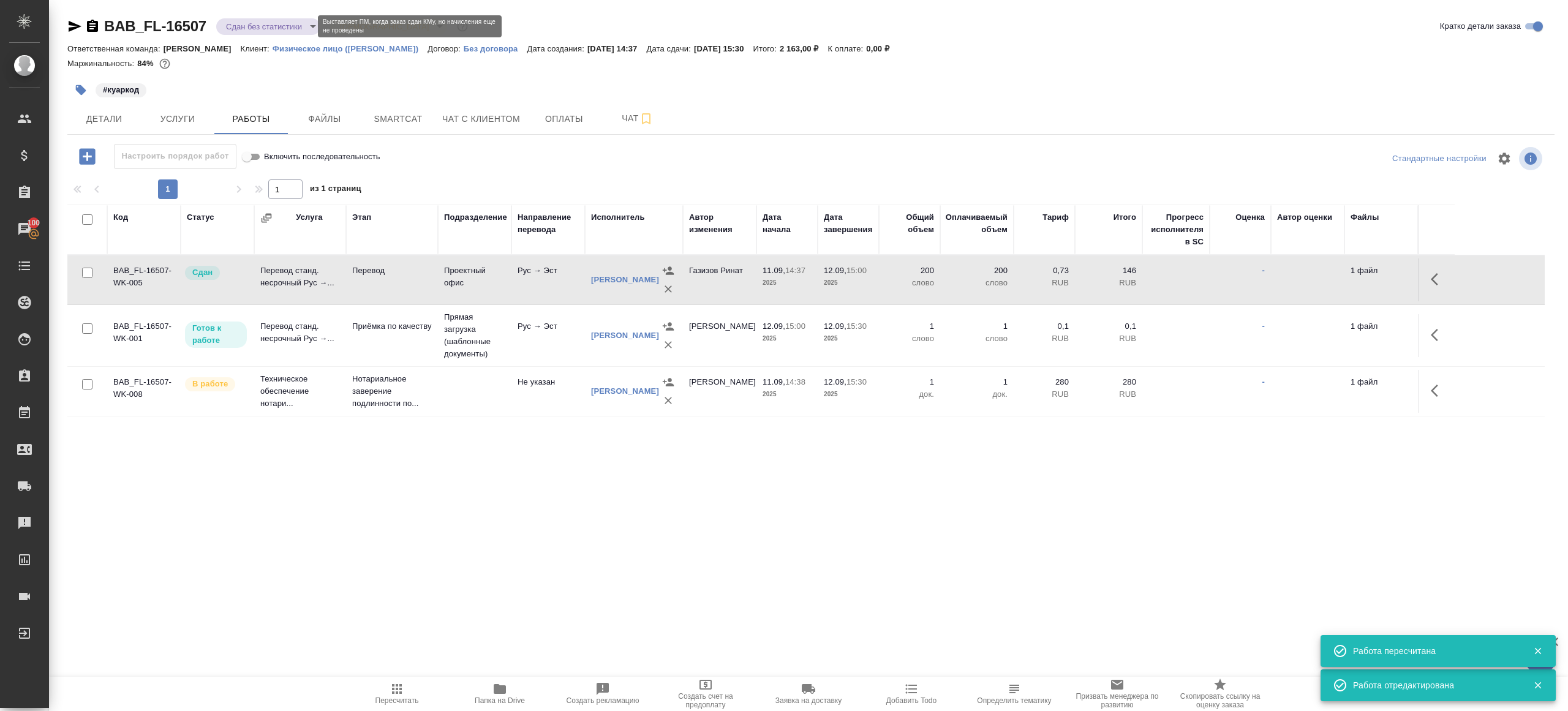
click at [292, 29] on body "🙏 .cls-1 fill:#fff; AWATERA Gazizov Rinat Клиенты Спецификации Заказы 100 Чаты …" at bounding box center [784, 356] width 1568 height 711
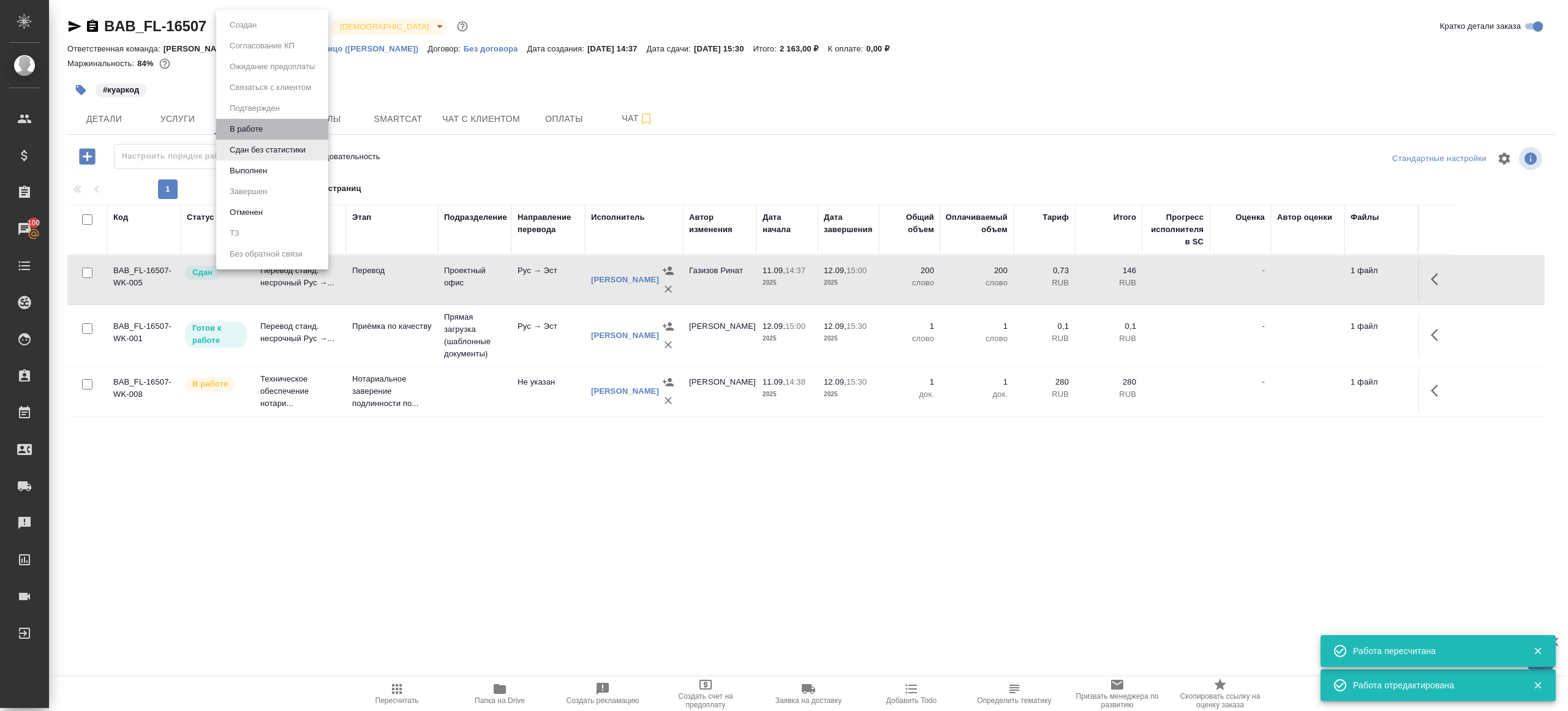
click at [288, 130] on li "В работе" at bounding box center [272, 129] width 112 height 21
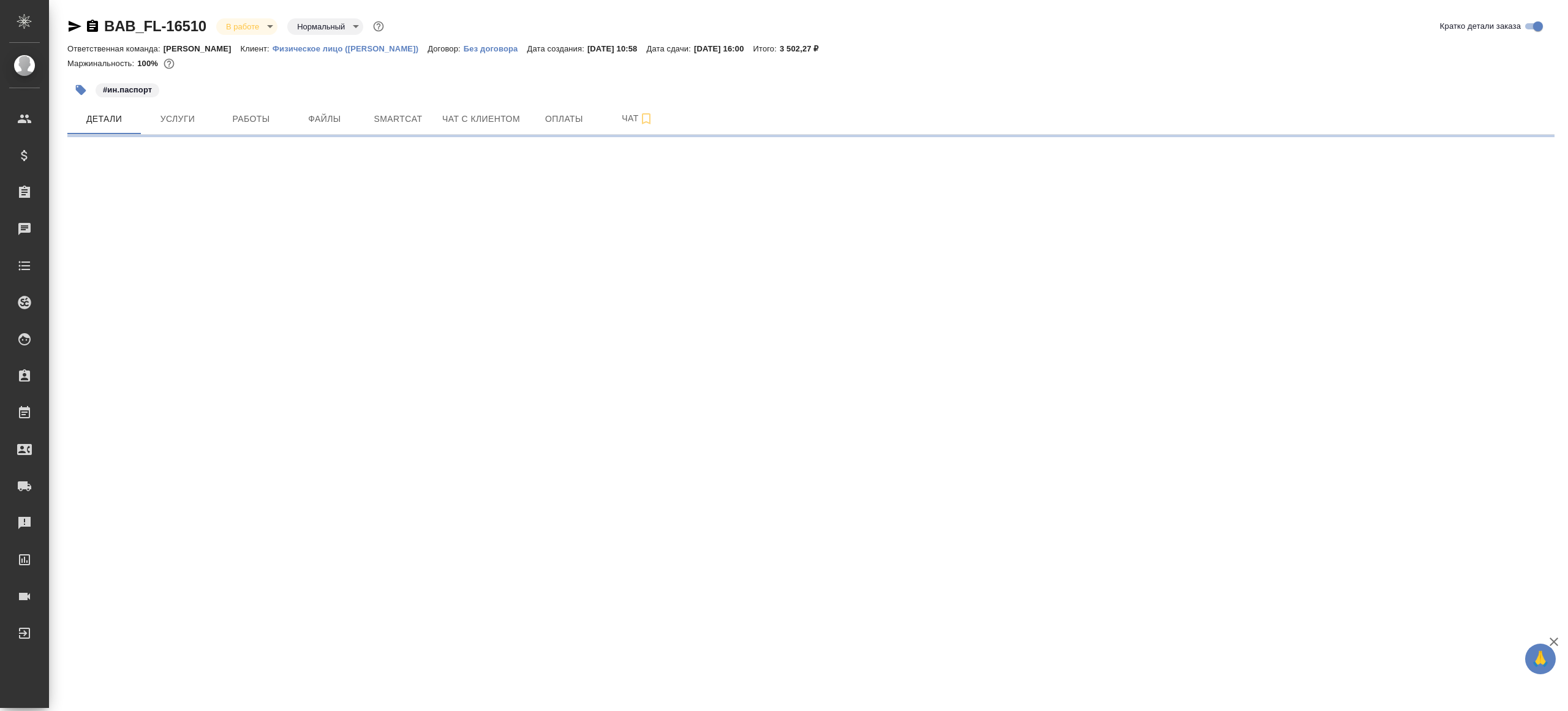
select select "RU"
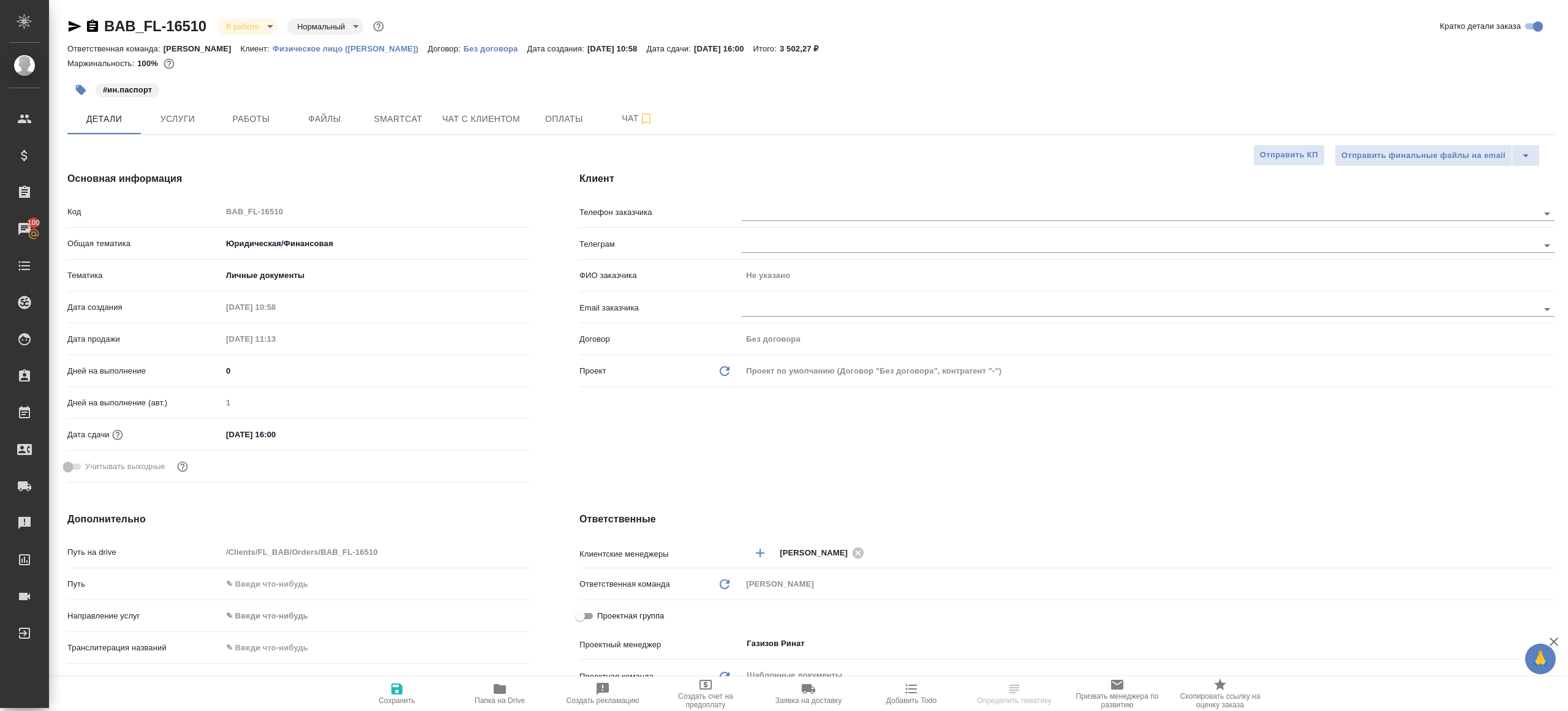
type textarea "x"
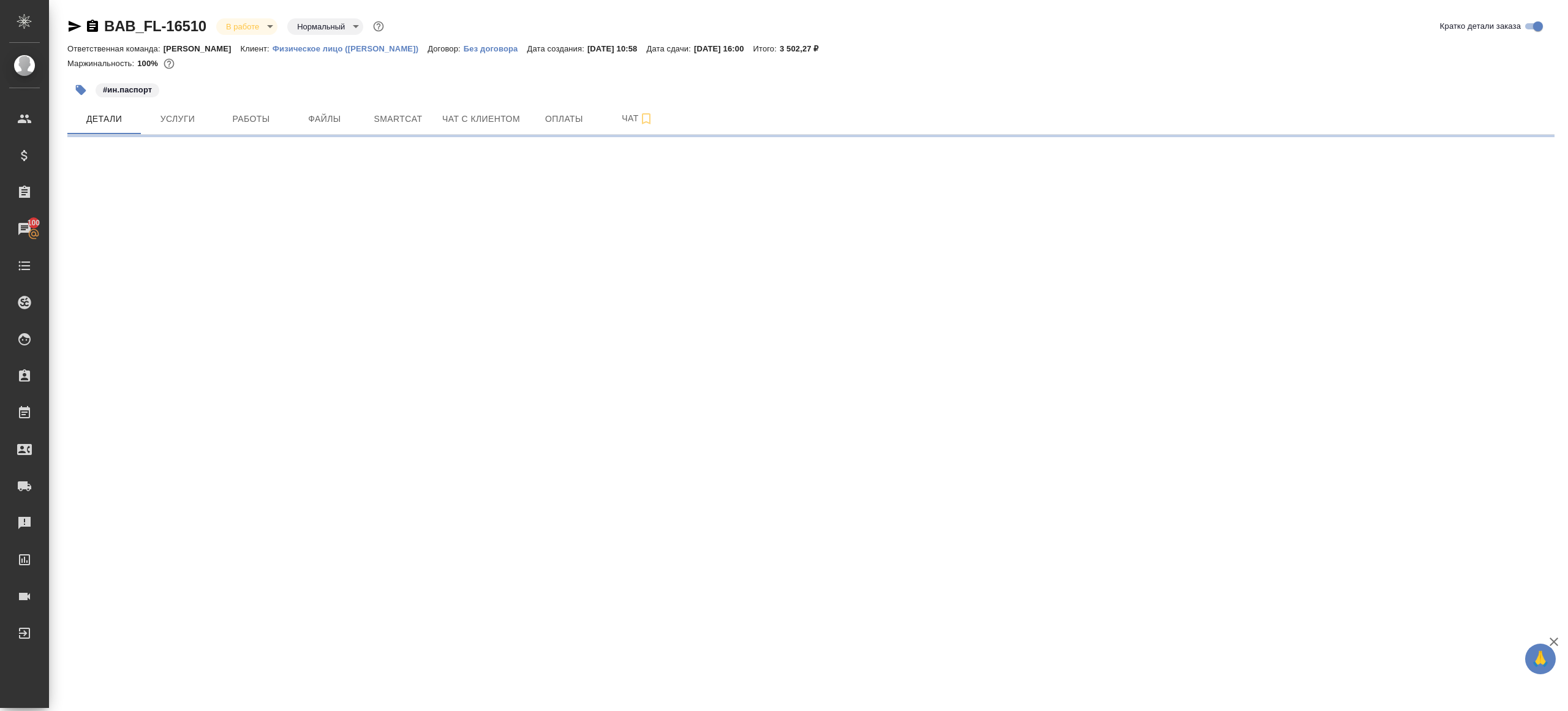
select select "RU"
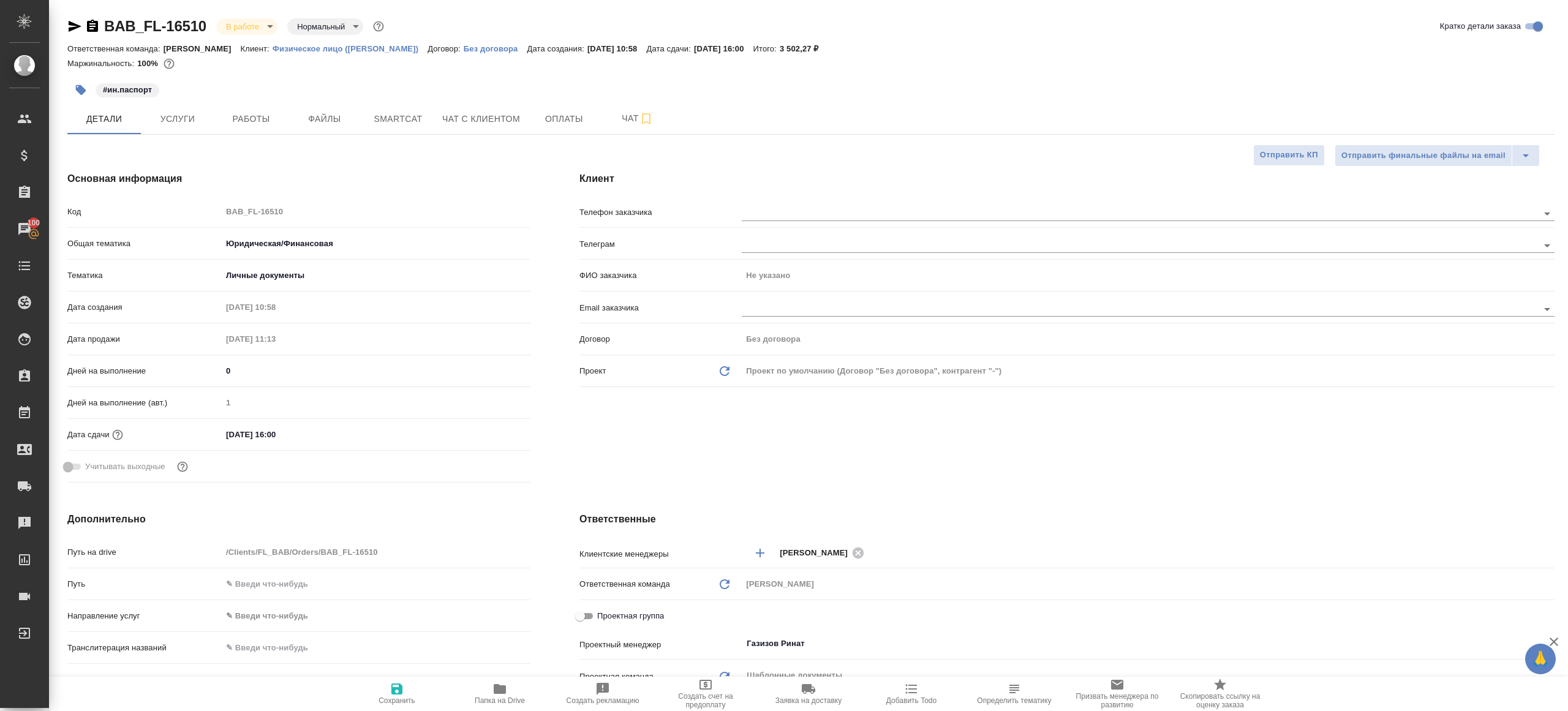
type textarea "x"
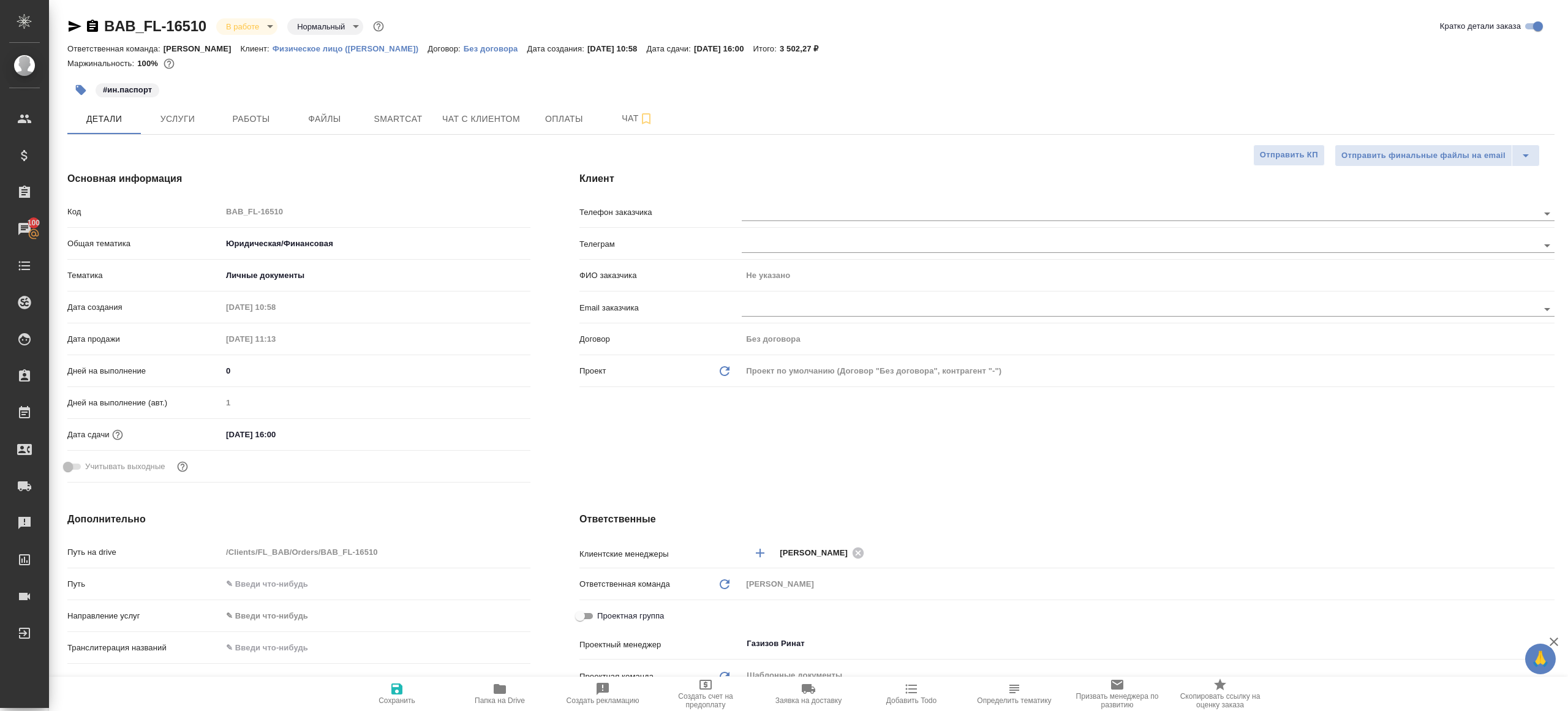
type textarea "x"
click at [245, 136] on div "BAB_FL-16510 В работе inProgress Нормальный normal Кратко детали заказа Ответст…" at bounding box center [811, 616] width 1501 height 1233
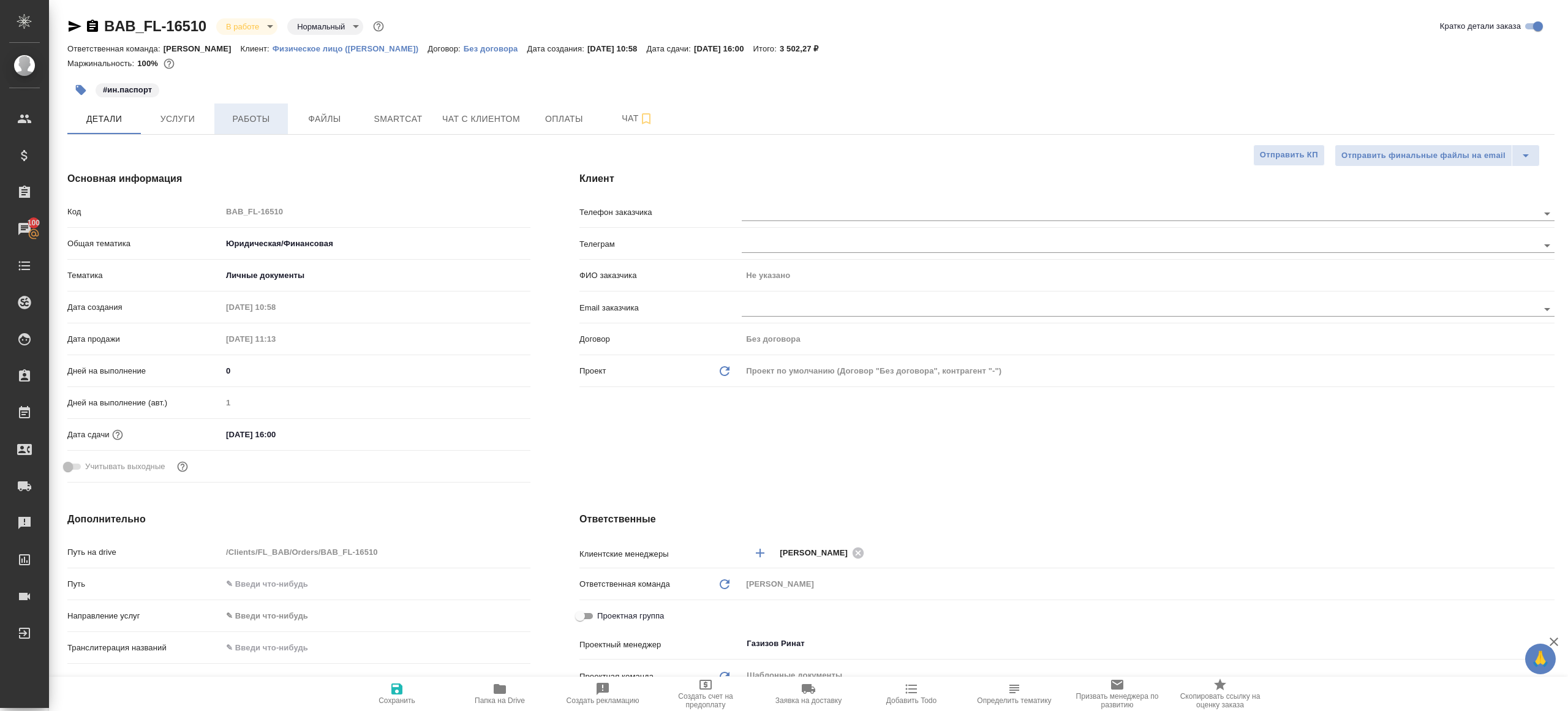
click at [245, 126] on button "Работы" at bounding box center [251, 119] width 74 height 31
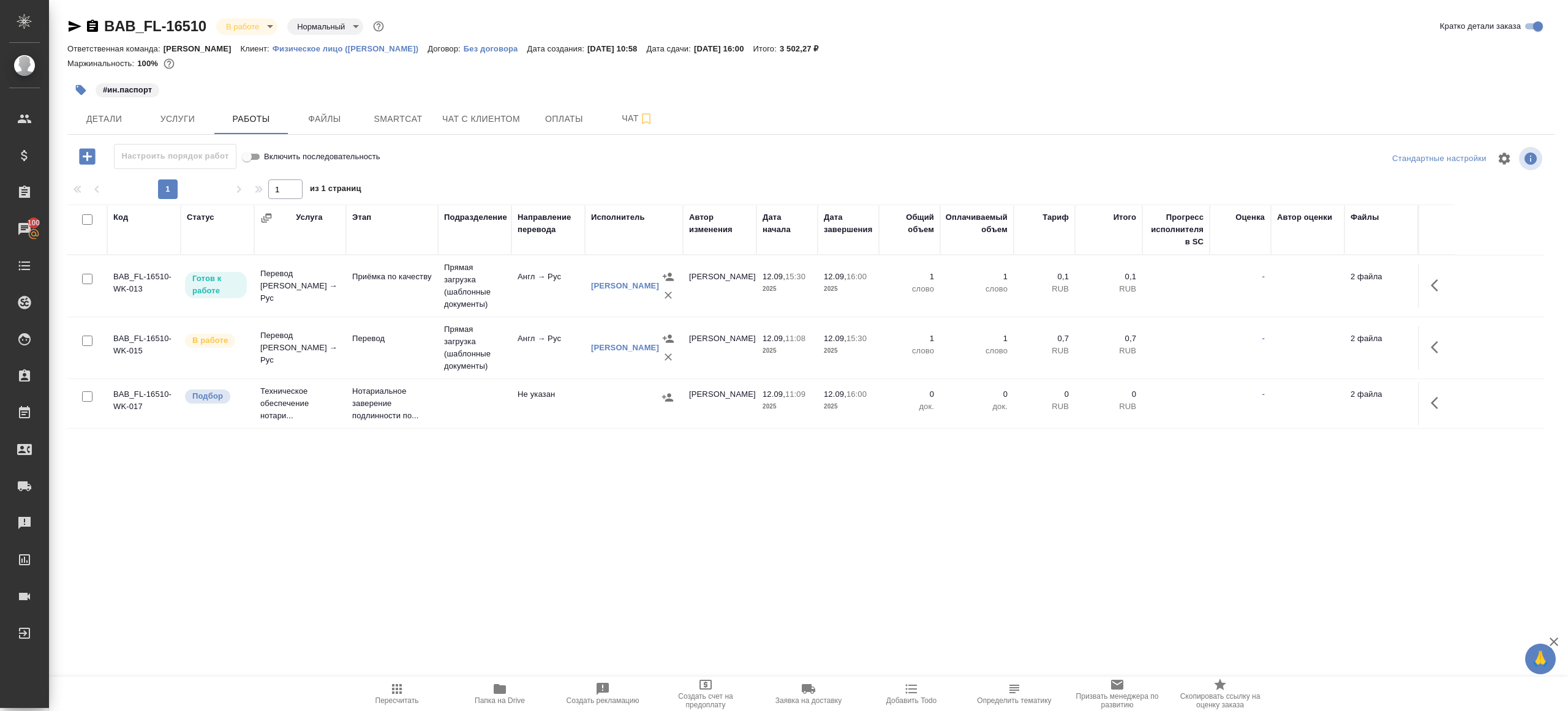
click at [503, 182] on div "1 1 из 1 страниц" at bounding box center [811, 189] width 1487 height 20
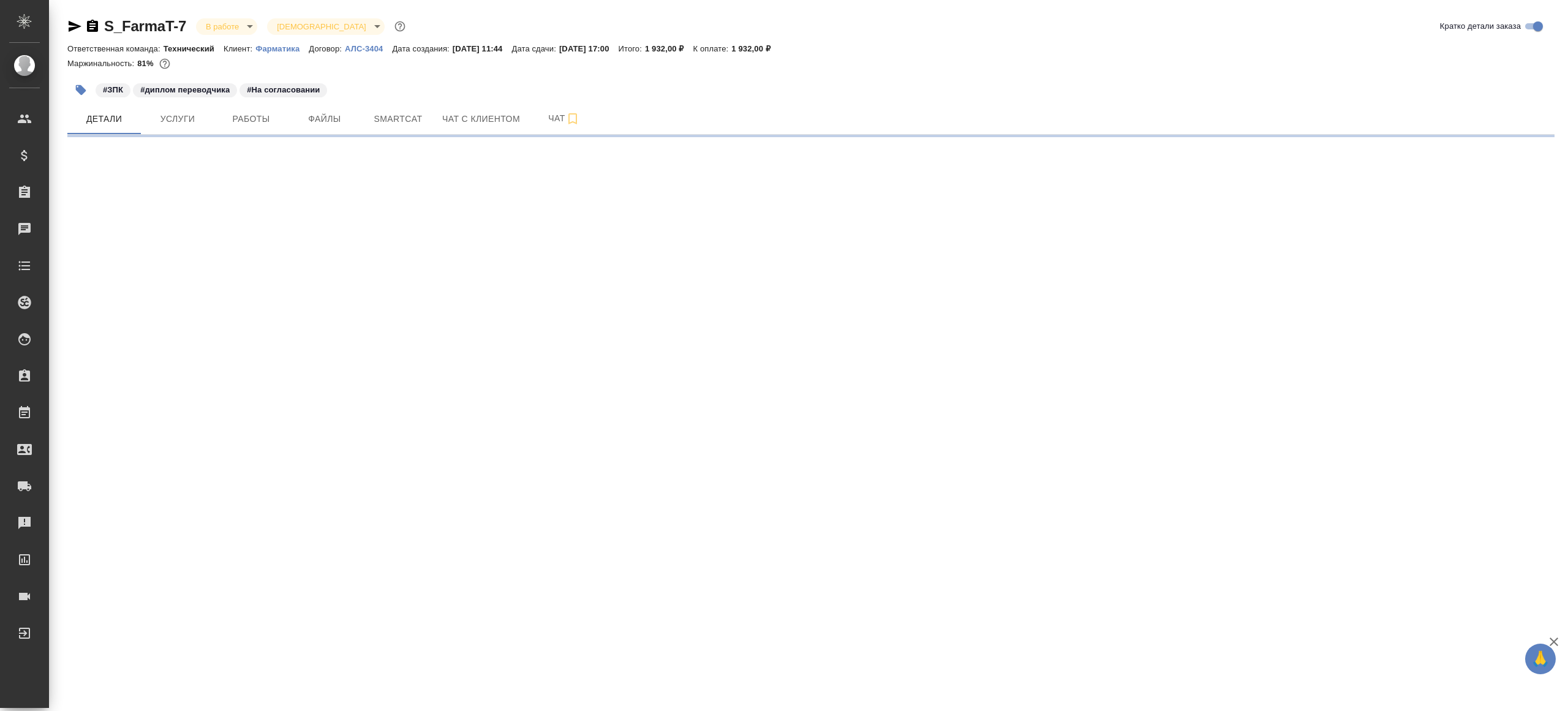
select select "RU"
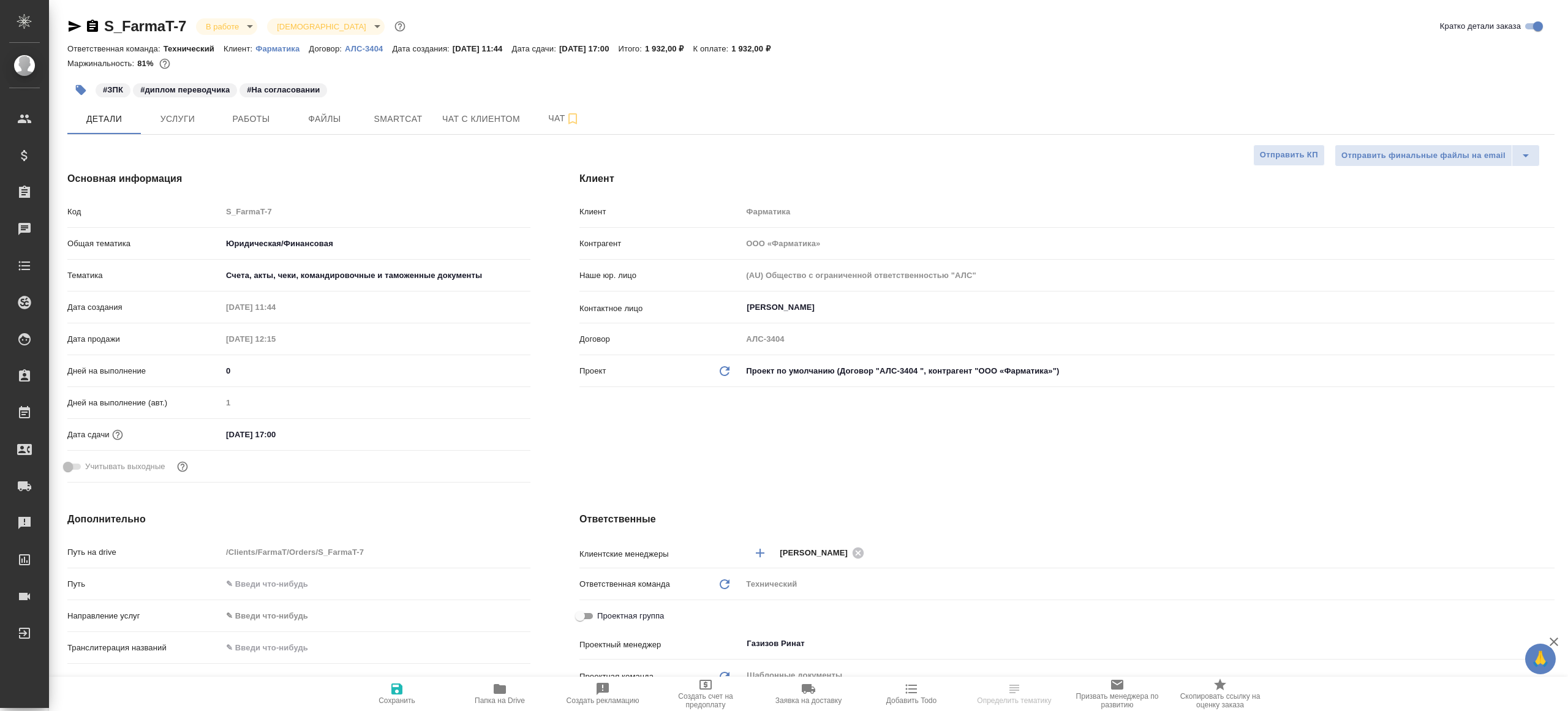
type textarea "x"
select select "RU"
type textarea "x"
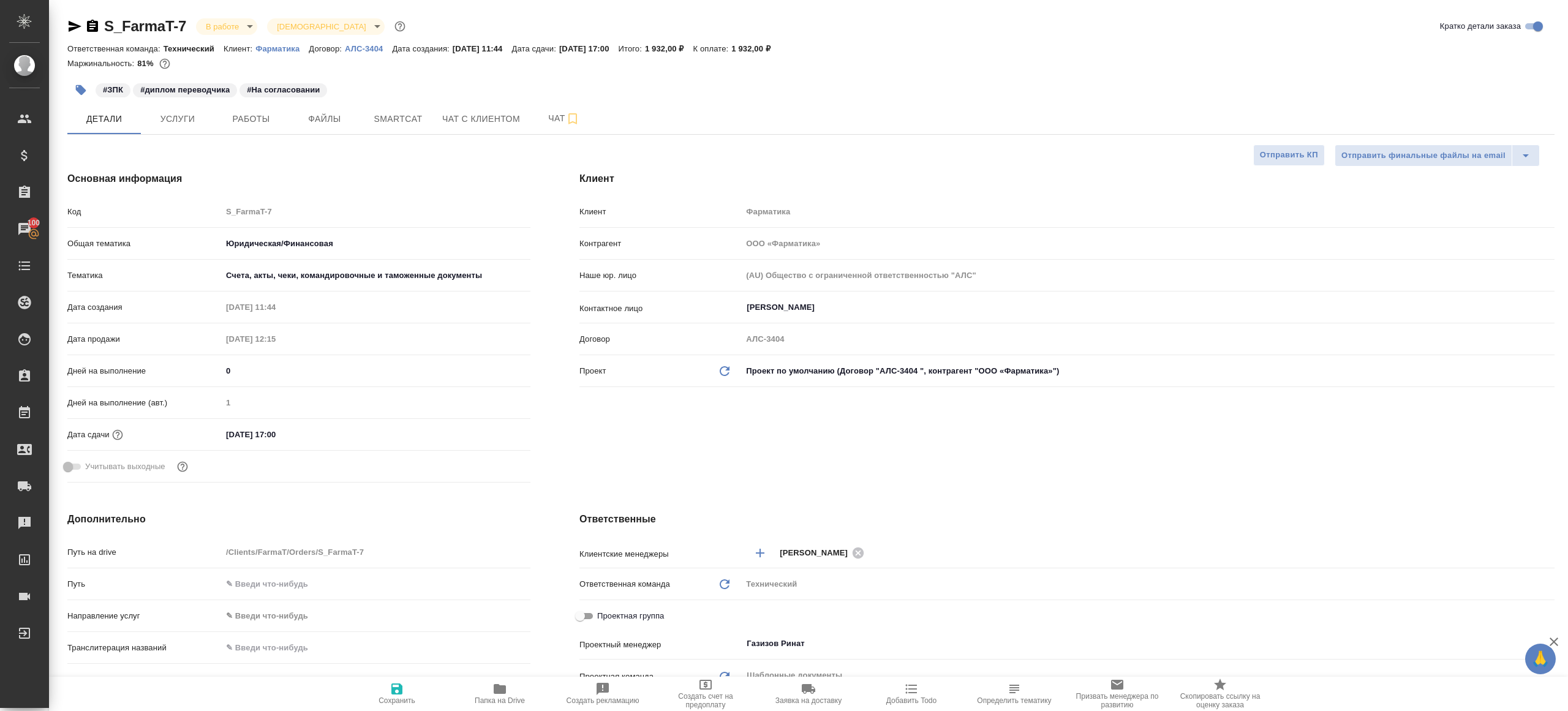
type textarea "x"
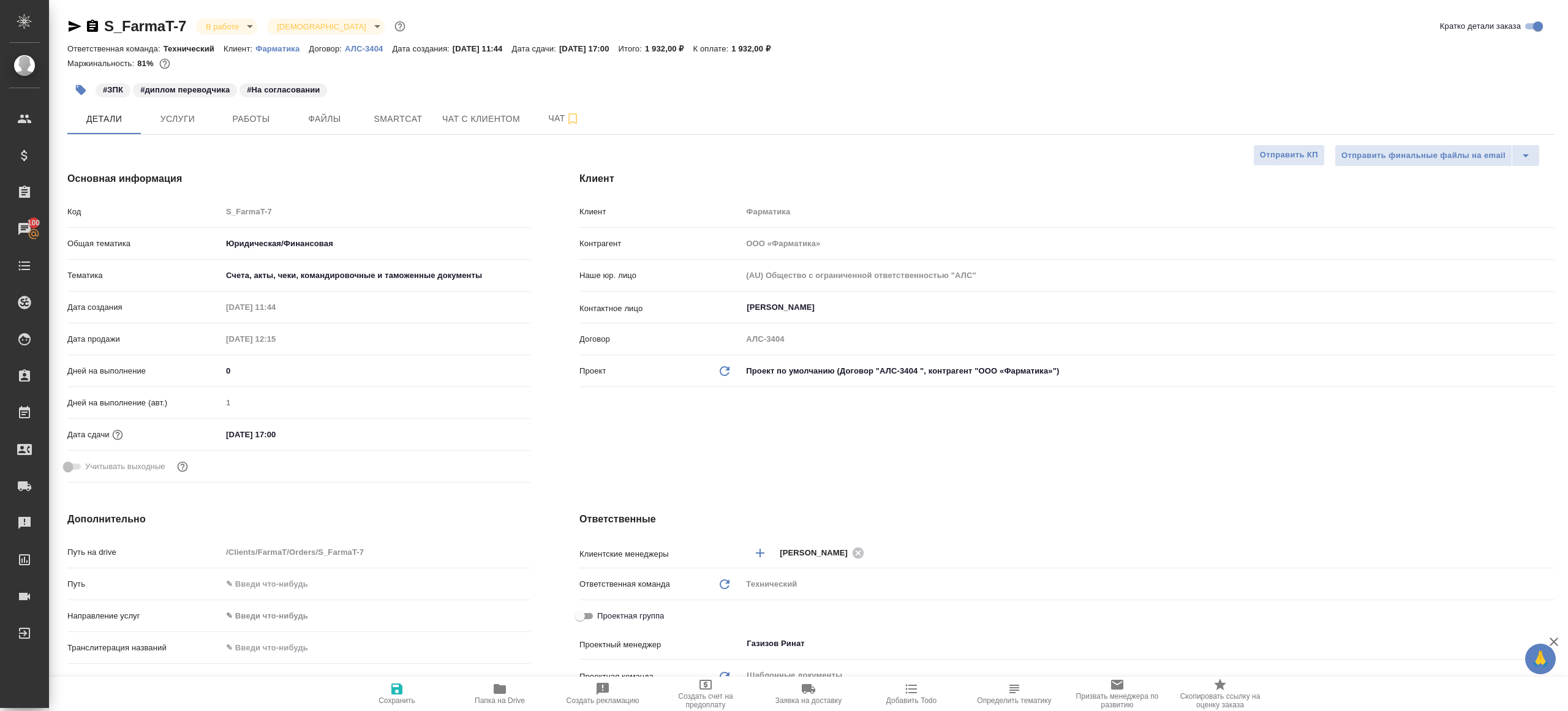
type textarea "x"
click at [235, 115] on span "Работы" at bounding box center [251, 119] width 59 height 15
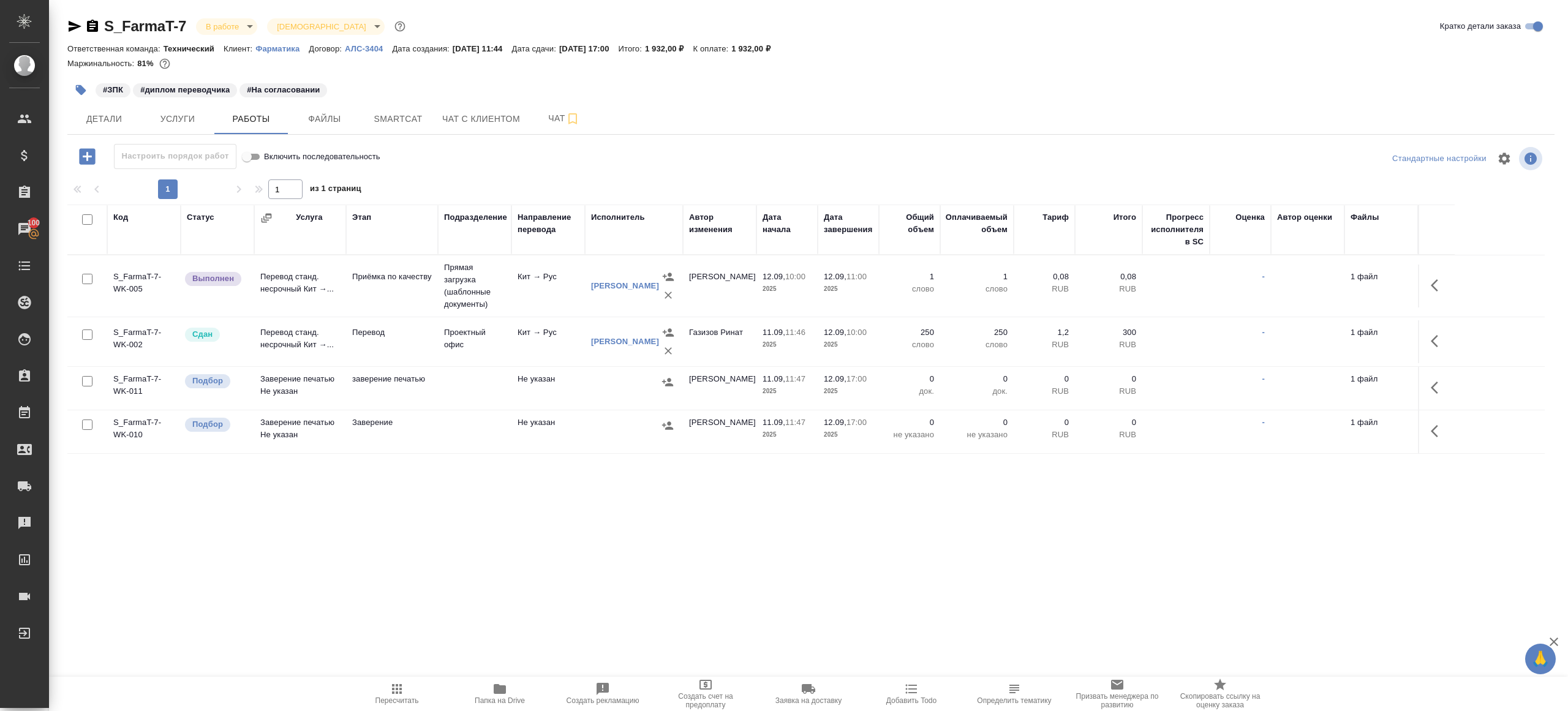
click at [220, 19] on body "🙏 .cls-1 fill:#fff; AWATERA [PERSON_NAME] Клиенты Спецификации Заказы 100 Чаты …" at bounding box center [784, 356] width 1568 height 711
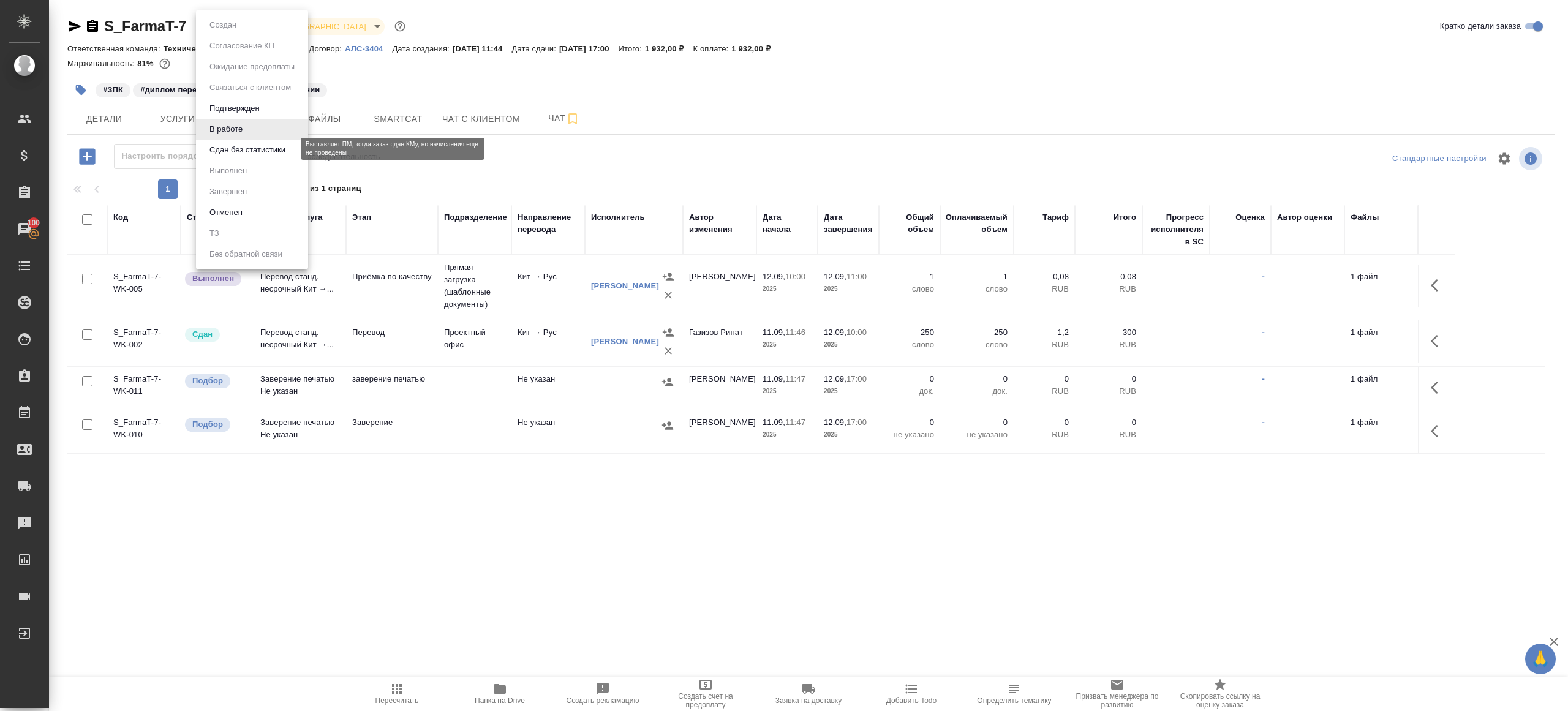
click at [243, 150] on button "Сдан без статистики" at bounding box center [247, 150] width 83 height 13
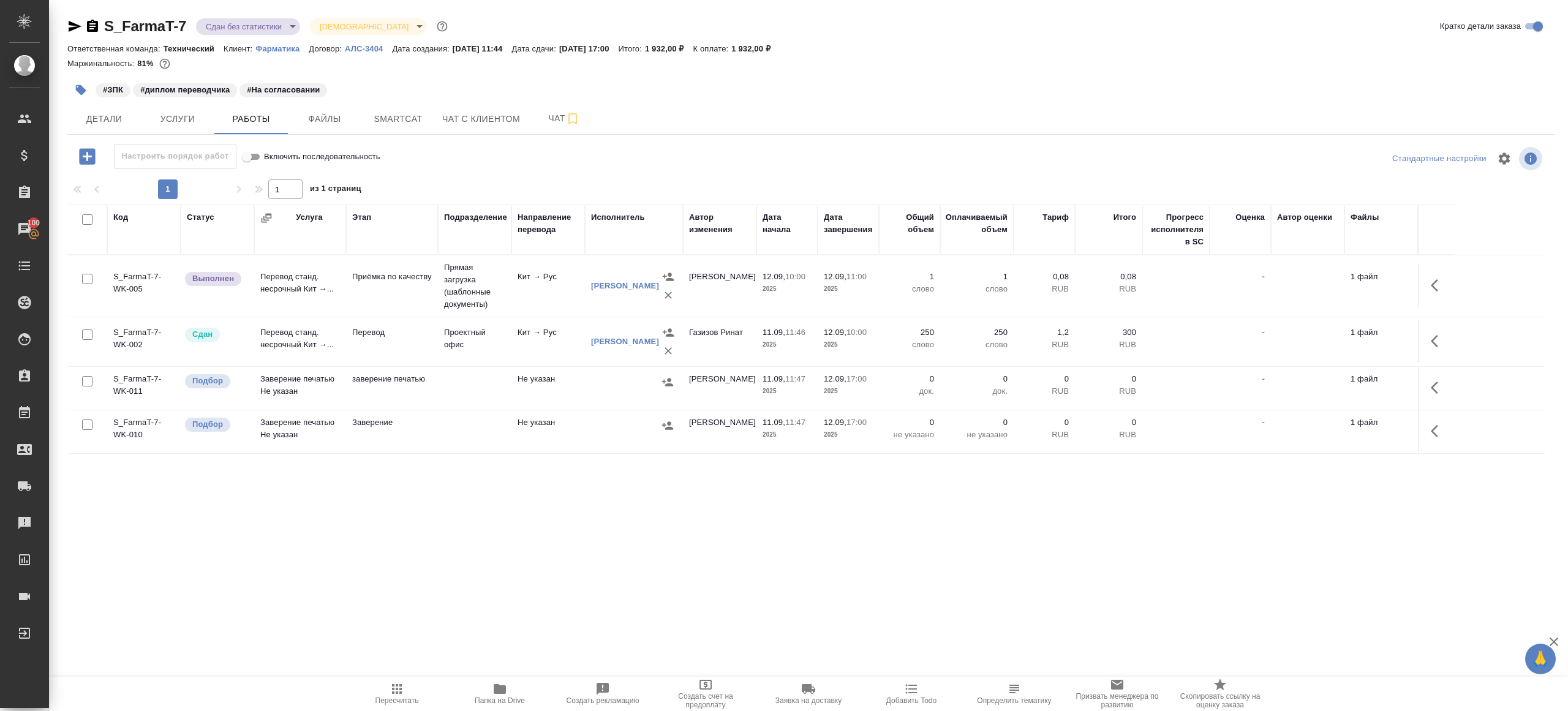
click at [270, 16] on div "S_FarmaT-7 Сдан без статистики distributed Святая троица holyTrinity Кратко дет…" at bounding box center [811, 256] width 1501 height 512
click at [276, 41] on div "Ответственная команда: Технический Клиент: Фарматика Договор: АЛС-3404 Дата соз…" at bounding box center [811, 48] width 1487 height 15
click at [276, 24] on body "🙏 .cls-1 fill:#fff; AWATERA [PERSON_NAME] Клиенты Спецификации Заказы 100 Чаты …" at bounding box center [784, 356] width 1568 height 711
click at [276, 164] on li "Выполнен" at bounding box center [252, 171] width 112 height 21
click at [1427, 282] on button "button" at bounding box center [1438, 285] width 29 height 29
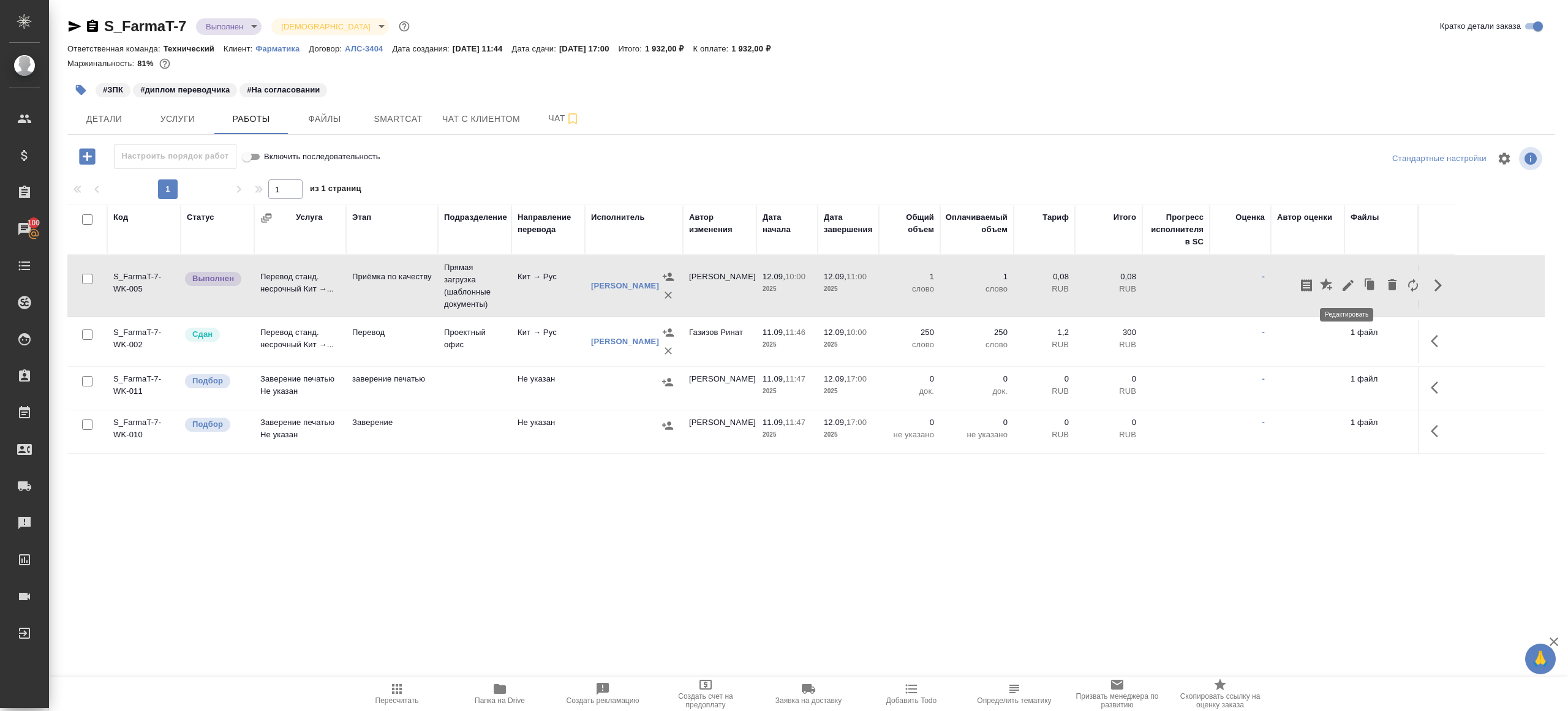
click at [1335, 281] on button "button" at bounding box center [1328, 285] width 21 height 29
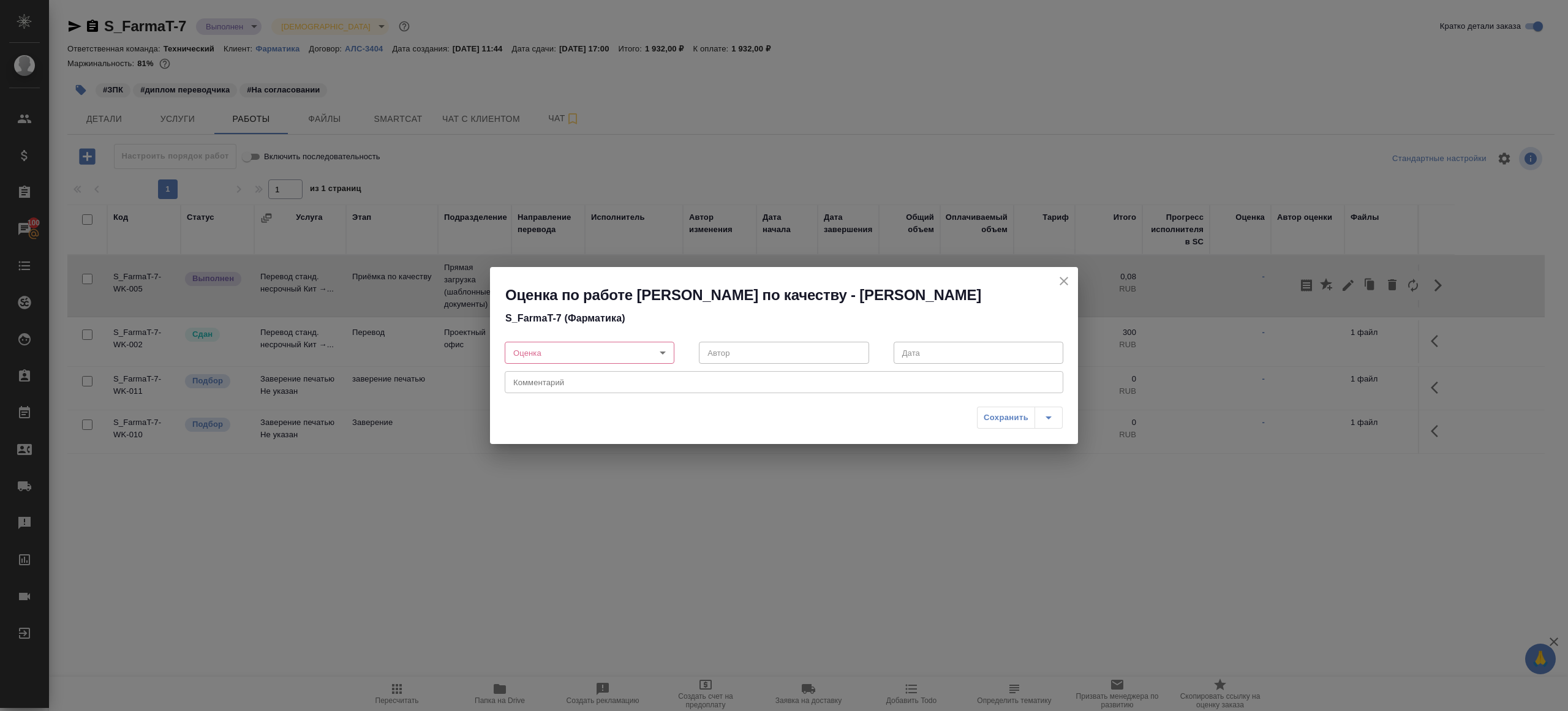
click at [1067, 194] on div "Оценка по работе Приёмка по качеству - [PERSON_NAME] S_FarmaT-7 (Фарматика) Оце…" at bounding box center [784, 356] width 1568 height 711
click at [1432, 299] on div "Оценка по работе Приёмка по качеству - [PERSON_NAME] S_FarmaT-7 (Фарматика) Оце…" at bounding box center [784, 356] width 1568 height 711
click at [1057, 285] on icon "close" at bounding box center [1064, 281] width 15 height 15
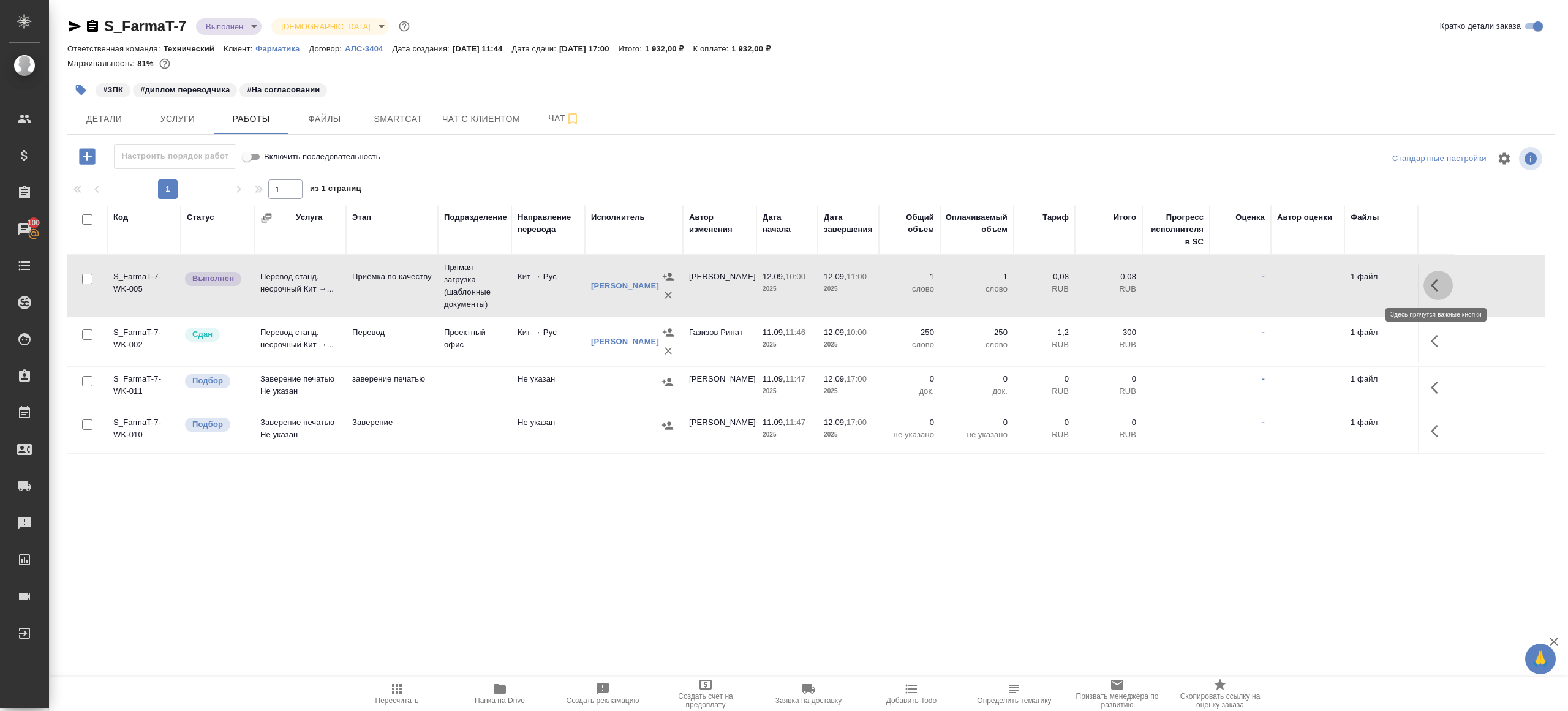
click at [1428, 288] on button "button" at bounding box center [1438, 285] width 29 height 29
click at [1349, 284] on icon "button" at bounding box center [1348, 285] width 11 height 11
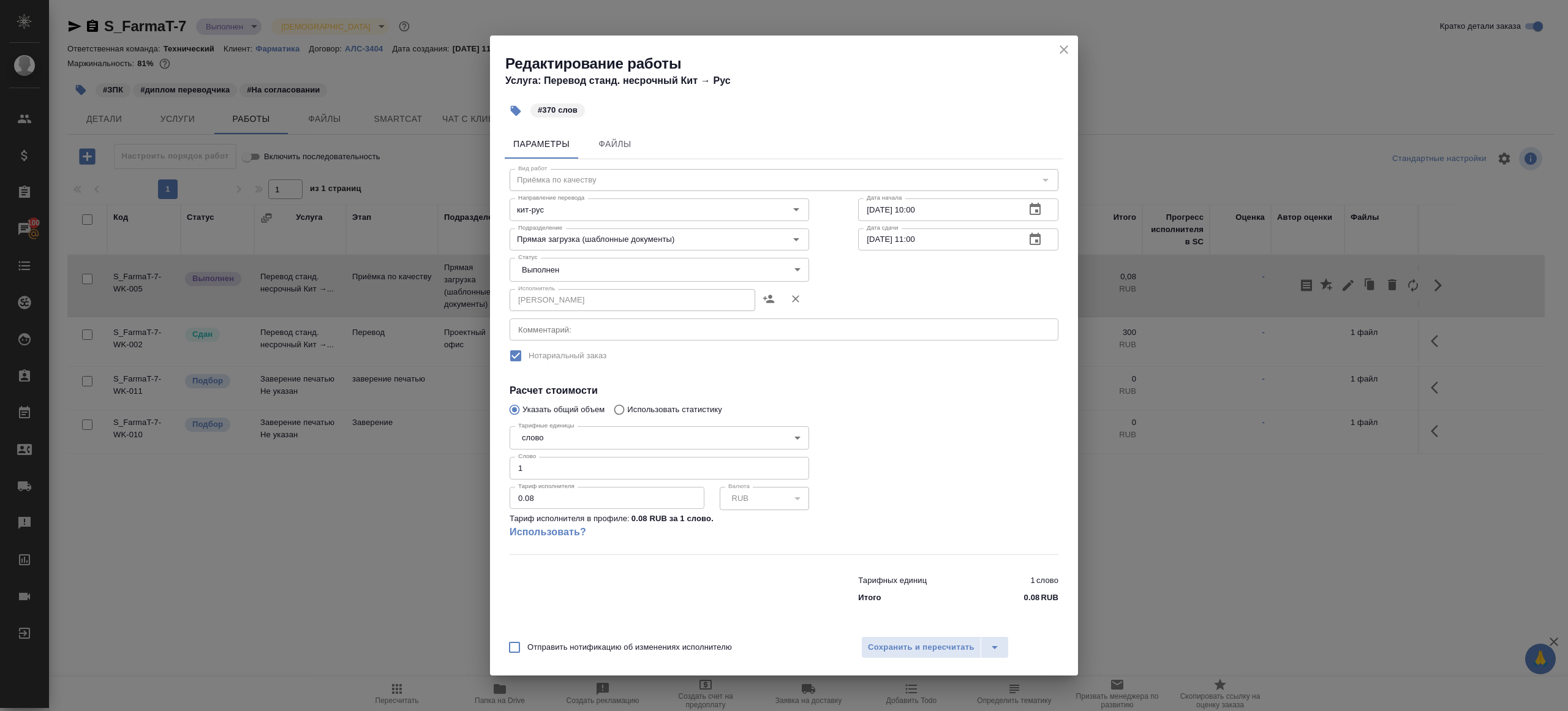
click at [560, 270] on body "🙏 .cls-1 fill:#fff; AWATERA [PERSON_NAME] Клиенты Спецификации Заказы 100 Чаты …" at bounding box center [784, 356] width 1568 height 711
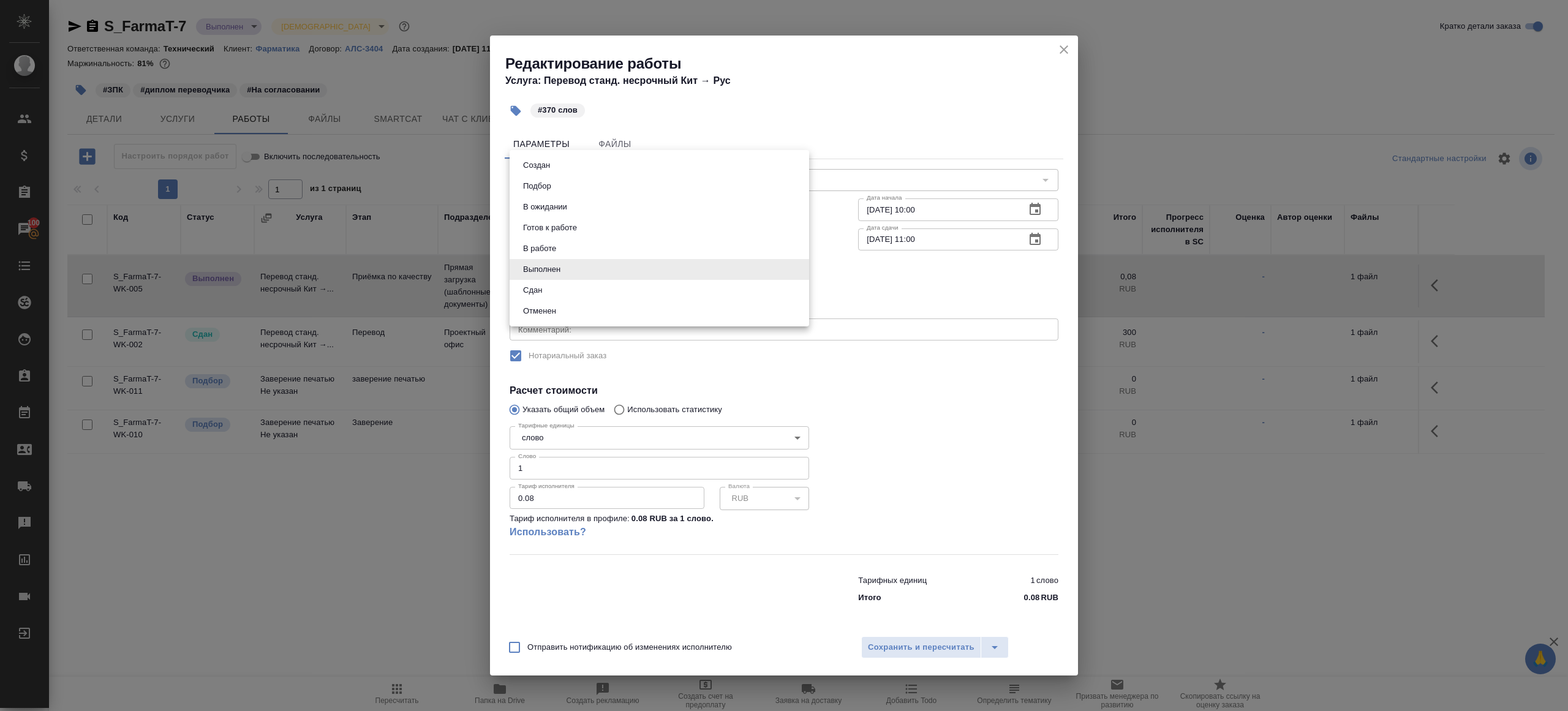
click at [554, 292] on li "Сдан" at bounding box center [659, 290] width 299 height 21
type input "closed"
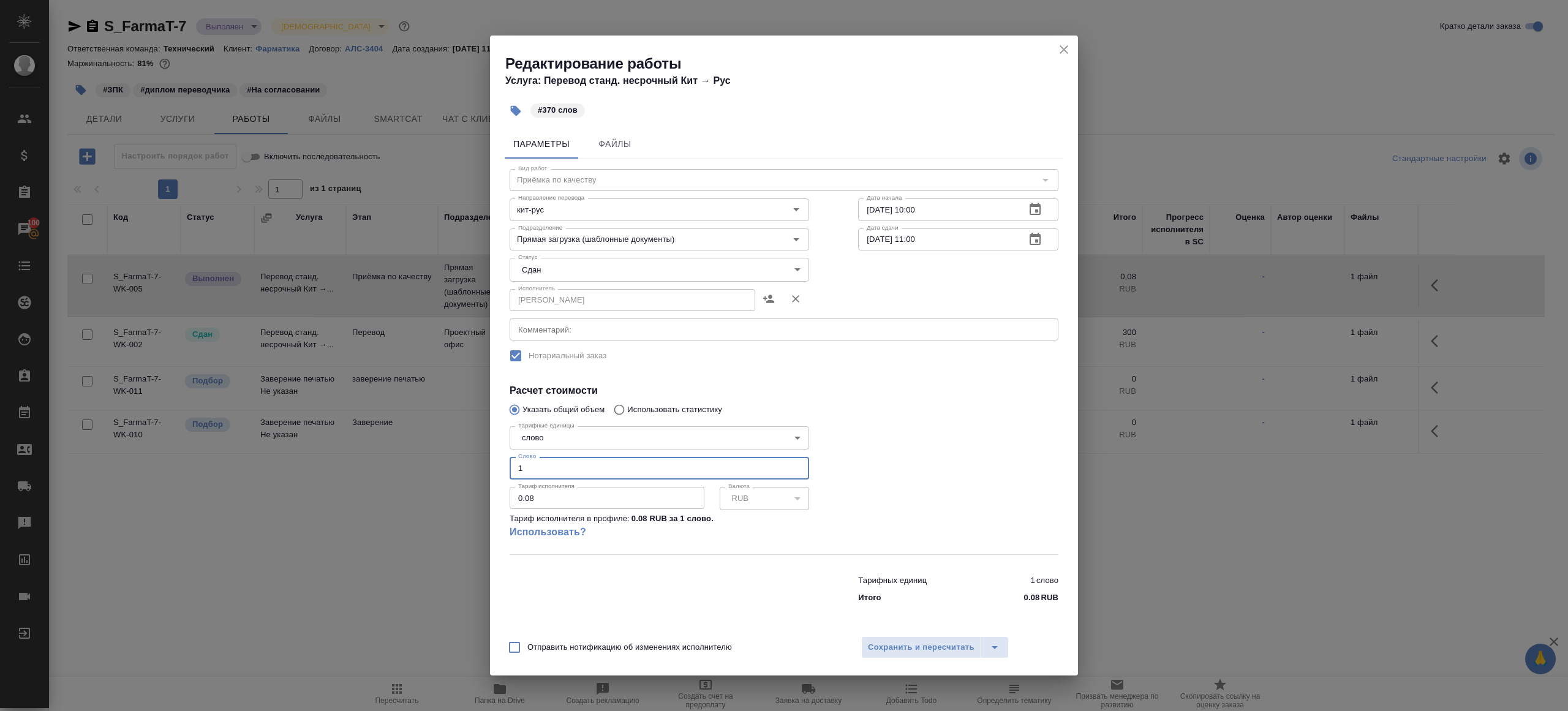
drag, startPoint x: 547, startPoint y: 469, endPoint x: 461, endPoint y: 470, distance: 86.0
click at [461, 470] on div "Редактирование работы Услуга: Перевод станд. несрочный Кит → Рус #370 слов Пара…" at bounding box center [784, 356] width 1568 height 711
type input "370"
click at [884, 650] on span "Сохранить и пересчитать" at bounding box center [921, 648] width 107 height 14
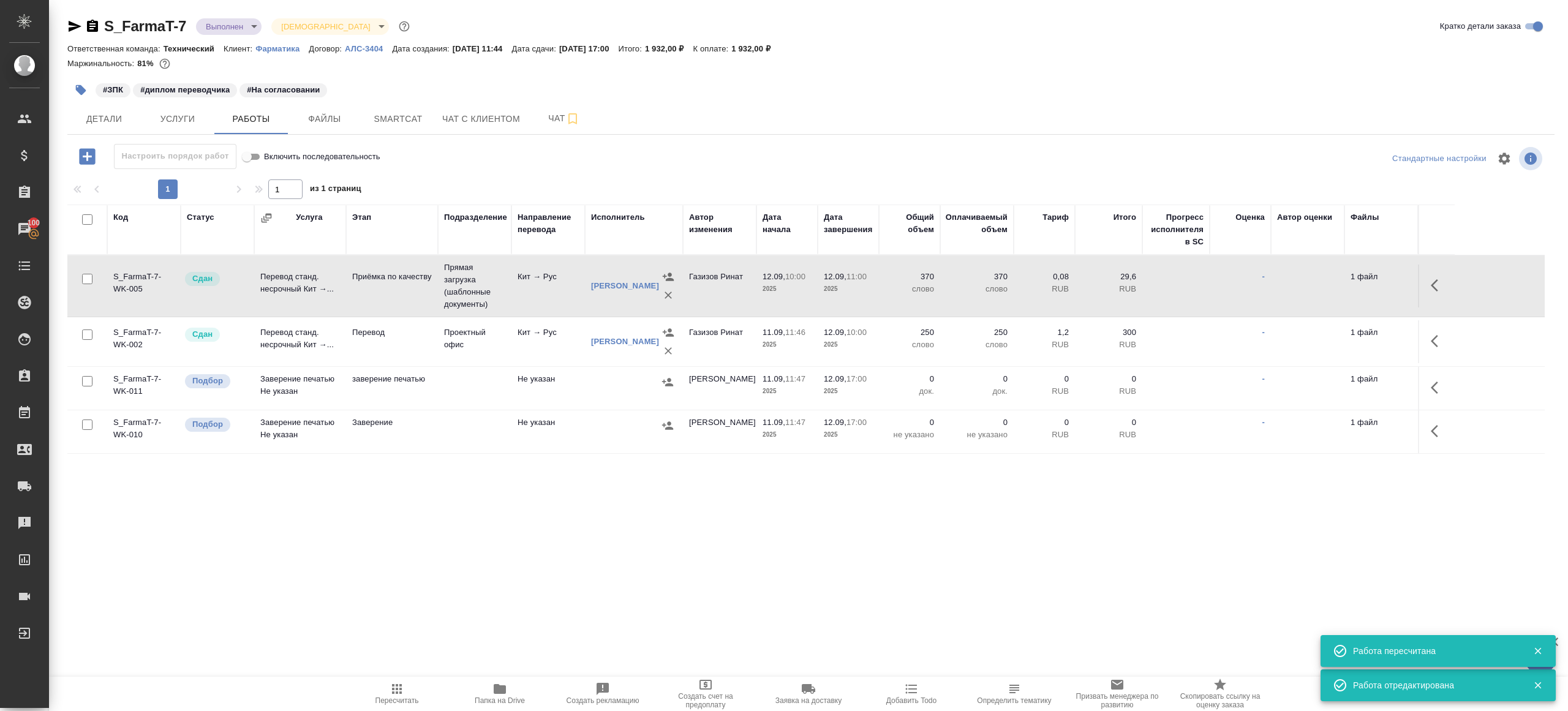
click at [391, 699] on span "Пересчитать" at bounding box center [397, 700] width 43 height 8
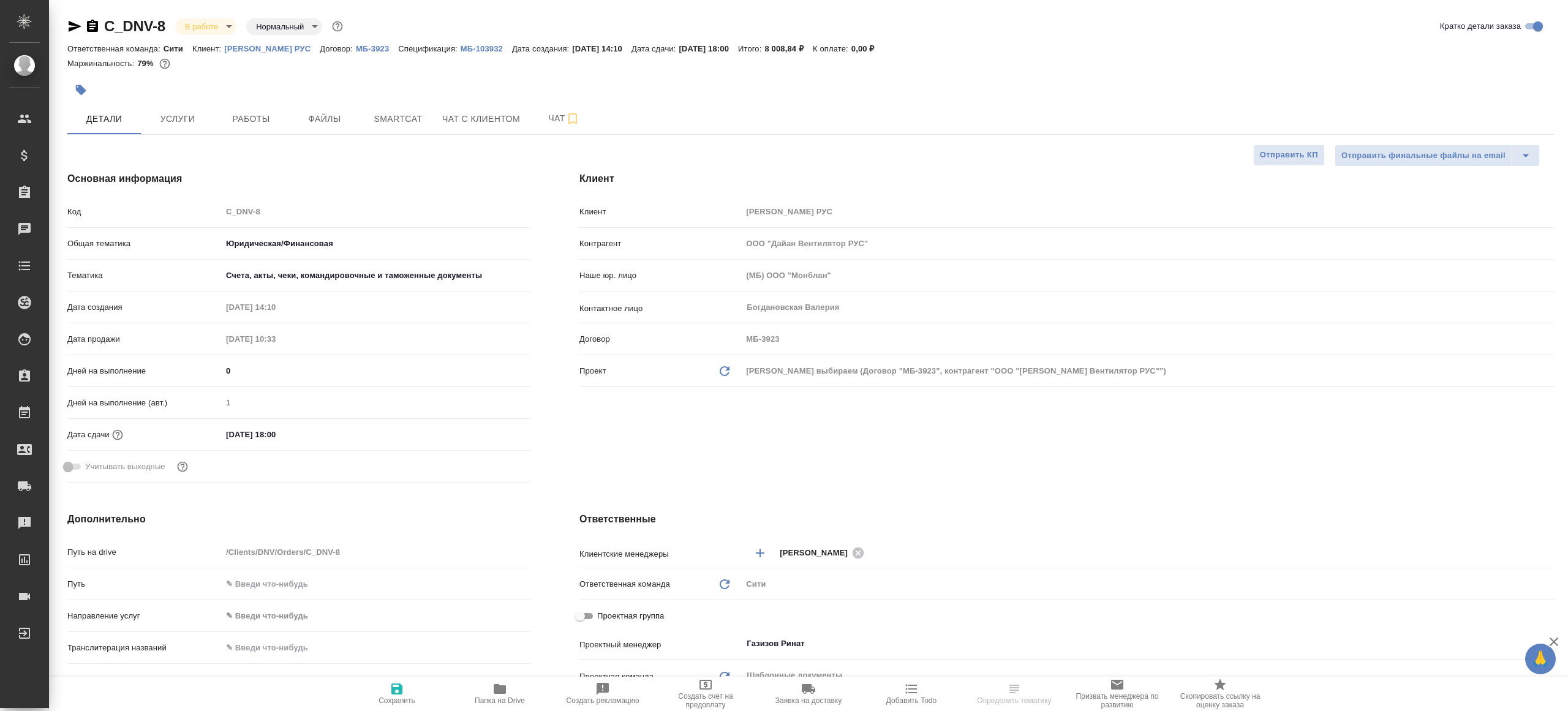
select select "RU"
click at [251, 129] on button "Работы" at bounding box center [251, 119] width 74 height 31
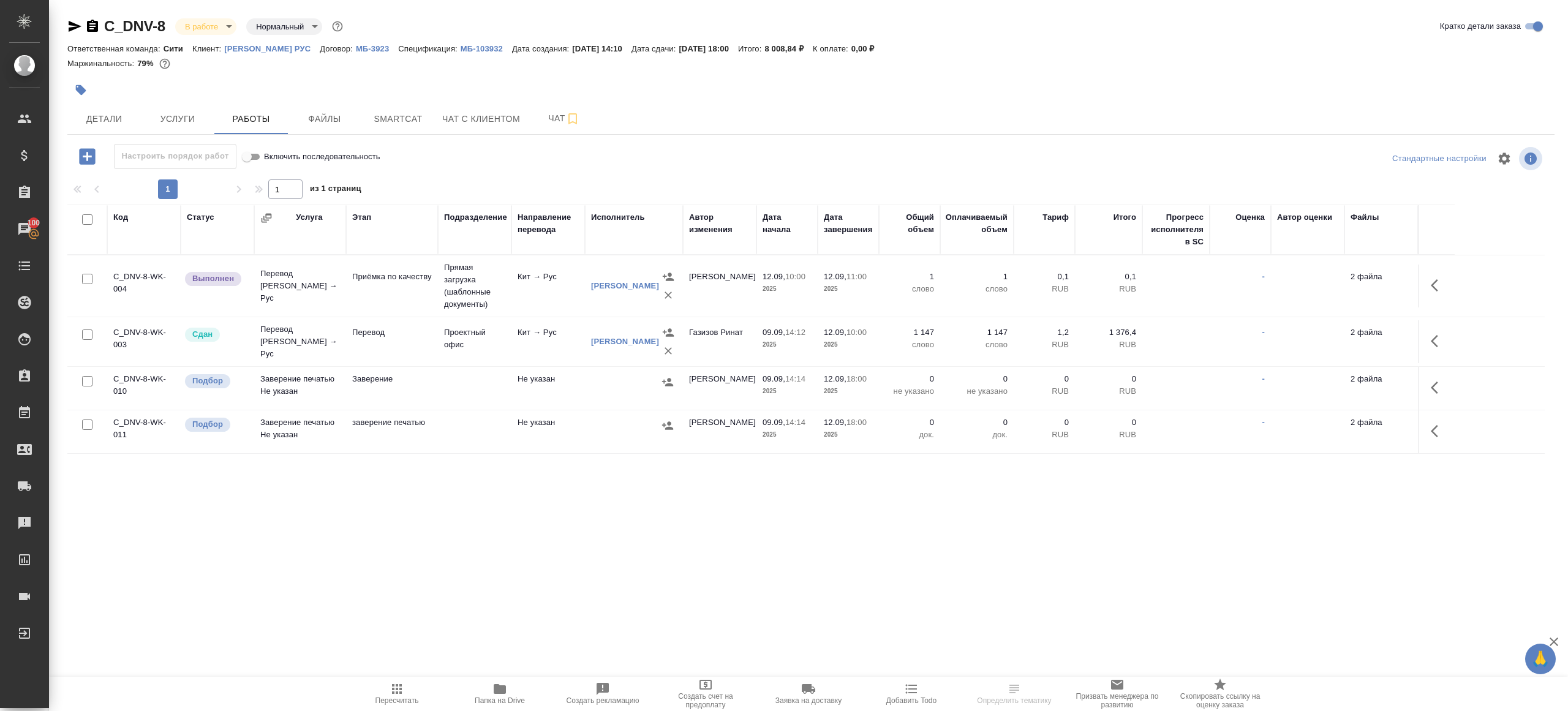
click at [1427, 285] on button "button" at bounding box center [1438, 285] width 29 height 29
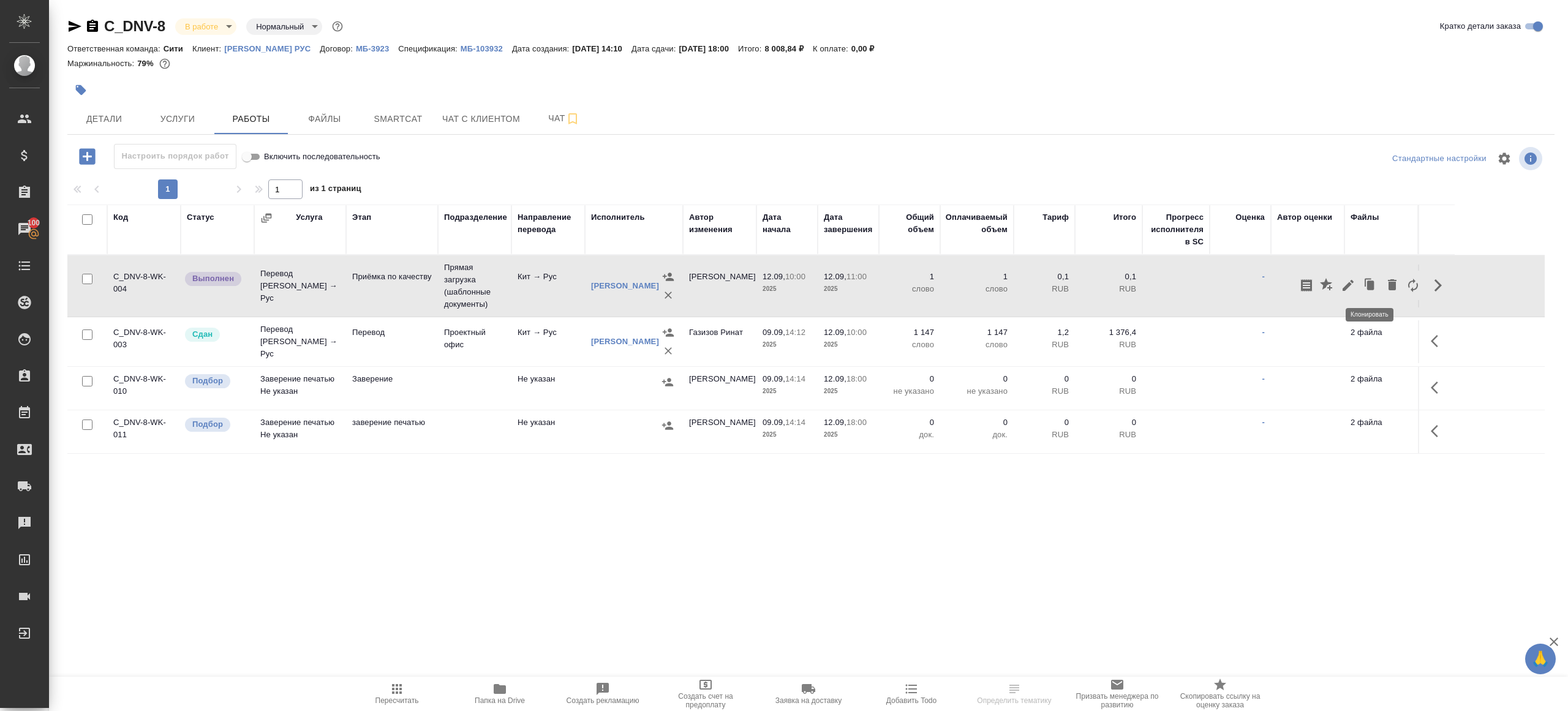
click at [1350, 282] on icon "button" at bounding box center [1348, 285] width 15 height 15
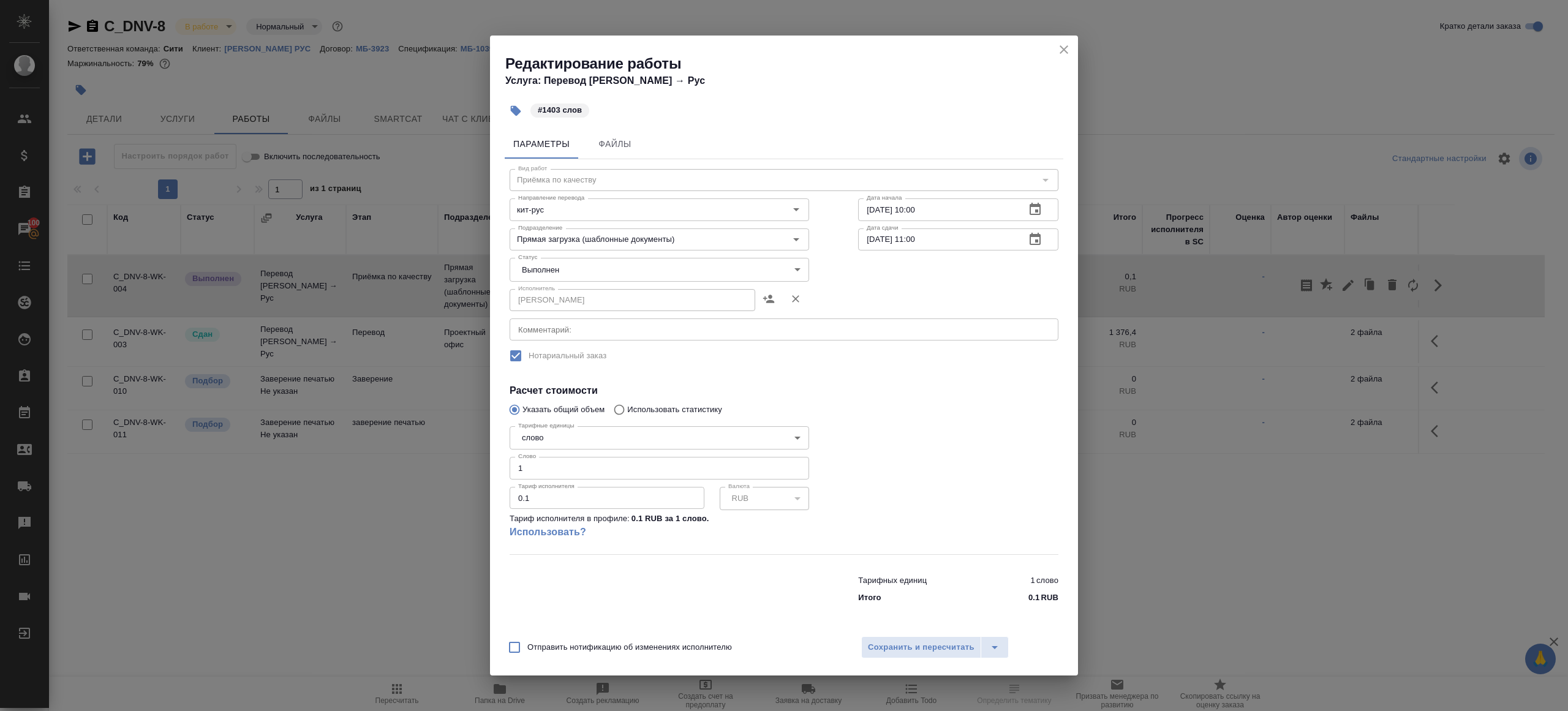
click at [584, 283] on div "Исполнитель [PERSON_NAME]" at bounding box center [659, 299] width 349 height 79
click at [559, 276] on body "🙏 .cls-1 fill:#fff; AWATERA [PERSON_NAME] Клиенты Спецификации Заказы 100 Чаты …" at bounding box center [784, 356] width 1568 height 711
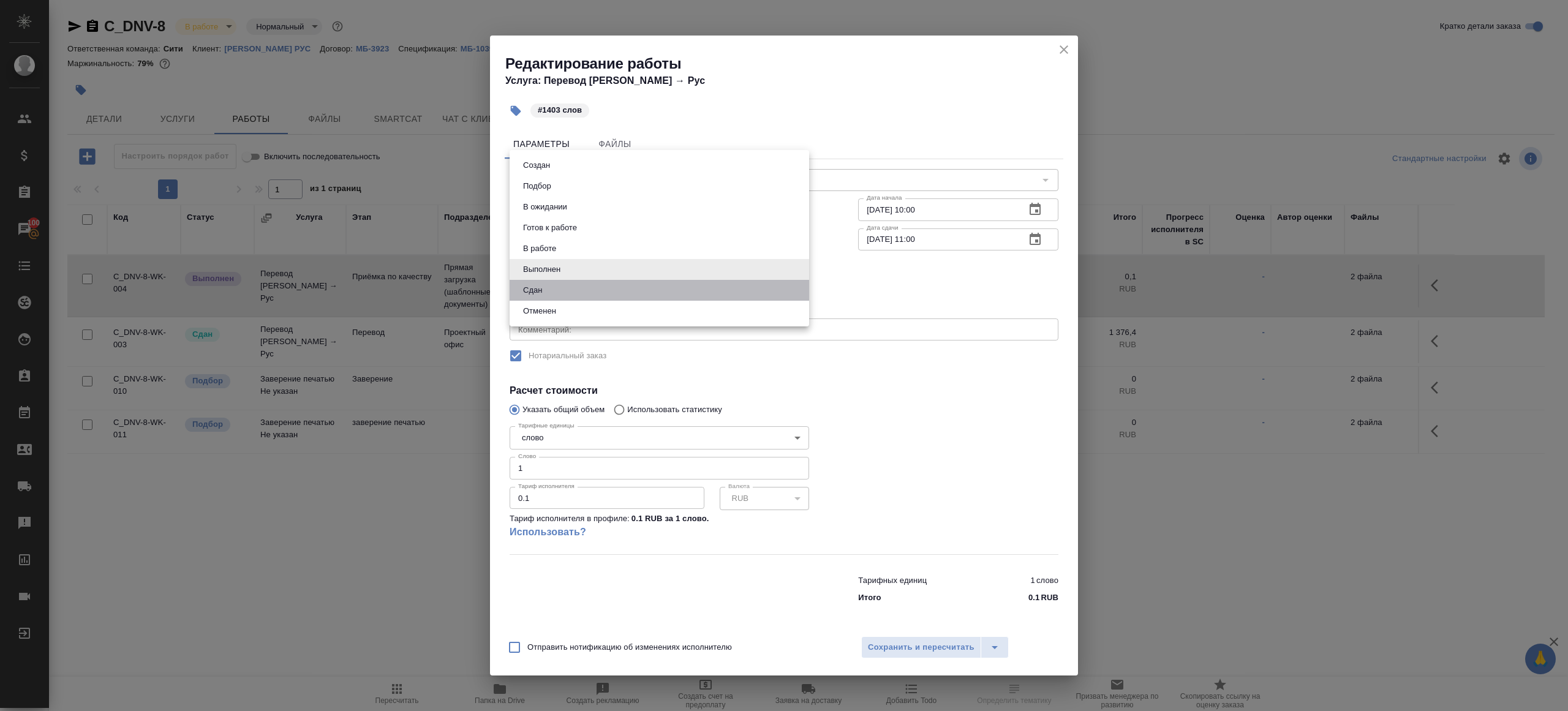
click at [563, 297] on li "Сдан" at bounding box center [659, 290] width 299 height 21
type input "closed"
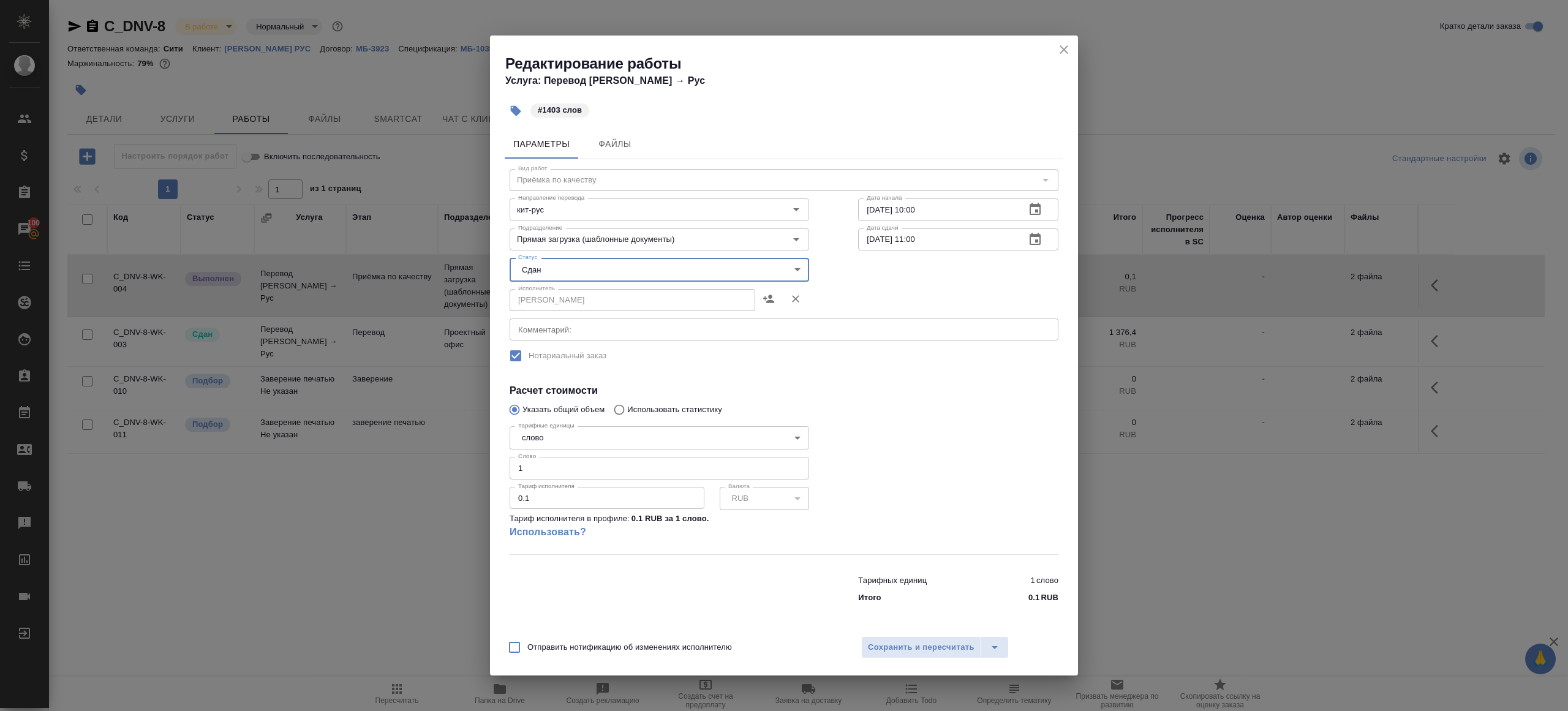
click at [547, 469] on input "1" at bounding box center [659, 468] width 299 height 22
type input "1403"
click at [950, 643] on span "Сохранить и пересчитать" at bounding box center [921, 648] width 107 height 14
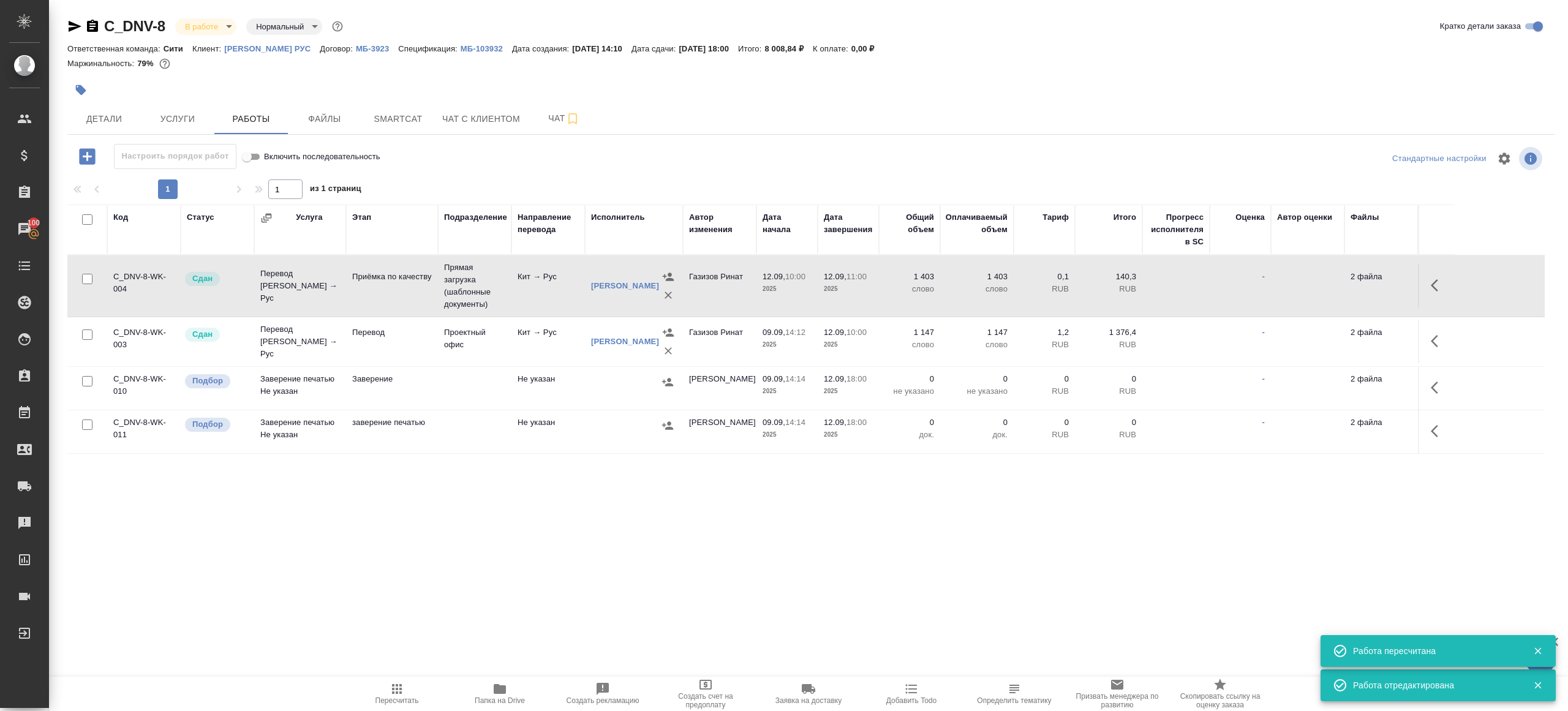
click at [218, 26] on body "🙏 .cls-1 fill:#fff; AWATERA [PERSON_NAME] Клиенты Спецификации Заказы 100 Чаты …" at bounding box center [784, 356] width 1568 height 711
click at [228, 146] on button "Сдан без статистики" at bounding box center [226, 150] width 83 height 13
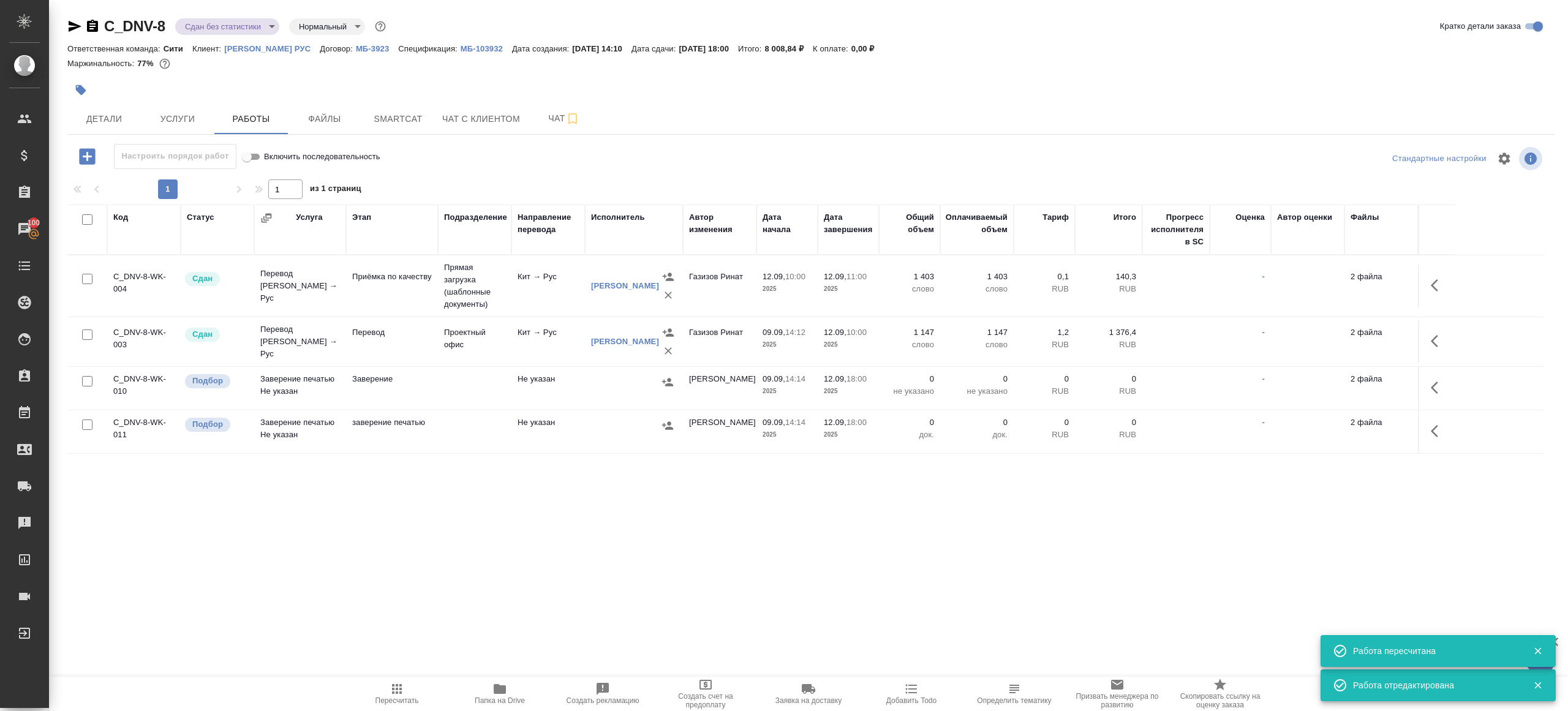
click at [227, 31] on body "🙏 .cls-1 fill:#fff; AWATERA [PERSON_NAME] Клиенты Спецификации Заказы 100 Чаты …" at bounding box center [784, 356] width 1568 height 711
click at [234, 177] on li "Выполнен" at bounding box center [231, 171] width 112 height 21
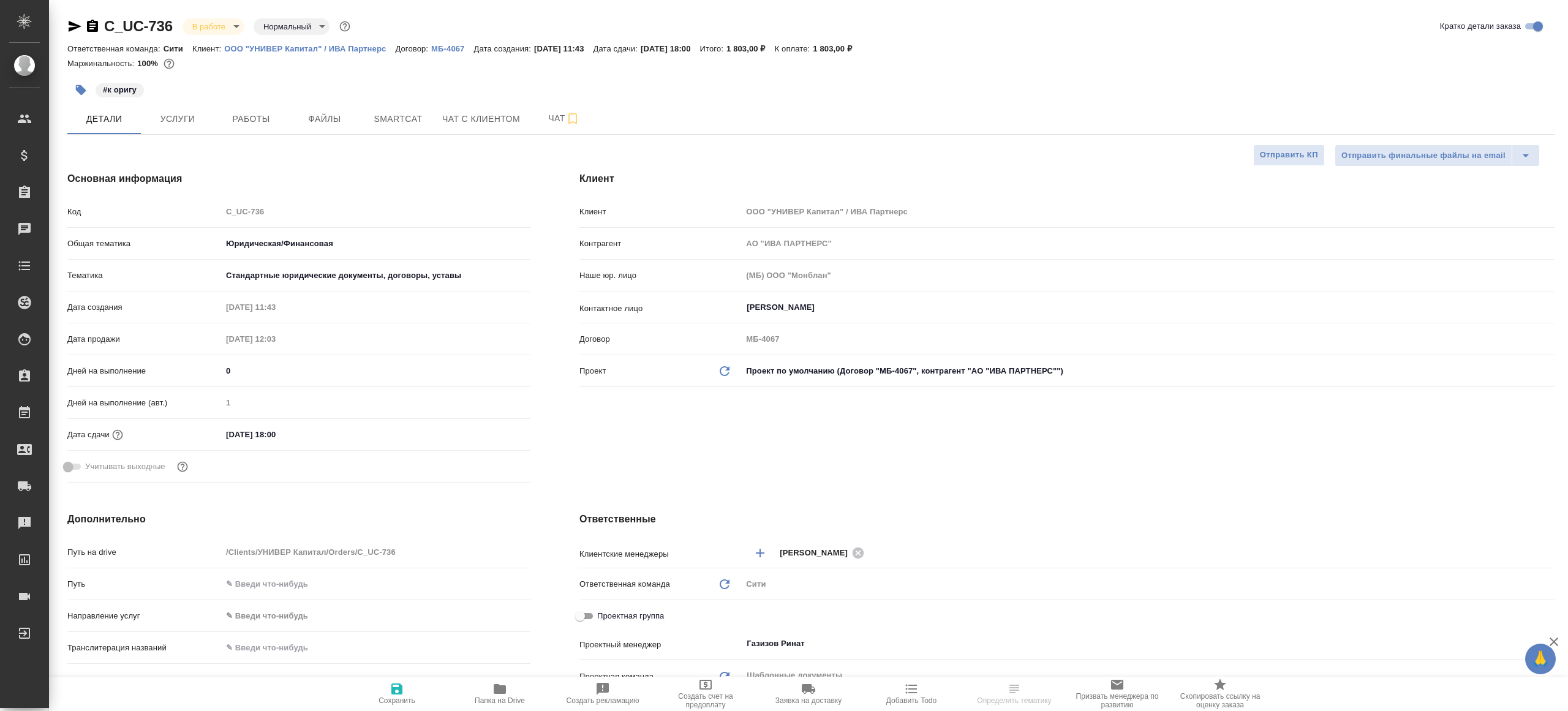
select select "RU"
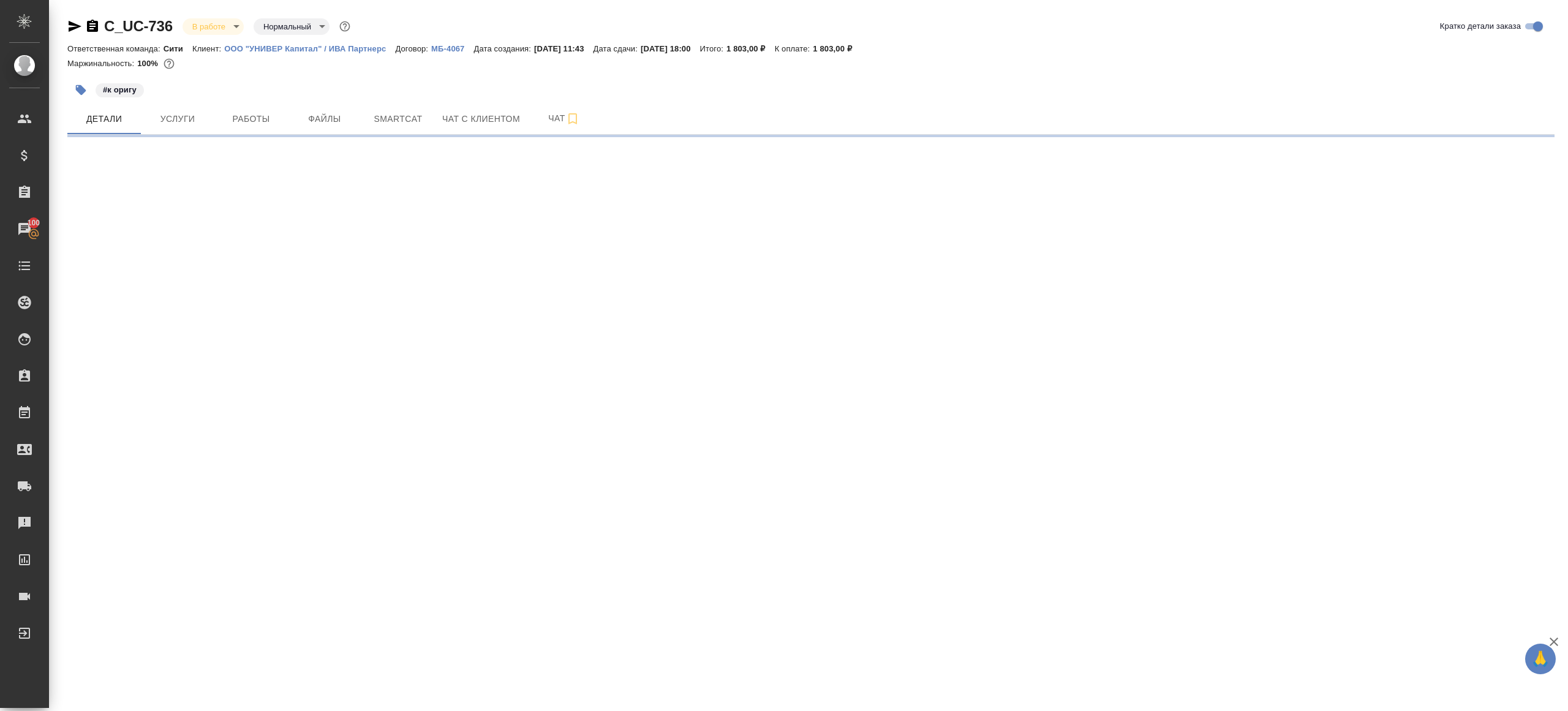
select select "RU"
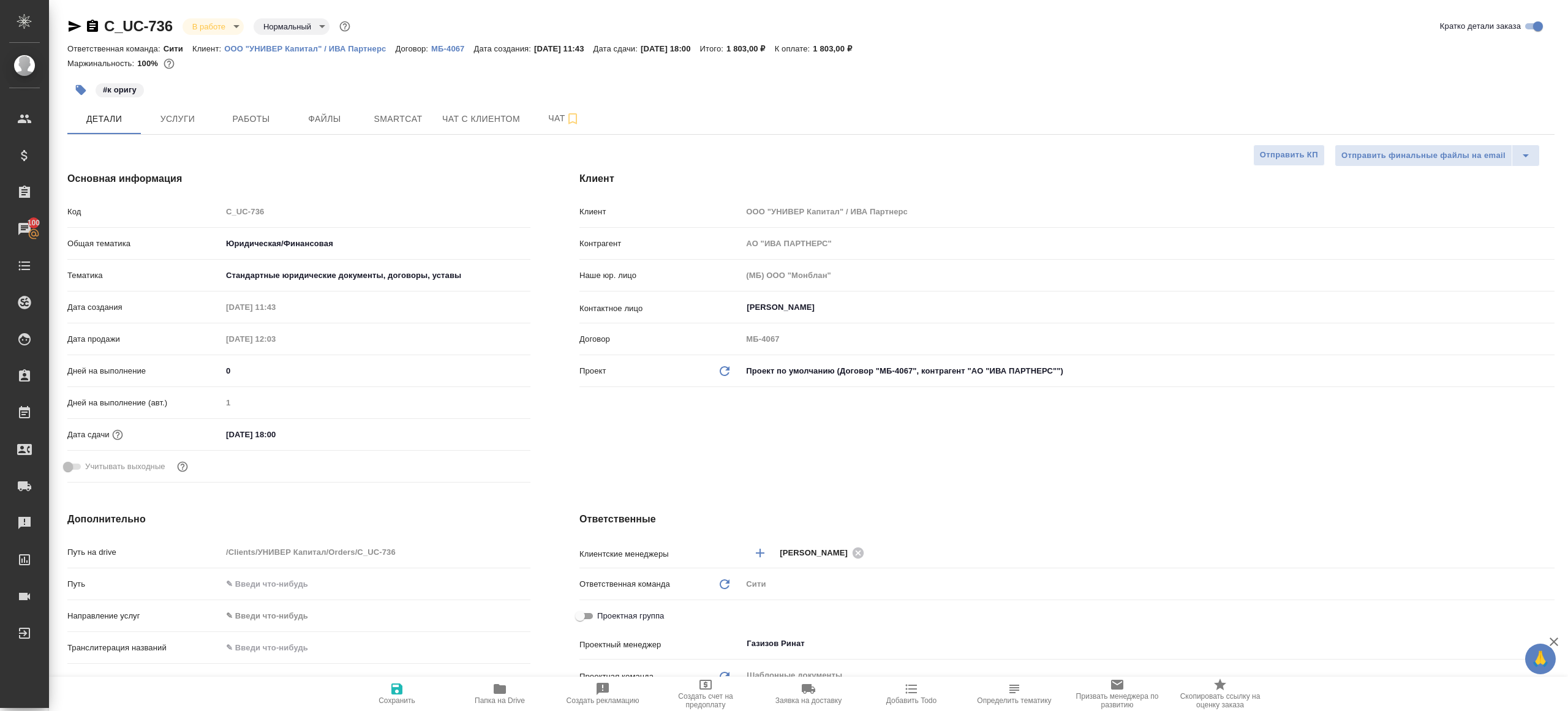
type textarea "x"
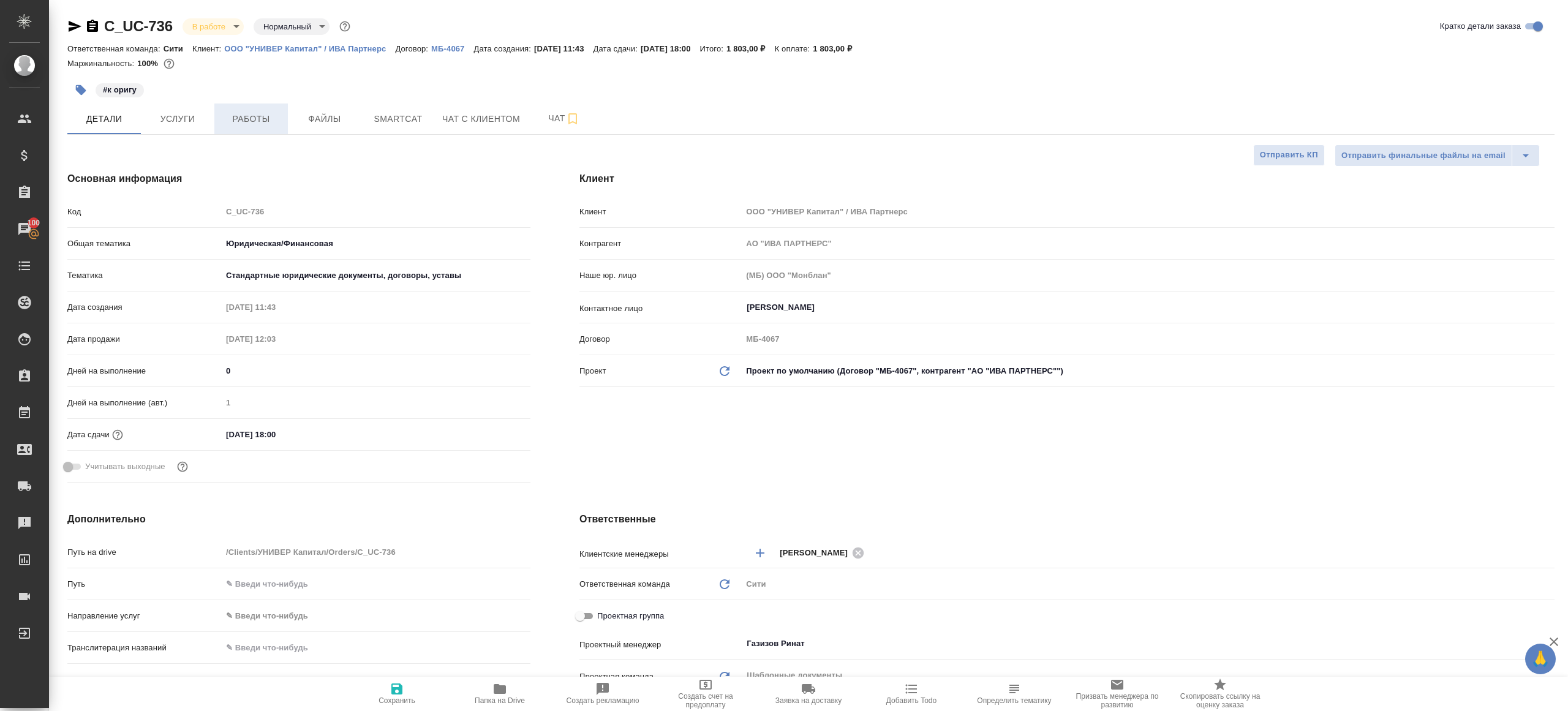
type textarea "x"
click at [229, 129] on button "Работы" at bounding box center [251, 119] width 74 height 31
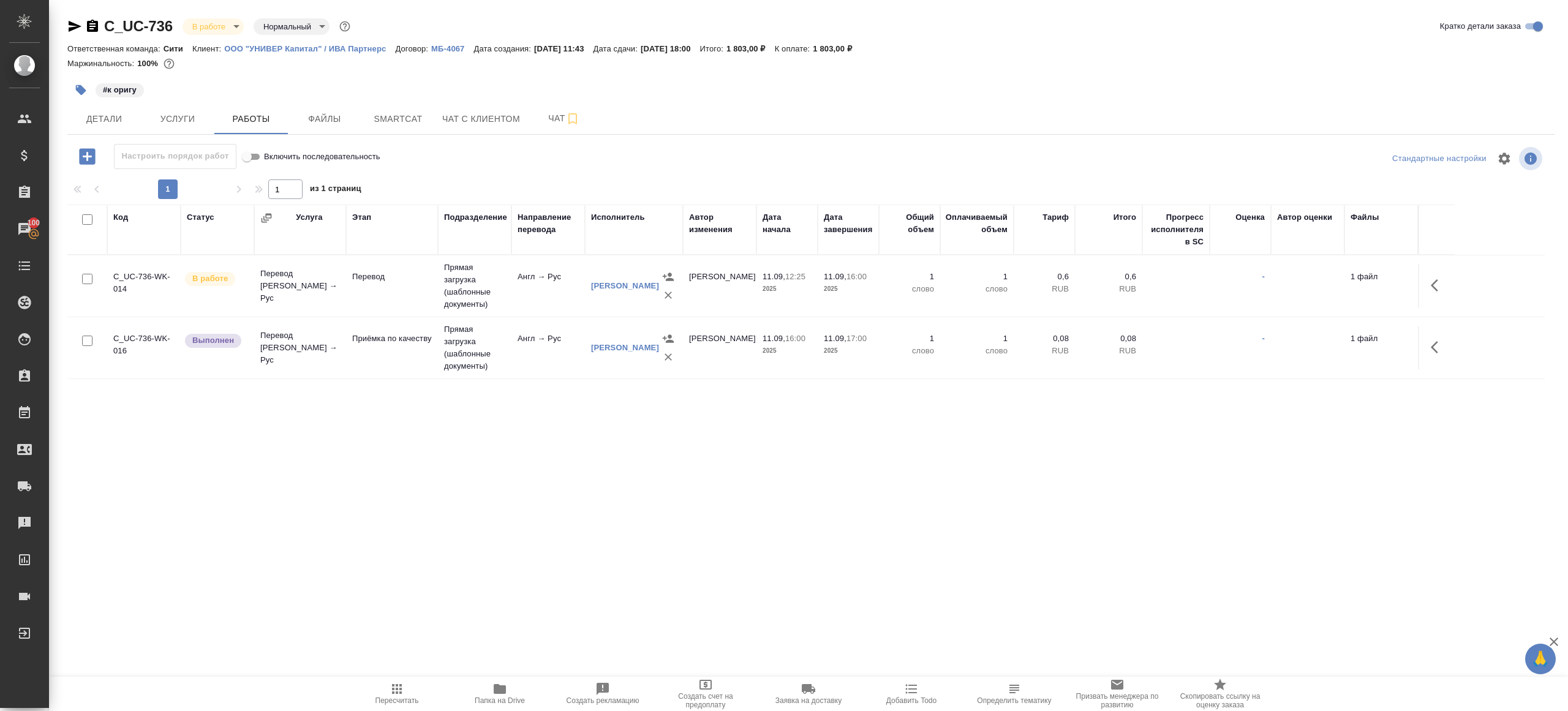
click at [478, 162] on div "Настроить порядок работ Включить последовательность" at bounding box center [315, 156] width 496 height 25
click at [1441, 338] on button "button" at bounding box center [1438, 347] width 29 height 29
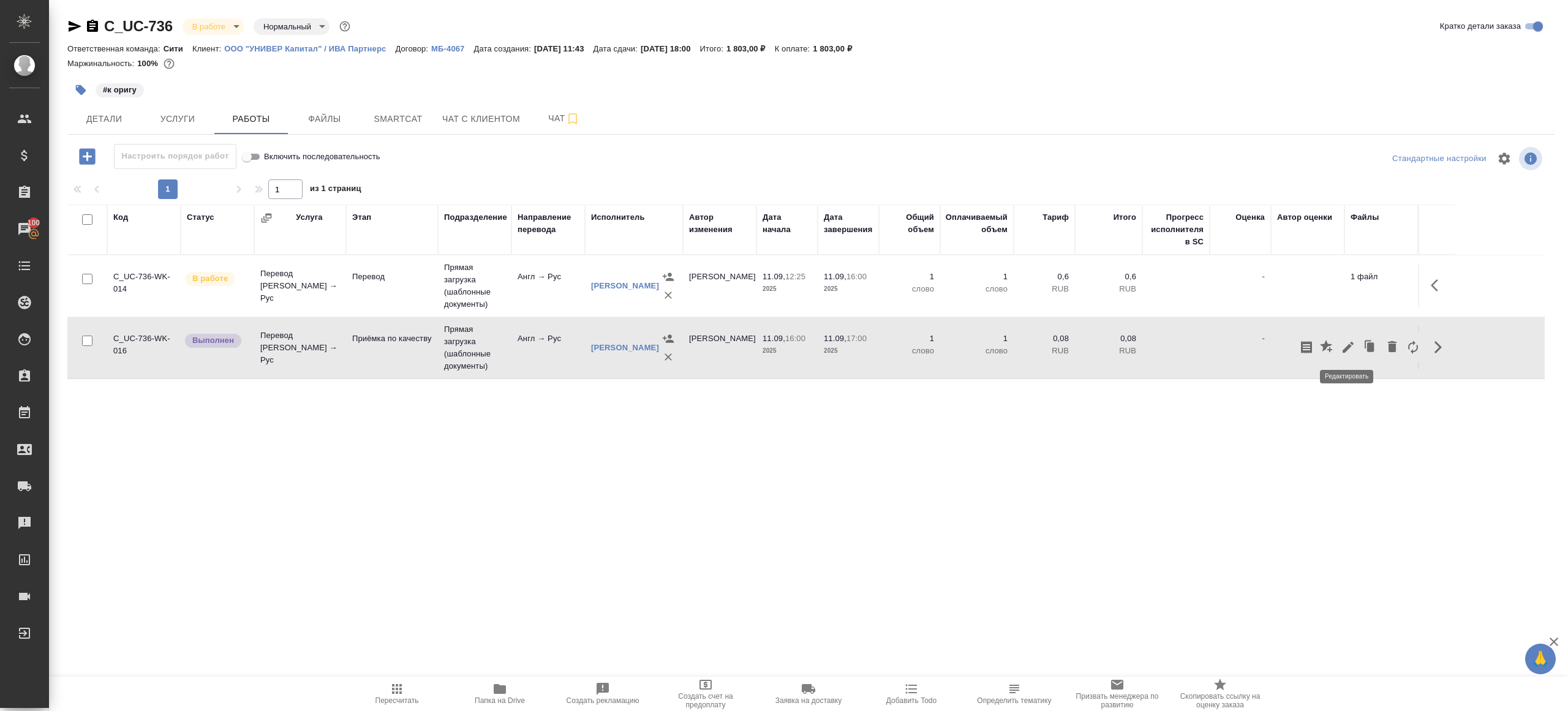
click at [1347, 347] on icon "button" at bounding box center [1348, 347] width 11 height 11
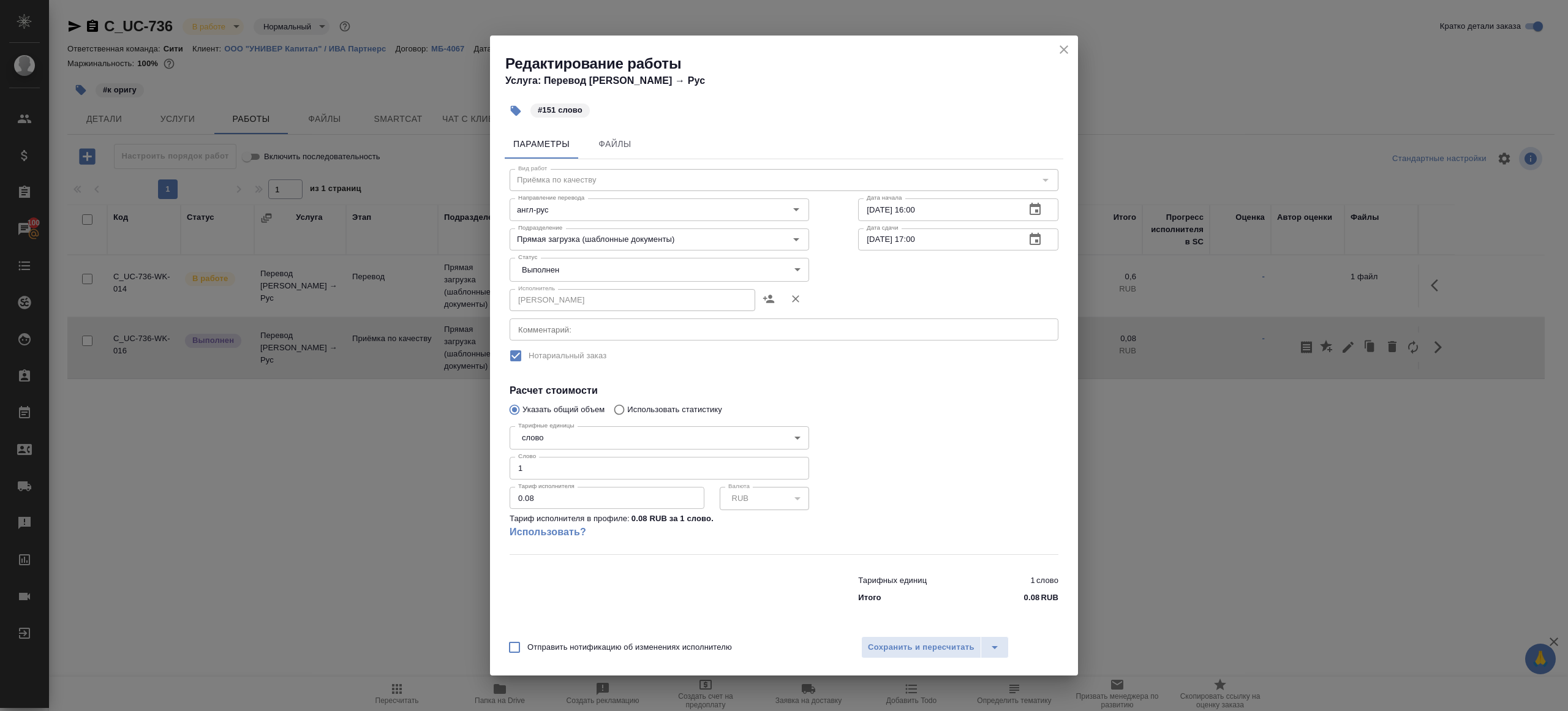
click at [572, 261] on body "🙏 .cls-1 fill:#fff; AWATERA [PERSON_NAME] Клиенты Спецификации Заказы 100 Чаты …" at bounding box center [784, 356] width 1568 height 711
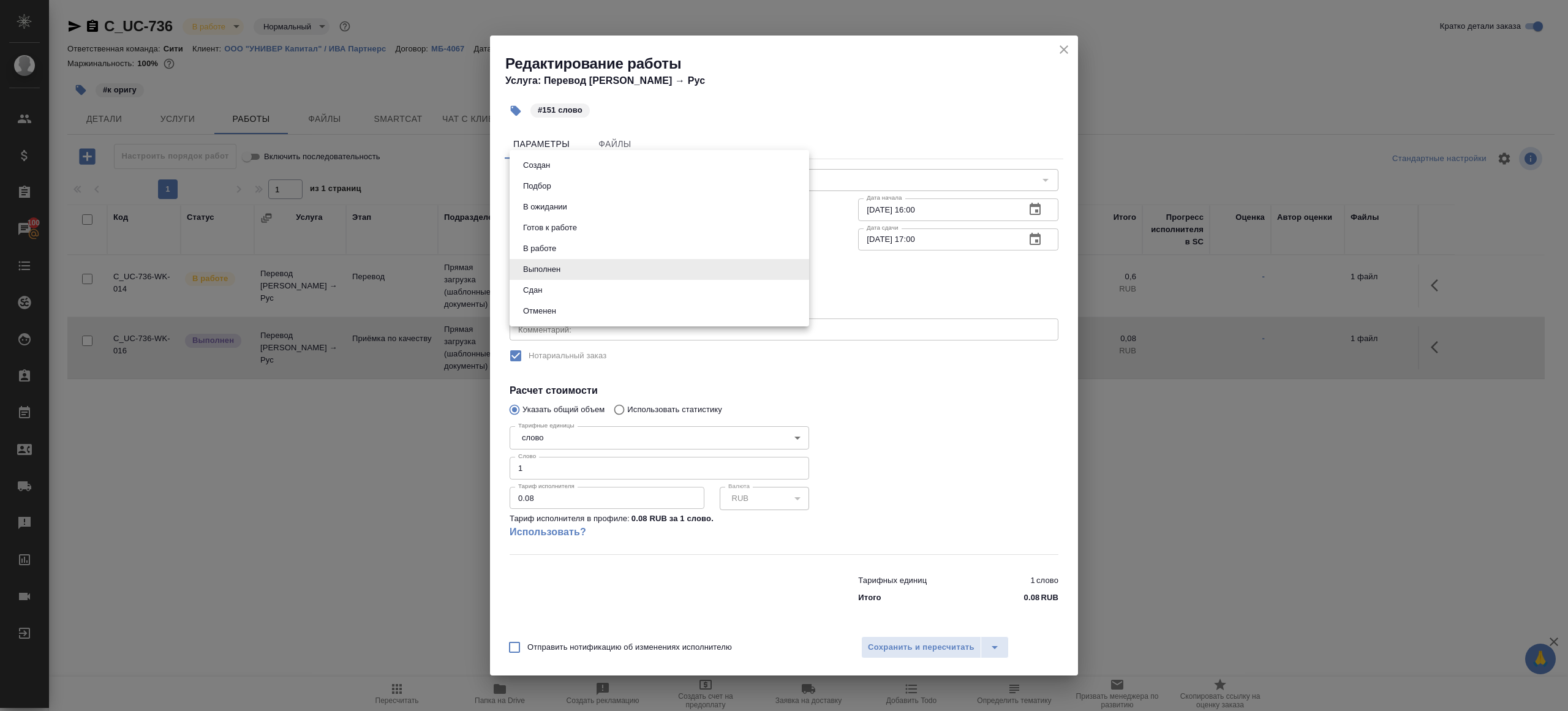
click at [553, 288] on li "Сдан" at bounding box center [659, 290] width 299 height 21
type input "closed"
click at [535, 473] on input "1" at bounding box center [659, 468] width 299 height 22
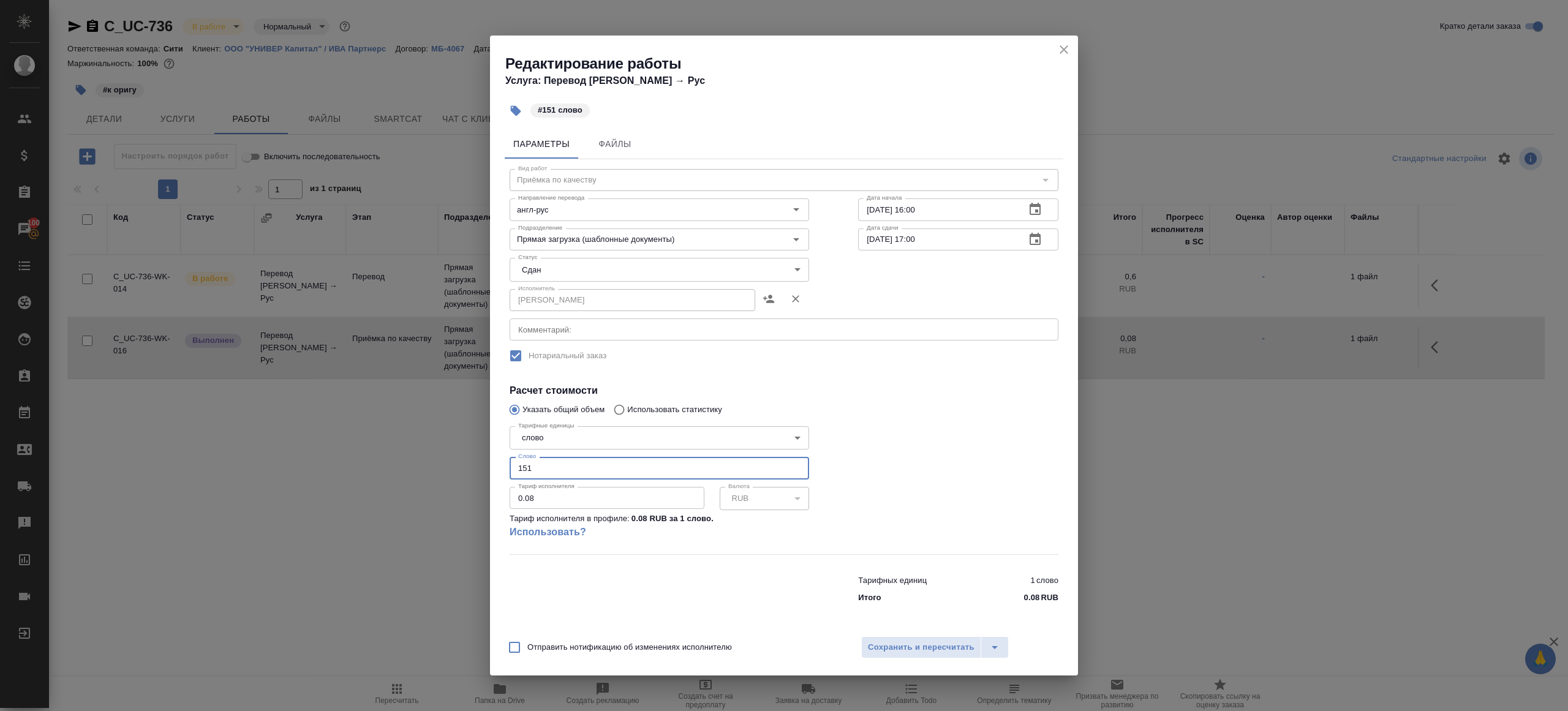
type input "151"
click at [957, 504] on div at bounding box center [959, 488] width 249 height 182
click at [945, 646] on span "Сохранить и пересчитать" at bounding box center [921, 648] width 107 height 14
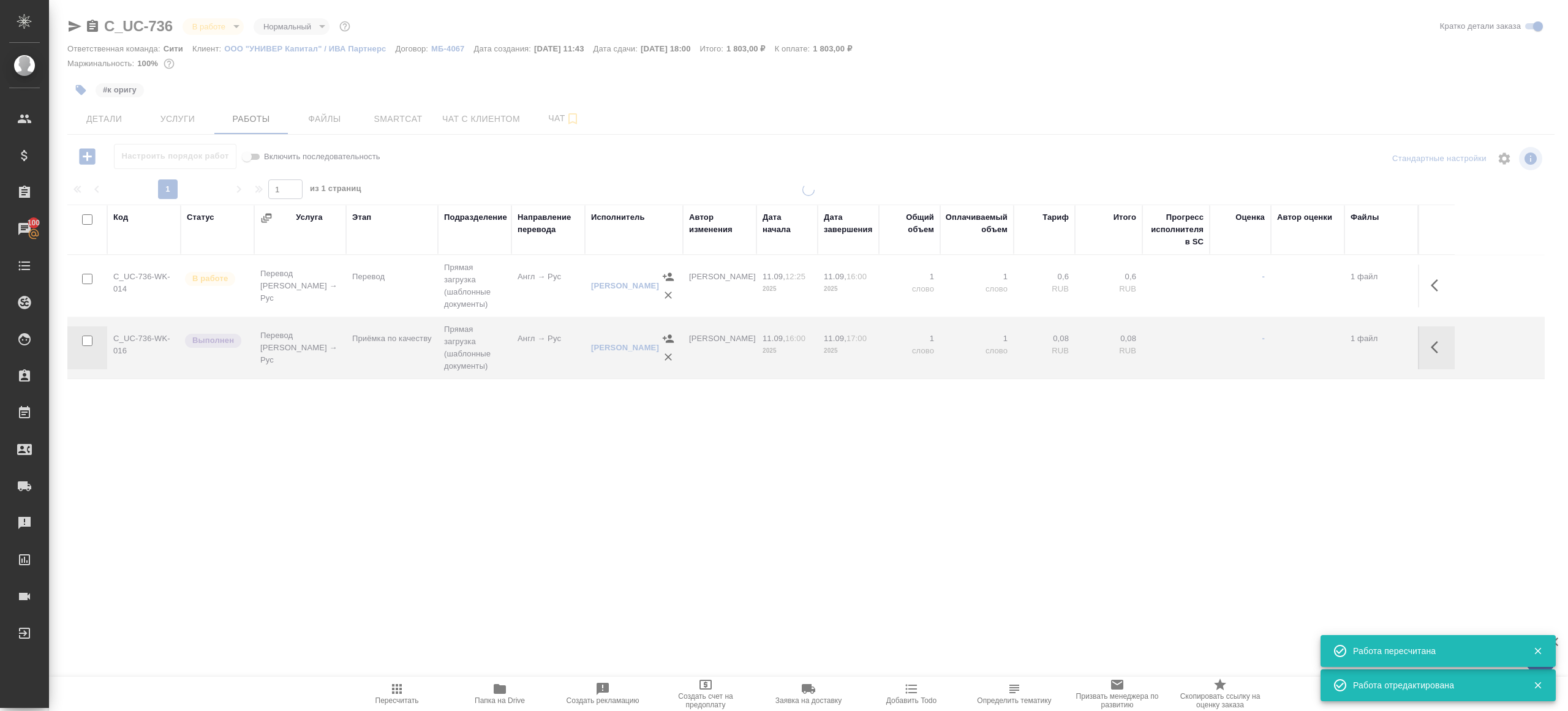
click at [503, 696] on icon "button" at bounding box center [499, 689] width 15 height 15
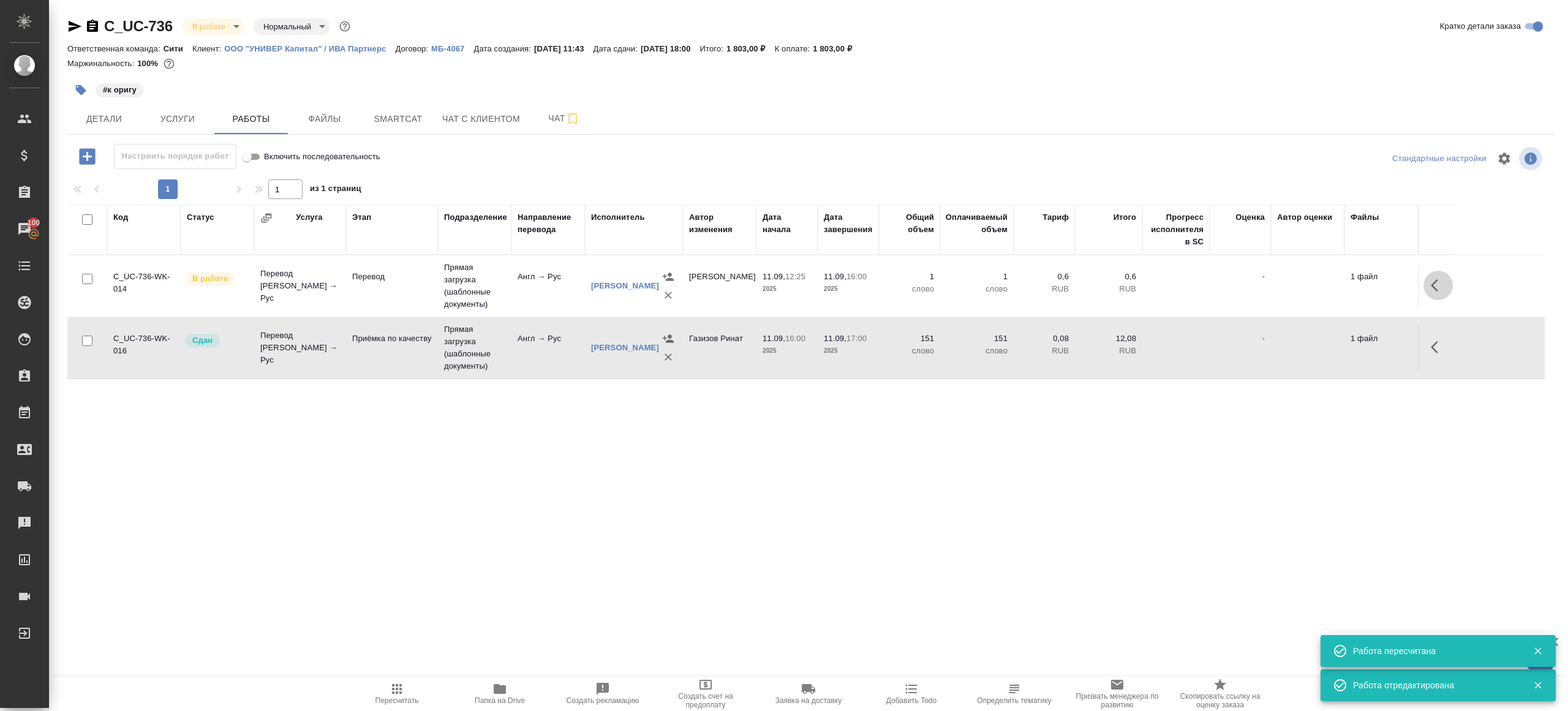
click at [1432, 284] on icon "button" at bounding box center [1434, 285] width 7 height 12
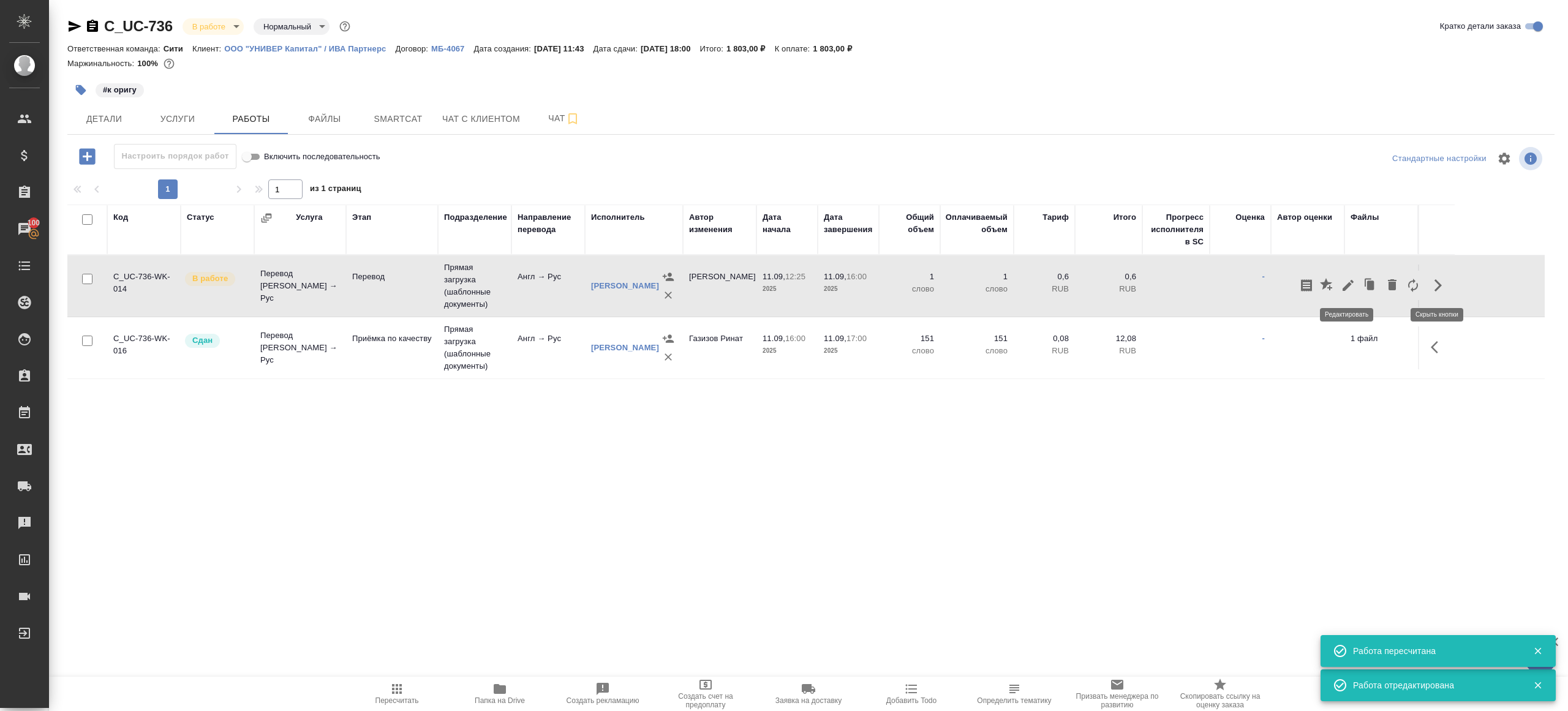
click at [1341, 284] on icon "button" at bounding box center [1348, 285] width 15 height 15
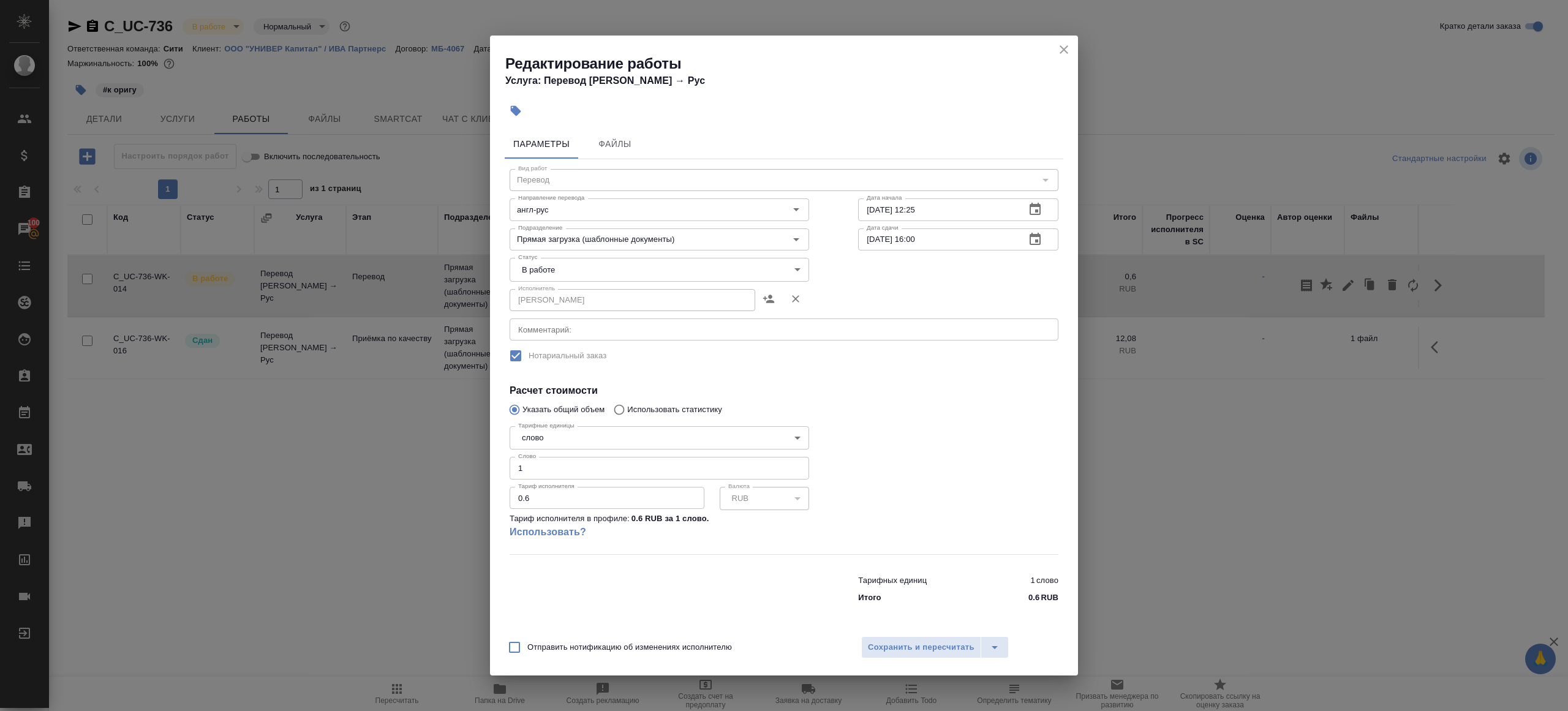
click at [597, 276] on body "🙏 .cls-1 fill:#fff; AWATERA [PERSON_NAME] Клиенты Спецификации Заказы 100 Чаты …" at bounding box center [784, 356] width 1568 height 711
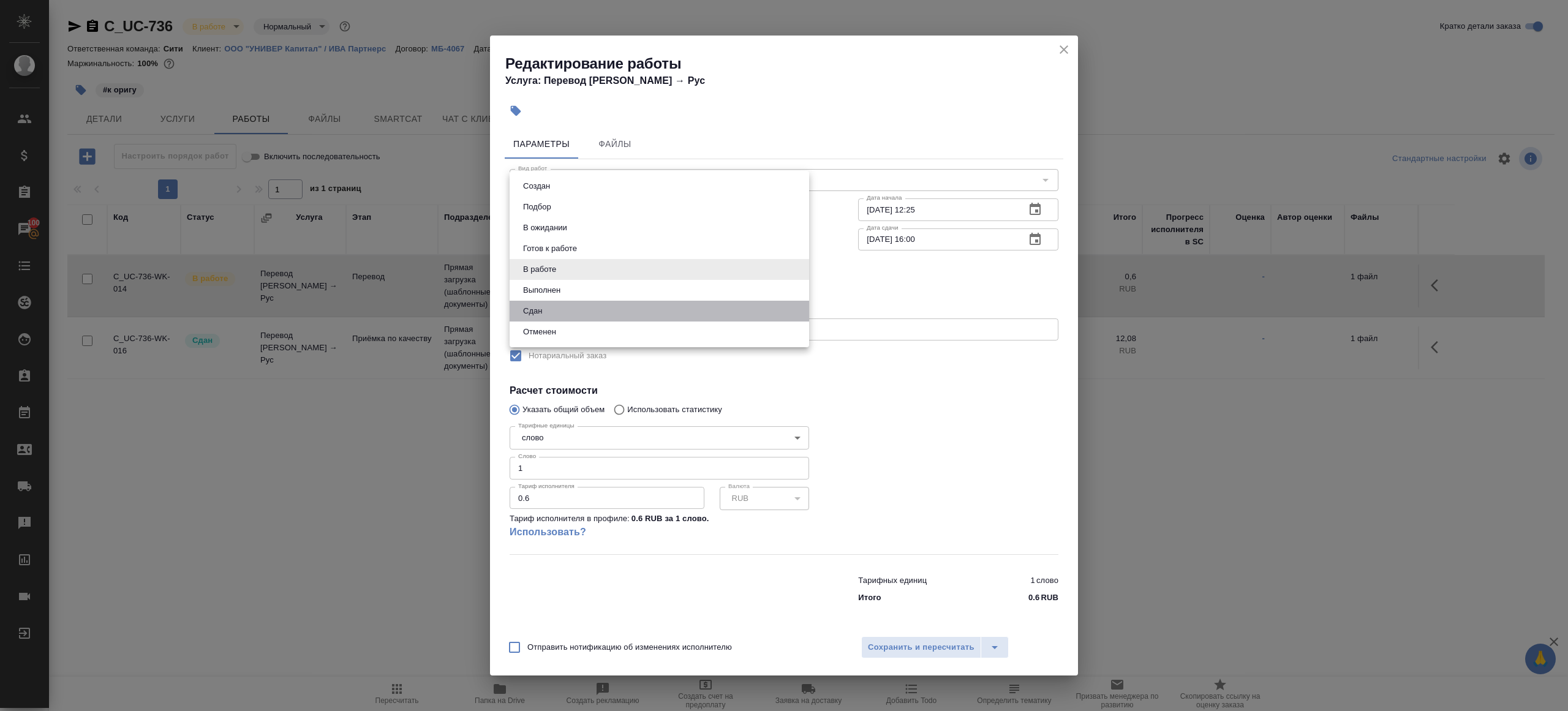
click at [572, 303] on li "Сдан" at bounding box center [659, 311] width 299 height 21
type input "closed"
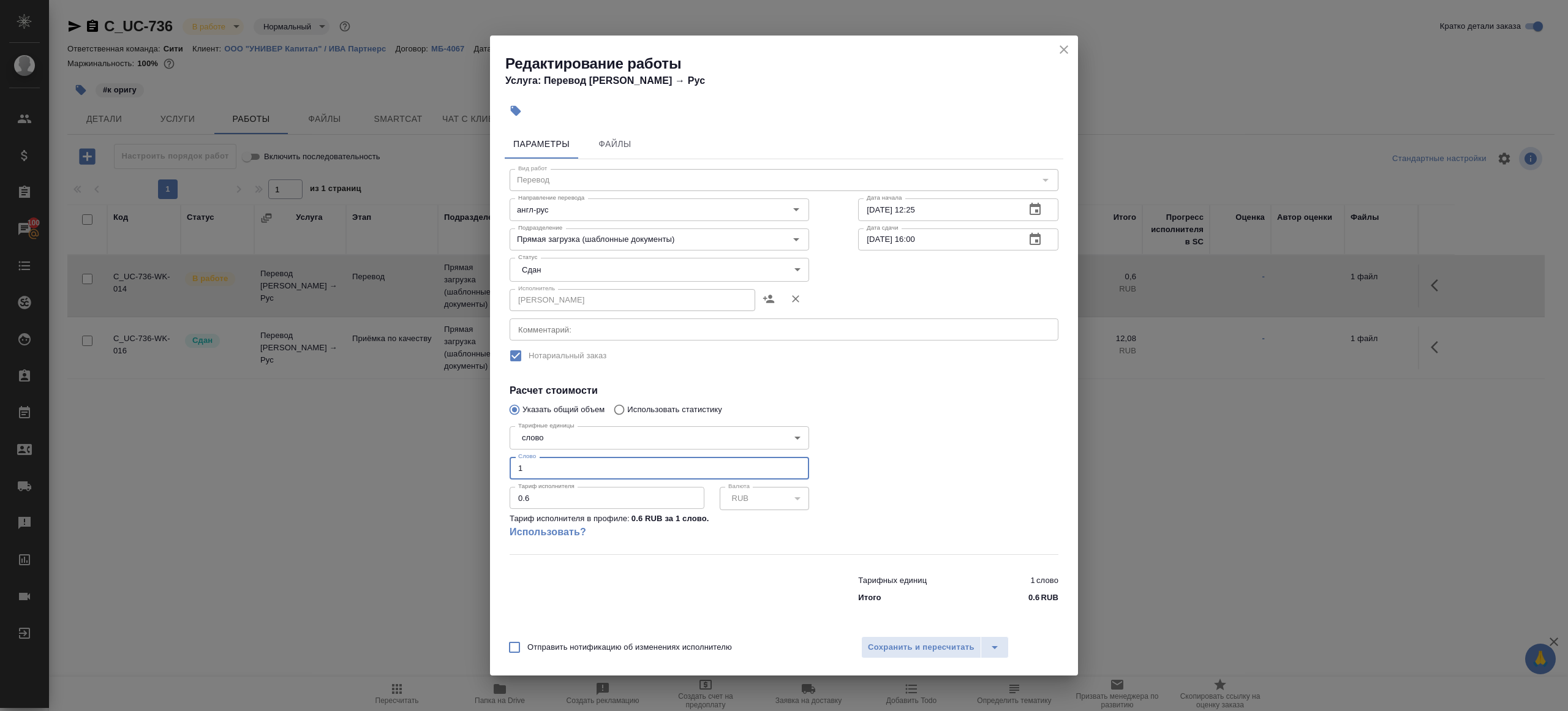
click at [536, 471] on input "1" at bounding box center [659, 468] width 299 height 22
type input "151"
click at [943, 641] on span "Сохранить и пересчитать" at bounding box center [921, 648] width 107 height 14
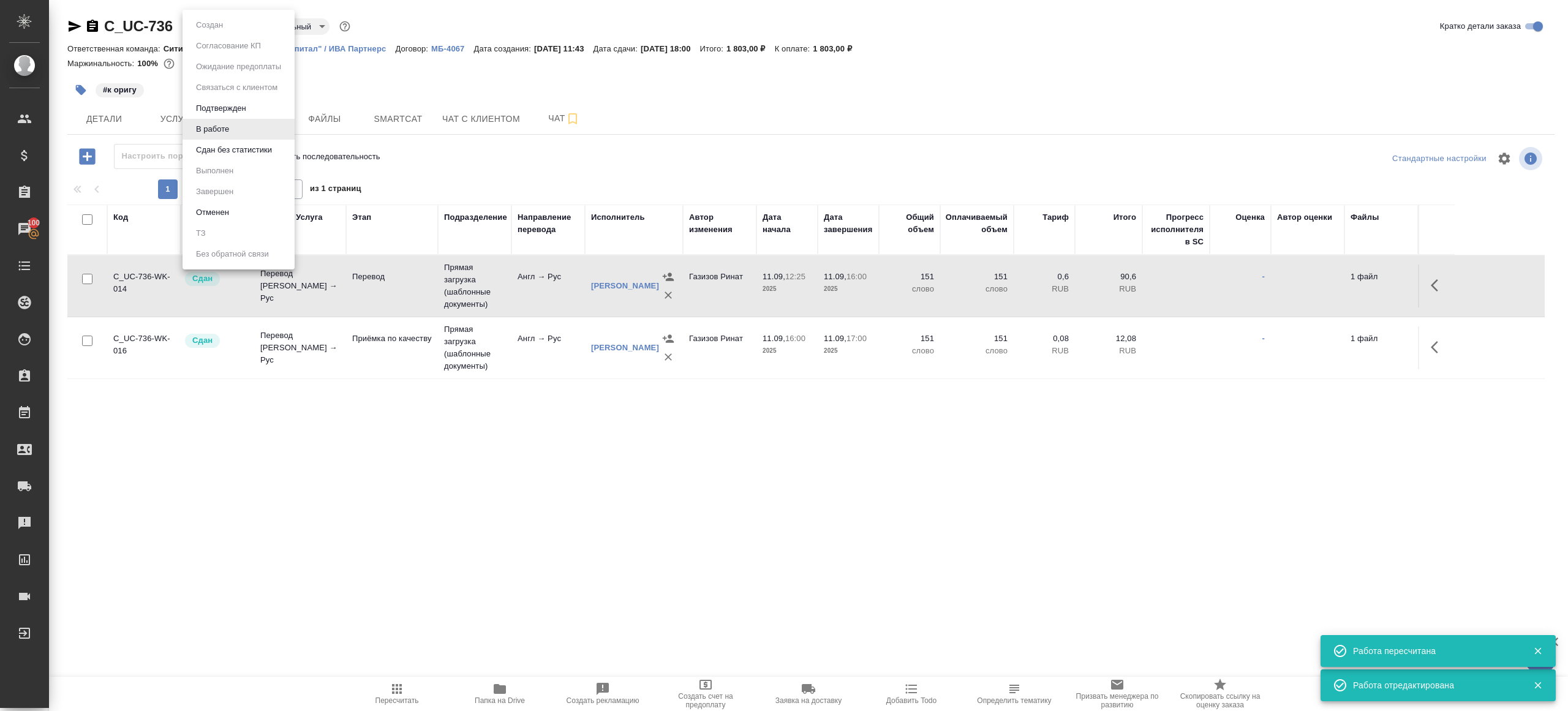
click at [228, 21] on body "🙏 .cls-1 fill:#fff; AWATERA [PERSON_NAME] Клиенты Спецификации Заказы 100 Чаты …" at bounding box center [784, 356] width 1568 height 711
click at [235, 155] on button "Сдан без статистики" at bounding box center [234, 150] width 83 height 13
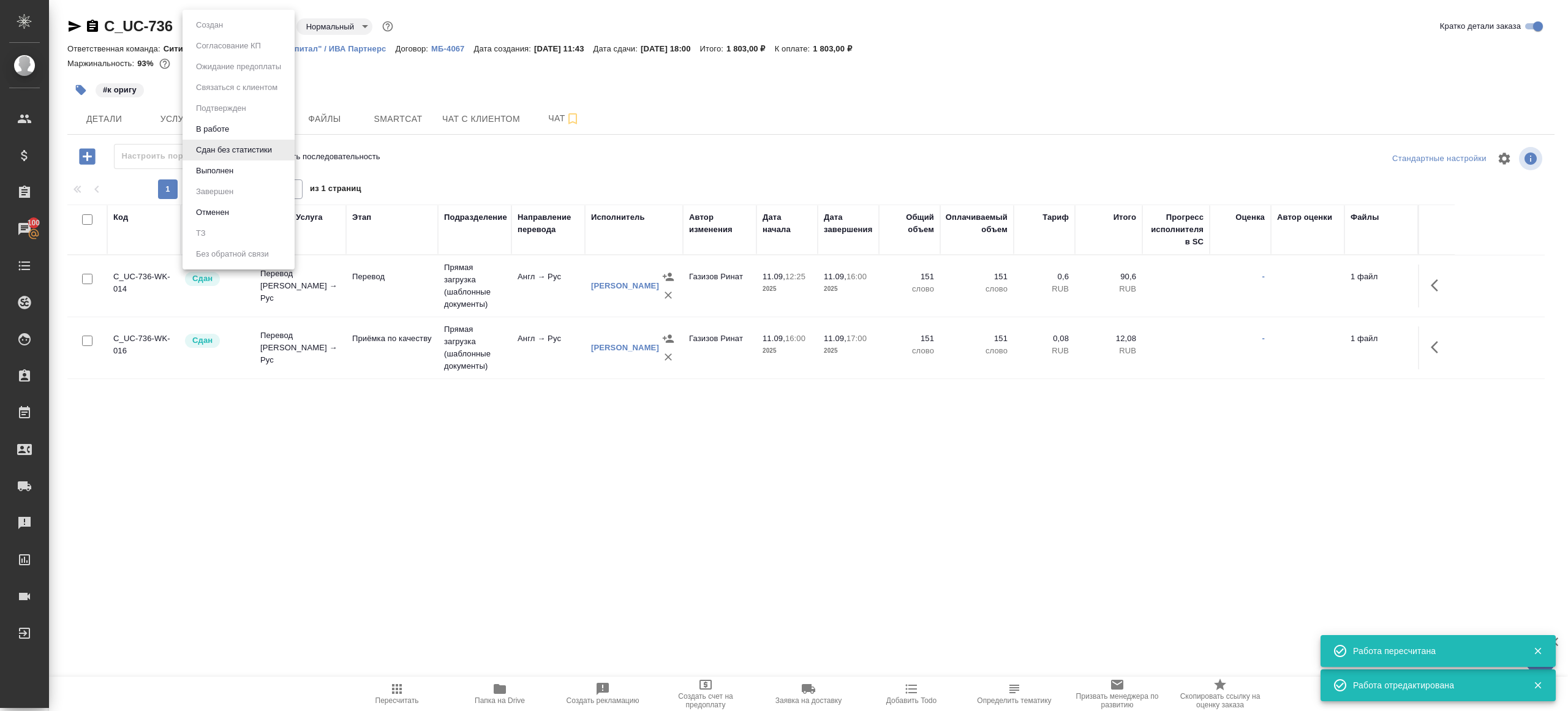
click at [236, 30] on body "🙏 .cls-1 fill:#fff; AWATERA [PERSON_NAME] Клиенты Спецификации Заказы 100 Чаты …" at bounding box center [784, 356] width 1568 height 711
click at [236, 175] on button "Выполнен" at bounding box center [215, 171] width 45 height 13
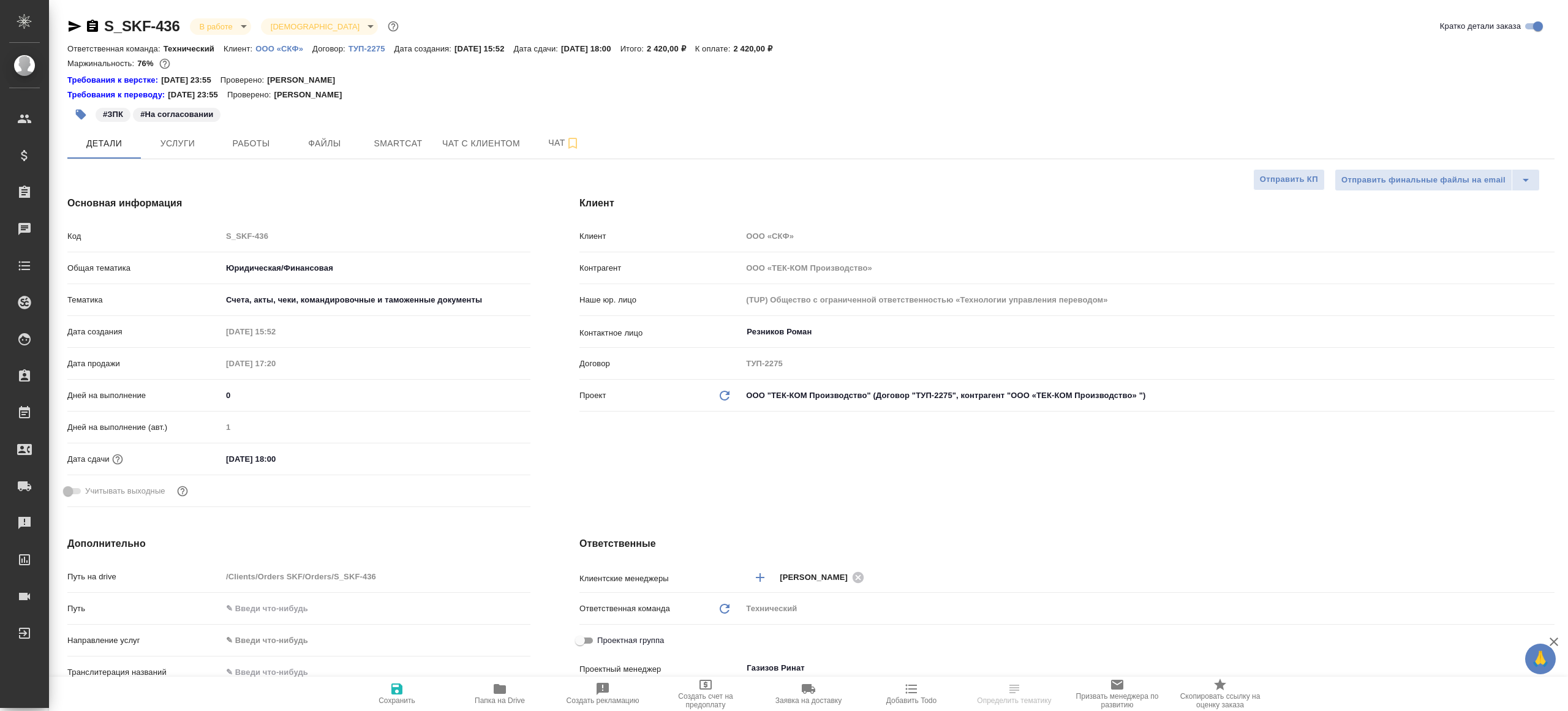
select select "RU"
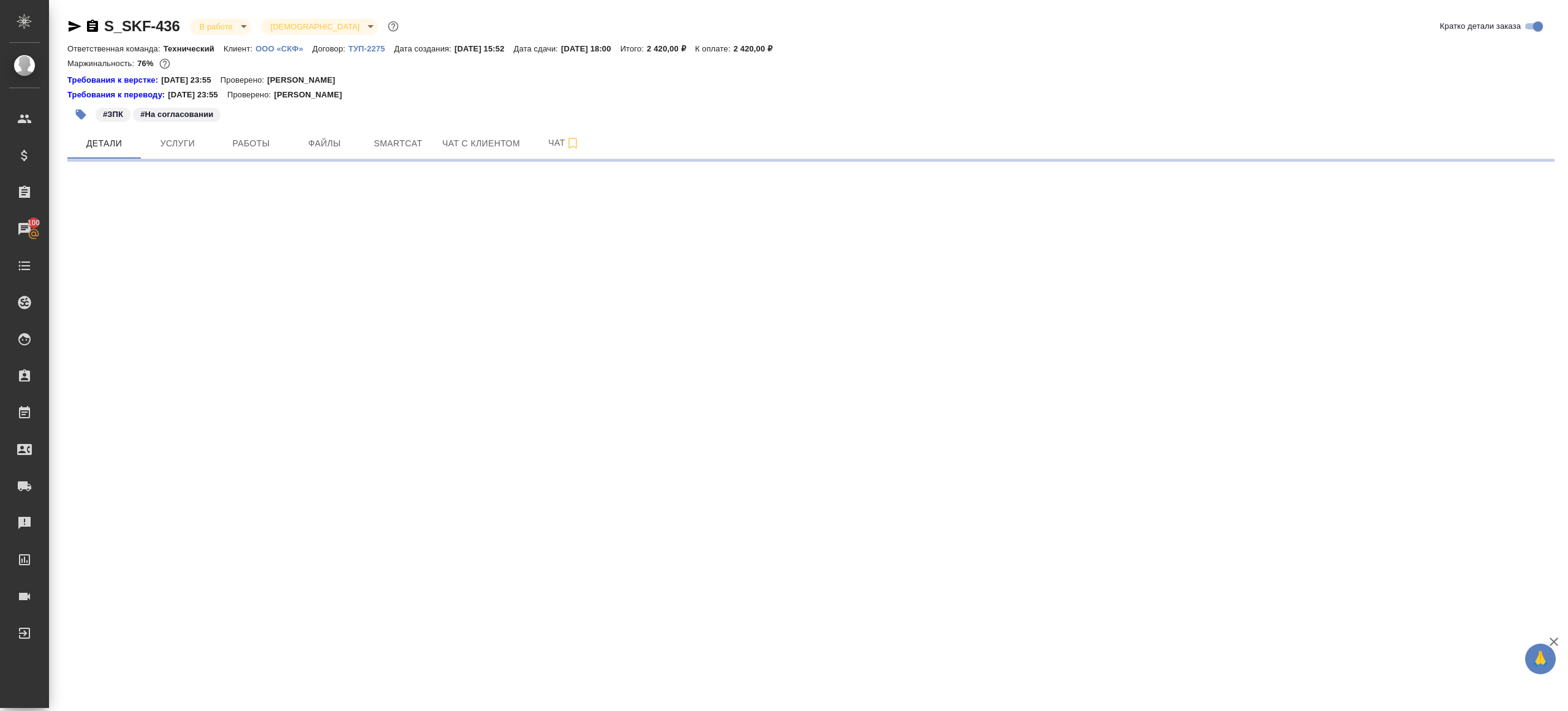
select select "RU"
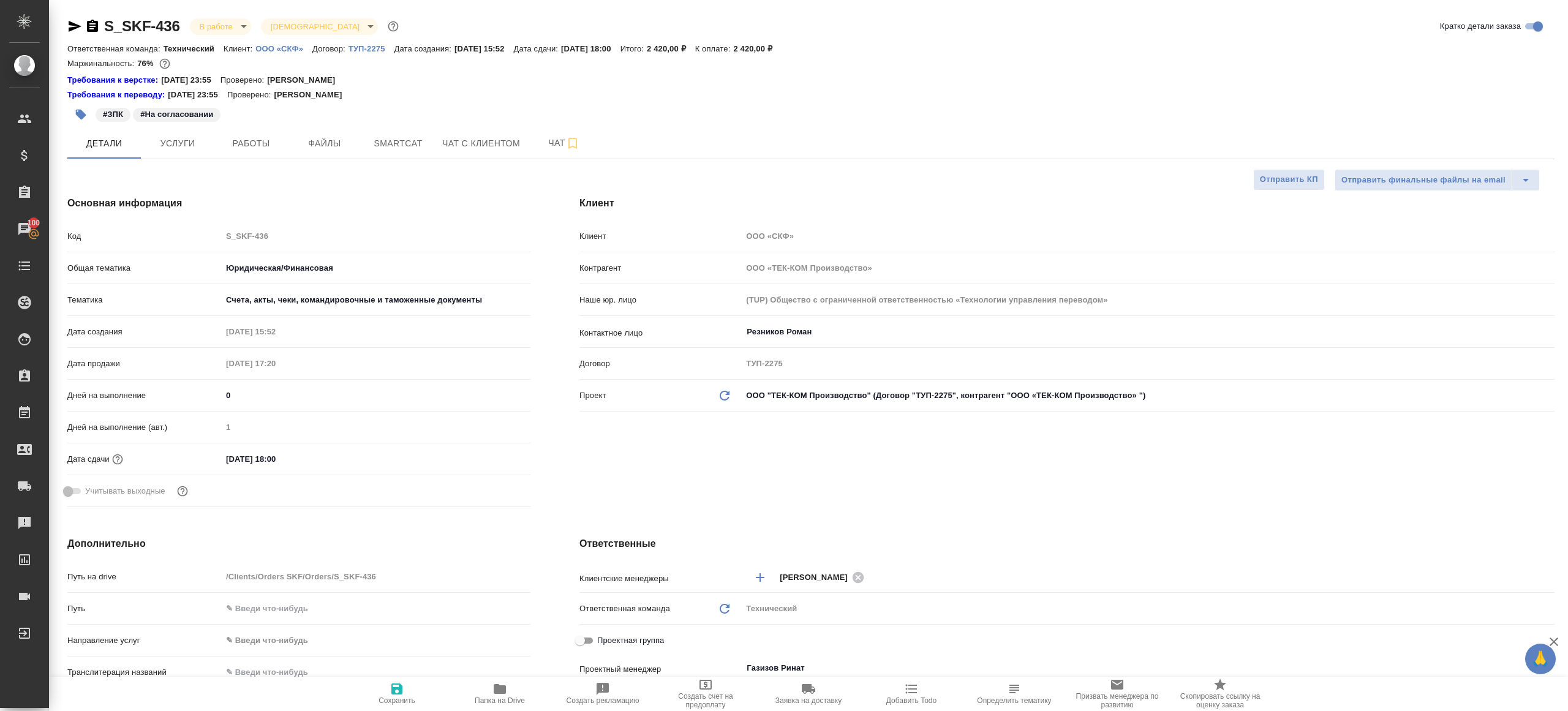
type textarea "x"
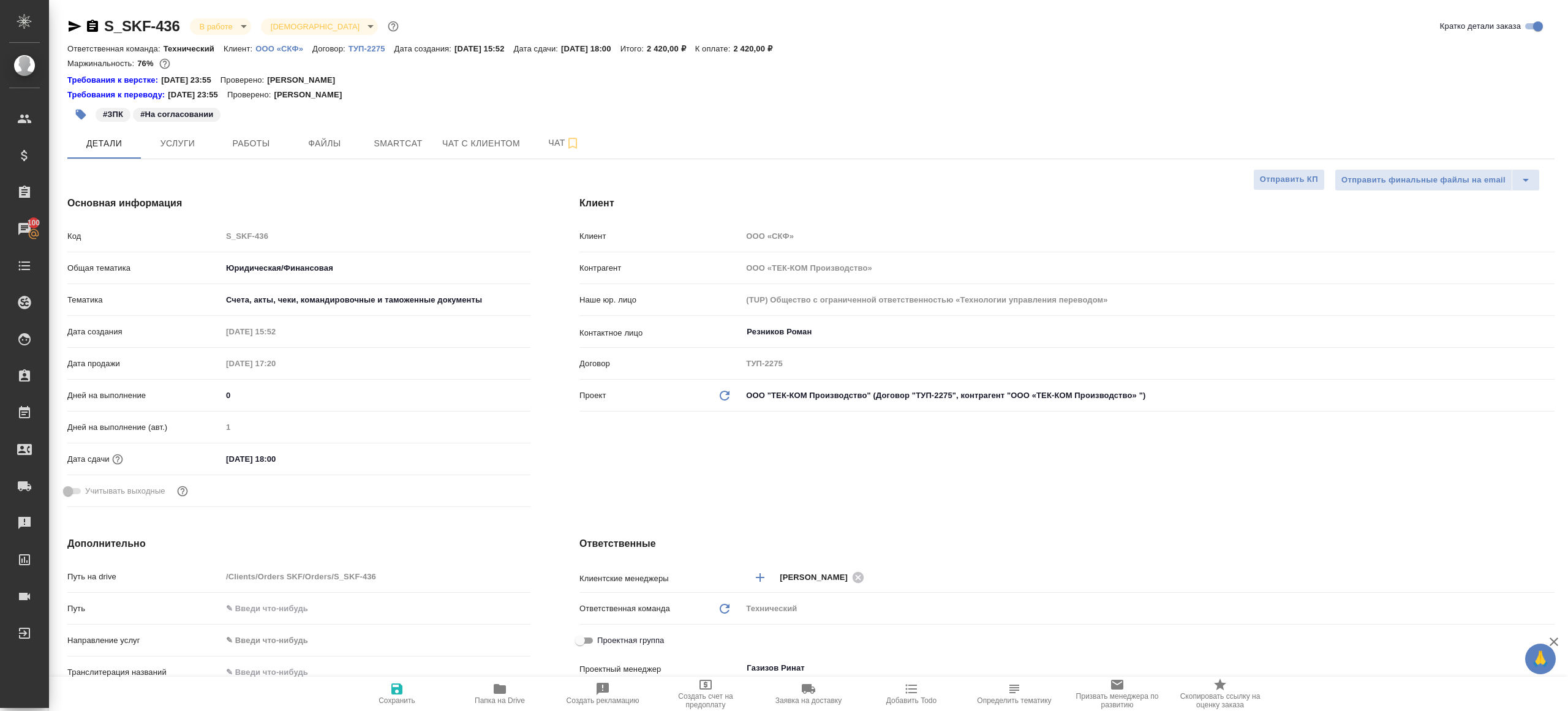
type textarea "x"
click at [255, 137] on span "Работы" at bounding box center [251, 144] width 59 height 15
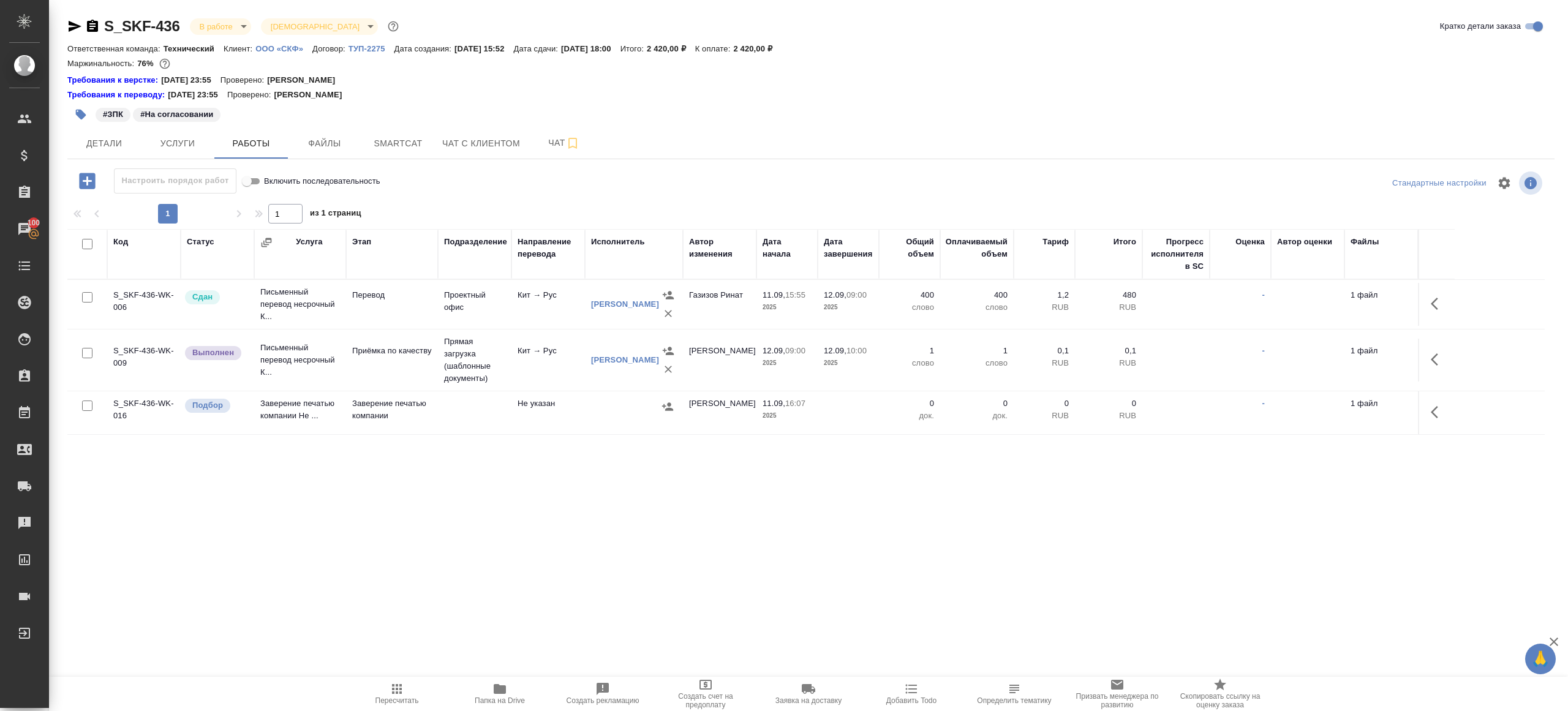
click at [581, 192] on div at bounding box center [810, 183] width 496 height 29
click at [1423, 361] on button "button" at bounding box center [1438, 359] width 29 height 29
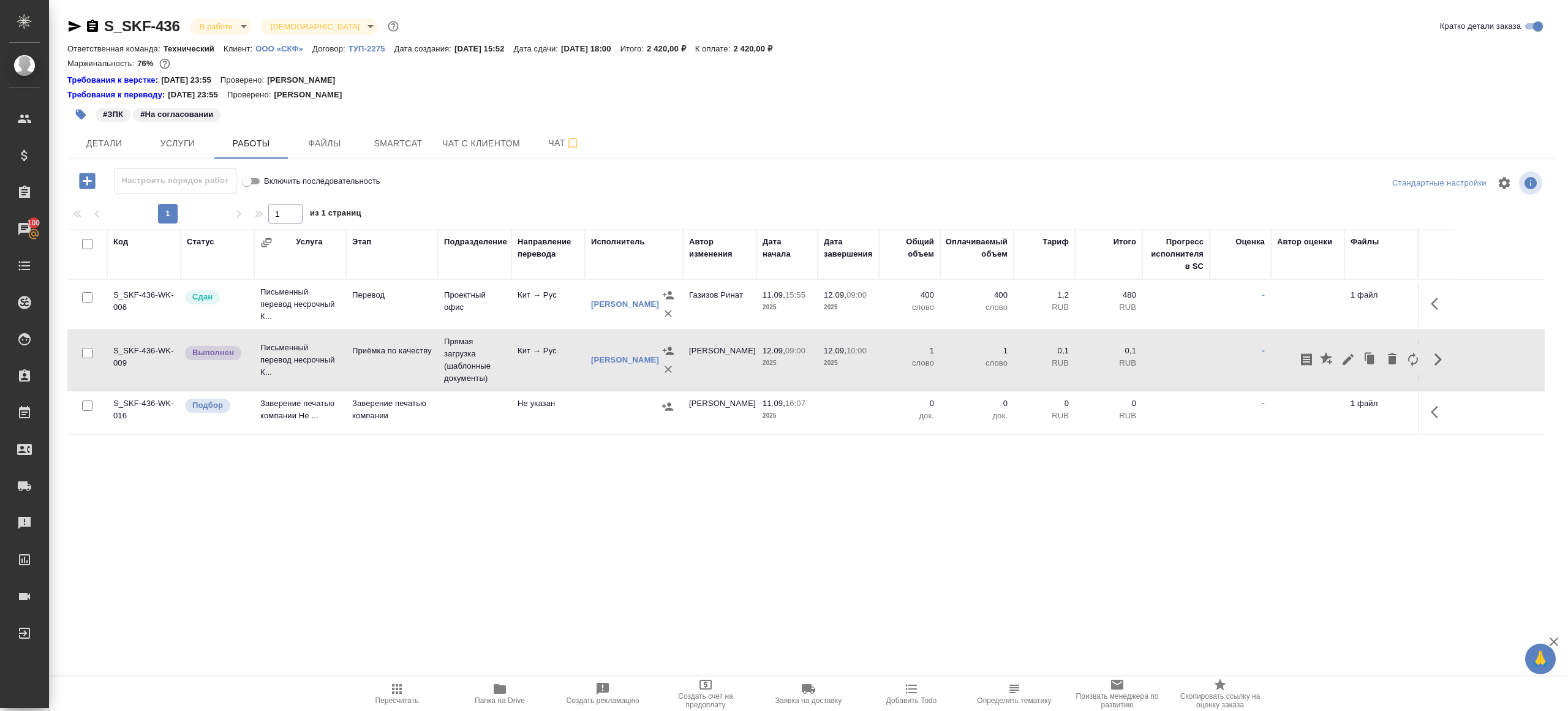
click at [1352, 360] on icon "button" at bounding box center [1348, 359] width 15 height 15
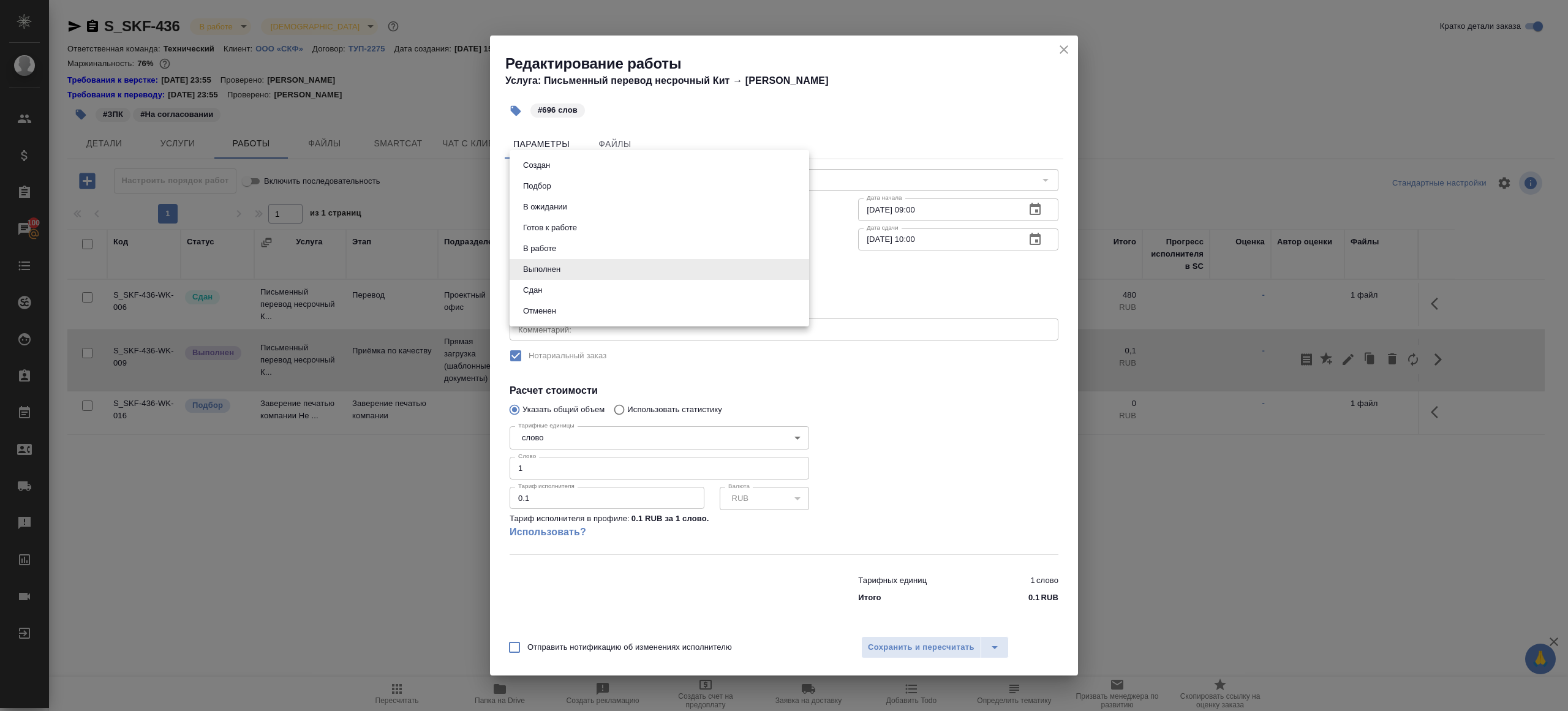
click at [597, 280] on body "🙏 .cls-1 fill:#fff; AWATERA Gazizov Rinat Клиенты Спецификации Заказы 100 Чаты …" at bounding box center [784, 356] width 1568 height 711
click at [564, 289] on li "Сдан" at bounding box center [659, 290] width 299 height 21
type input "closed"
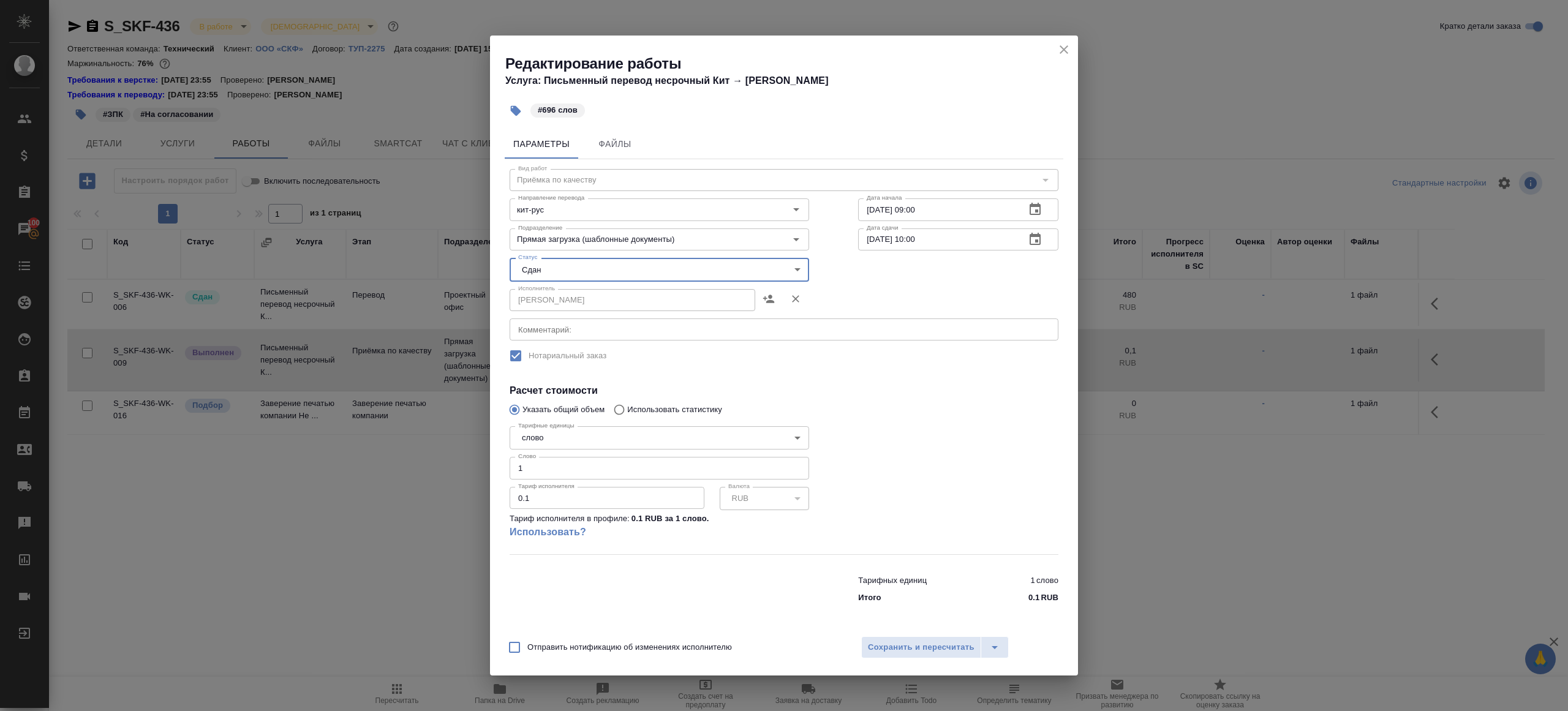
drag, startPoint x: 551, startPoint y: 471, endPoint x: 446, endPoint y: 461, distance: 105.5
click at [451, 463] on div "Редактирование работы Услуга: Письменный перевод несрочный Кит → Рус #696 слов …" at bounding box center [784, 356] width 1568 height 711
type input "696"
click at [908, 643] on span "Сохранить и пересчитать" at bounding box center [921, 648] width 107 height 14
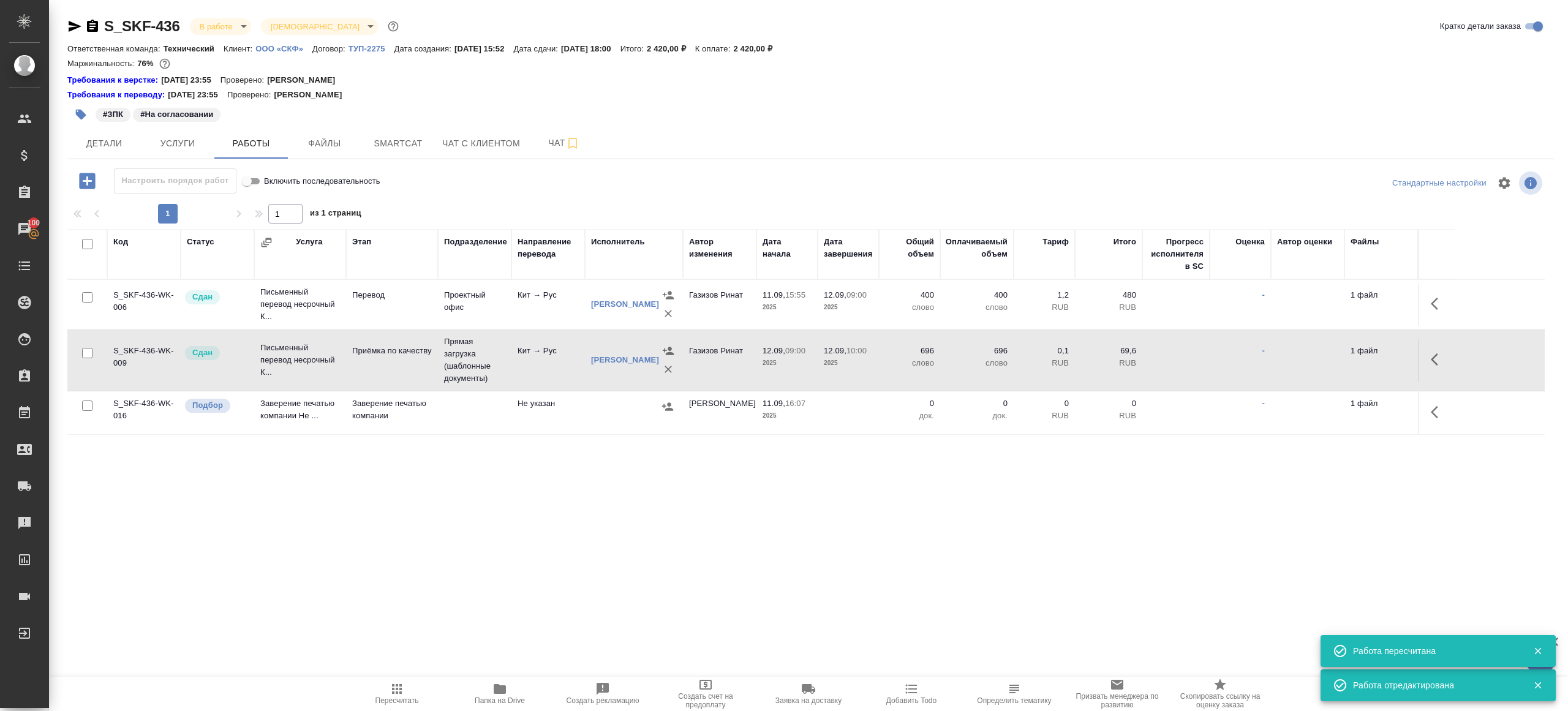
click at [224, 22] on body "🙏 .cls-1 fill:#fff; AWATERA Gazizov Rinat Клиенты Спецификации Заказы 100 Чаты …" at bounding box center [784, 356] width 1568 height 711
click at [240, 152] on button "Сдан без статистики" at bounding box center [241, 150] width 83 height 13
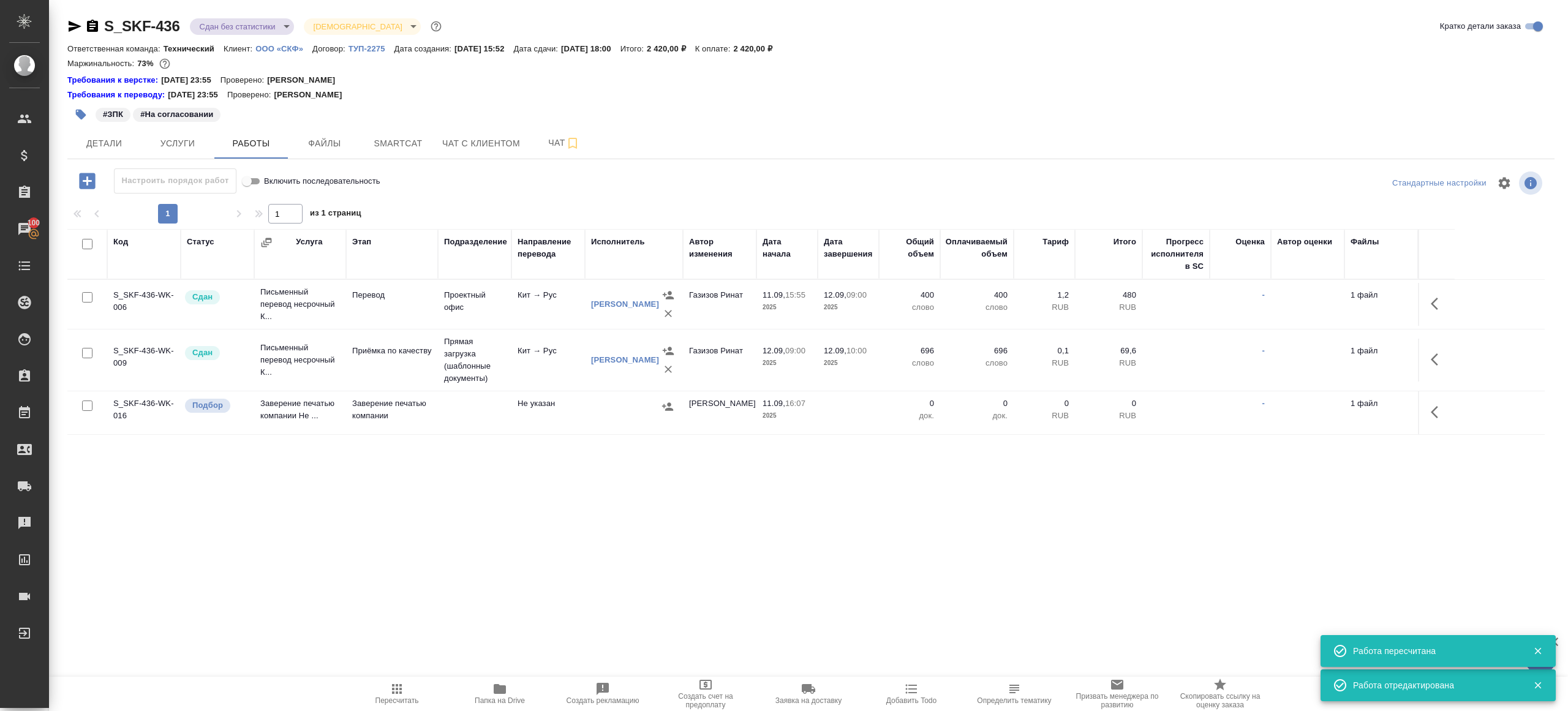
click at [256, 27] on body "🙏 .cls-1 fill:#fff; AWATERA Gazizov Rinat Клиенты Спецификации Заказы 100 Чаты …" at bounding box center [784, 356] width 1568 height 711
click at [256, 169] on li "Выполнен" at bounding box center [246, 171] width 112 height 21
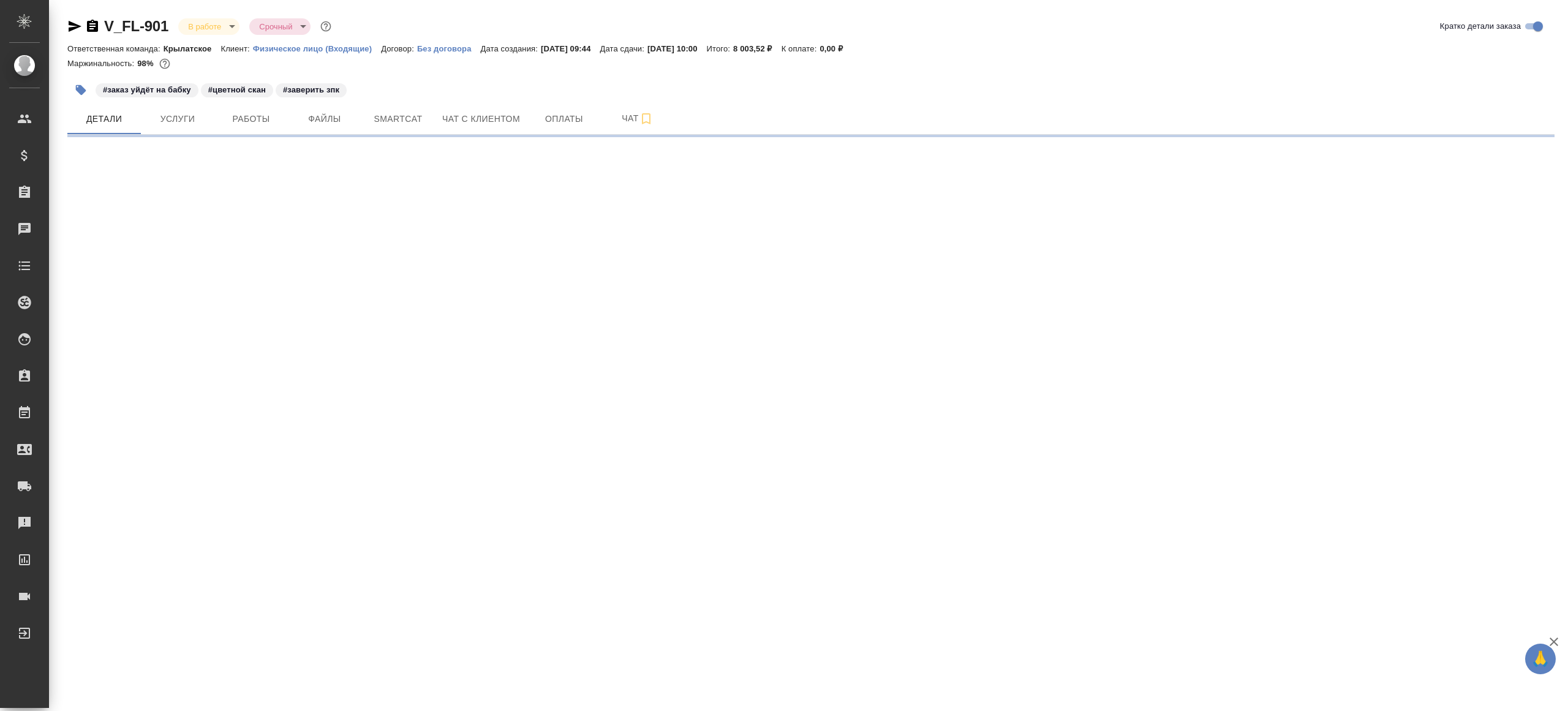
select select "RU"
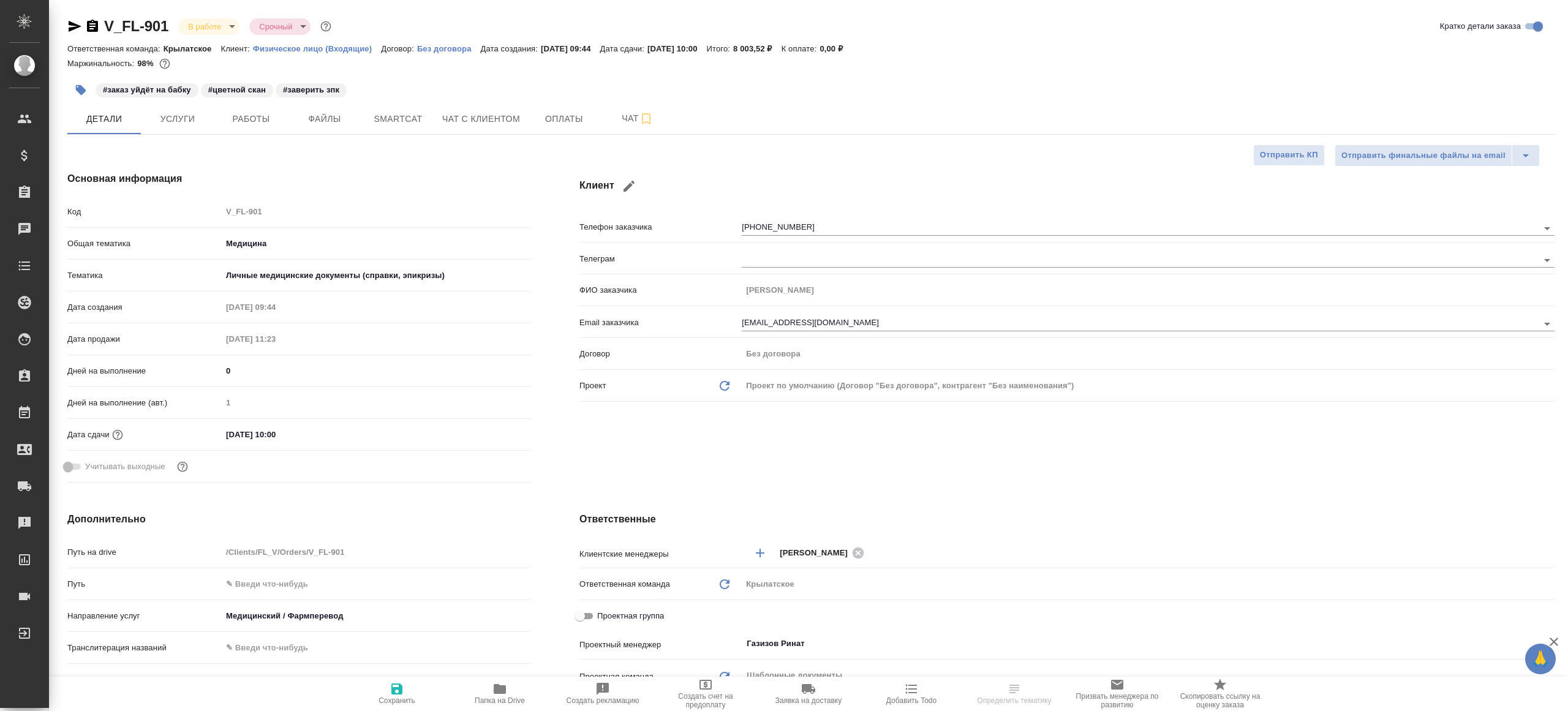
type textarea "x"
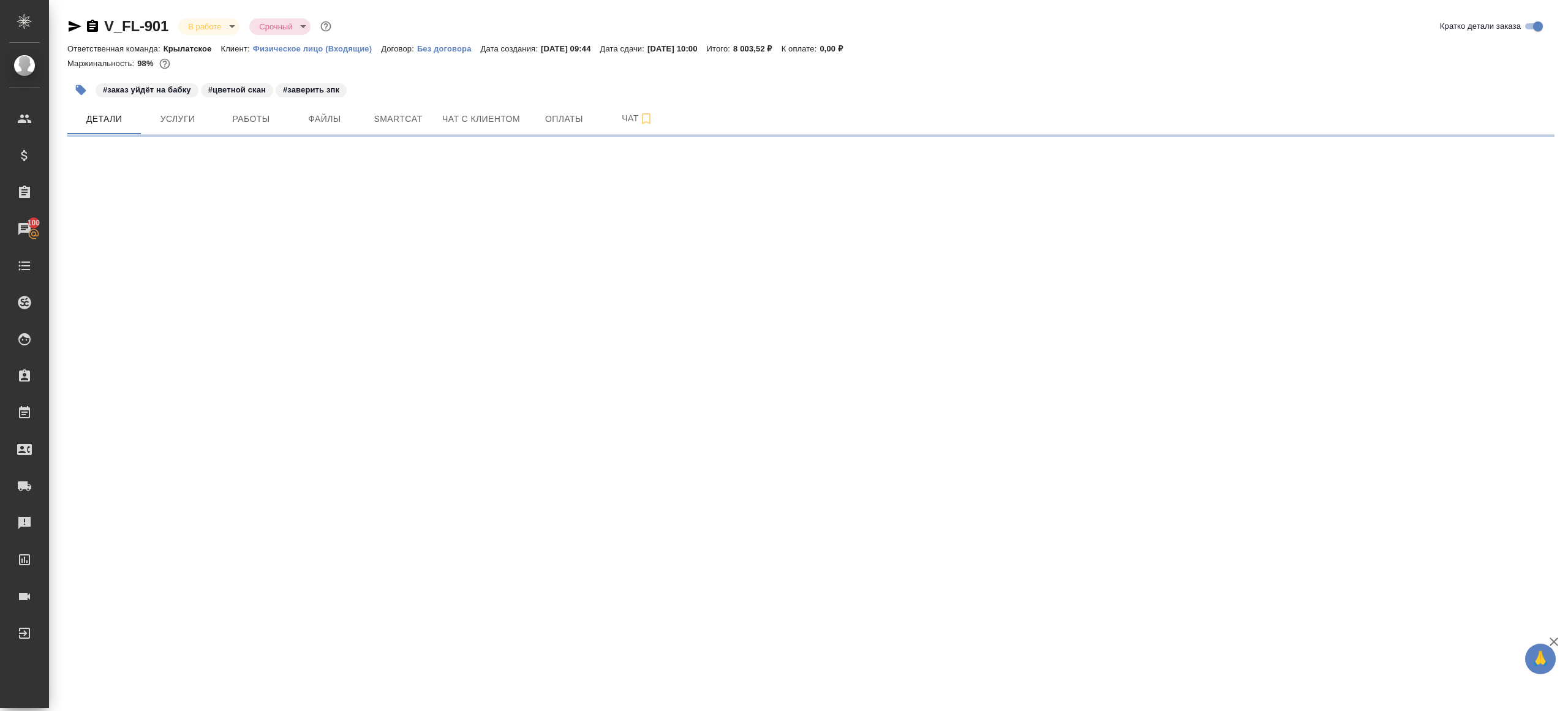
select select "RU"
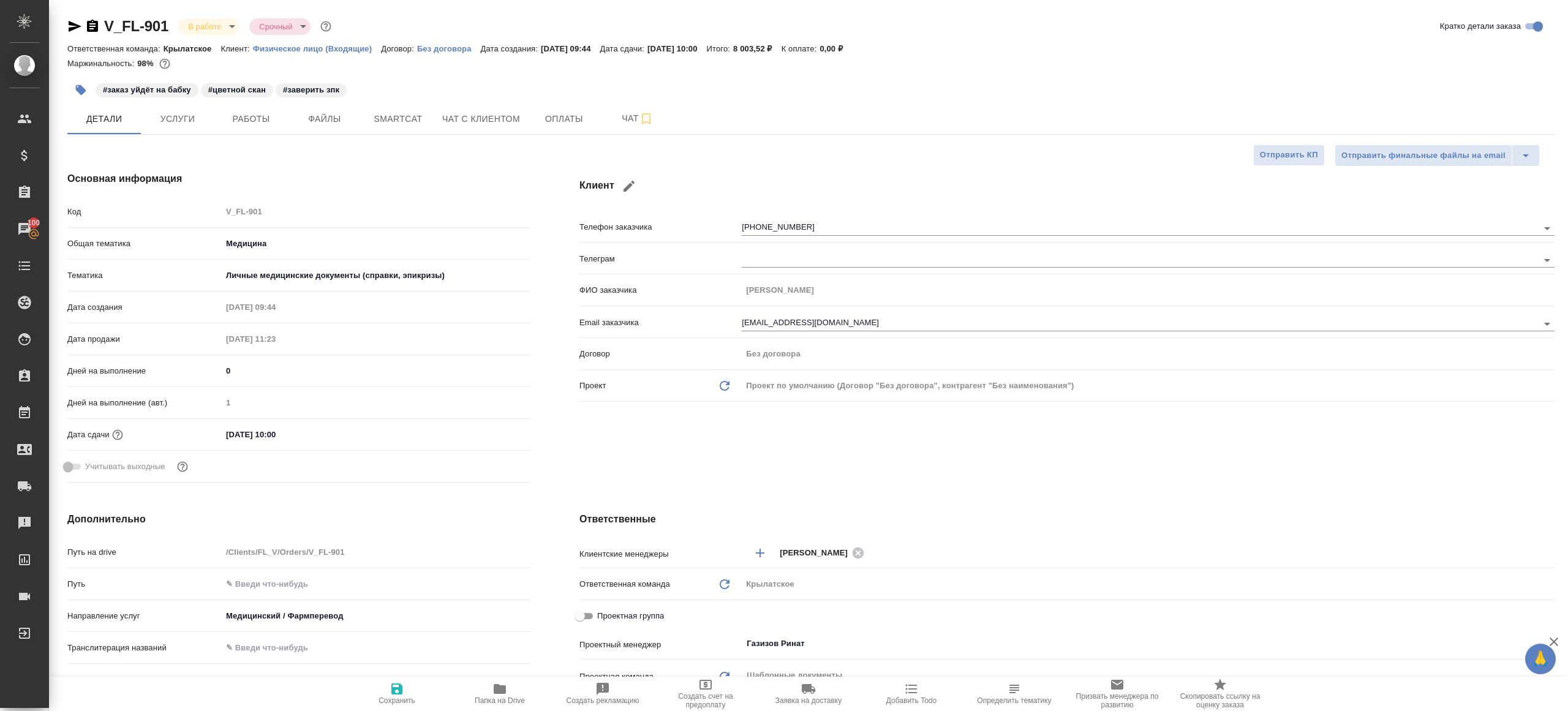
type textarea "x"
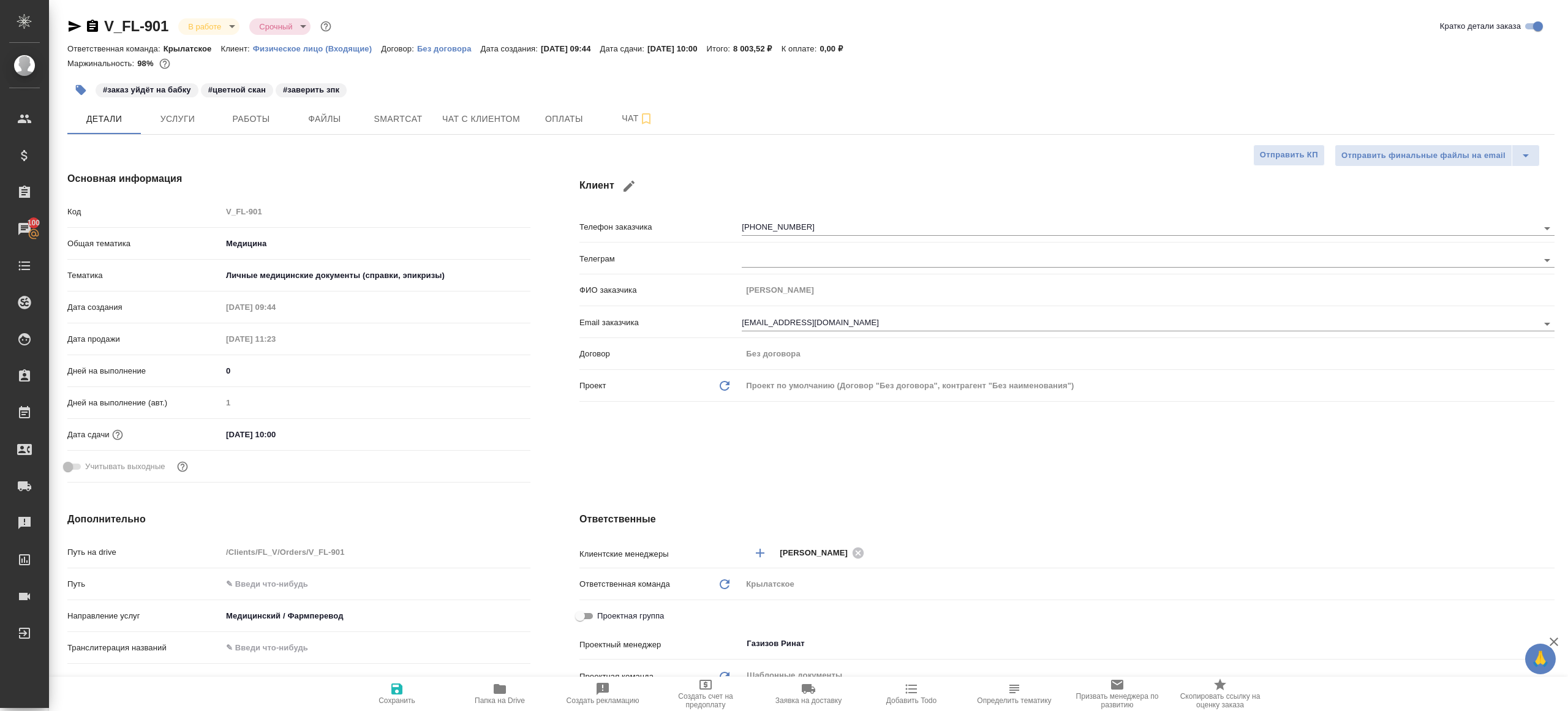
type textarea "x"
click at [258, 128] on button "Работы" at bounding box center [251, 119] width 74 height 31
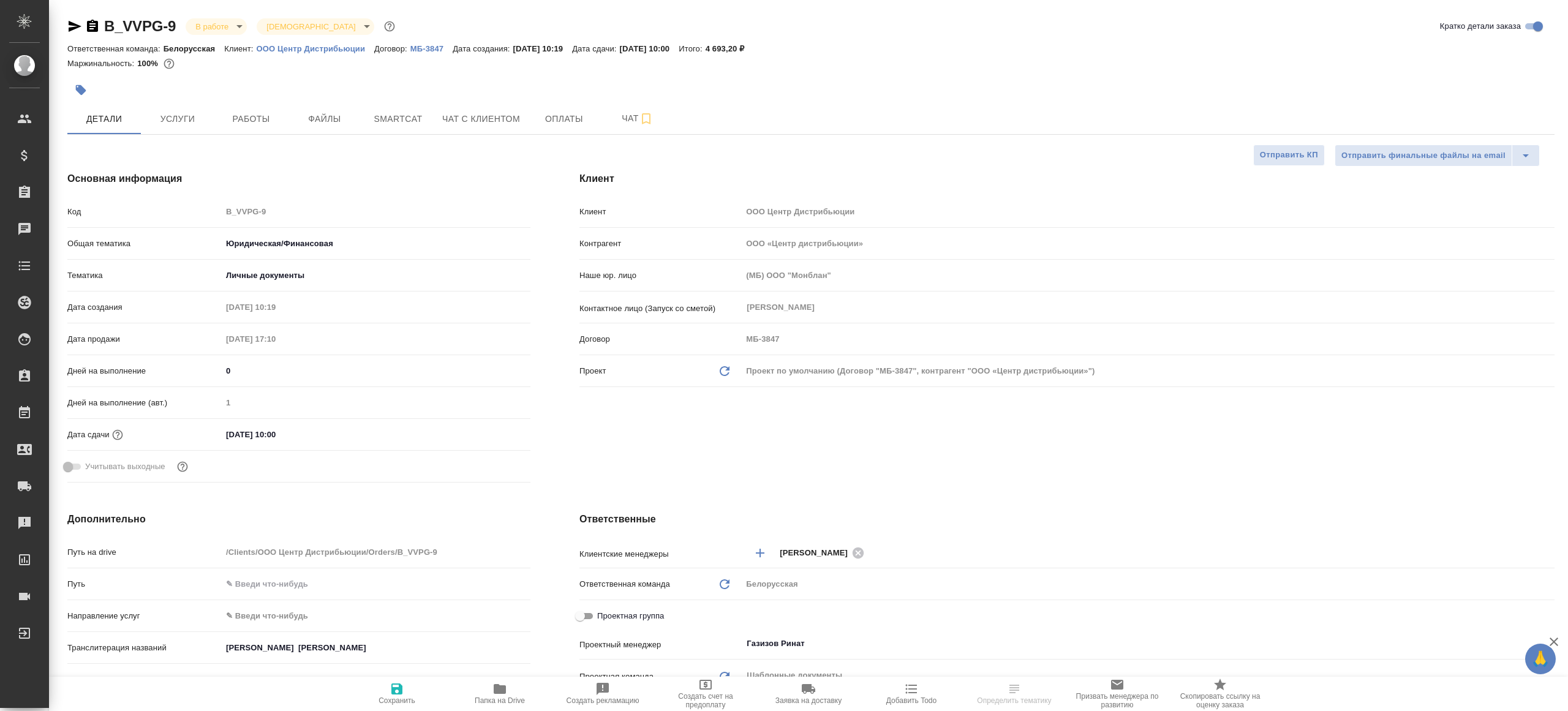
select select "RU"
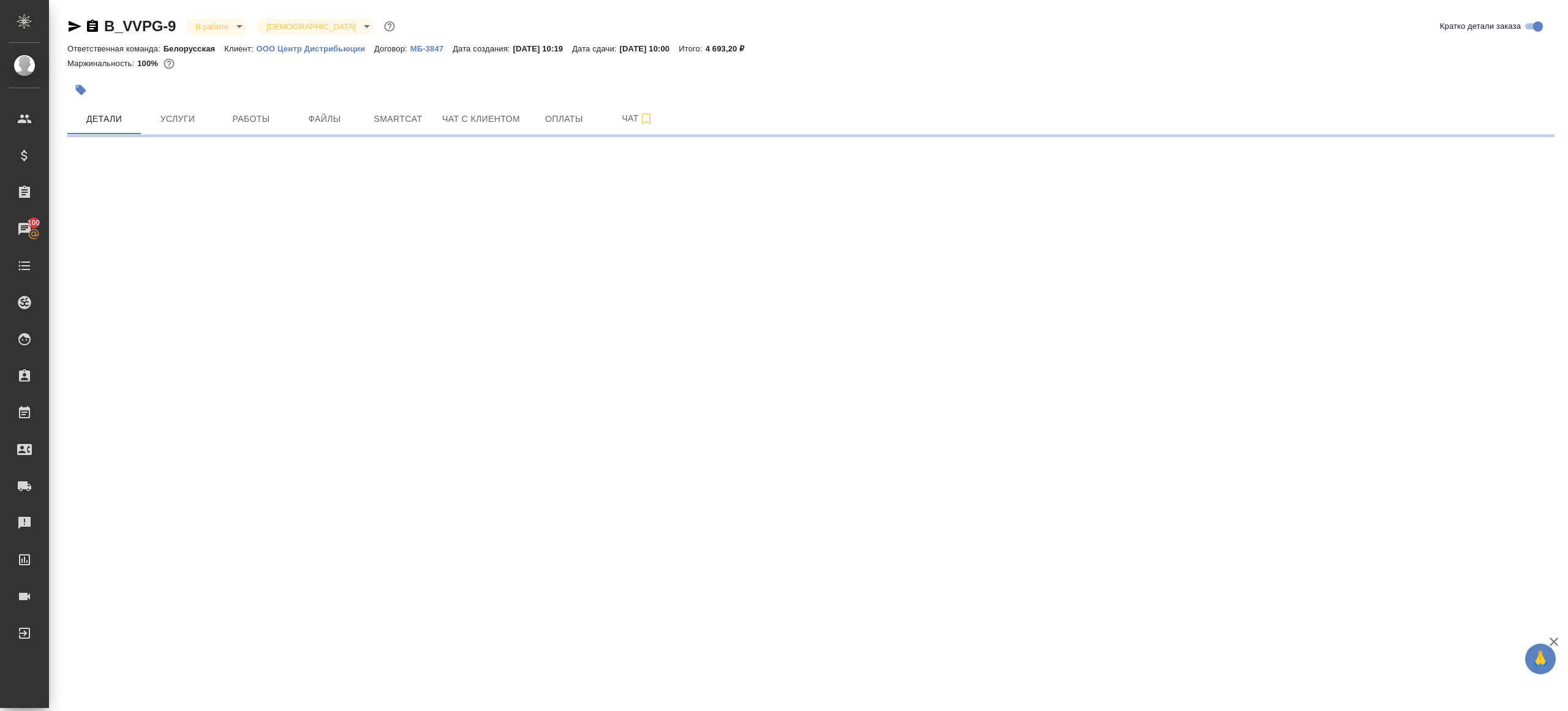
select select "RU"
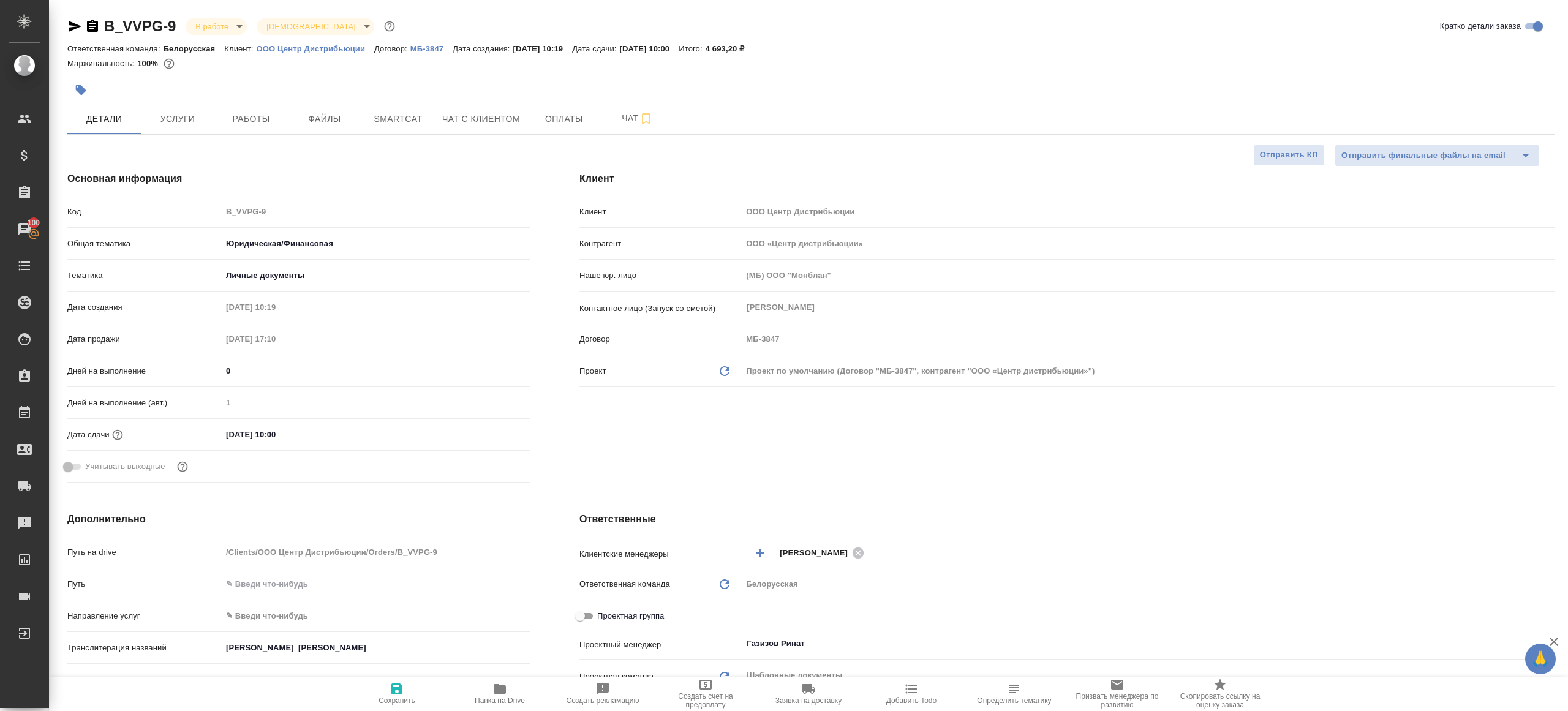
type textarea "x"
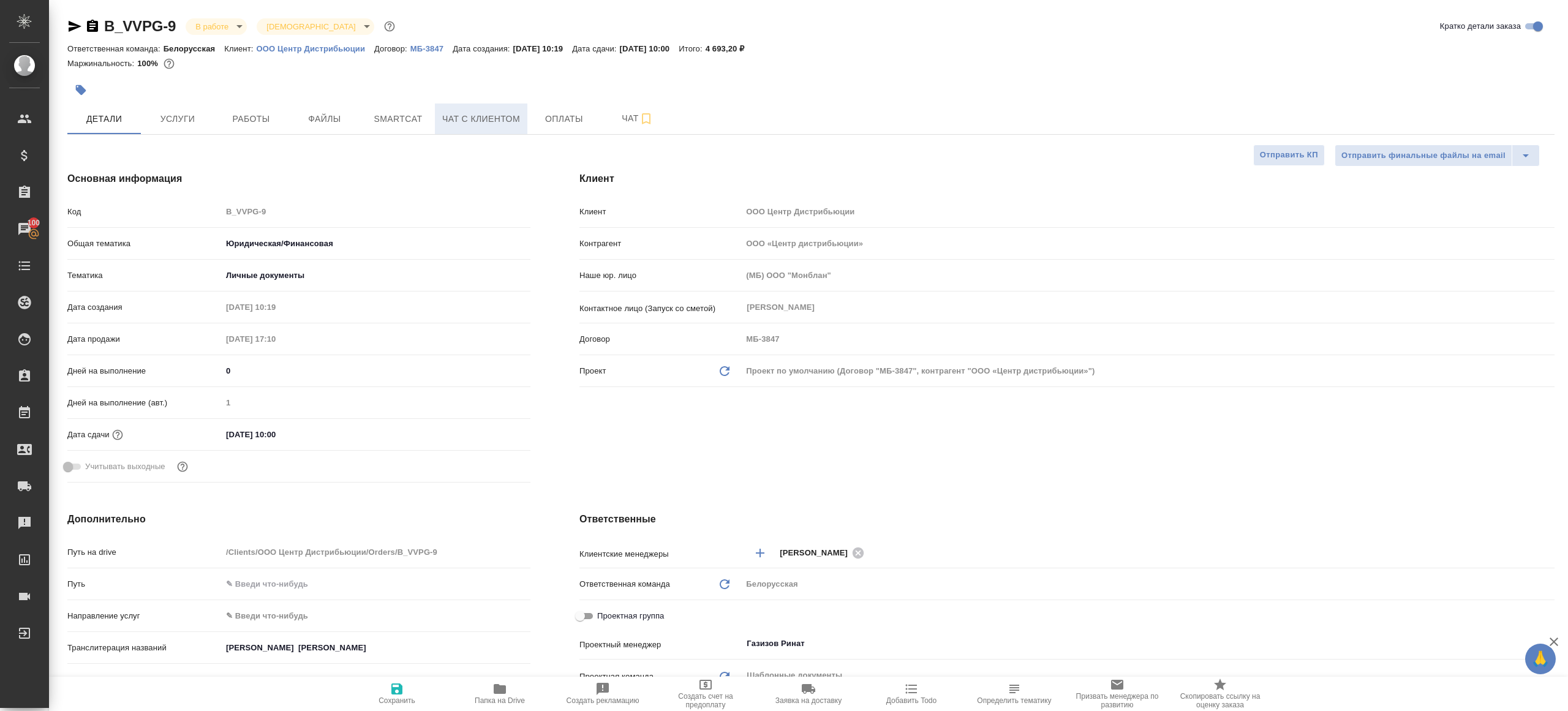
type textarea "x"
click at [238, 113] on span "Работы" at bounding box center [251, 119] width 59 height 15
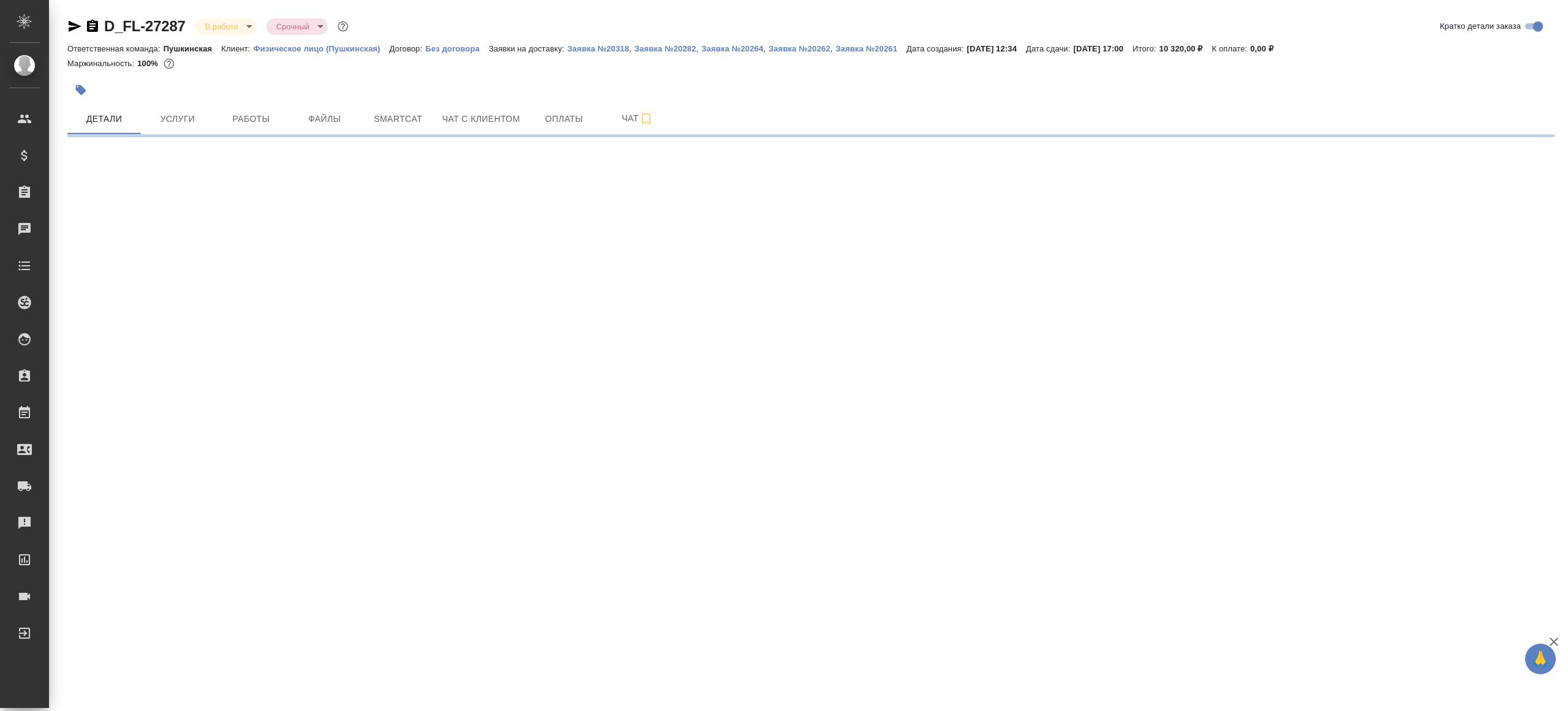
select select "RU"
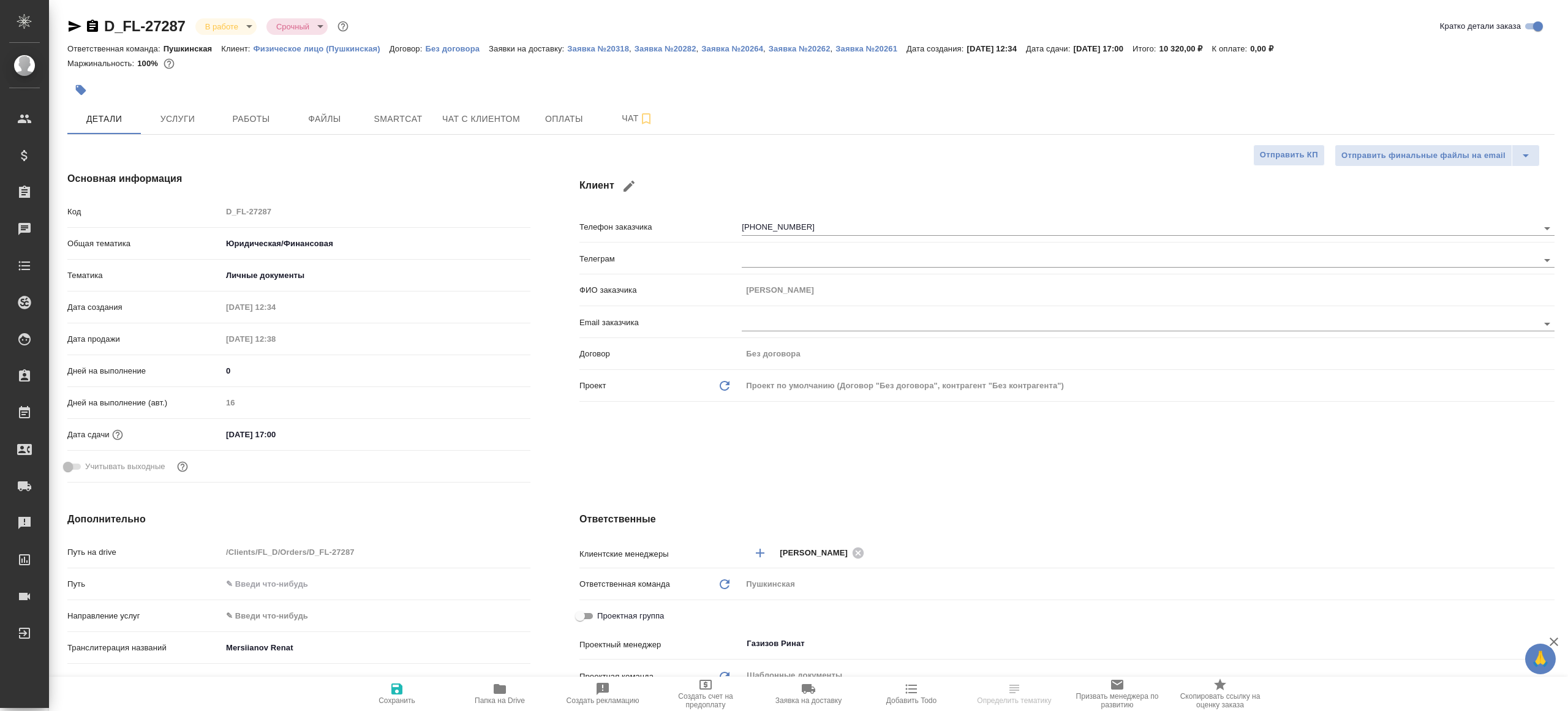
type textarea "x"
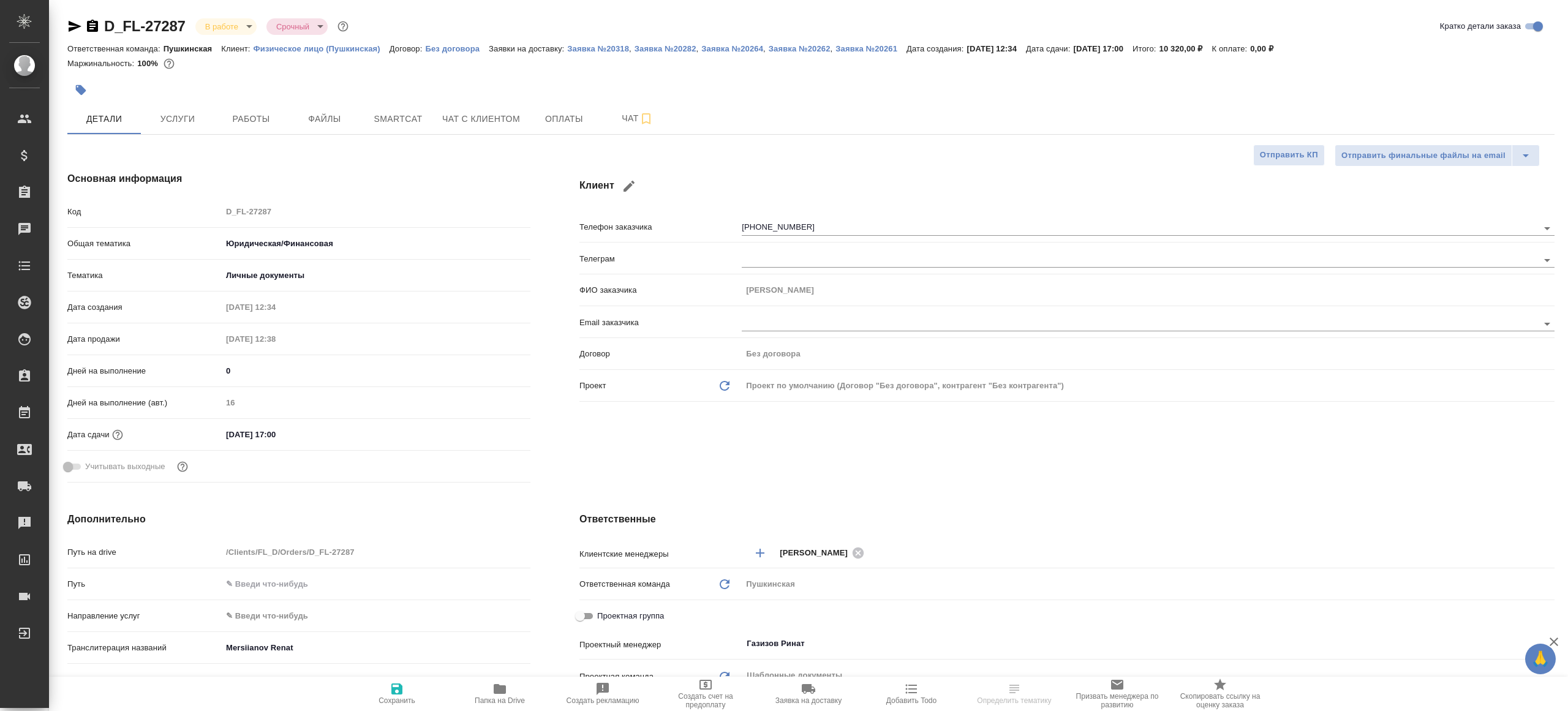
type textarea "x"
click at [251, 127] on button "Работы" at bounding box center [251, 119] width 74 height 31
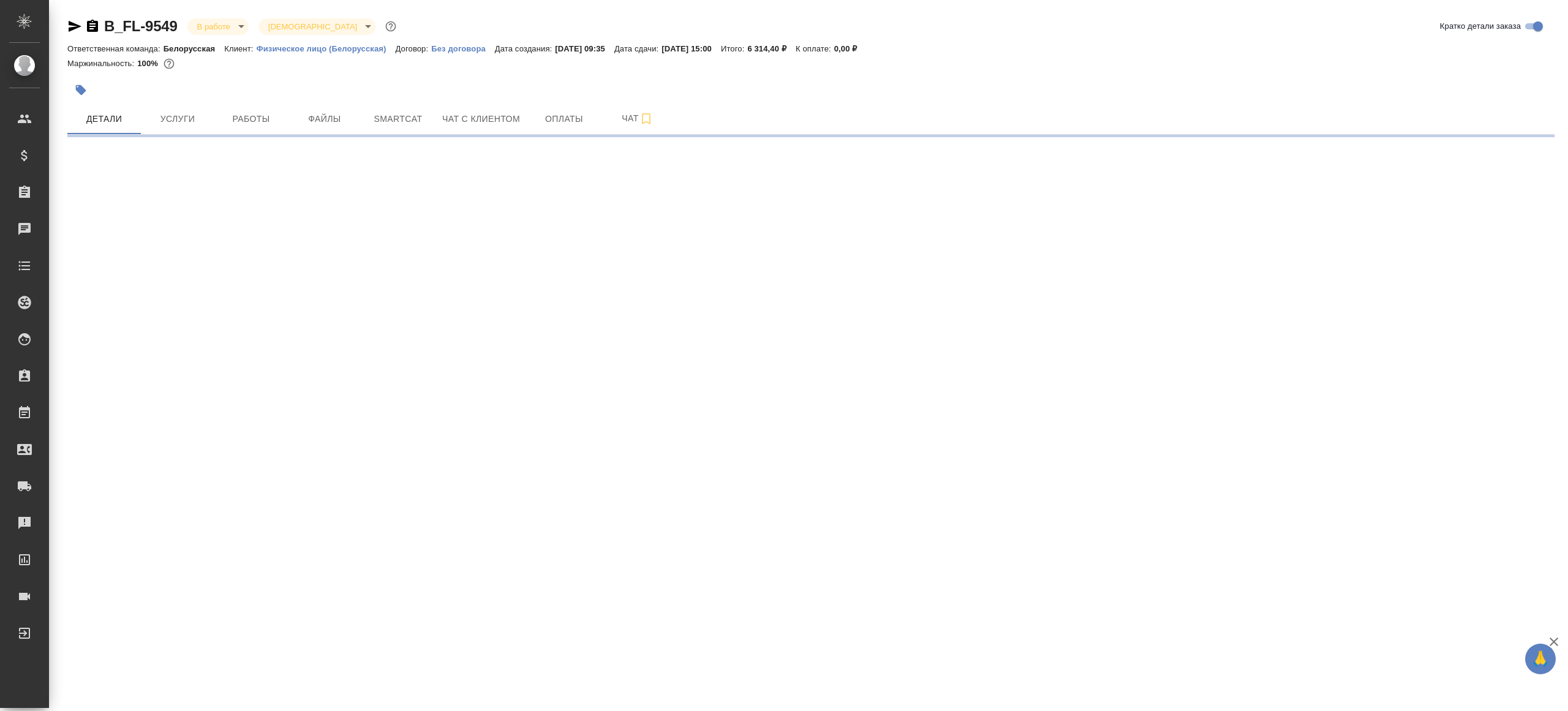
select select "RU"
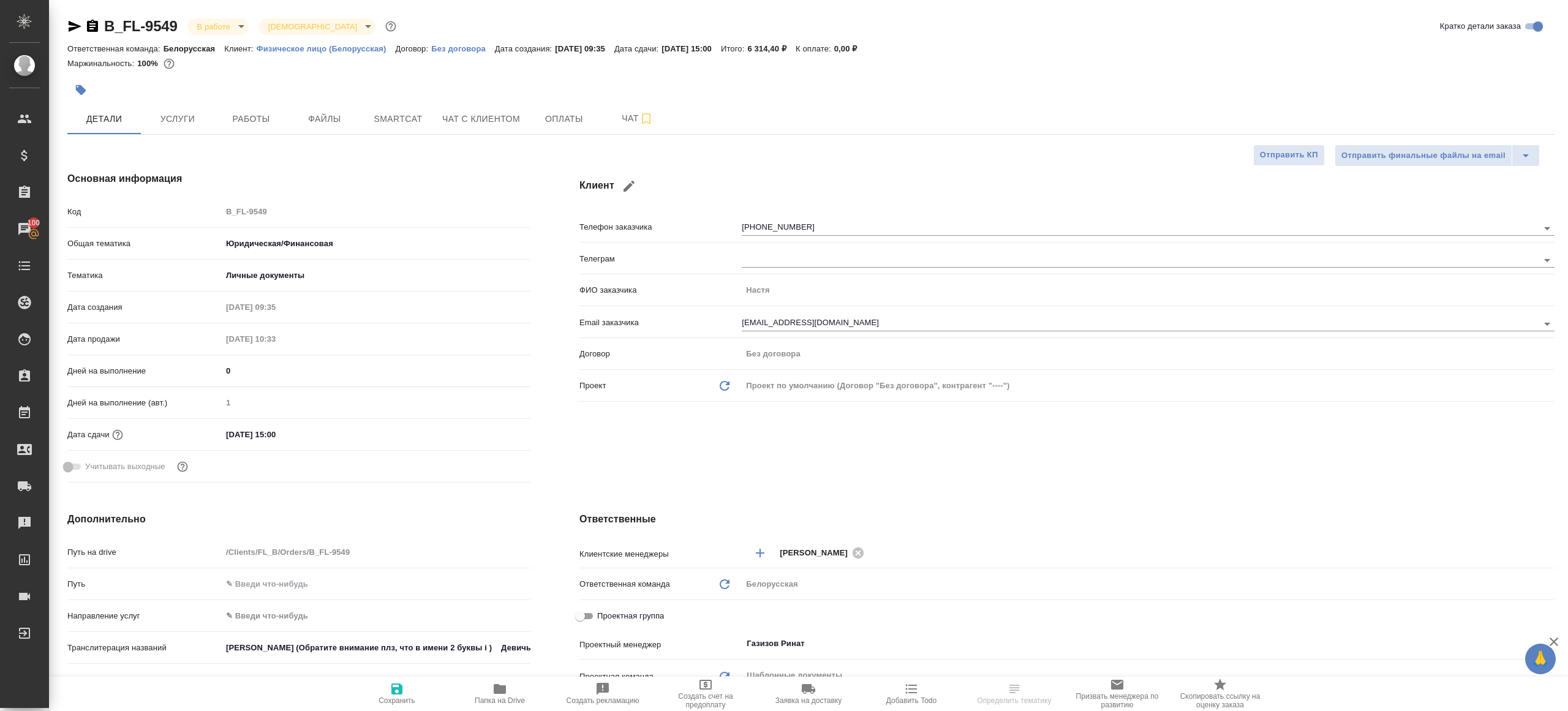
type textarea "x"
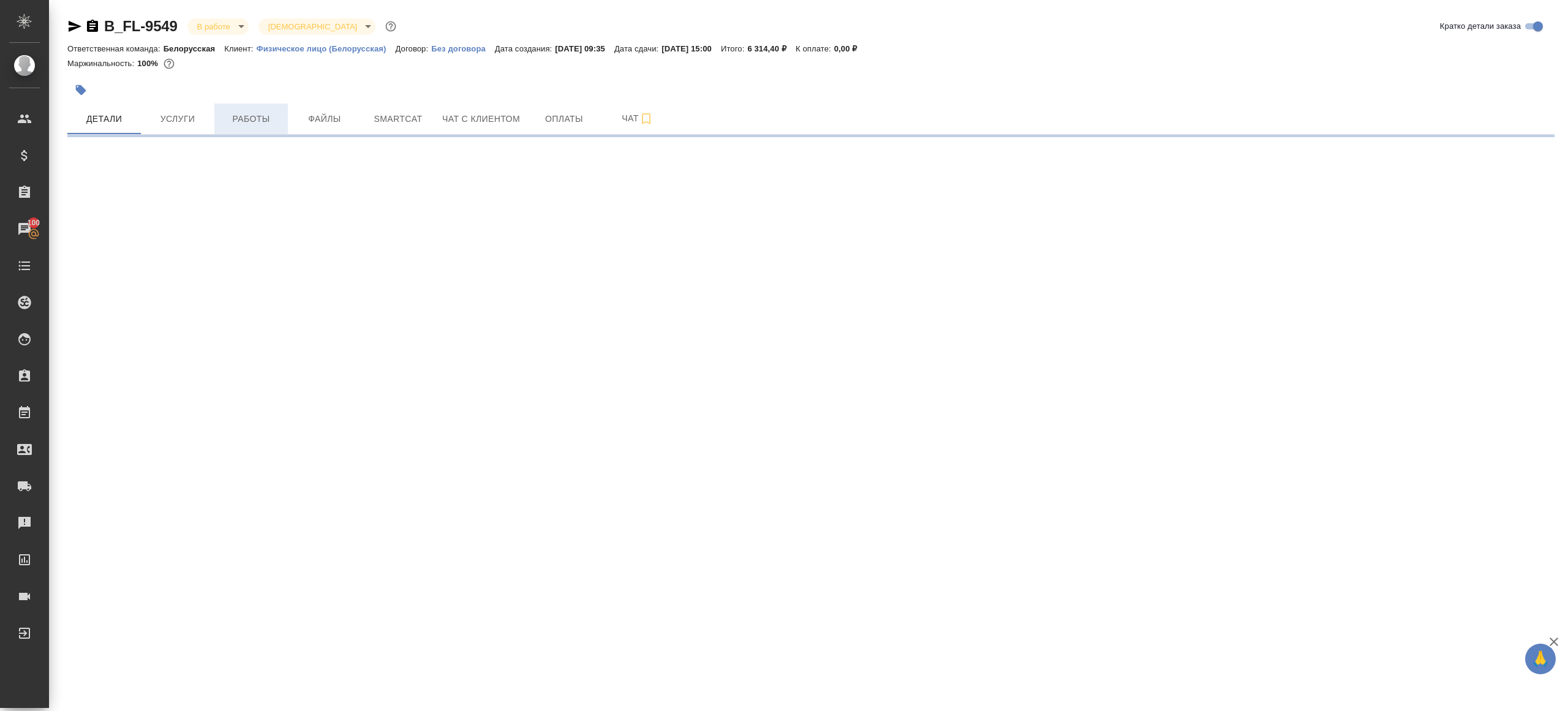
click at [233, 117] on span "Работы" at bounding box center [251, 119] width 59 height 15
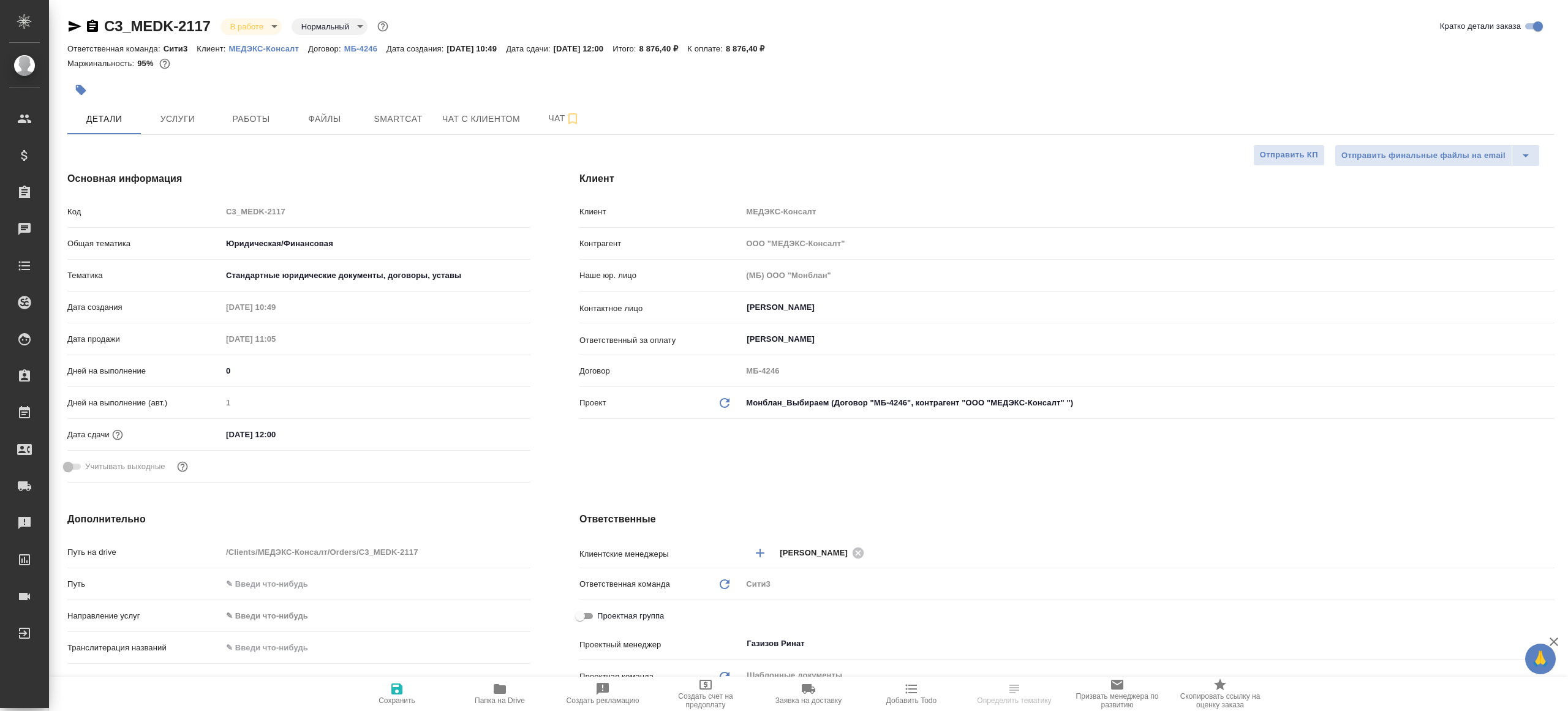
select select "RU"
click at [240, 139] on div "C3_MEDK-2117 В работе inProgress Нормальный normal Кратко детали заказа Ответст…" at bounding box center [811, 617] width 1501 height 1234
click at [240, 130] on button "Работы" at bounding box center [251, 119] width 74 height 31
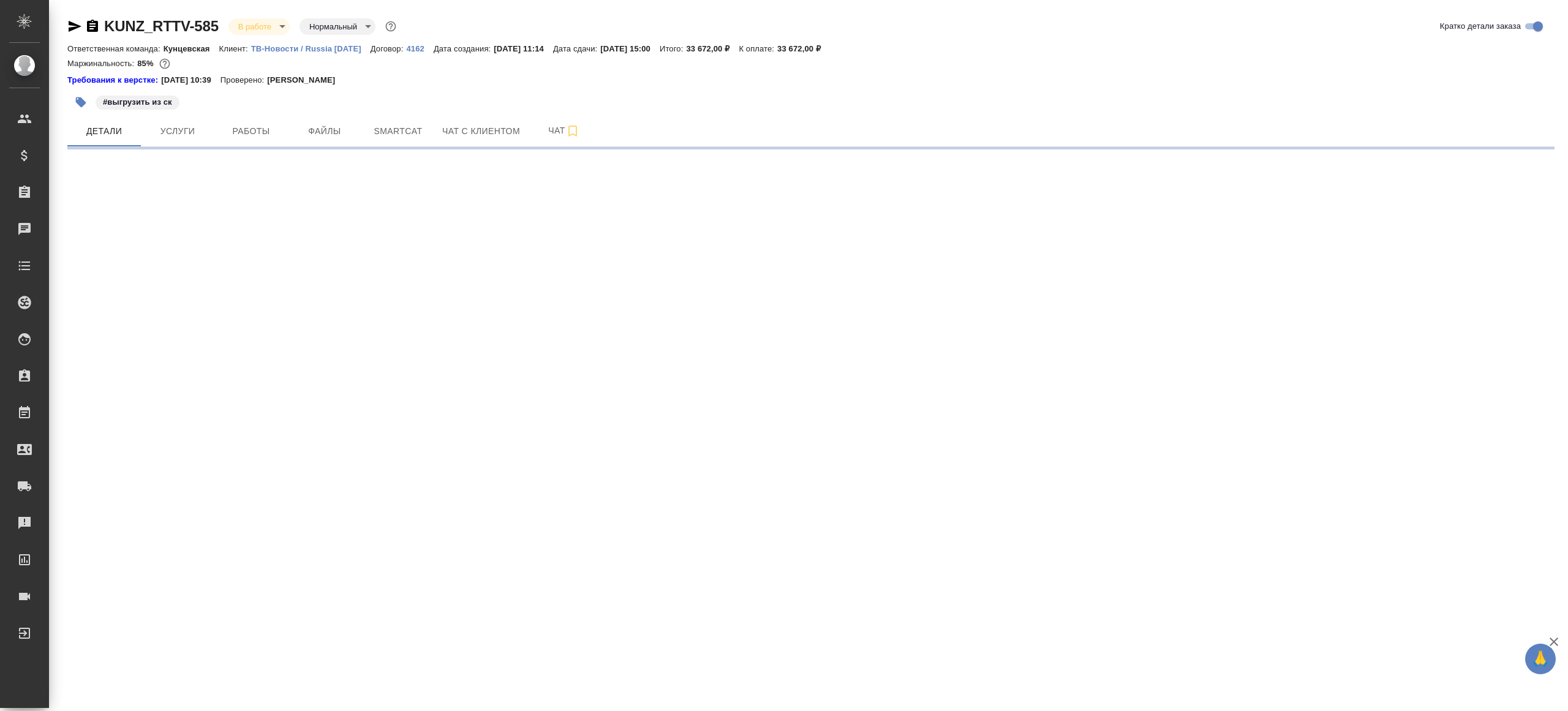
select select "RU"
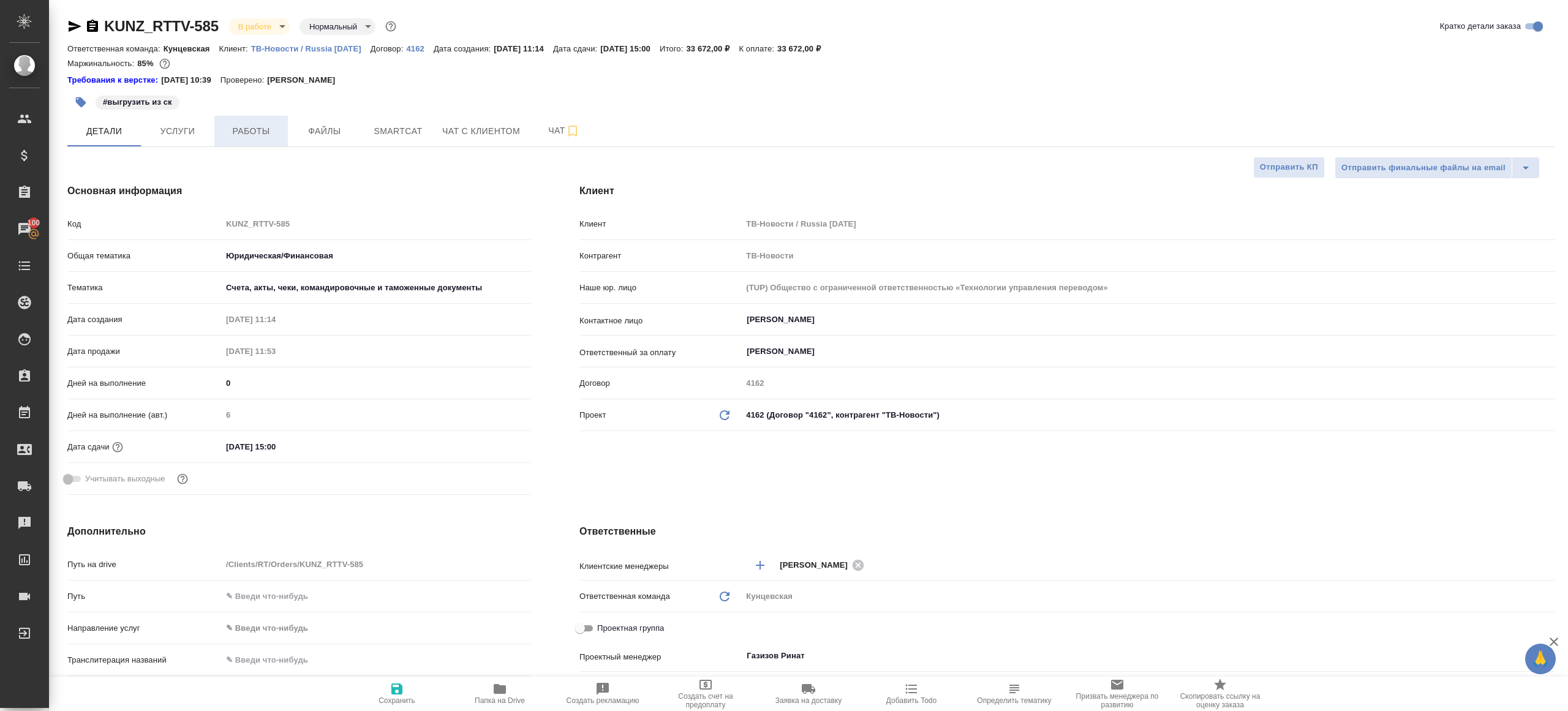
type textarea "x"
click at [242, 137] on span "Работы" at bounding box center [251, 132] width 59 height 15
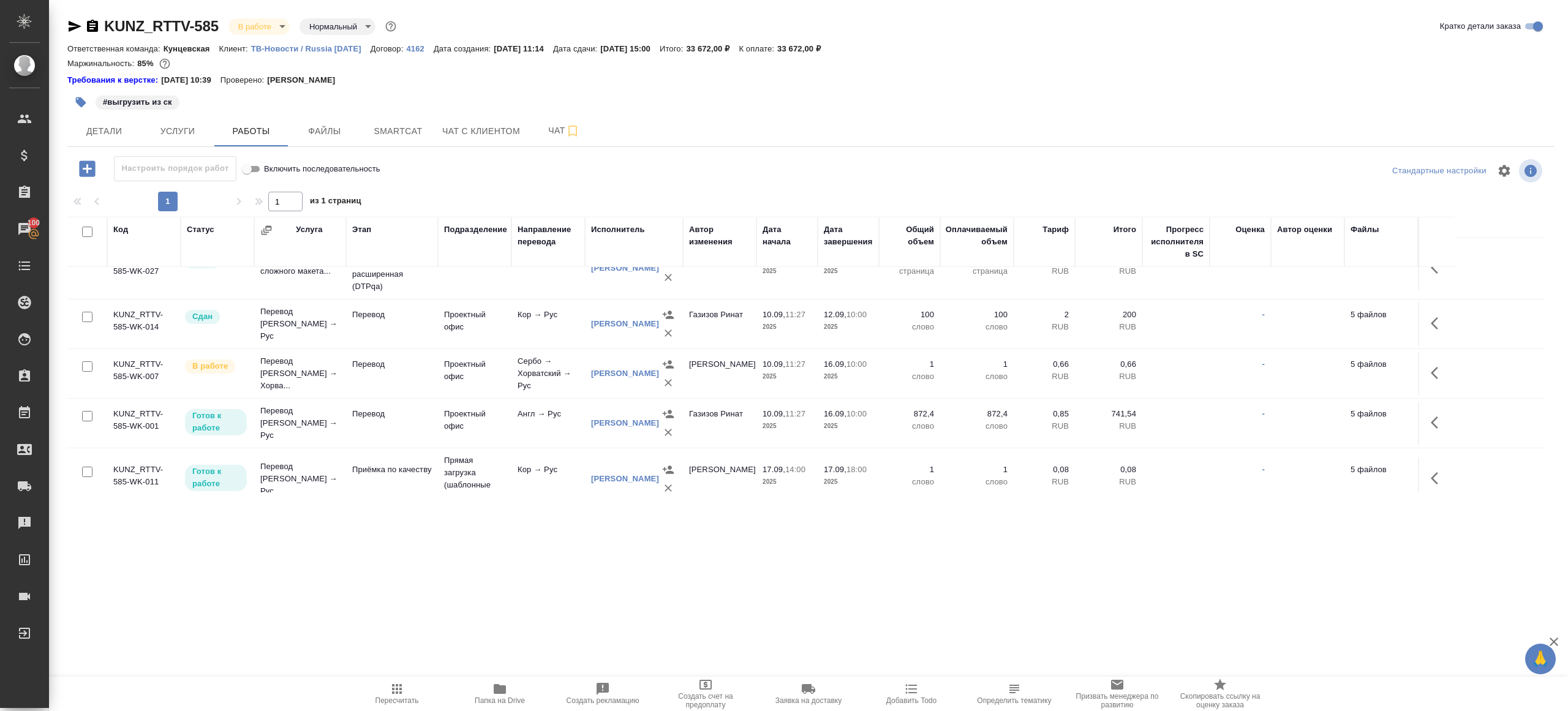
scroll to position [24, 0]
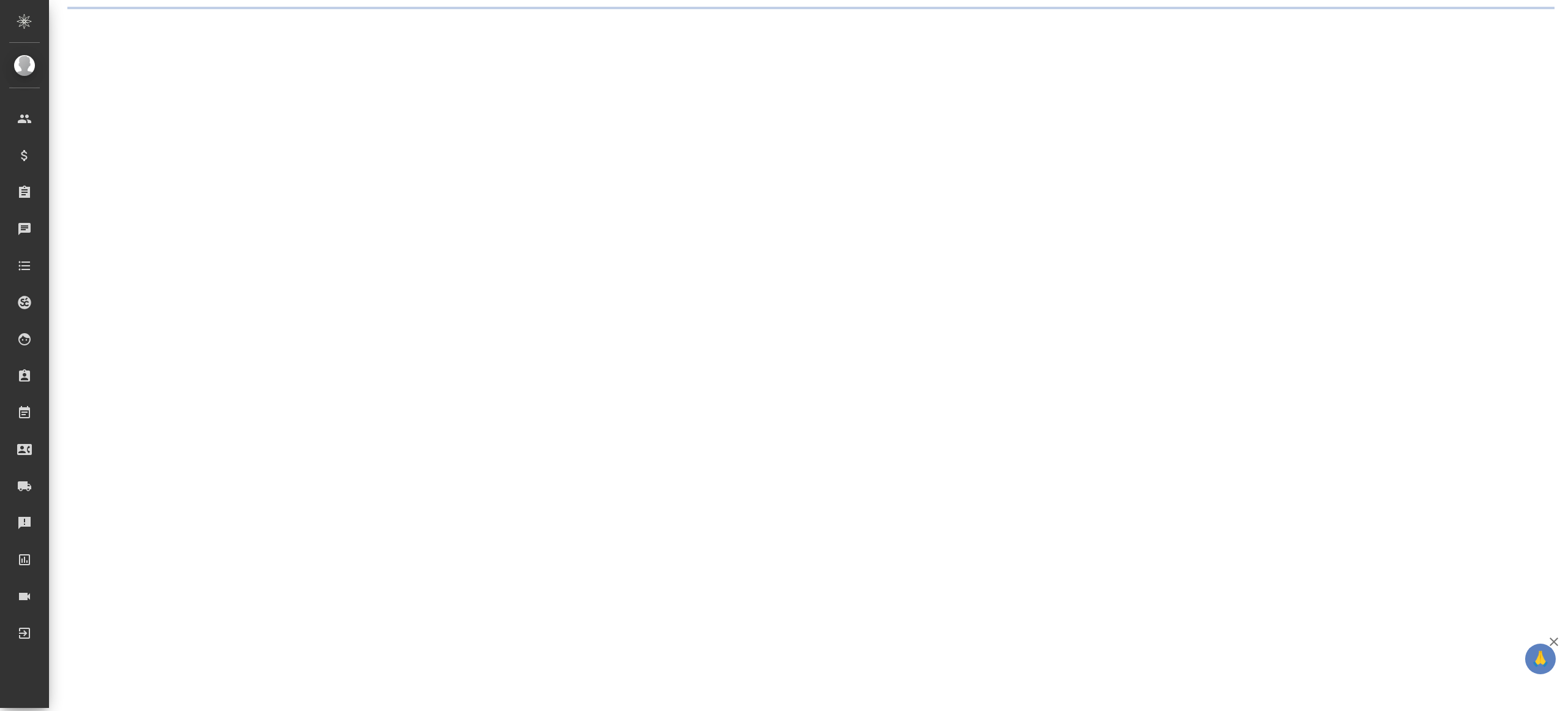
select select "RU"
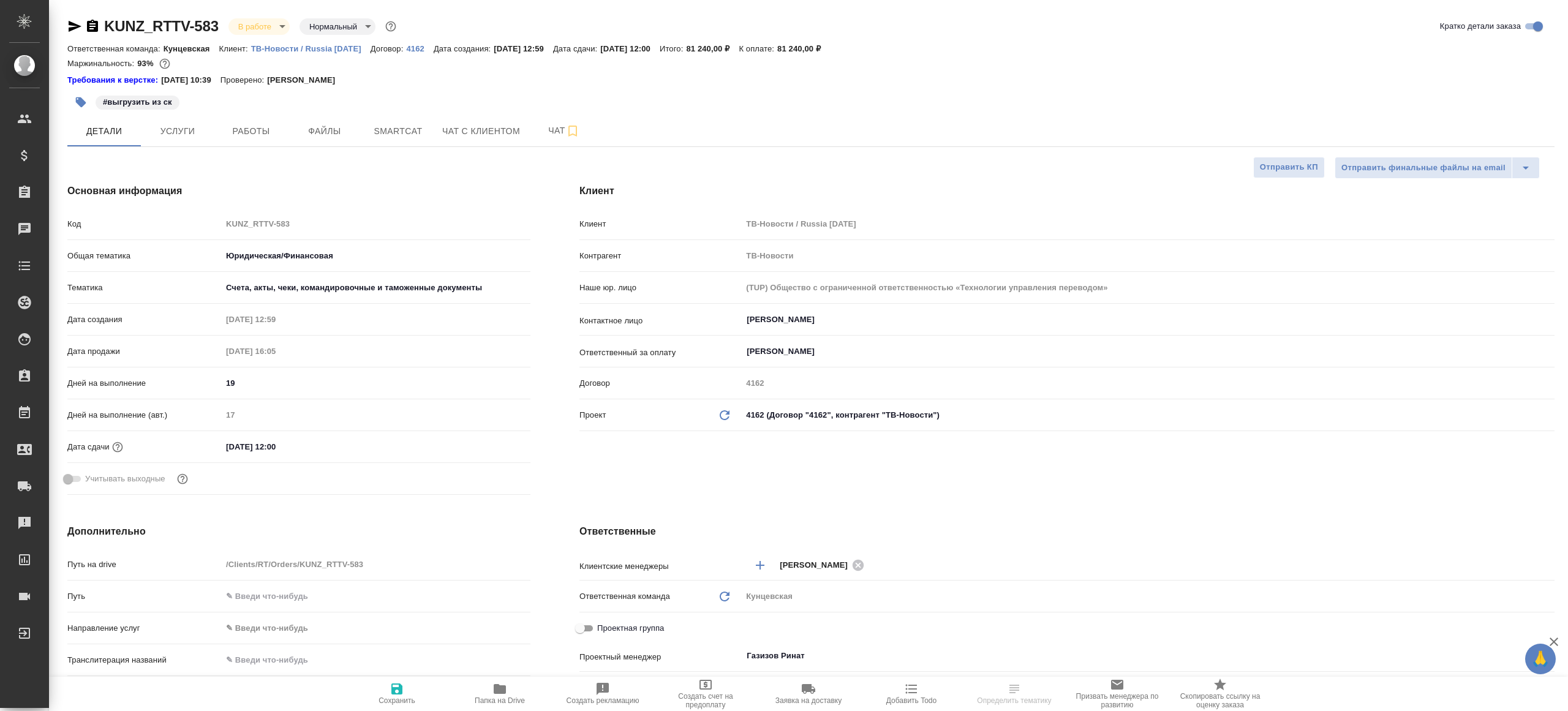
type textarea "x"
select select "RU"
type textarea "x"
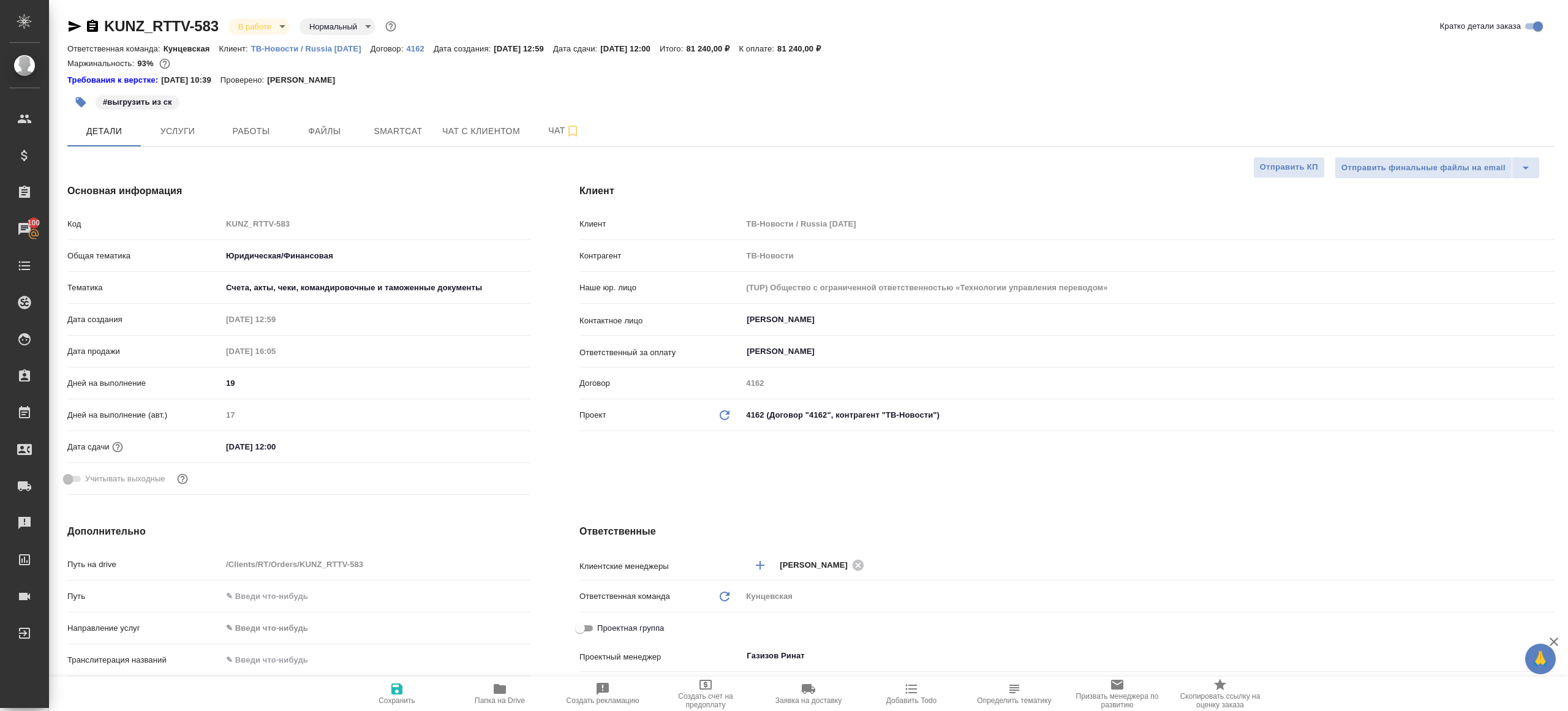
type textarea "x"
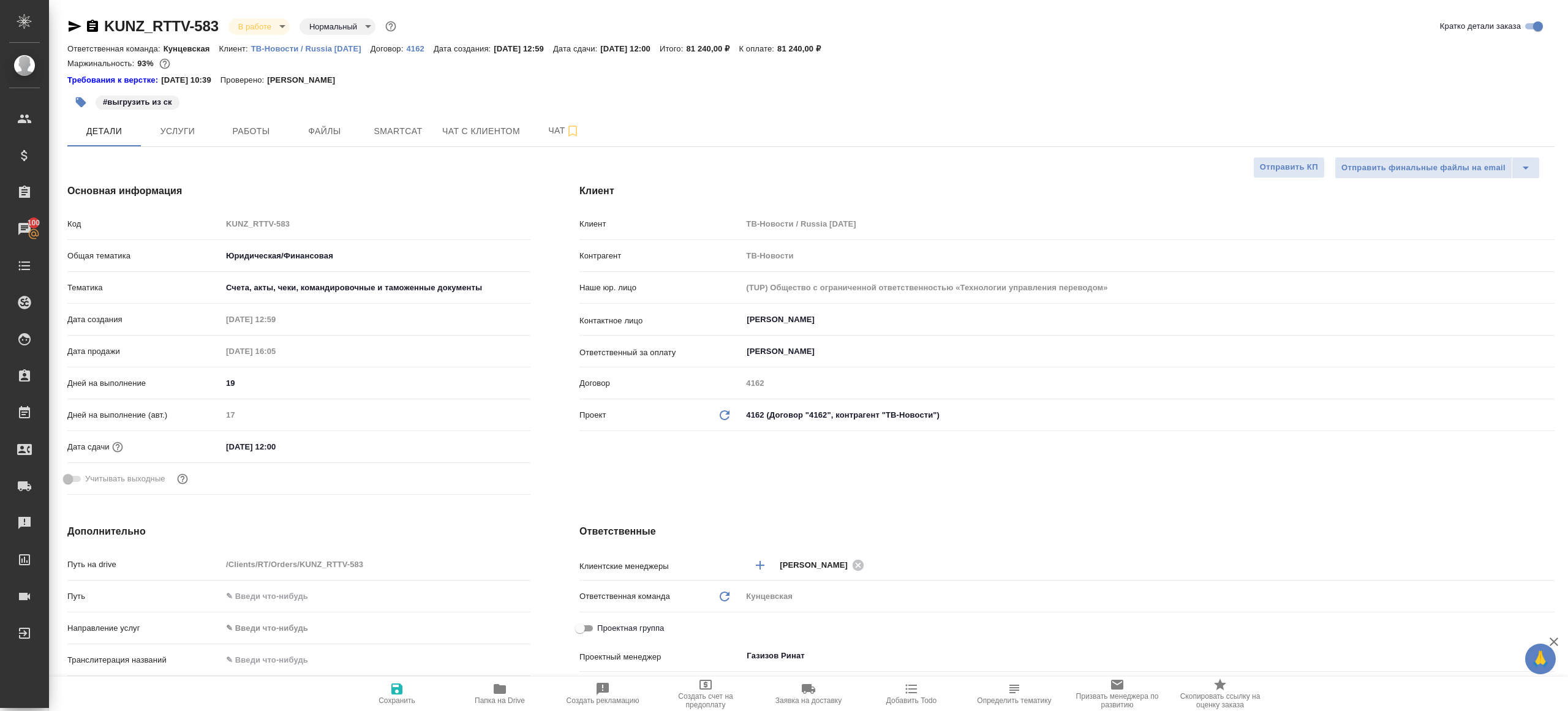
type textarea "x"
click at [240, 127] on span "Работы" at bounding box center [251, 132] width 59 height 15
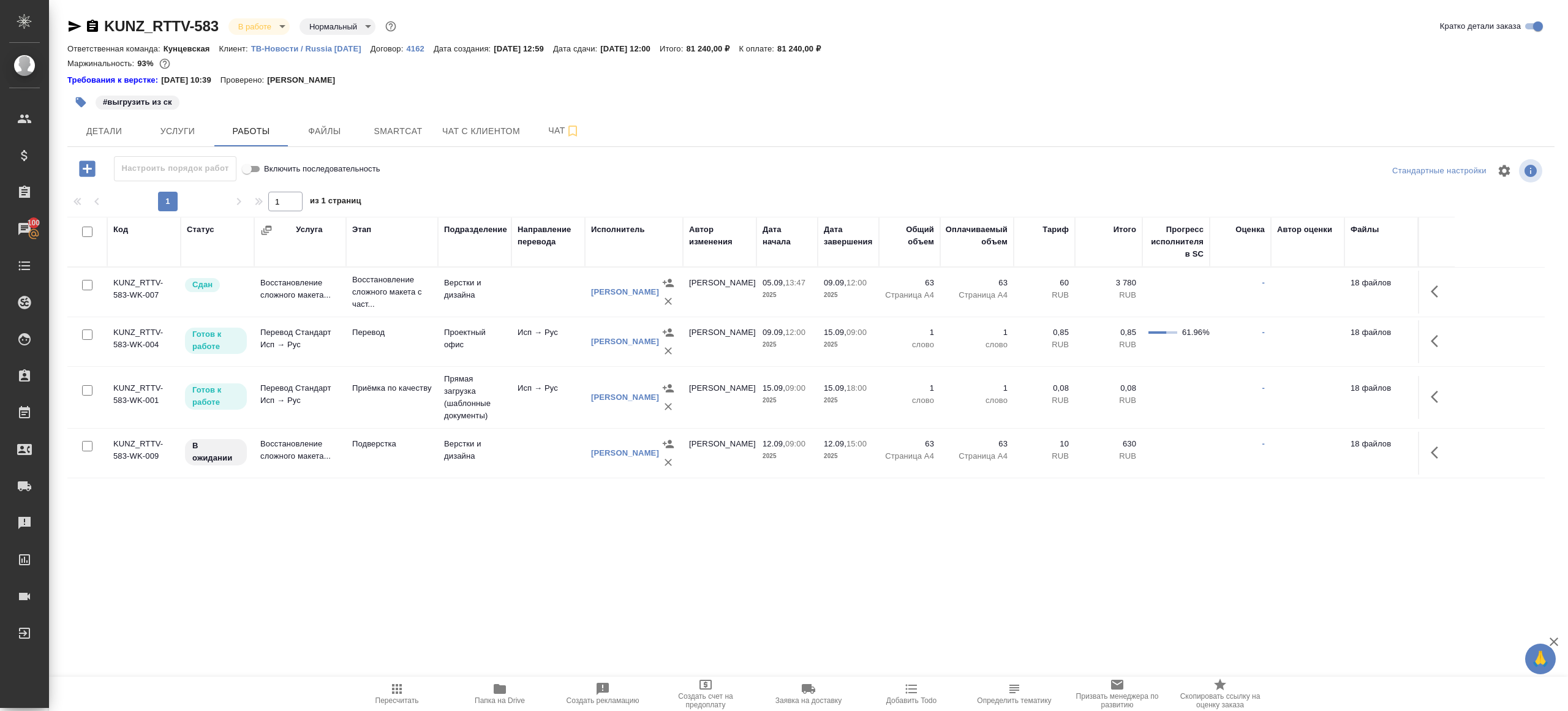
click at [505, 50] on p "[DATE] 12:59" at bounding box center [523, 49] width 59 height 9
click at [505, 71] on div "Маржинальность: 93%" at bounding box center [811, 63] width 1487 height 16
